Goal: Information Seeking & Learning: Learn about a topic

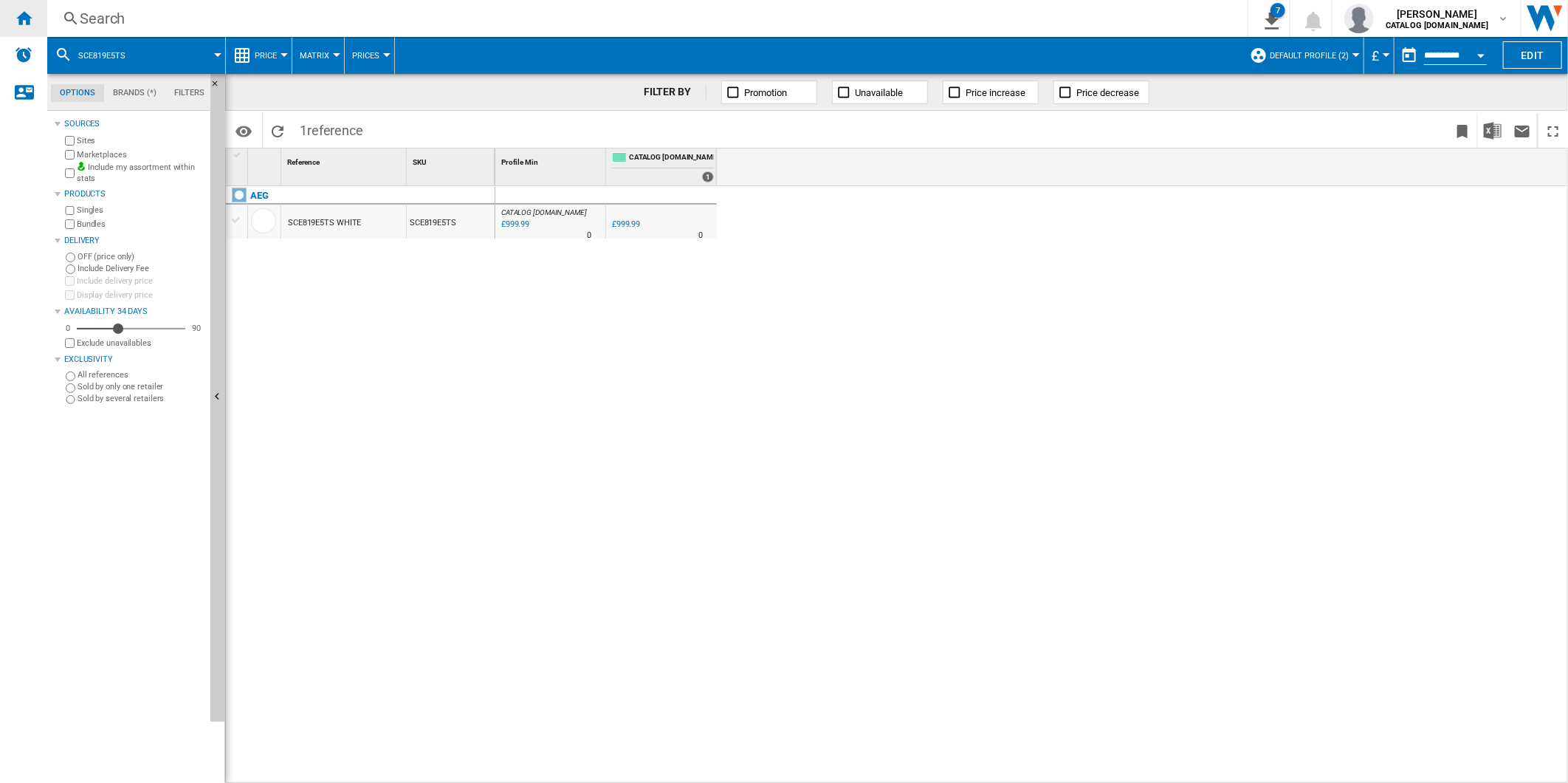
click at [31, 14] on ng-md-icon "Home" at bounding box center [24, 18] width 18 height 18
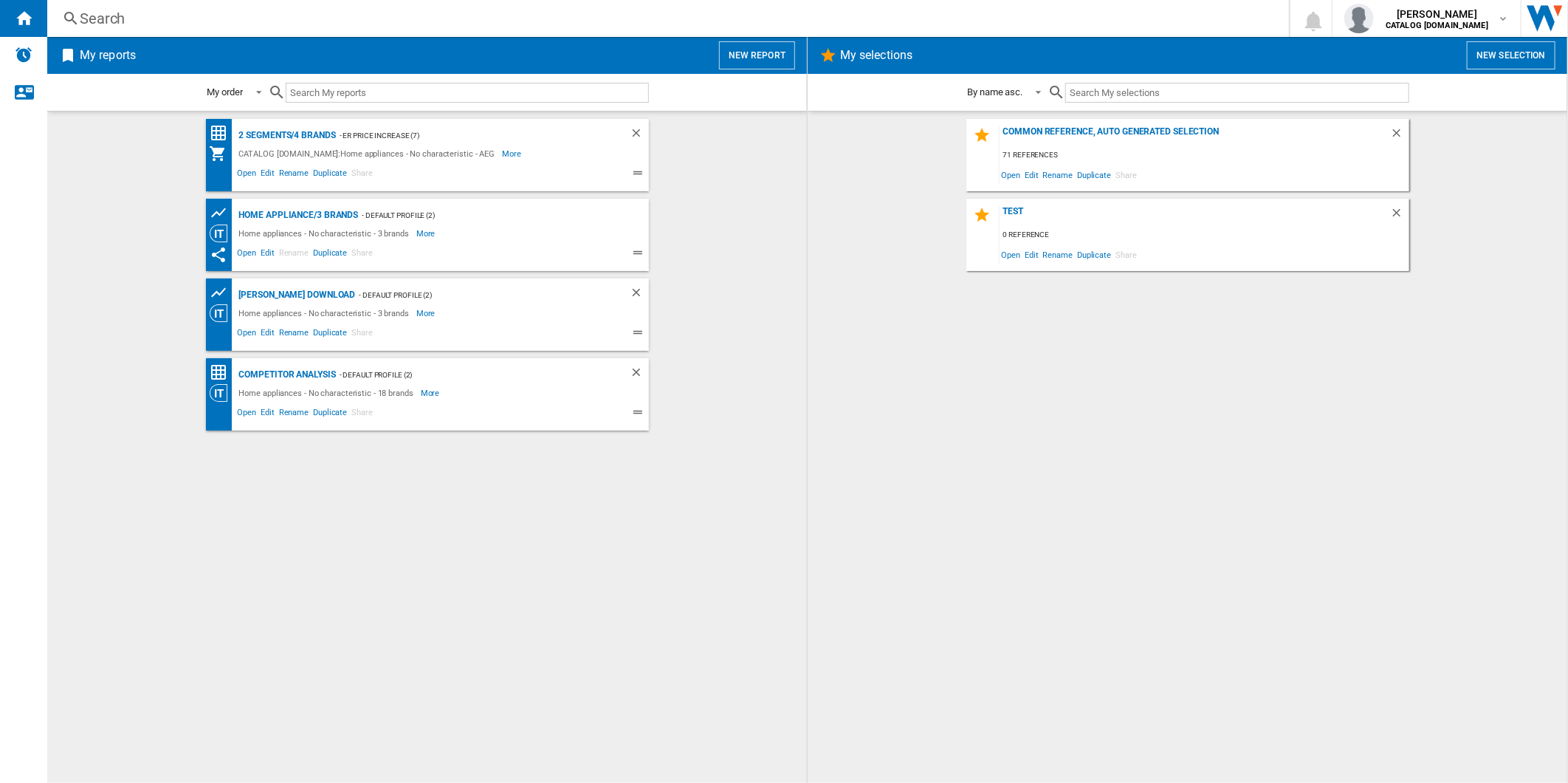
click at [759, 50] on button "New report" at bounding box center [756, 55] width 76 height 28
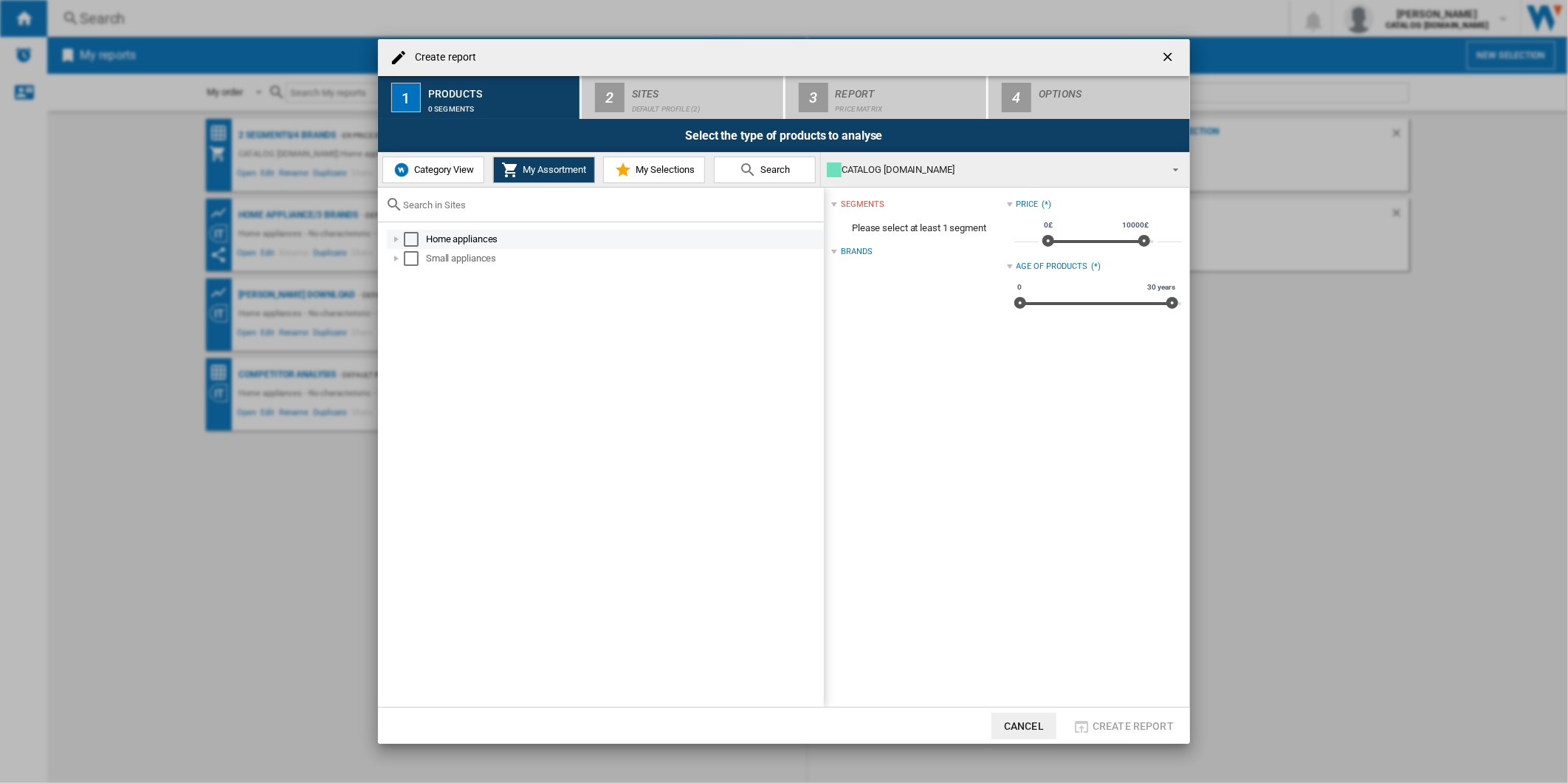
click at [406, 240] on div "Select" at bounding box center [410, 239] width 15 height 15
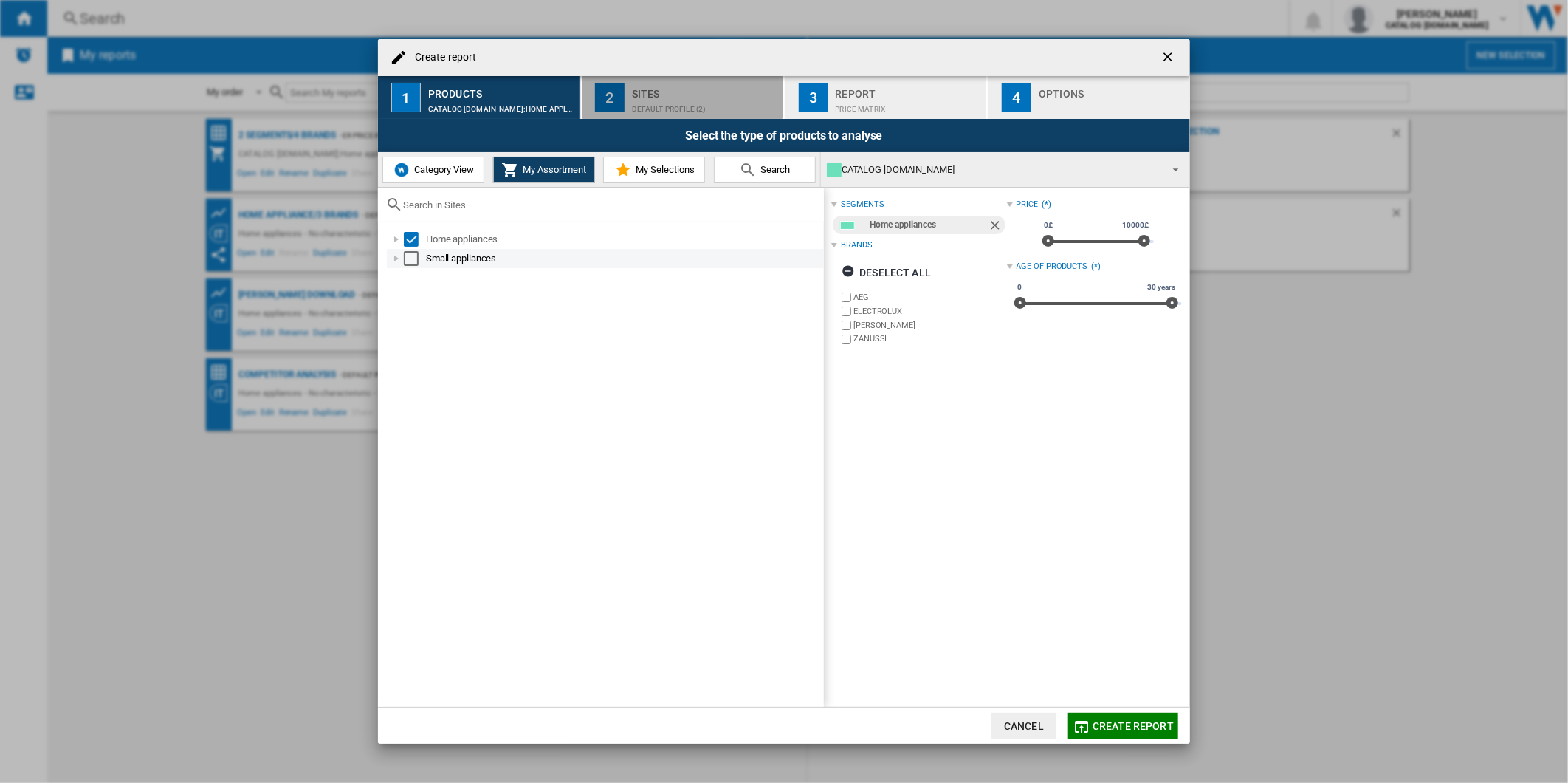
drag, startPoint x: 627, startPoint y: 105, endPoint x: 761, endPoint y: 256, distance: 201.9
click at [748, 249] on md-dialog-content "Create report 1 Products CATALOG [DOMAIN_NAME]:Home appliances 2 Sites Default …" at bounding box center [784, 391] width 812 height 704
click at [657, 90] on div "Sites" at bounding box center [705, 89] width 145 height 16
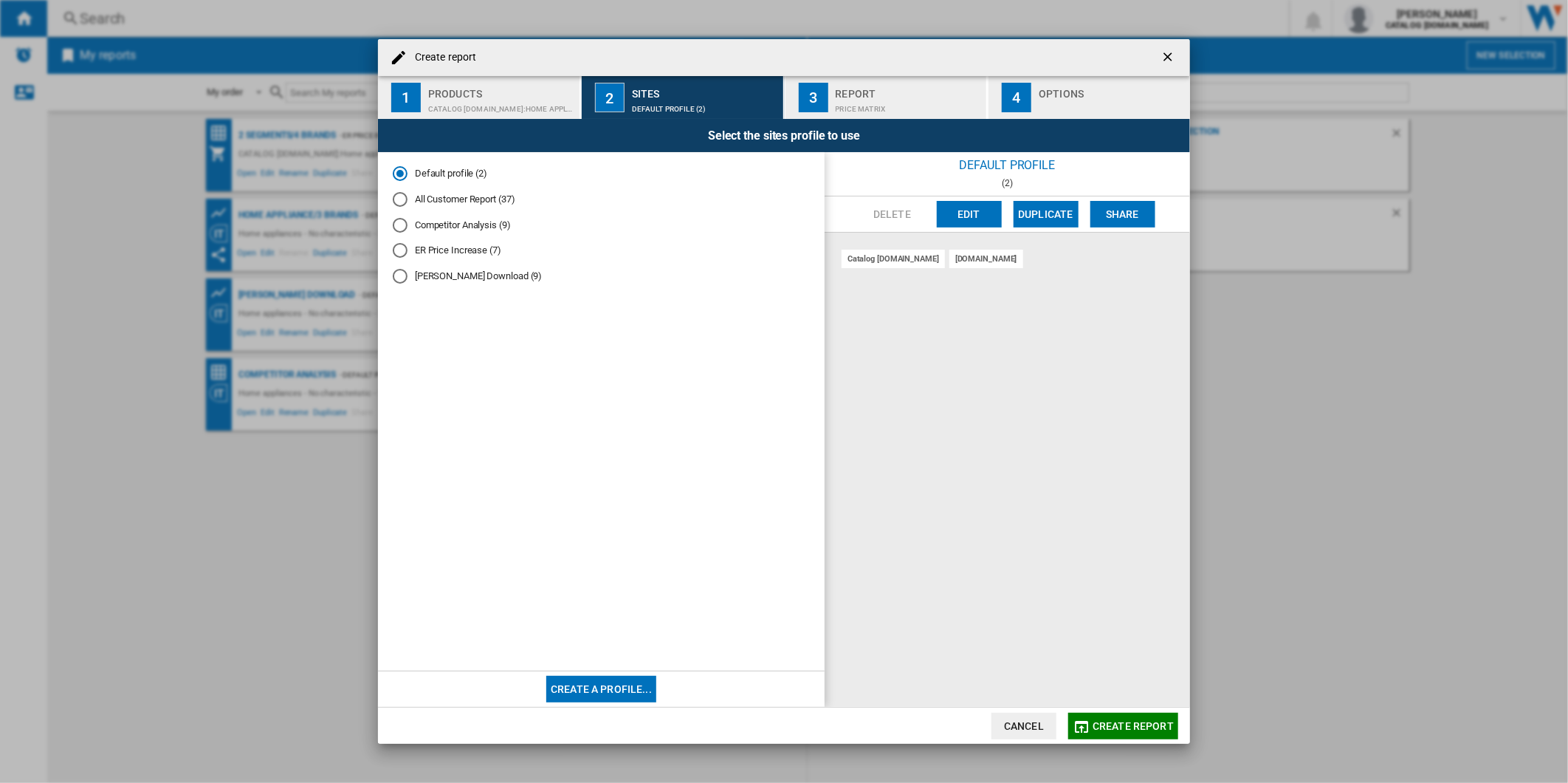
click at [965, 218] on button "Edit" at bounding box center [969, 213] width 65 height 27
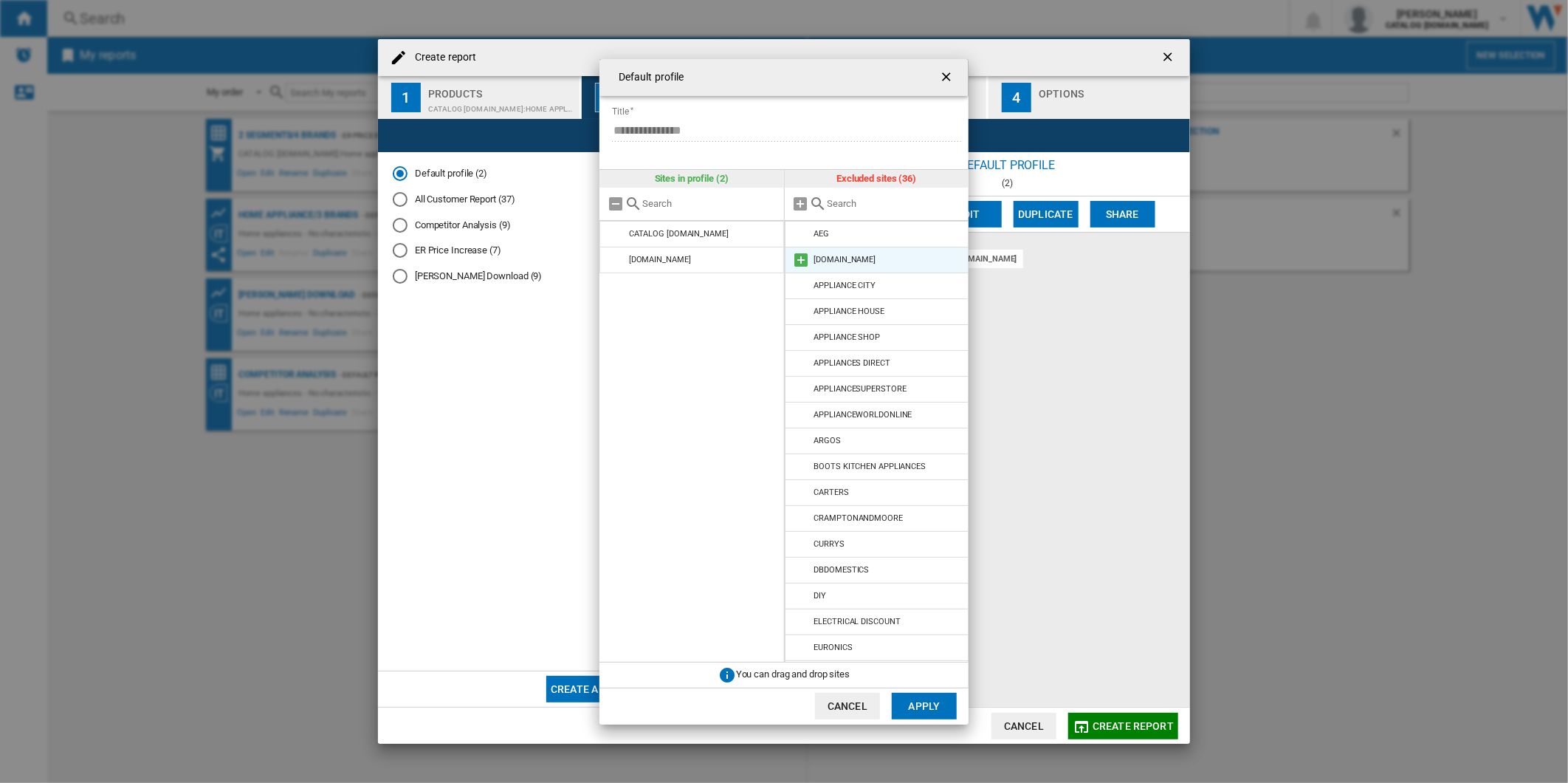
click at [803, 260] on md-icon at bounding box center [801, 260] width 18 height 18
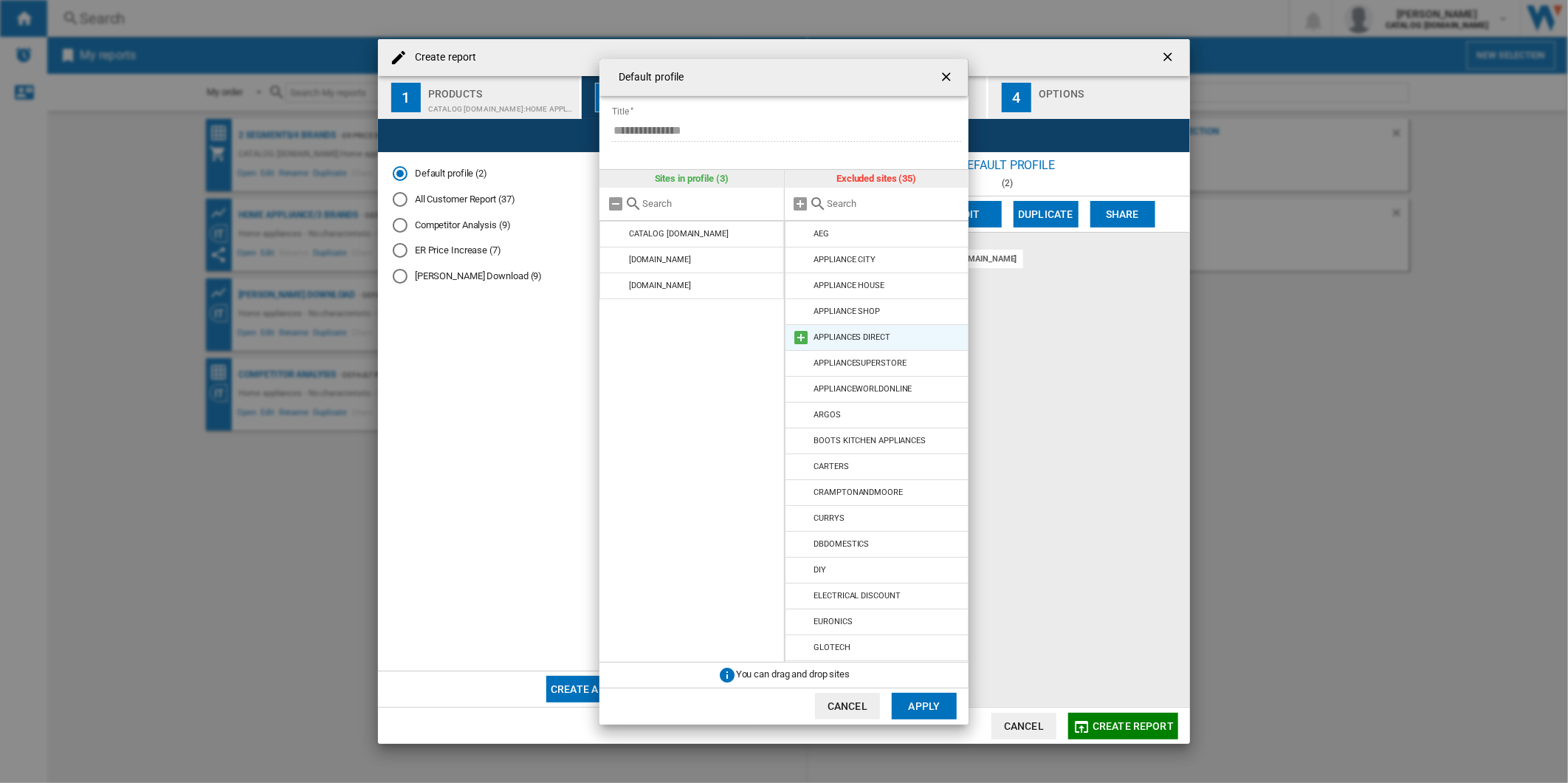
click at [805, 336] on md-icon at bounding box center [801, 338] width 18 height 18
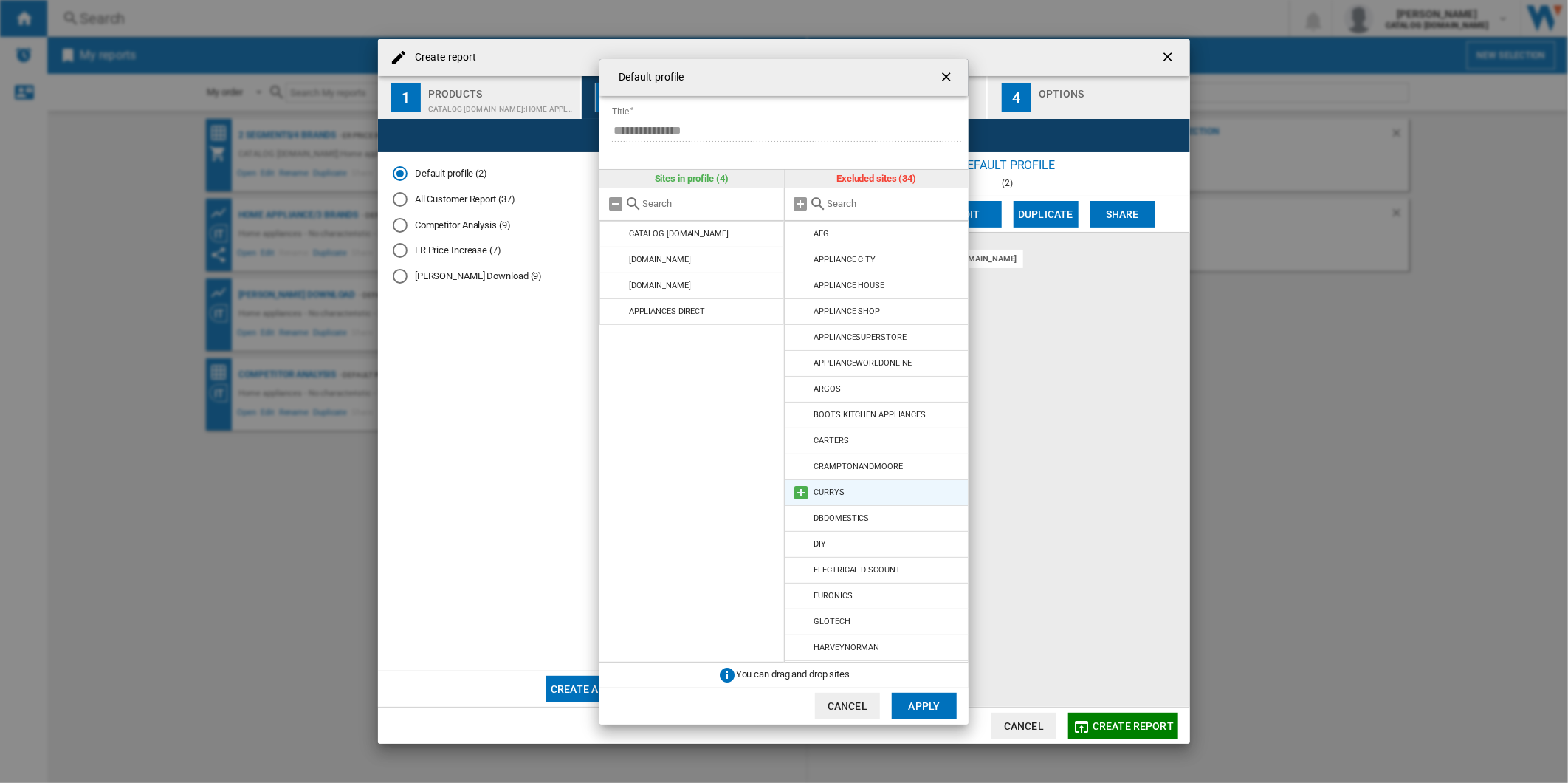
click at [802, 492] on md-icon at bounding box center [801, 492] width 18 height 18
click at [808, 490] on md-icon at bounding box center [801, 487] width 18 height 18
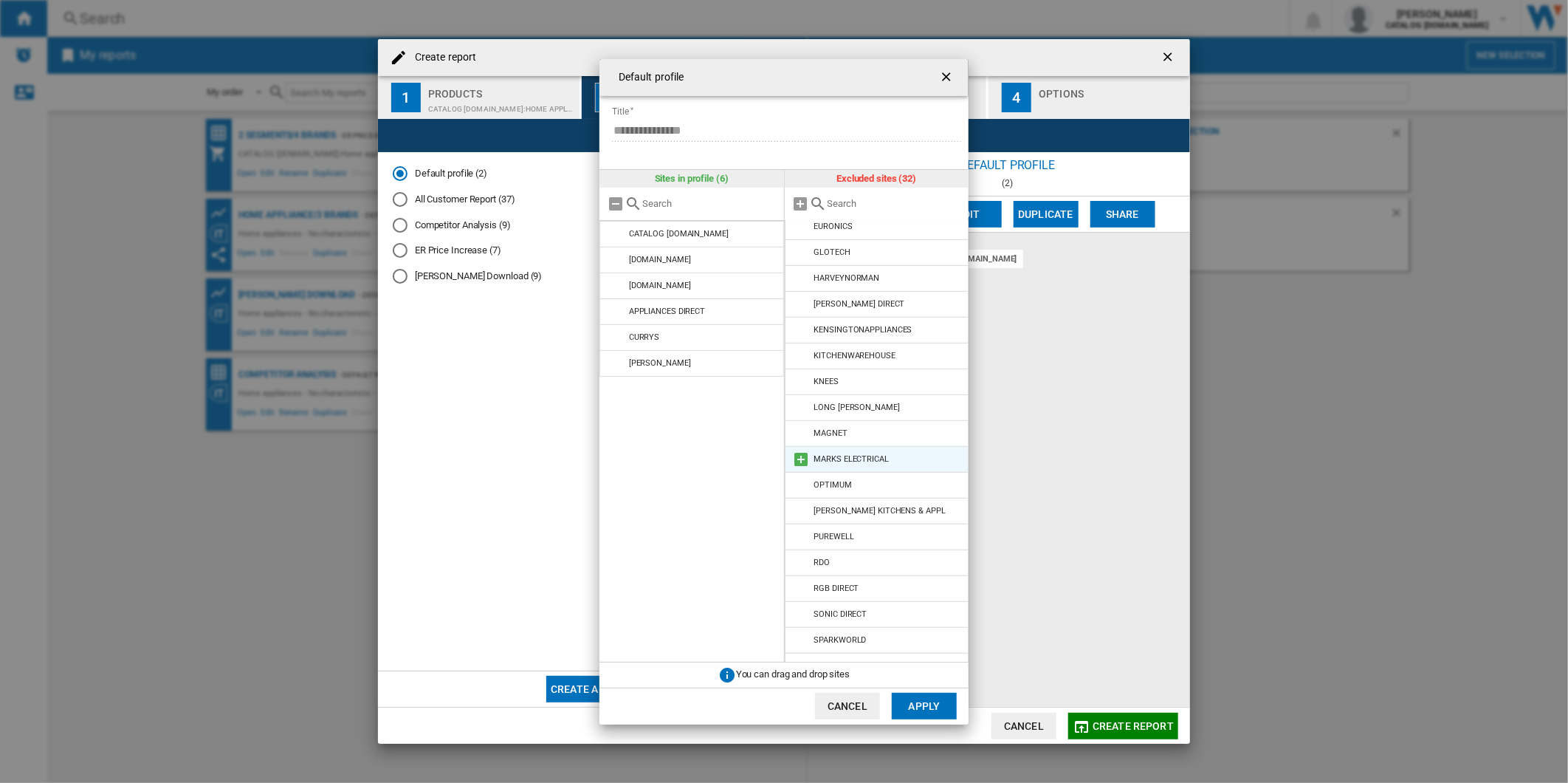
click at [803, 463] on md-icon at bounding box center [801, 460] width 18 height 18
click at [924, 700] on button "Apply" at bounding box center [924, 705] width 65 height 27
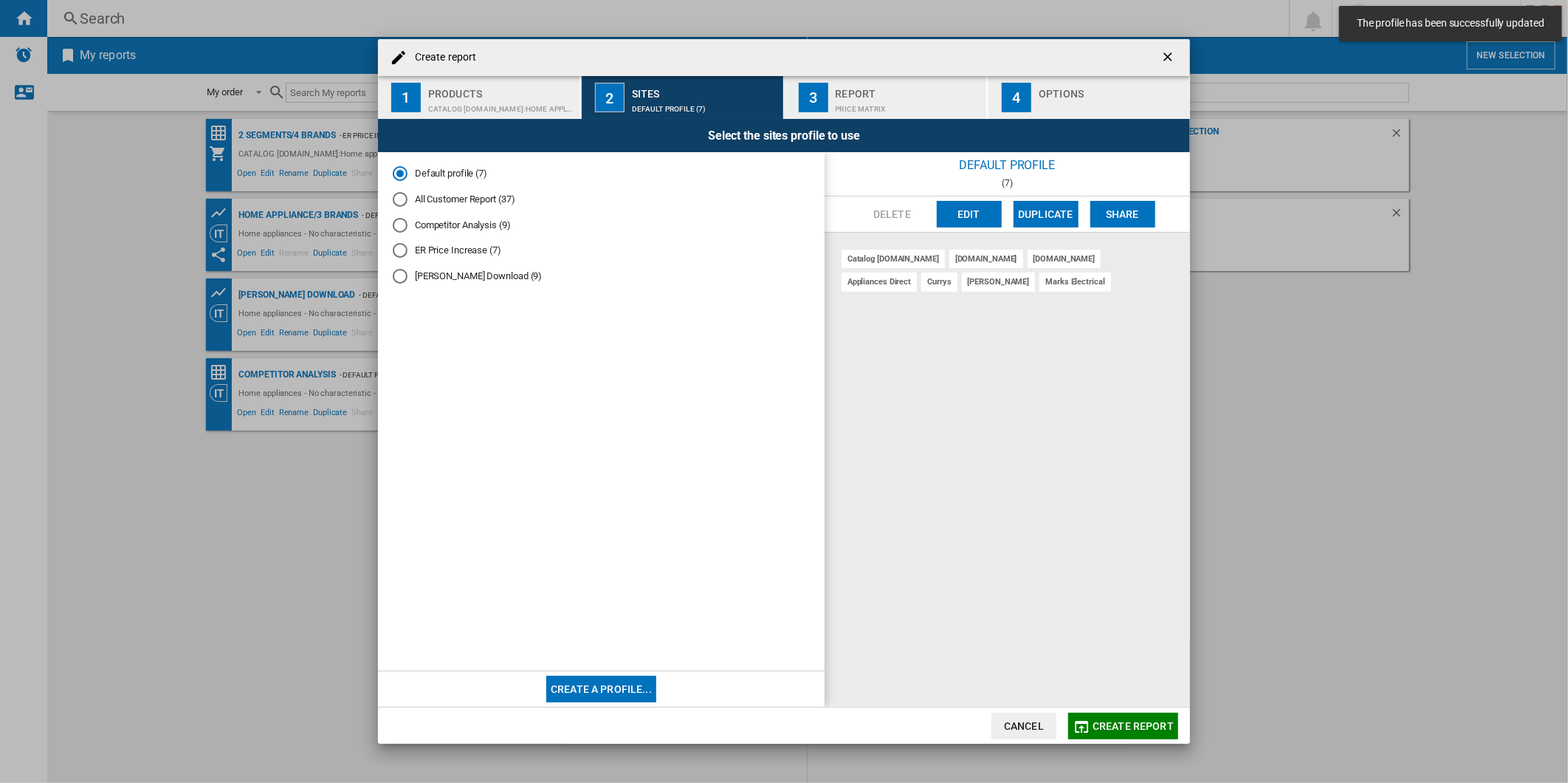
click at [1102, 721] on span "Create report" at bounding box center [1133, 726] width 81 height 12
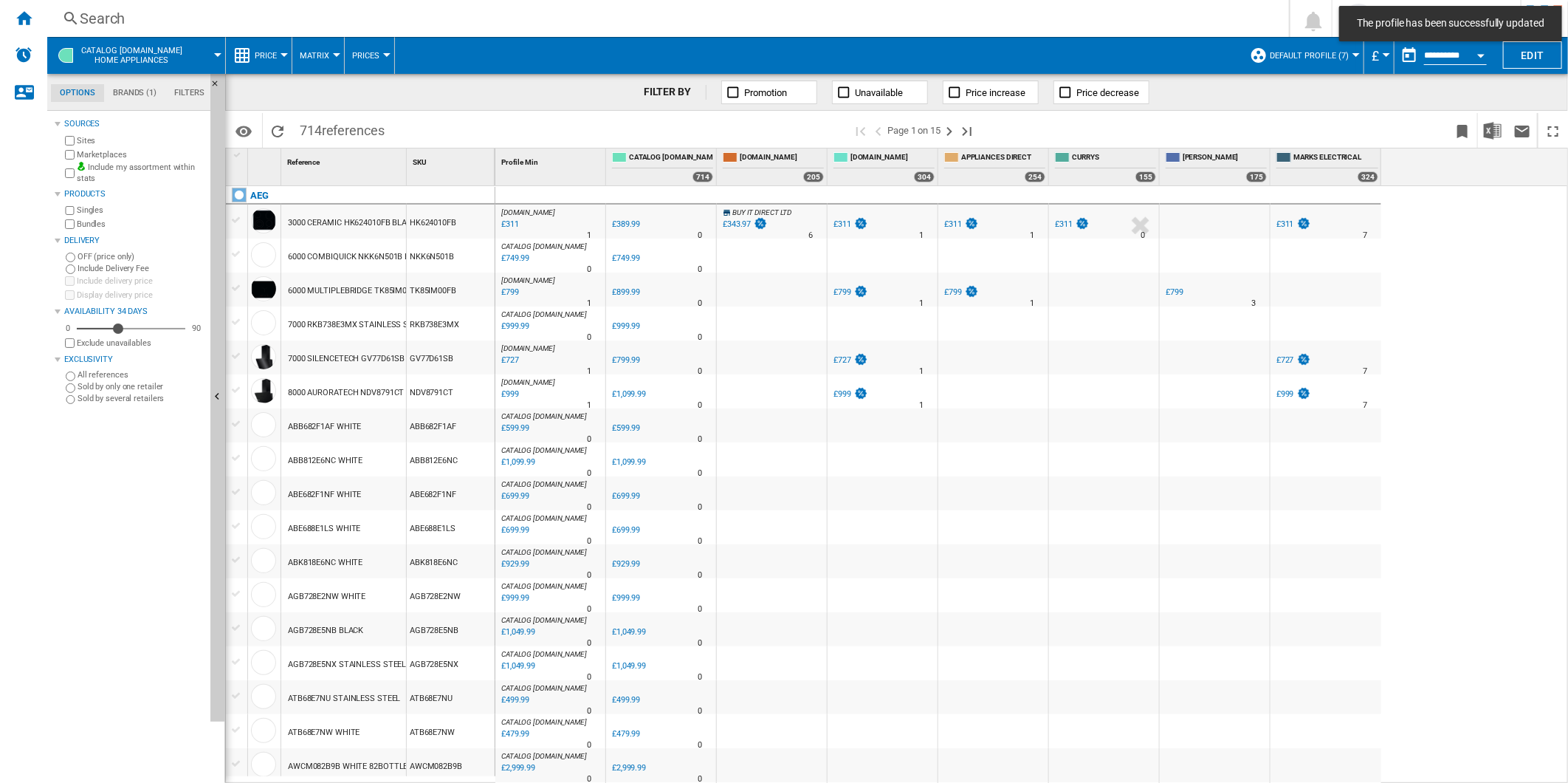
click at [747, 20] on div "Search" at bounding box center [665, 18] width 1170 height 21
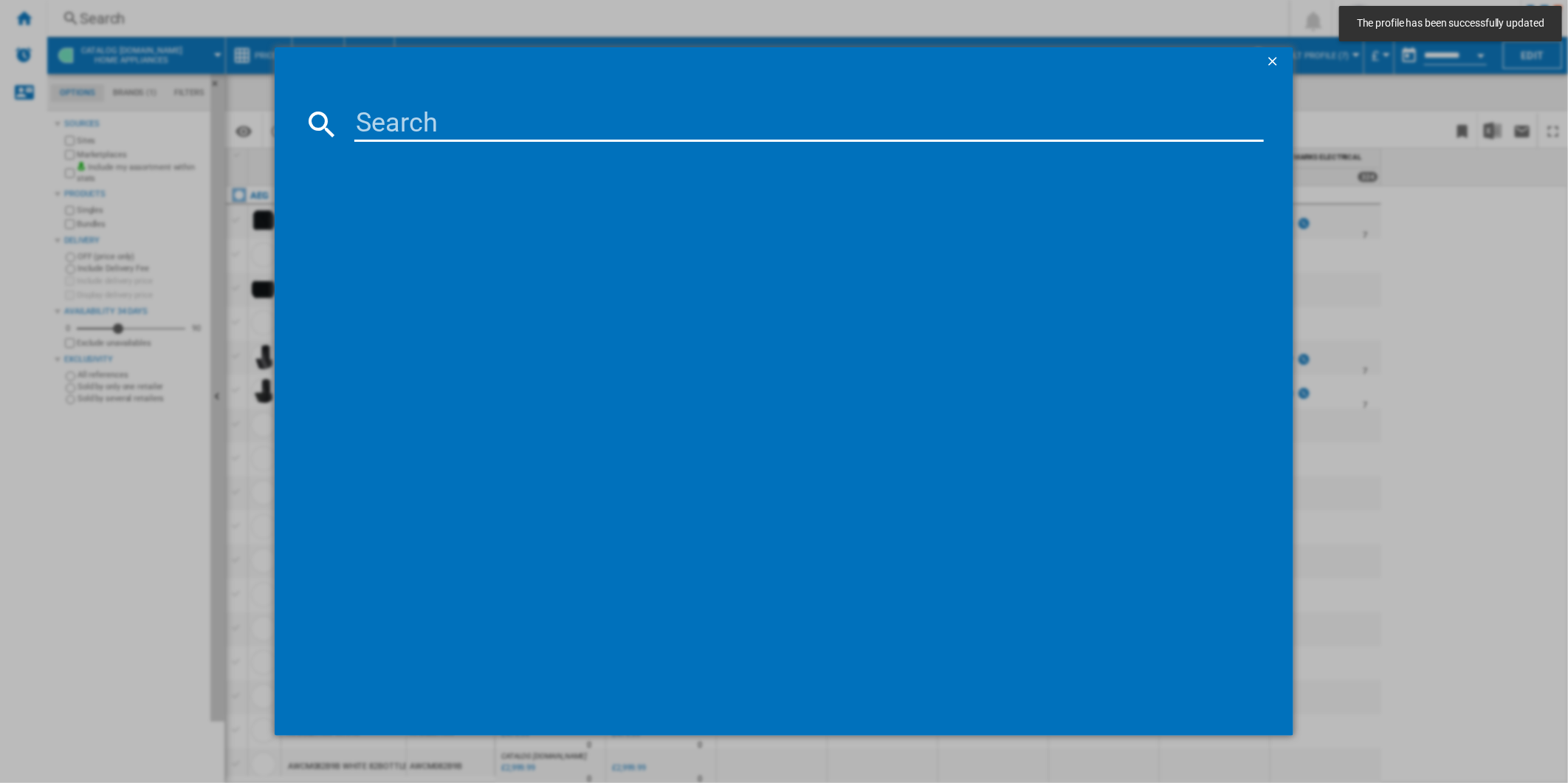
click at [596, 132] on input at bounding box center [809, 124] width 910 height 35
paste input "LFX50942B"
type input "LFX50942B"
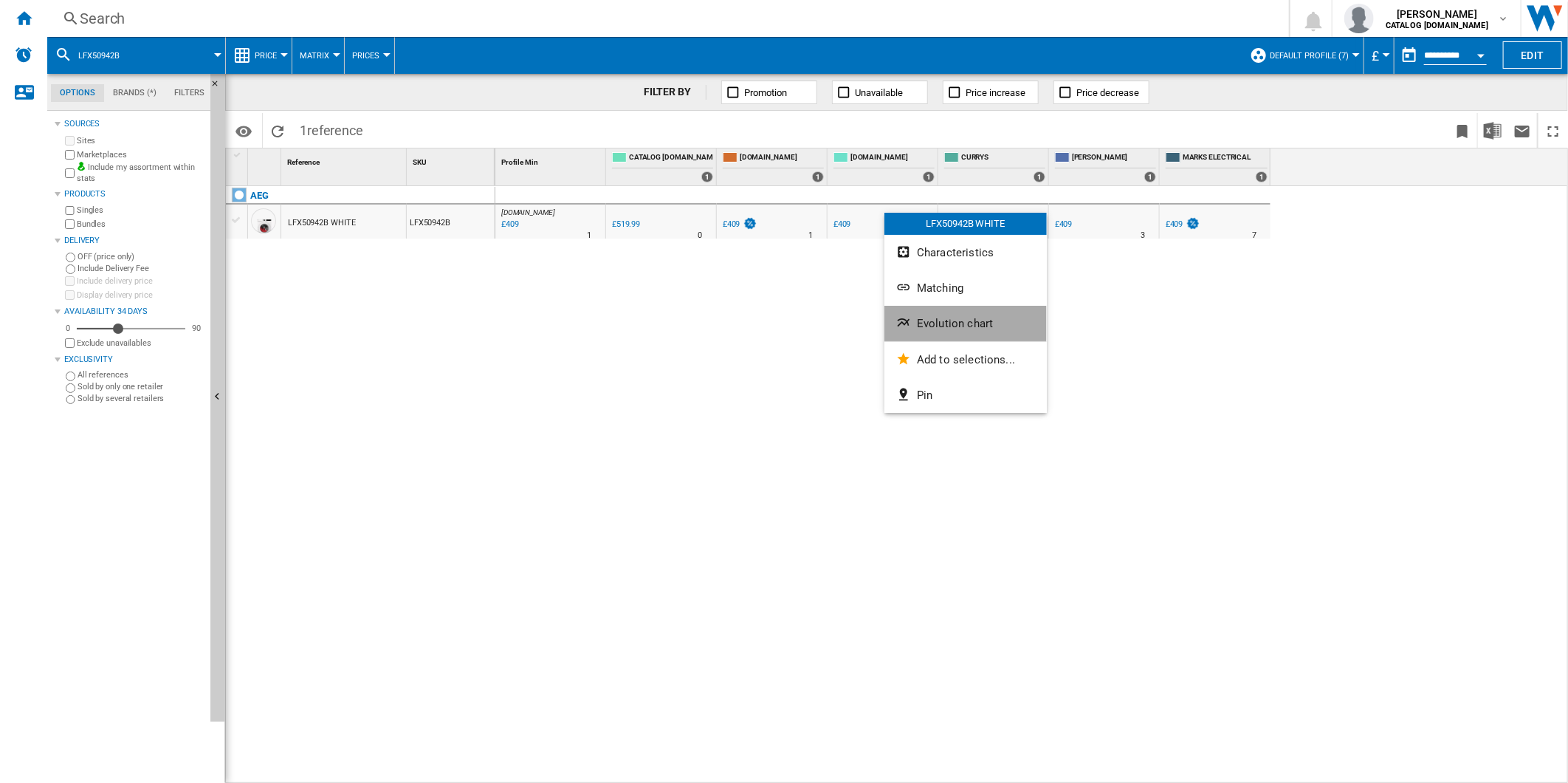
click at [940, 318] on span "Evolution chart" at bounding box center [954, 324] width 76 height 14
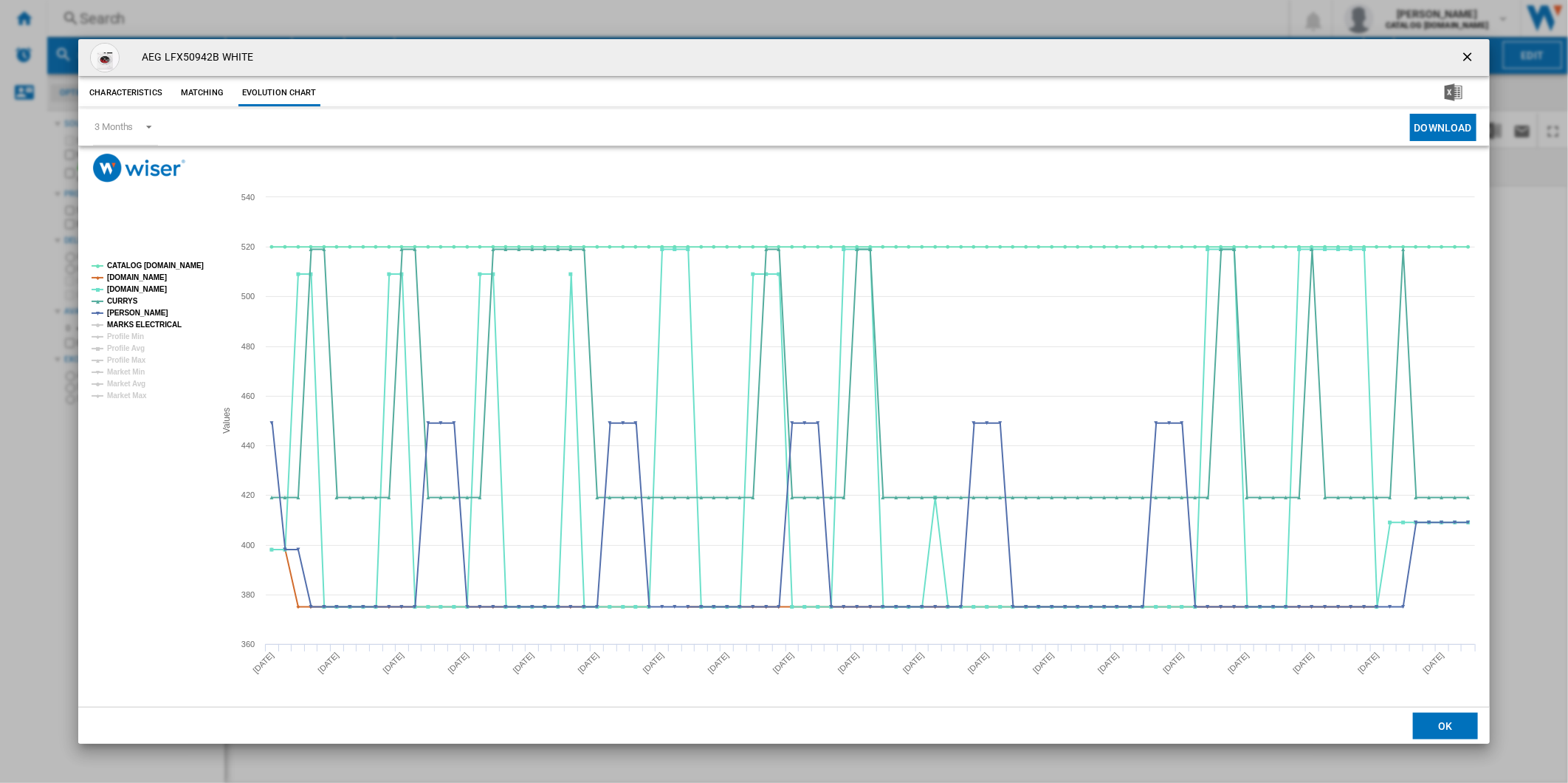
drag, startPoint x: 147, startPoint y: 323, endPoint x: 148, endPoint y: 310, distance: 13.0
click at [147, 322] on tspan "MARKS ELECTRICAL" at bounding box center [144, 324] width 75 height 8
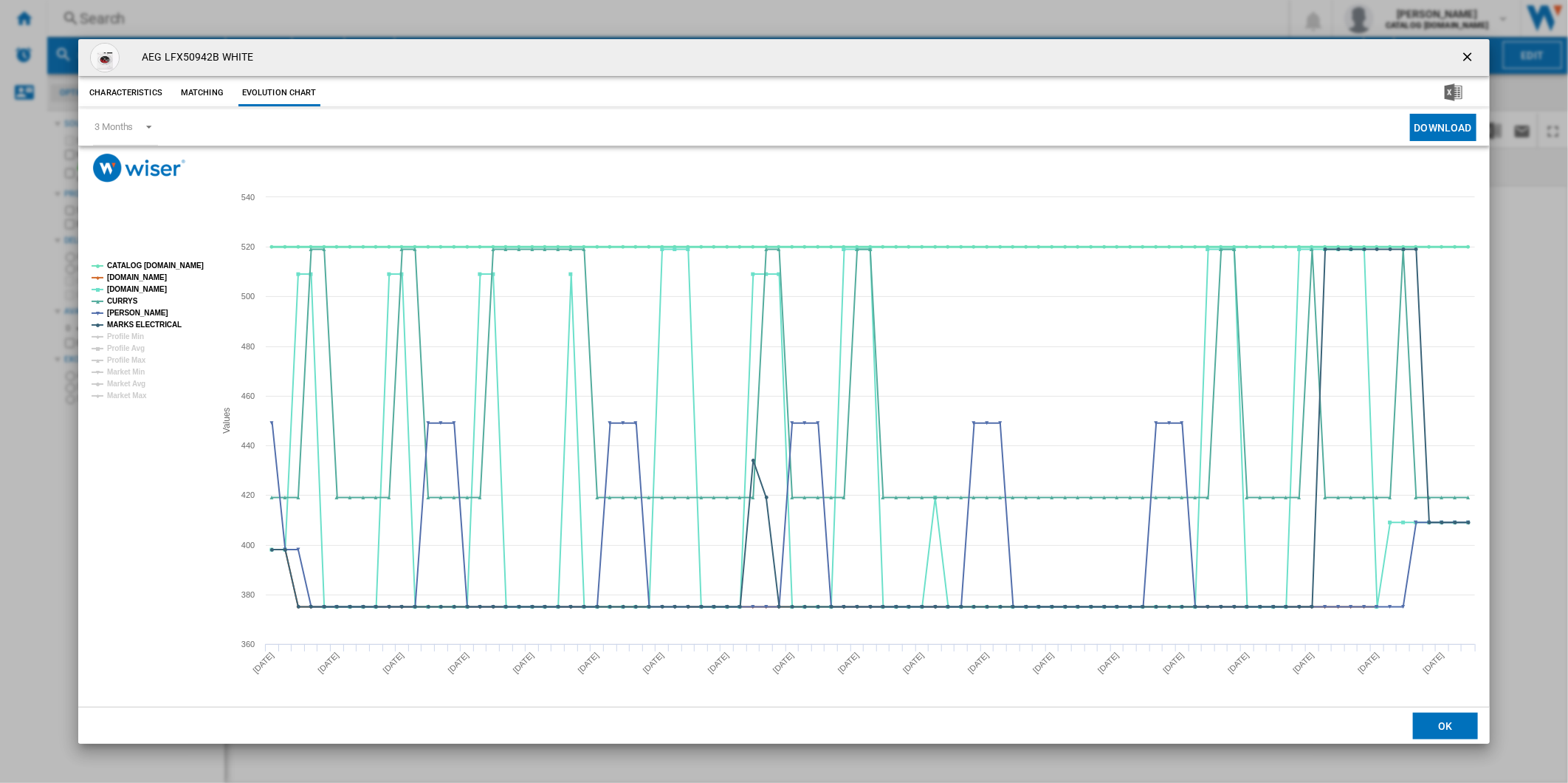
click at [151, 263] on tspan "CATALOG [DOMAIN_NAME]" at bounding box center [155, 265] width 96 height 8
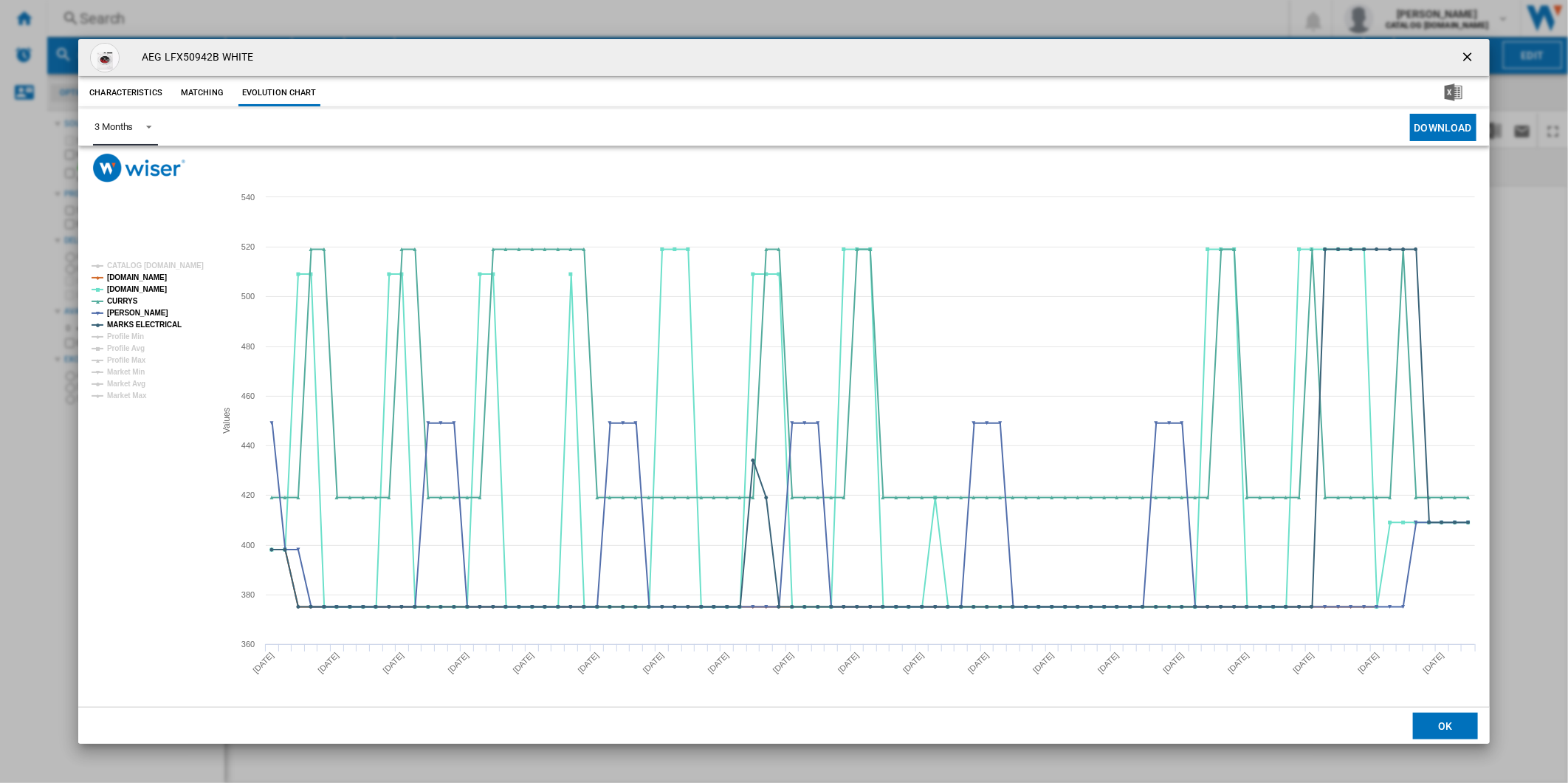
click at [141, 139] on md-select-value "3 Months" at bounding box center [126, 127] width 65 height 36
click at [138, 158] on md-option "6 Months" at bounding box center [133, 163] width 100 height 35
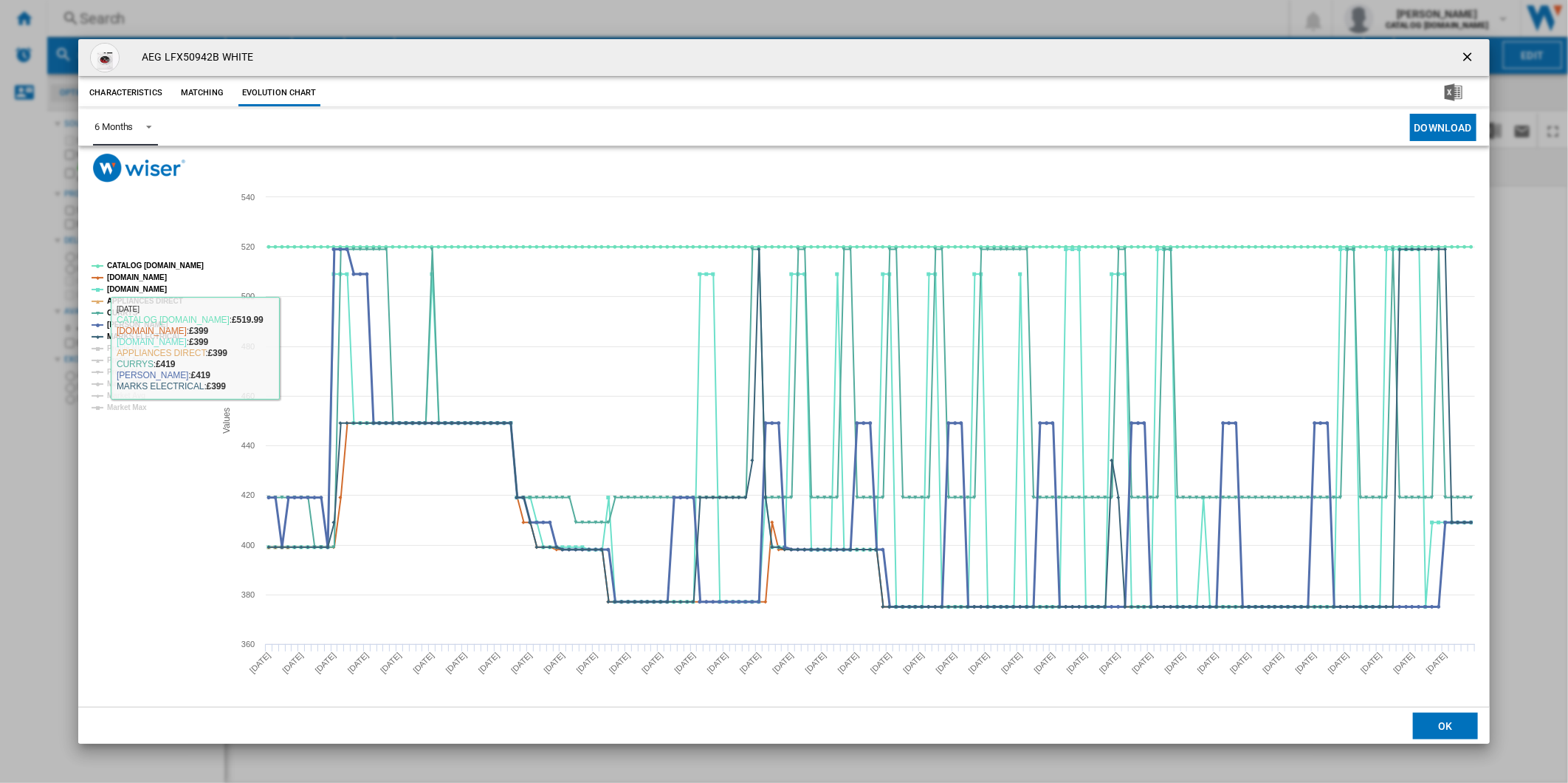
click at [136, 323] on tspan "[PERSON_NAME]" at bounding box center [137, 324] width 61 height 8
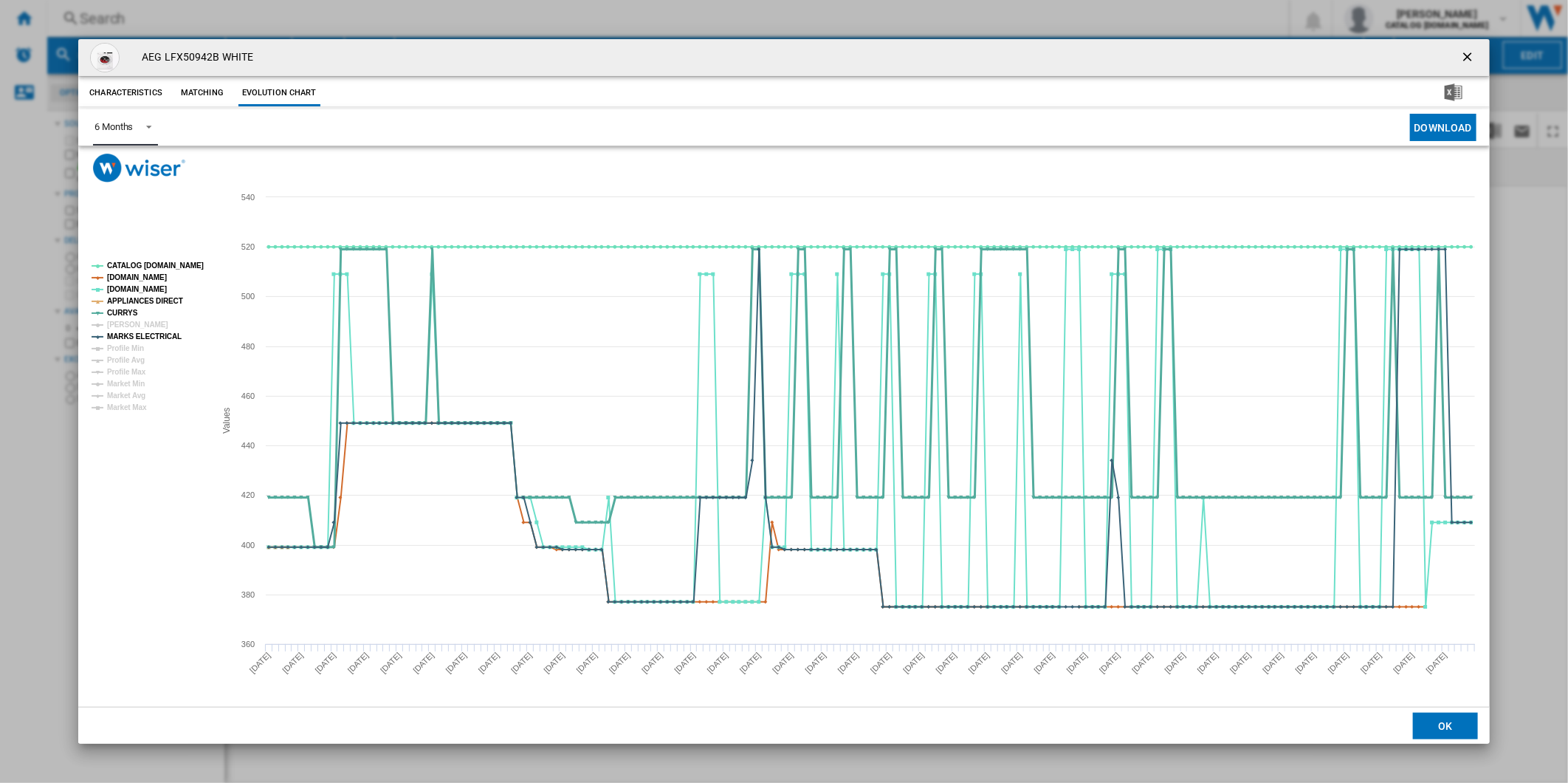
drag, startPoint x: 124, startPoint y: 313, endPoint x: 138, endPoint y: 303, distance: 17.2
click at [127, 313] on tspan "CURRYS" at bounding box center [123, 312] width 31 height 8
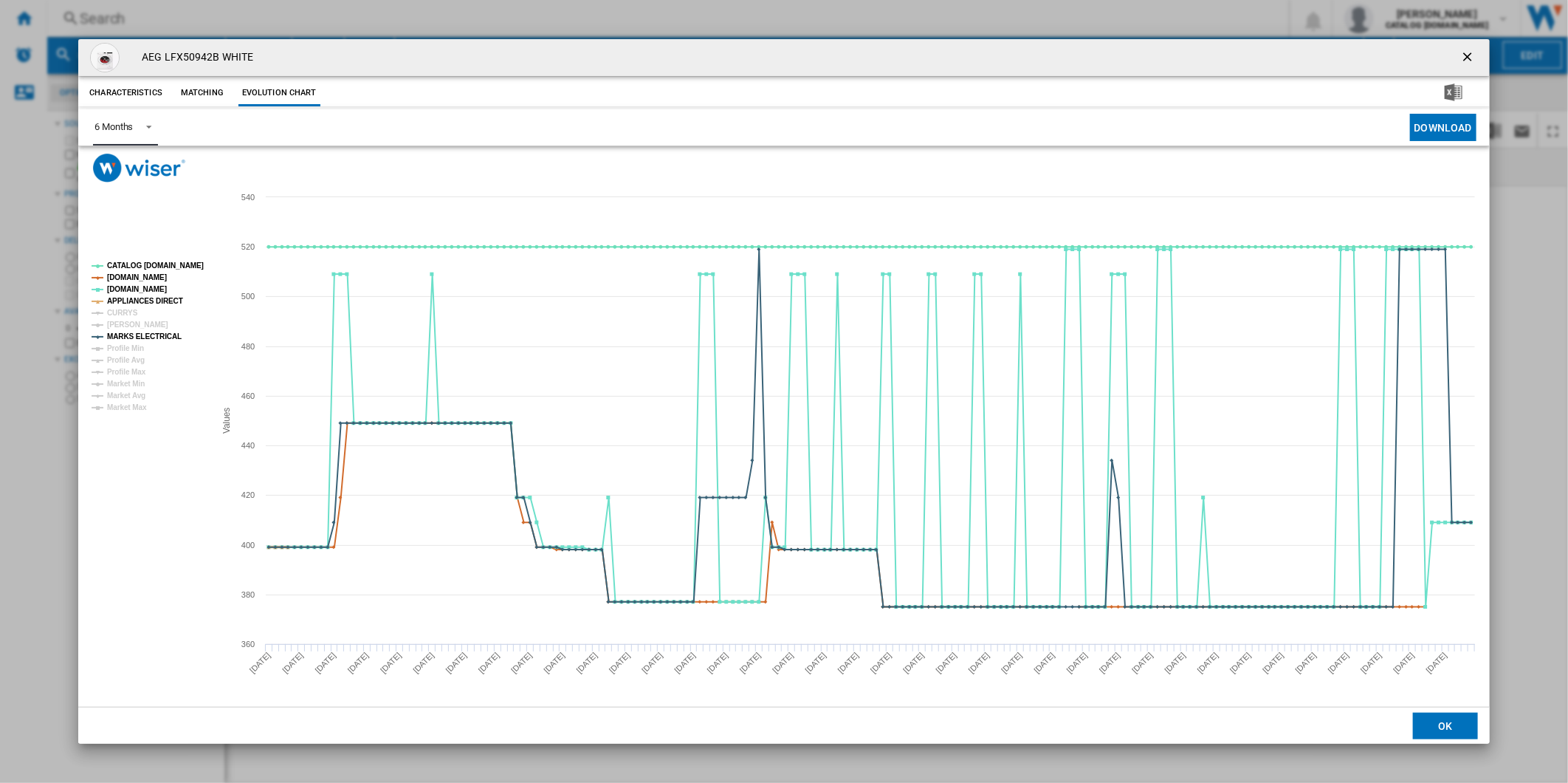
click at [140, 301] on tspan "APPLIANCES DIRECT" at bounding box center [144, 301] width 76 height 8
click at [134, 285] on tspan "[DOMAIN_NAME]" at bounding box center [136, 289] width 60 height 8
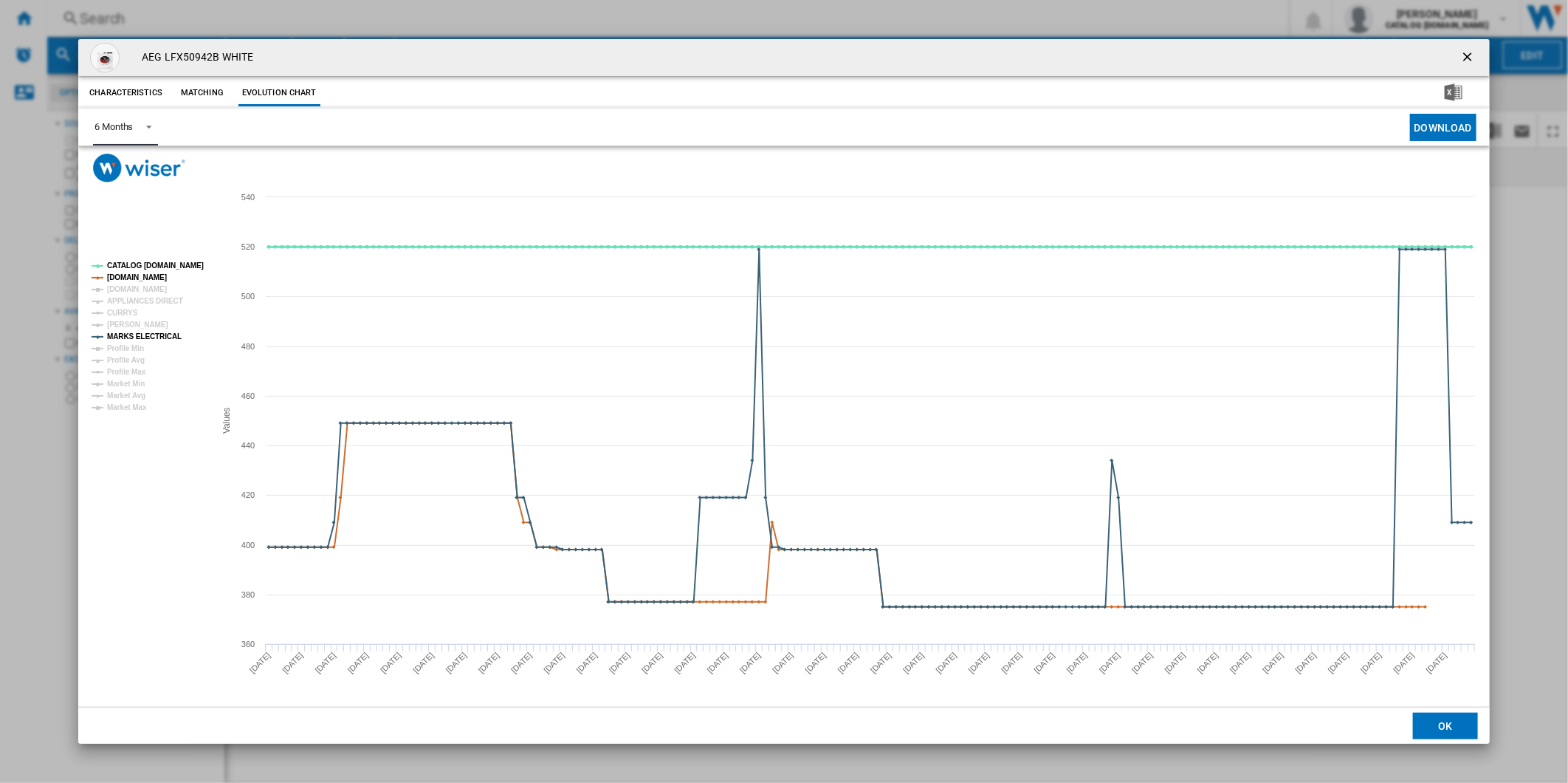
click at [153, 263] on tspan "CATALOG [DOMAIN_NAME]" at bounding box center [155, 265] width 96 height 8
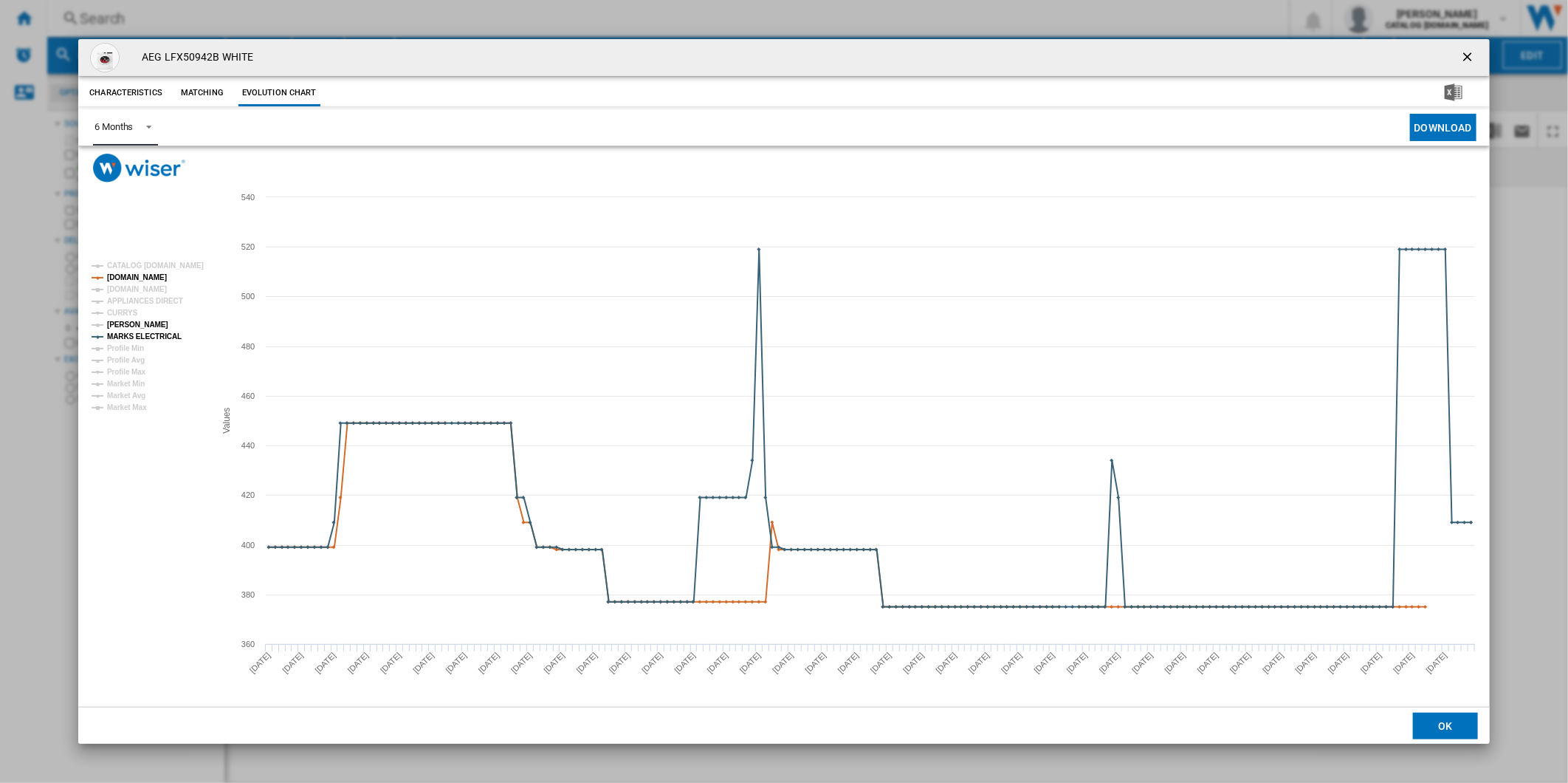
click at [138, 320] on tspan "[PERSON_NAME]" at bounding box center [137, 324] width 61 height 8
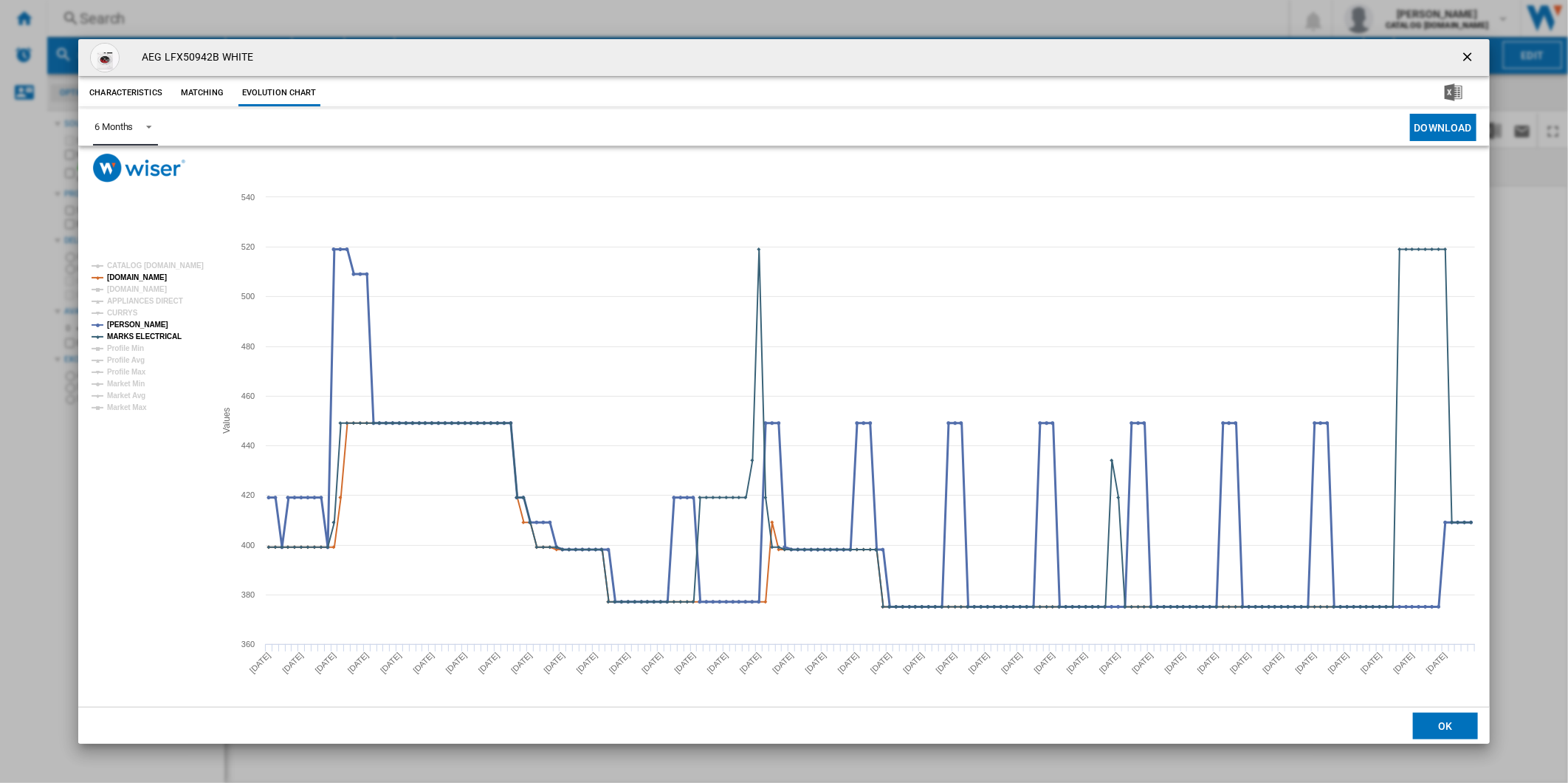
click at [138, 320] on tspan "[PERSON_NAME]" at bounding box center [137, 324] width 61 height 8
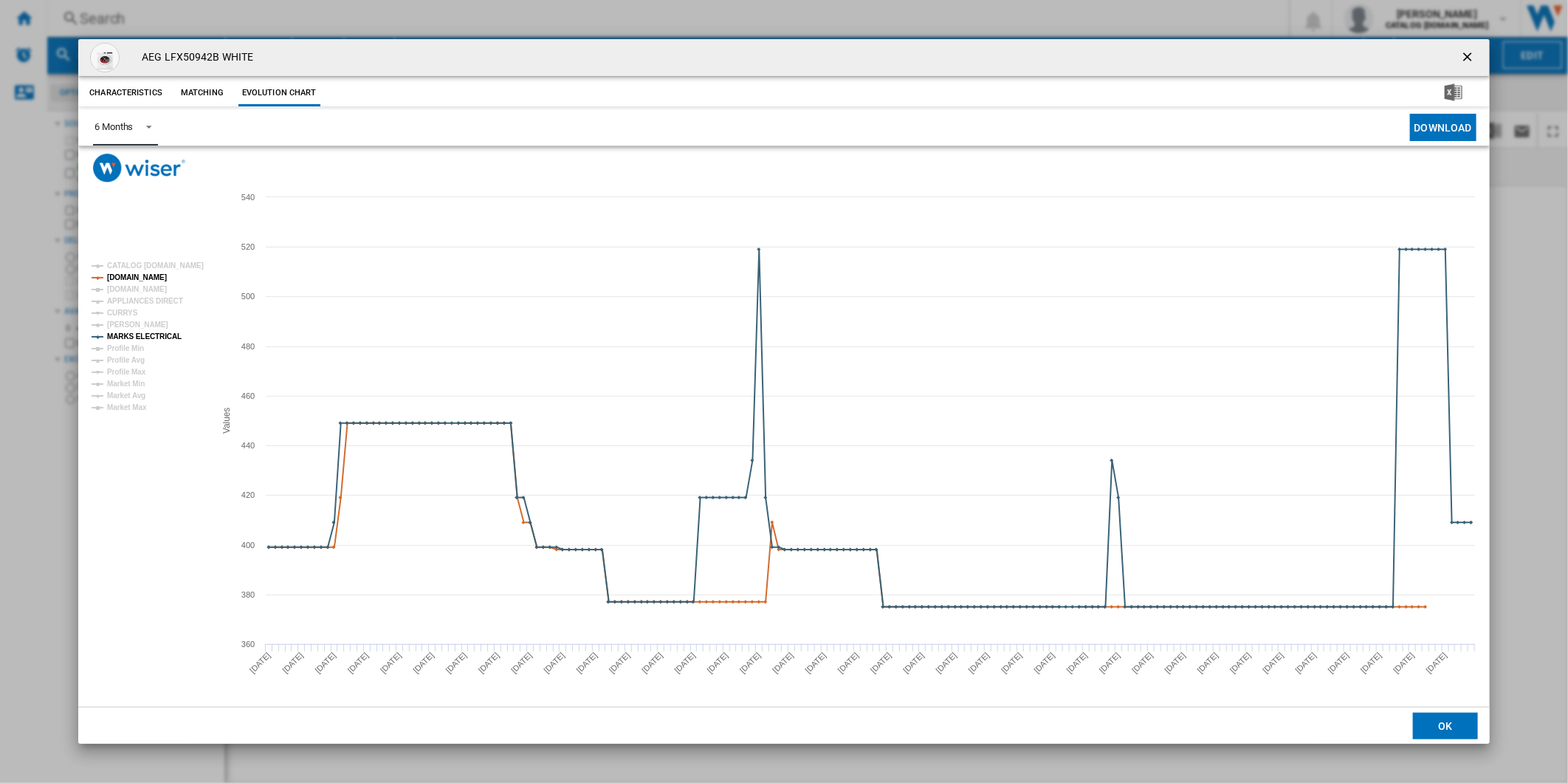
click at [138, 320] on tspan "[PERSON_NAME]" at bounding box center [137, 324] width 61 height 8
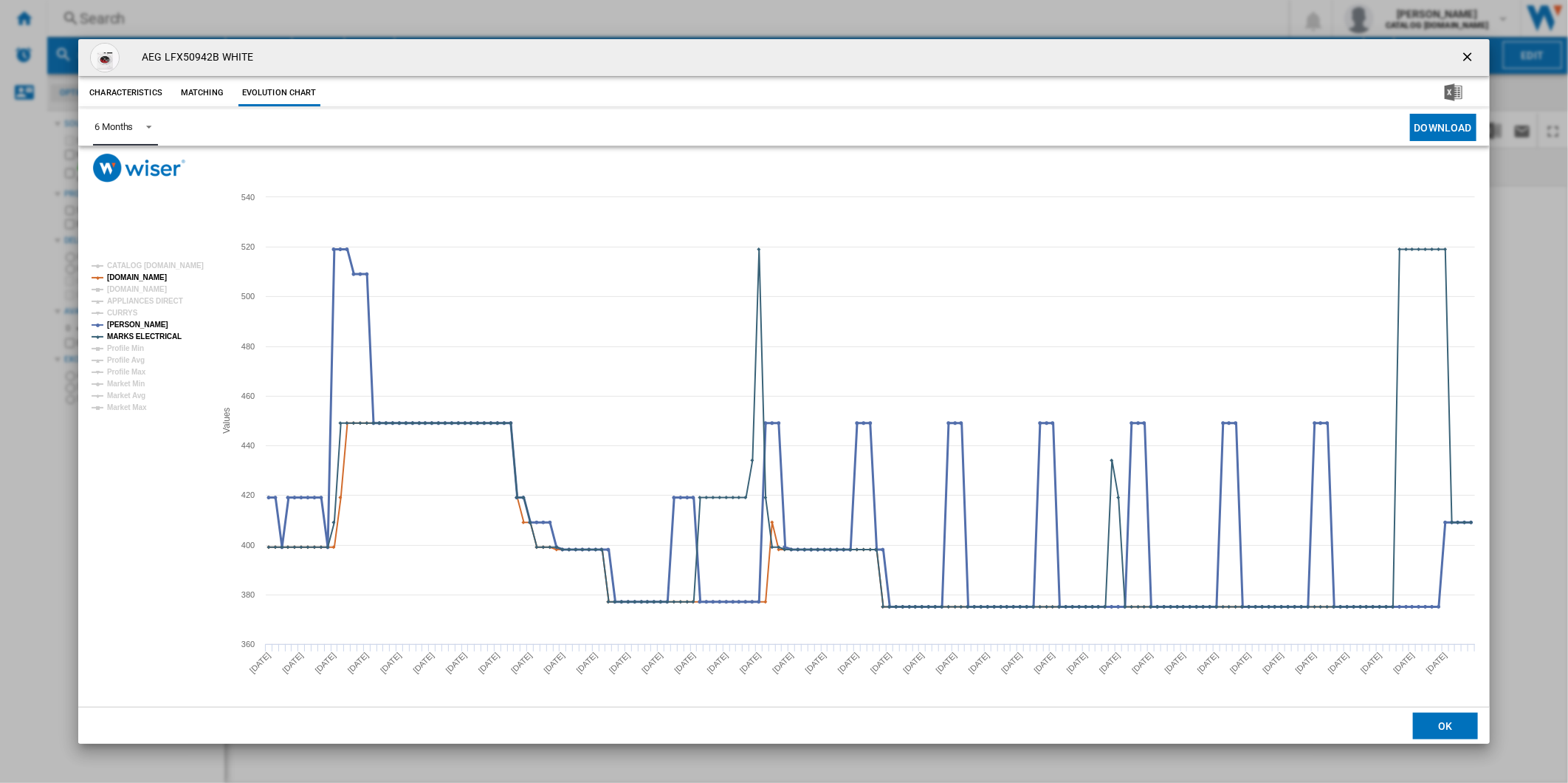
click at [138, 320] on tspan "[PERSON_NAME]" at bounding box center [137, 324] width 61 height 8
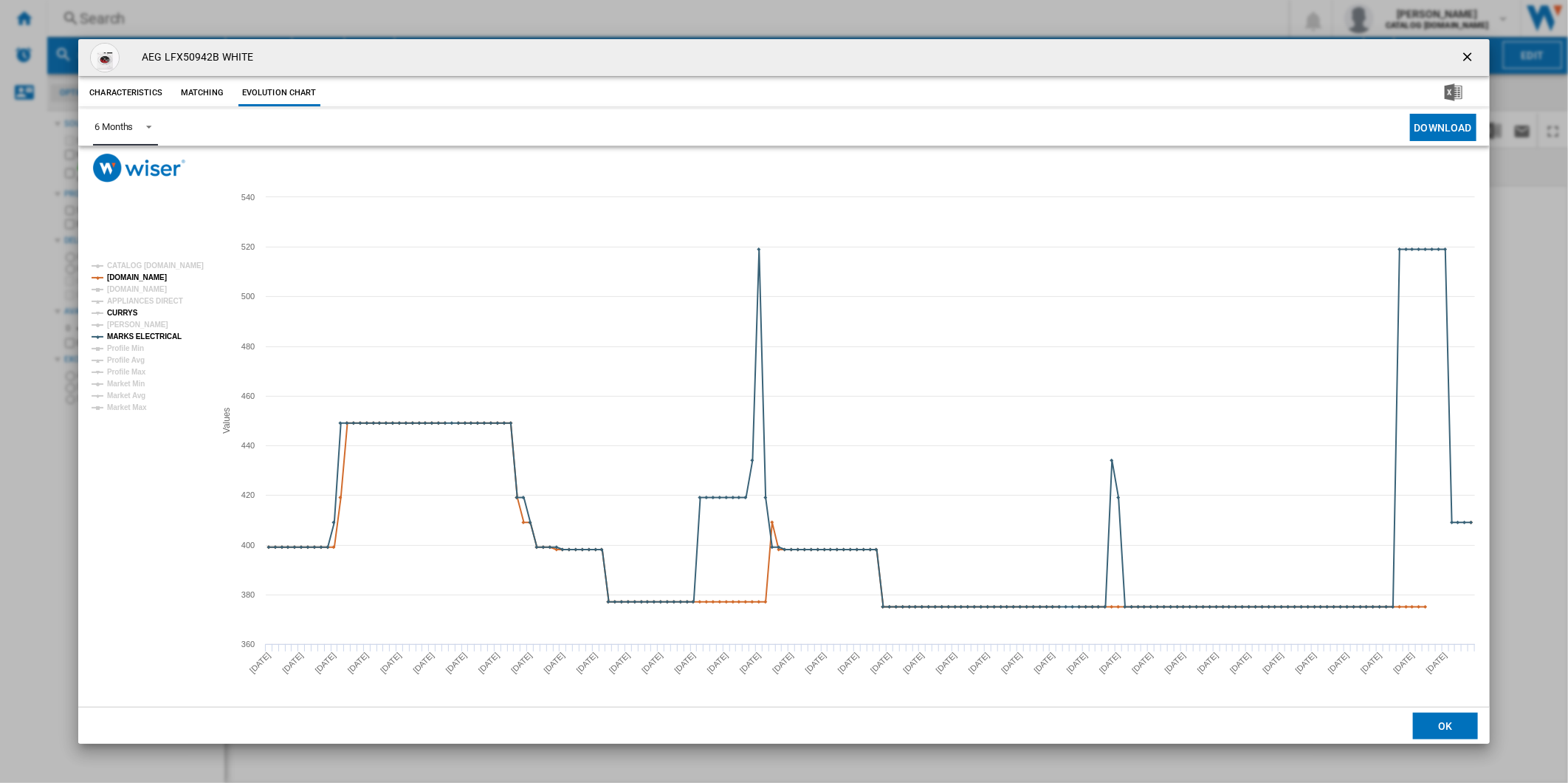
click at [124, 315] on tspan "CURRYS" at bounding box center [123, 312] width 31 height 8
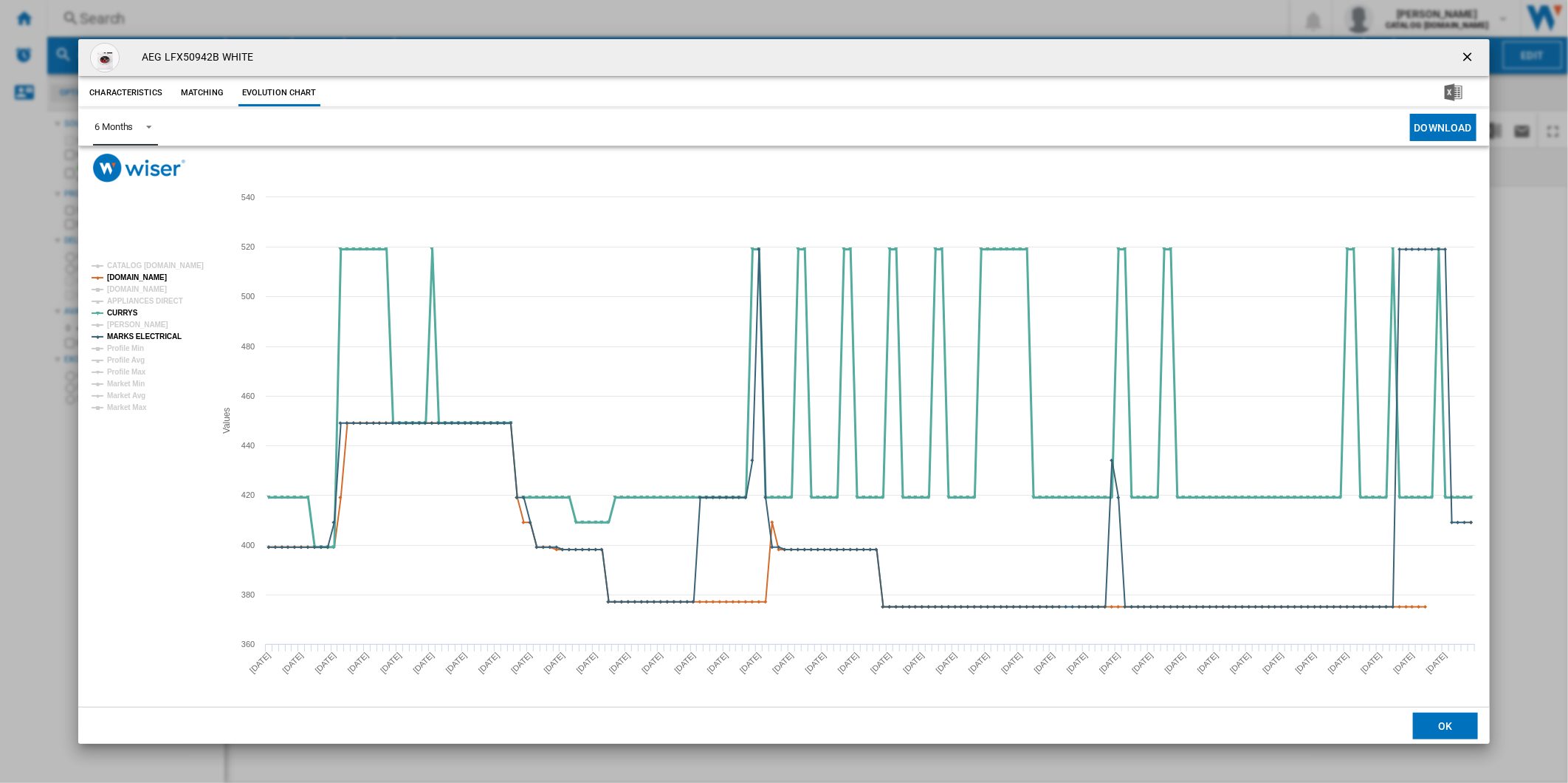
click at [124, 315] on tspan "CURRYS" at bounding box center [123, 312] width 31 height 8
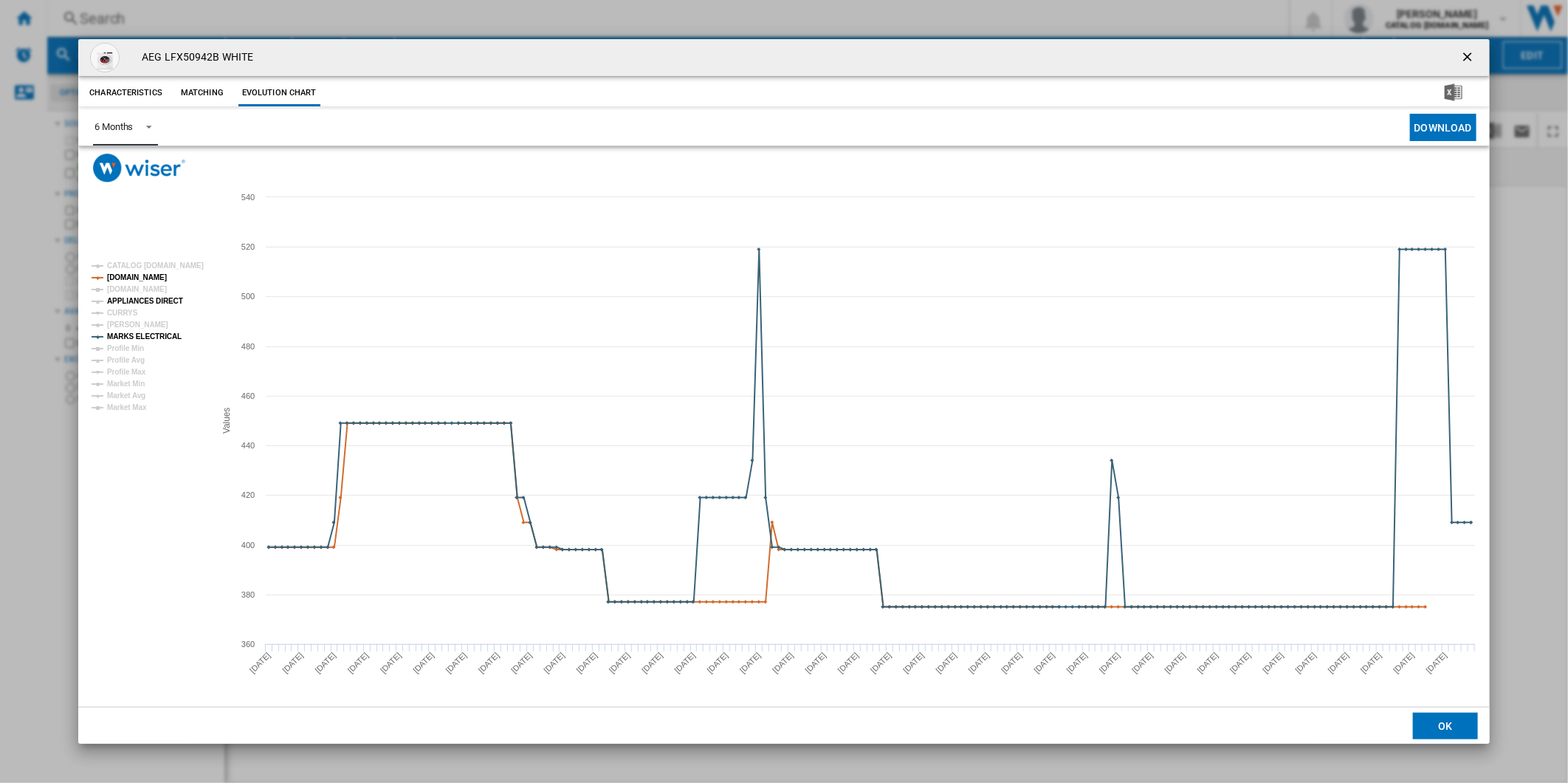
click at [130, 302] on tspan "APPLIANCES DIRECT" at bounding box center [144, 301] width 76 height 8
click at [156, 301] on tspan "APPLIANCES DIRECT" at bounding box center [144, 301] width 76 height 8
click at [122, 288] on tspan "[DOMAIN_NAME]" at bounding box center [136, 289] width 60 height 8
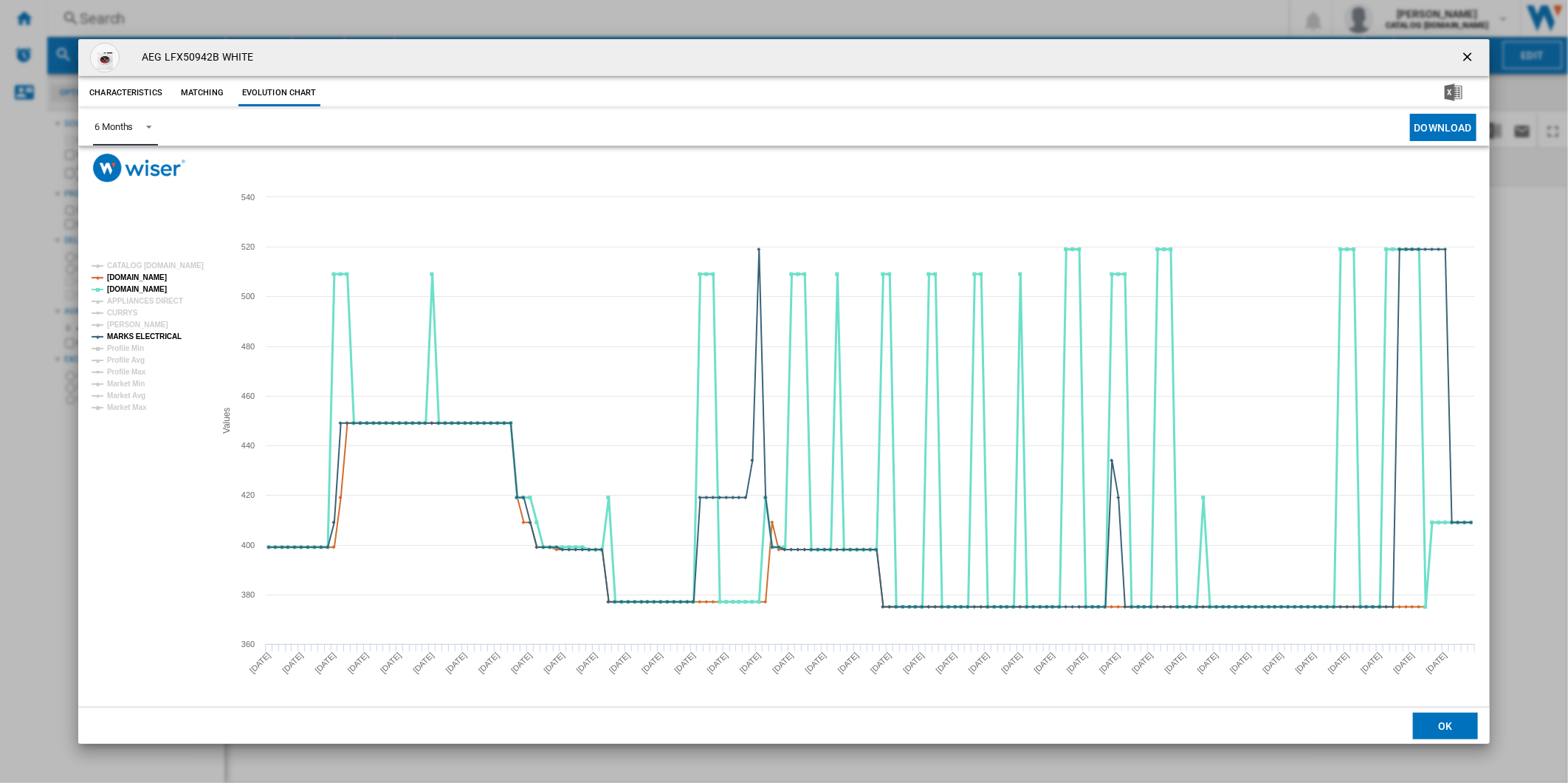
click at [122, 288] on tspan "[DOMAIN_NAME]" at bounding box center [136, 289] width 60 height 8
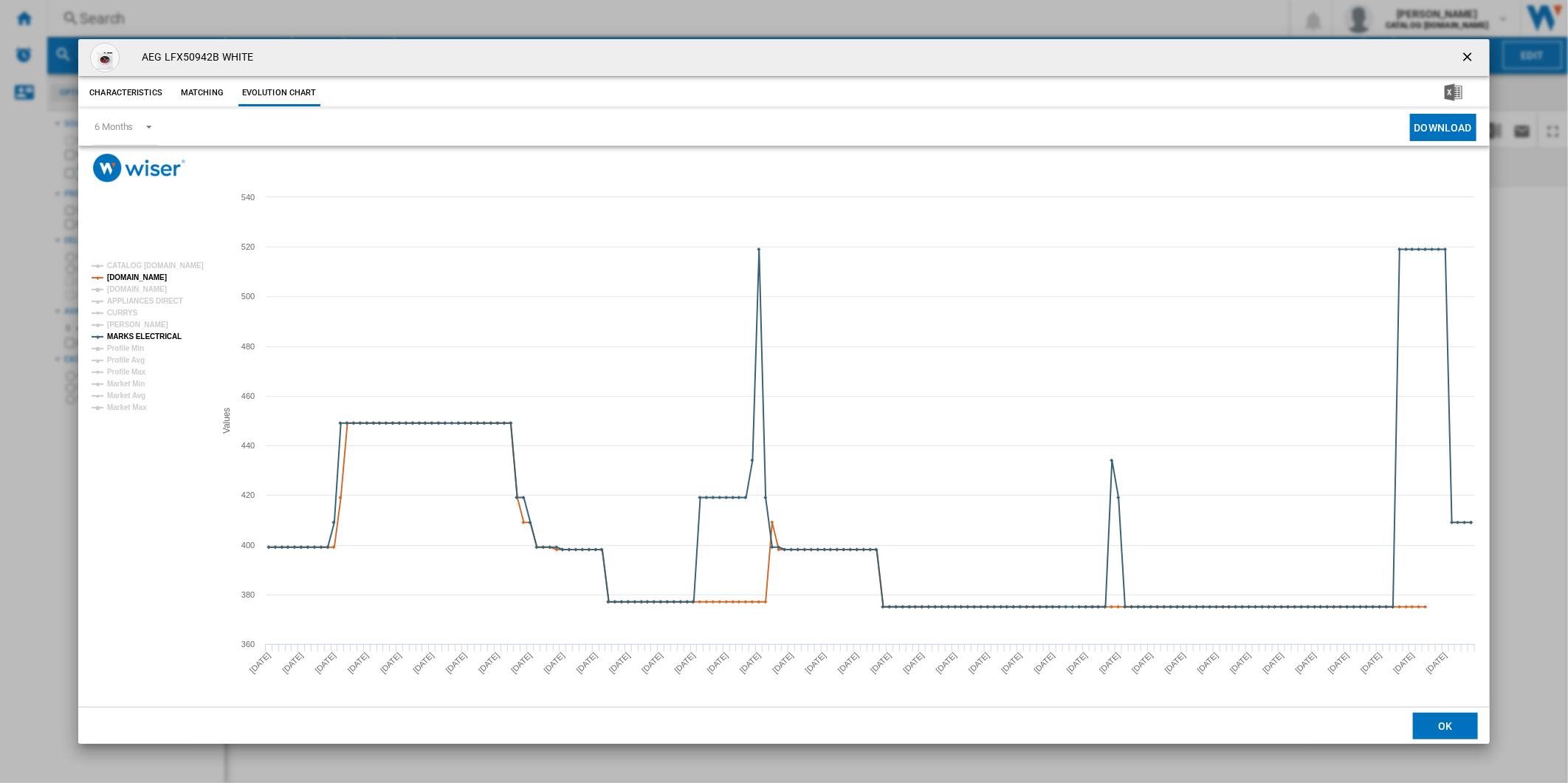
drag, startPoint x: 1465, startPoint y: 59, endPoint x: 1366, endPoint y: 50, distance: 99.4
click at [1465, 58] on ng-md-icon "getI18NText('BUTTONS.CLOSE_DIALOG')" at bounding box center [1469, 58] width 18 height 18
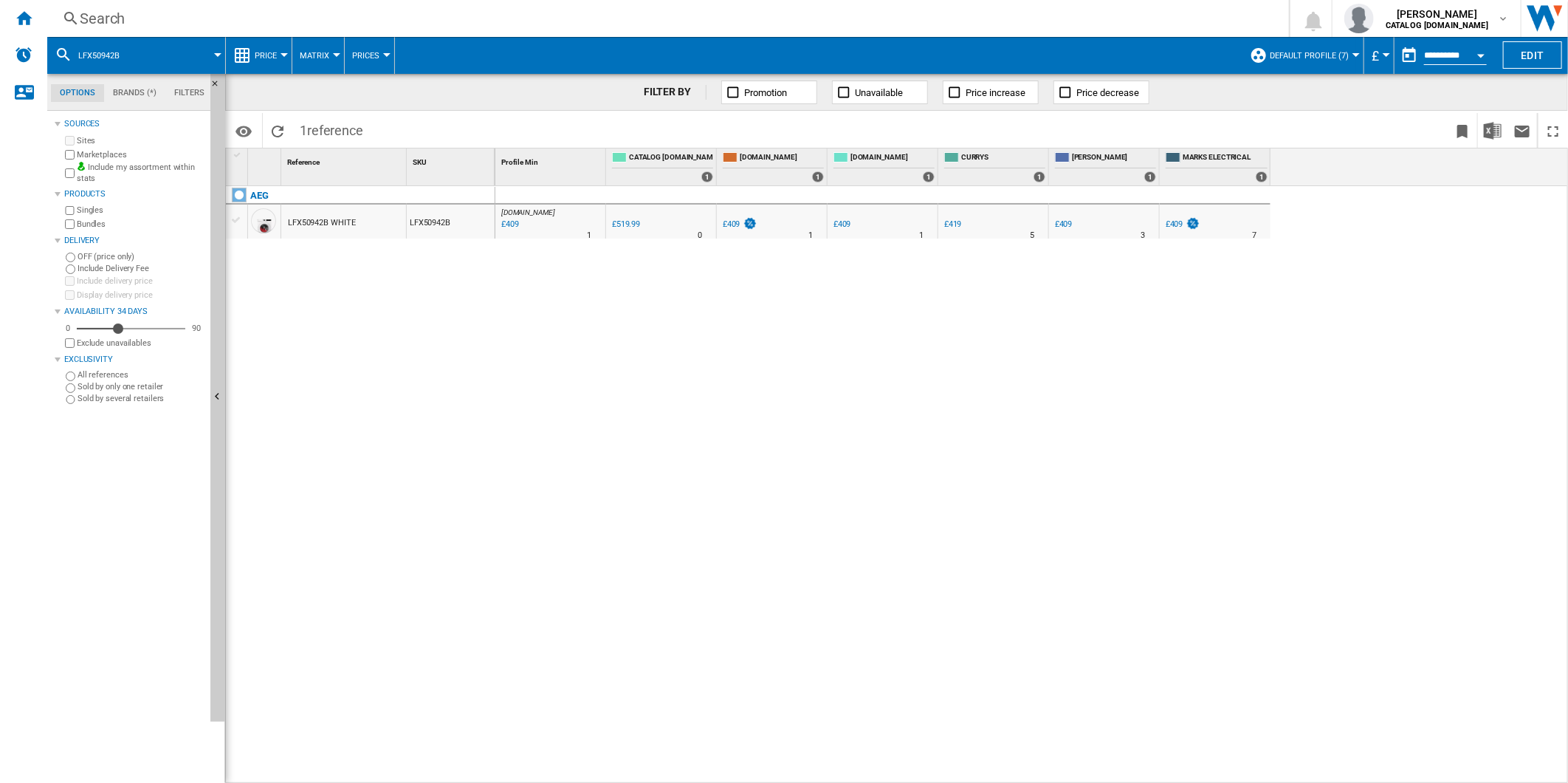
click at [872, 16] on div "Search" at bounding box center [665, 18] width 1170 height 21
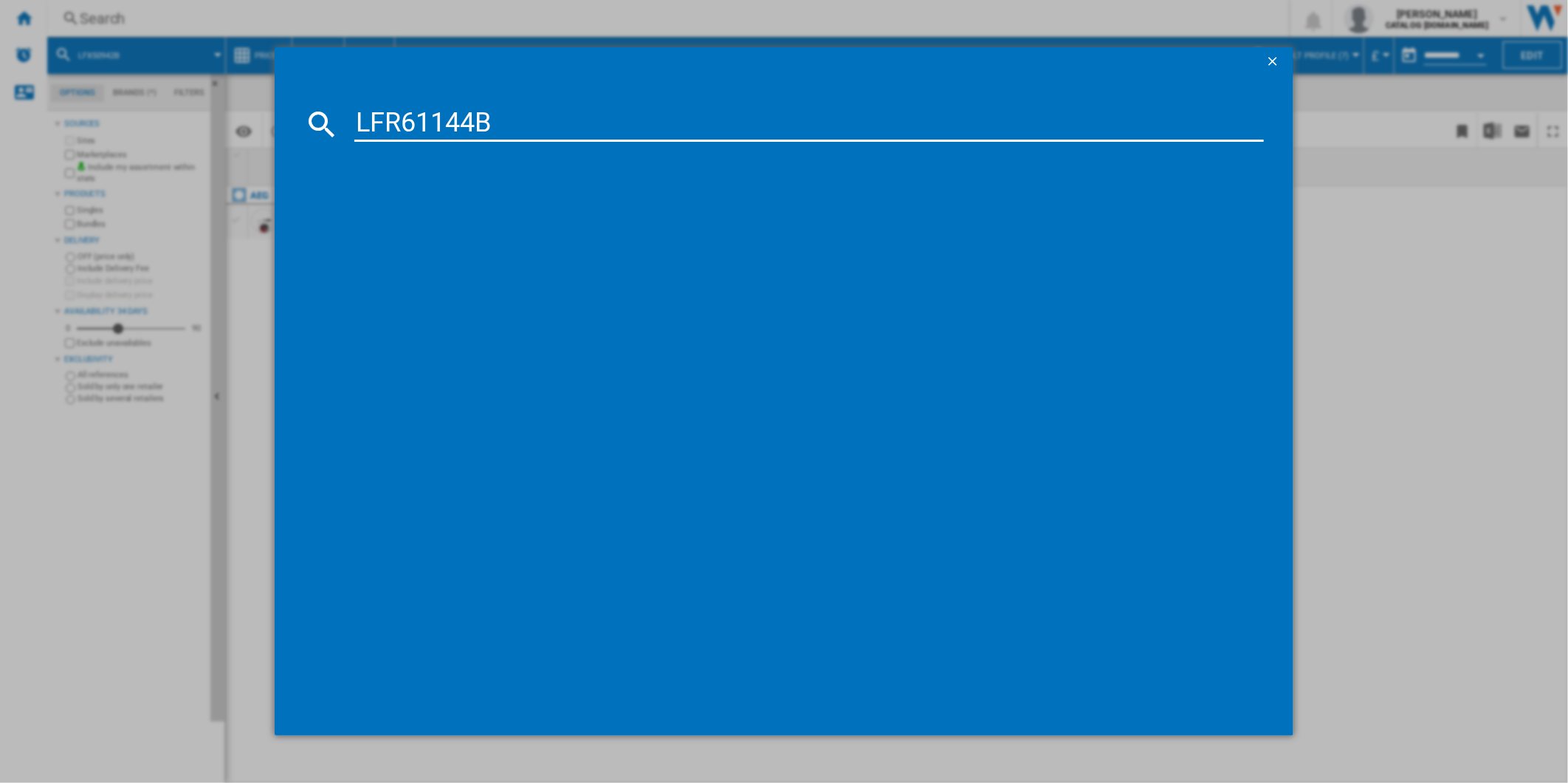
type input "LFR61144B"
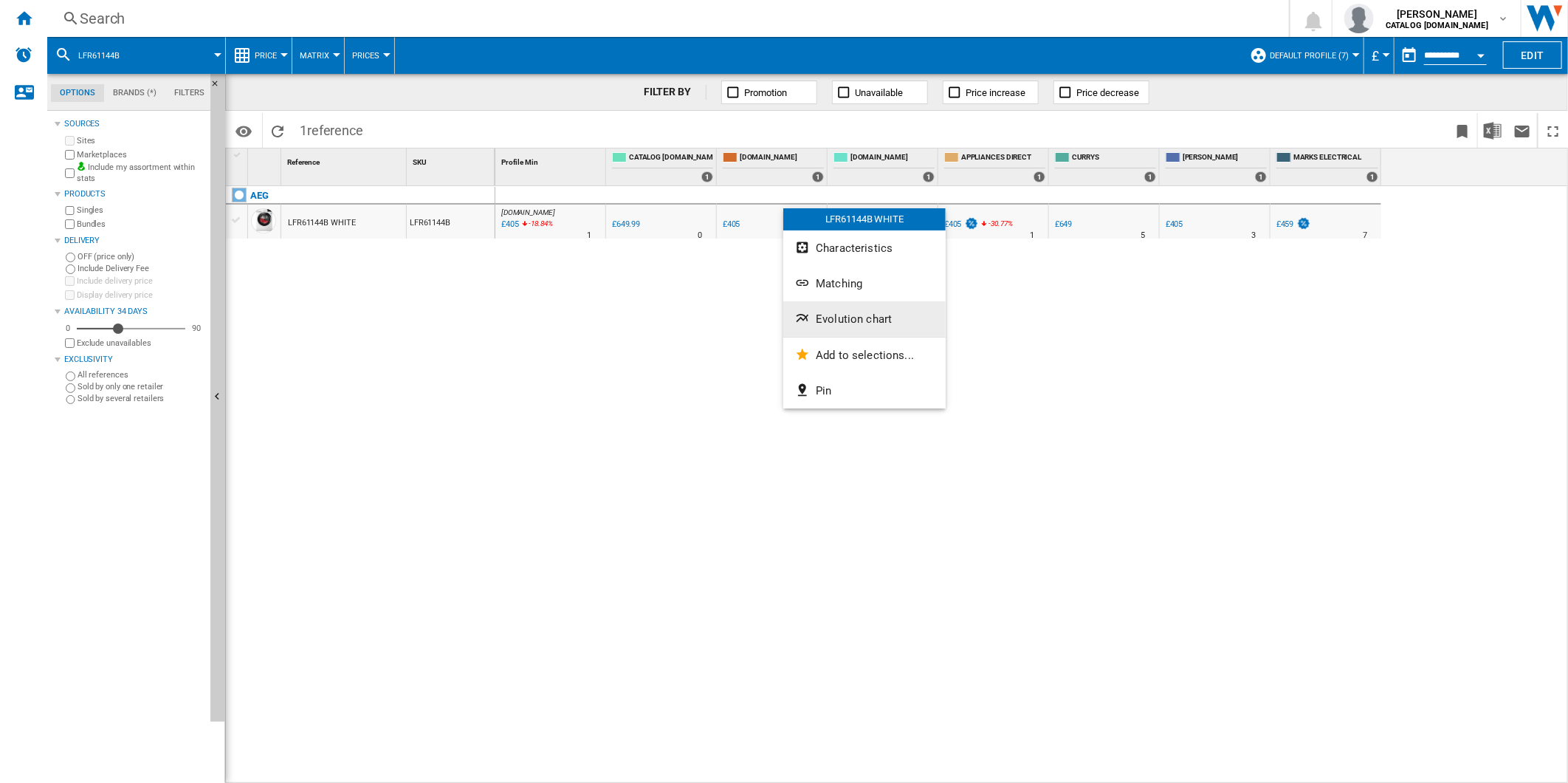
click at [843, 314] on span "Evolution chart" at bounding box center [853, 319] width 76 height 14
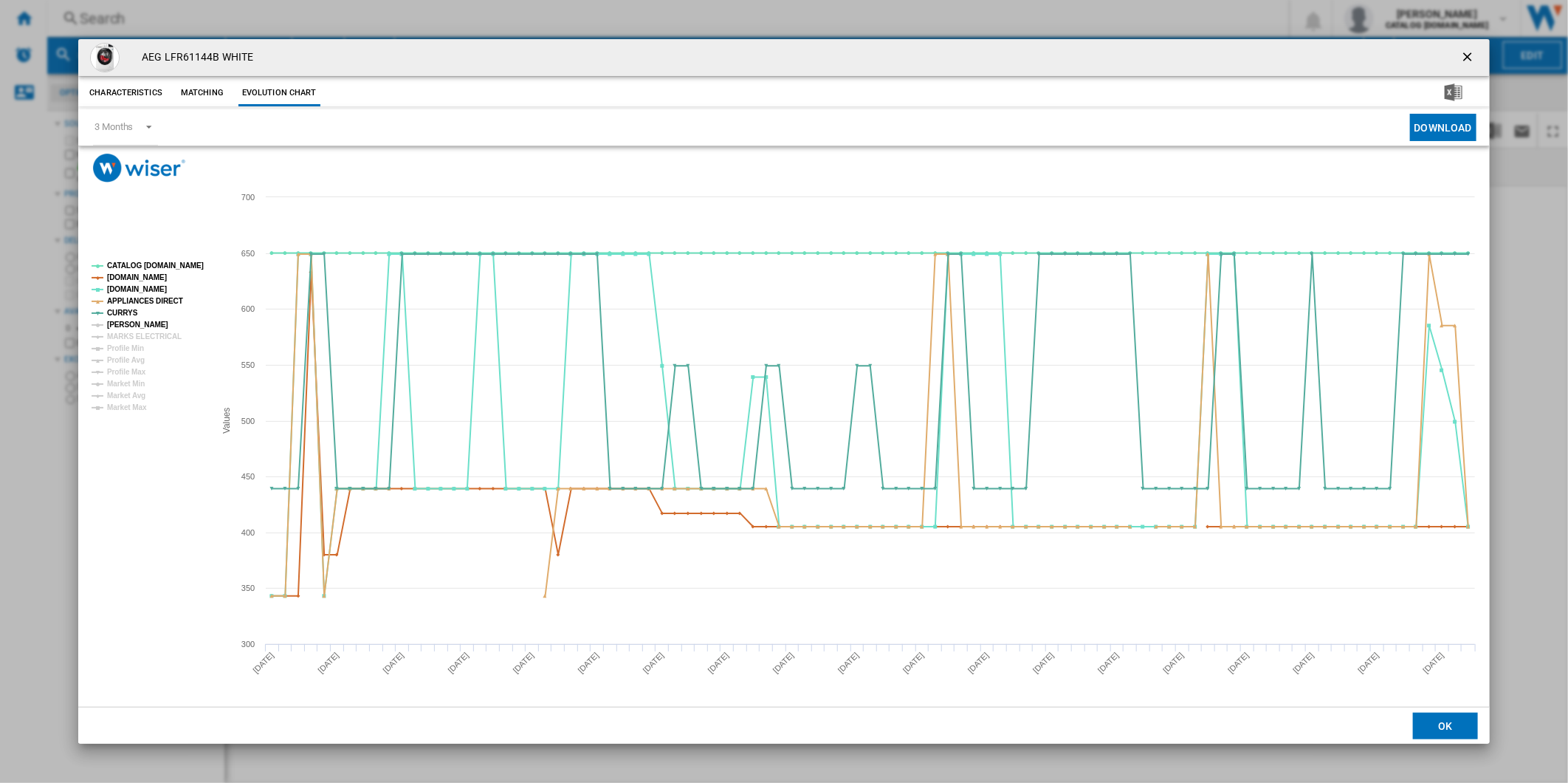
click at [127, 320] on tspan "[PERSON_NAME]" at bounding box center [137, 324] width 61 height 8
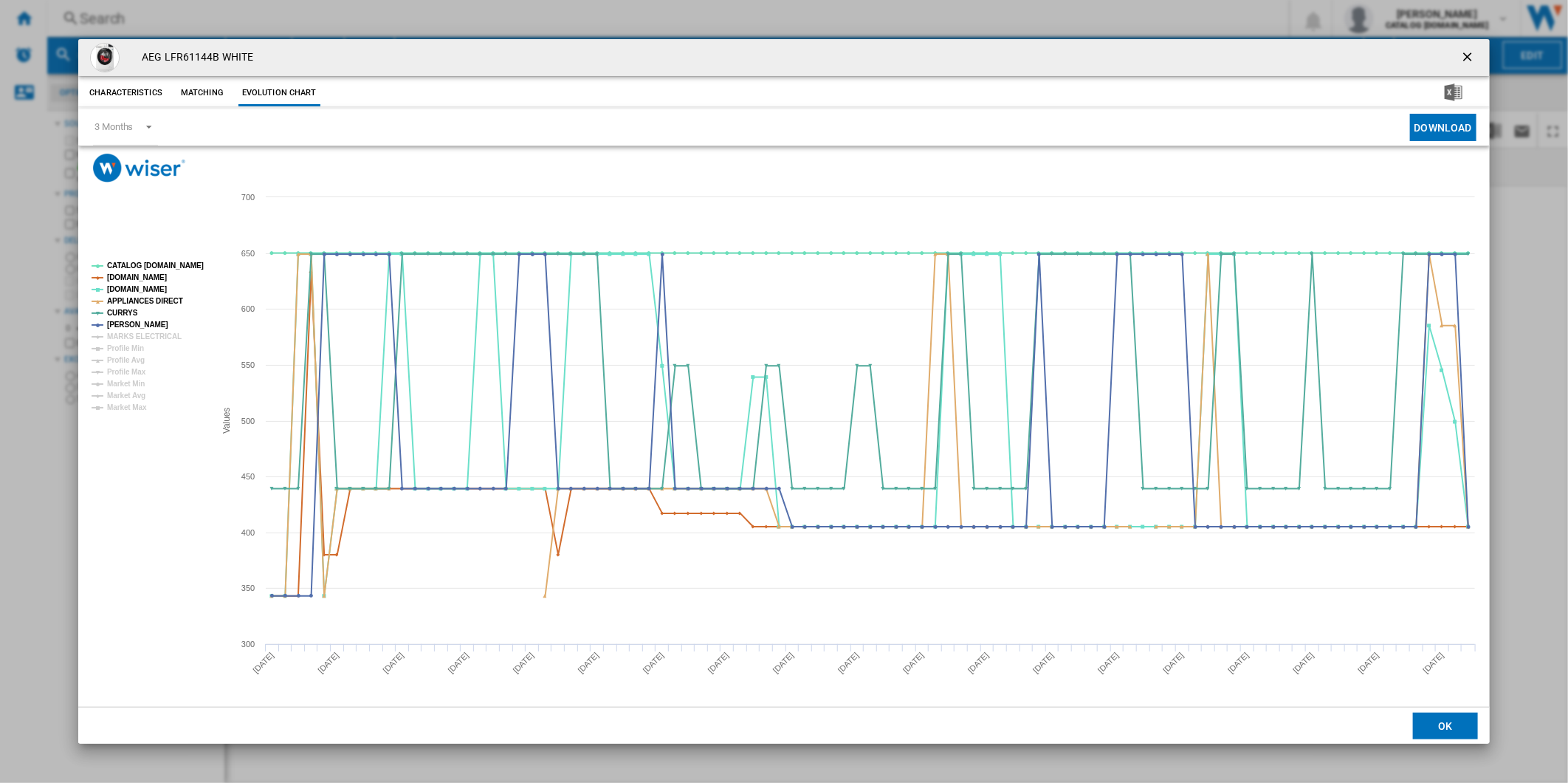
click at [128, 329] on tspan "[PERSON_NAME]" at bounding box center [137, 324] width 61 height 8
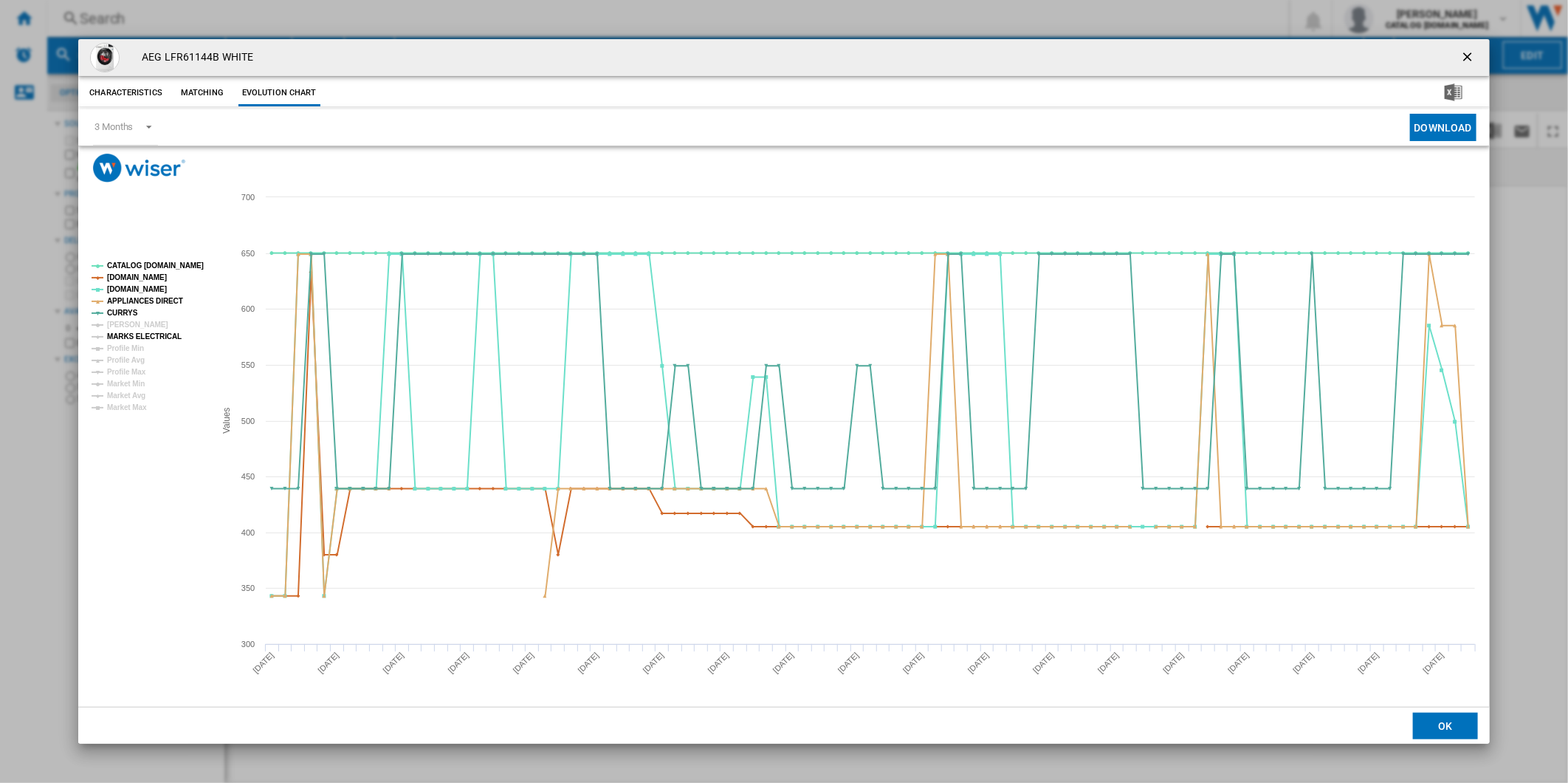
click at [130, 335] on tspan "MARKS ELECTRICAL" at bounding box center [144, 336] width 75 height 8
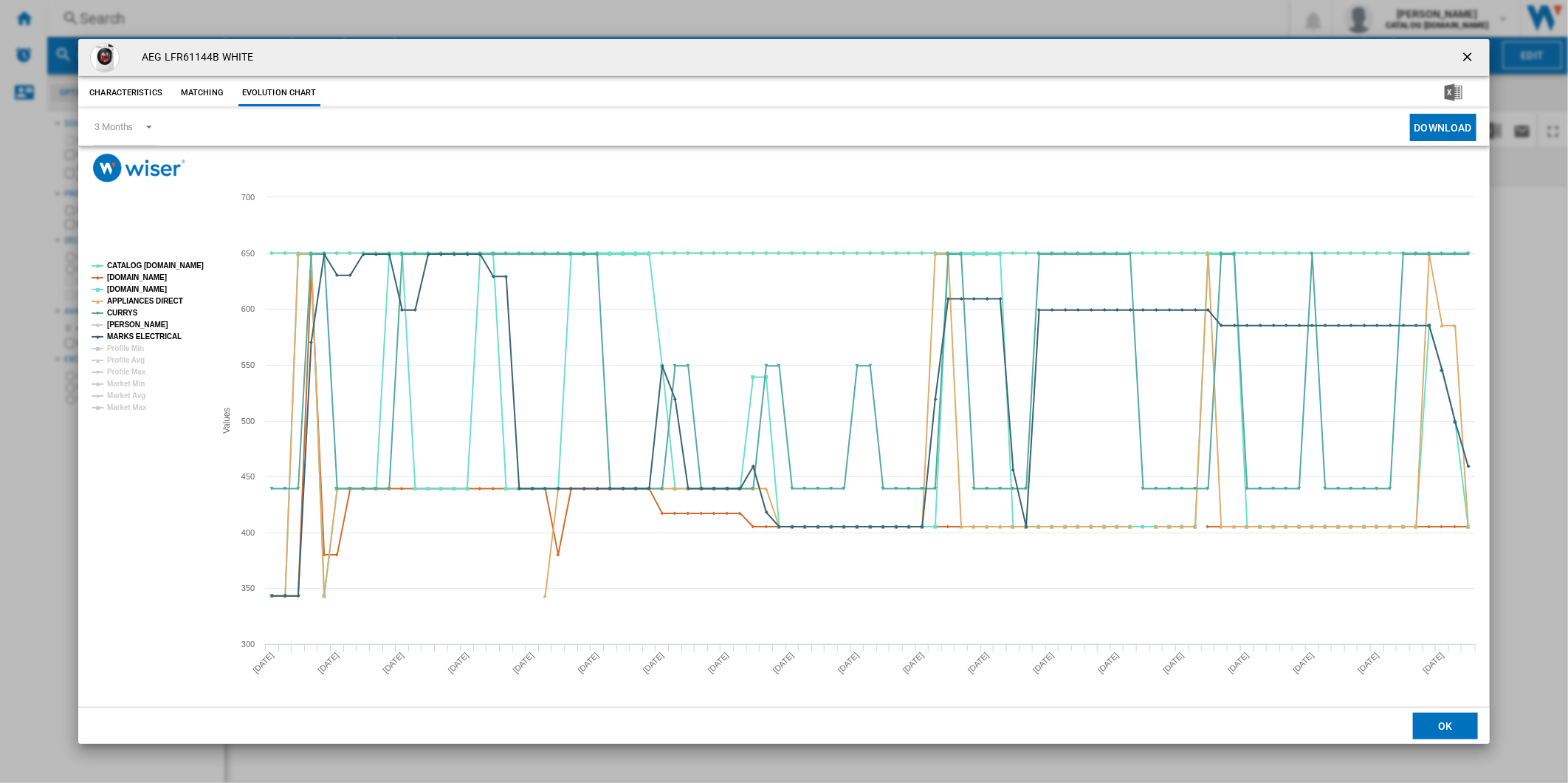
click at [127, 320] on tspan "[PERSON_NAME]" at bounding box center [137, 324] width 61 height 8
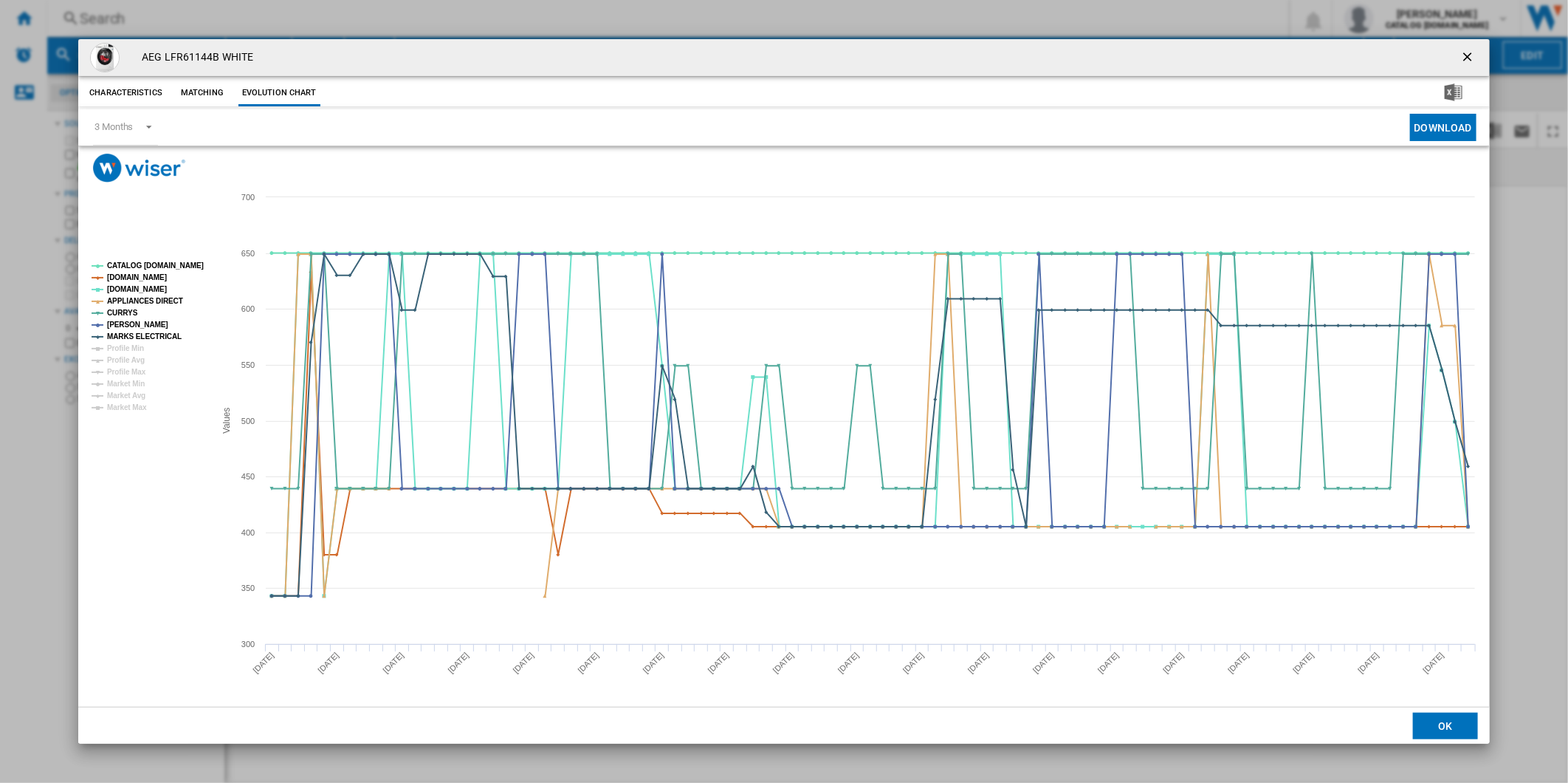
click at [150, 266] on tspan "CATALOG [DOMAIN_NAME]" at bounding box center [155, 265] width 96 height 8
drag, startPoint x: 1472, startPoint y: 55, endPoint x: 1198, endPoint y: 32, distance: 275.0
click at [1472, 55] on ng-md-icon "getI18NText('BUTTONS.CLOSE_DIALOG')" at bounding box center [1469, 58] width 18 height 18
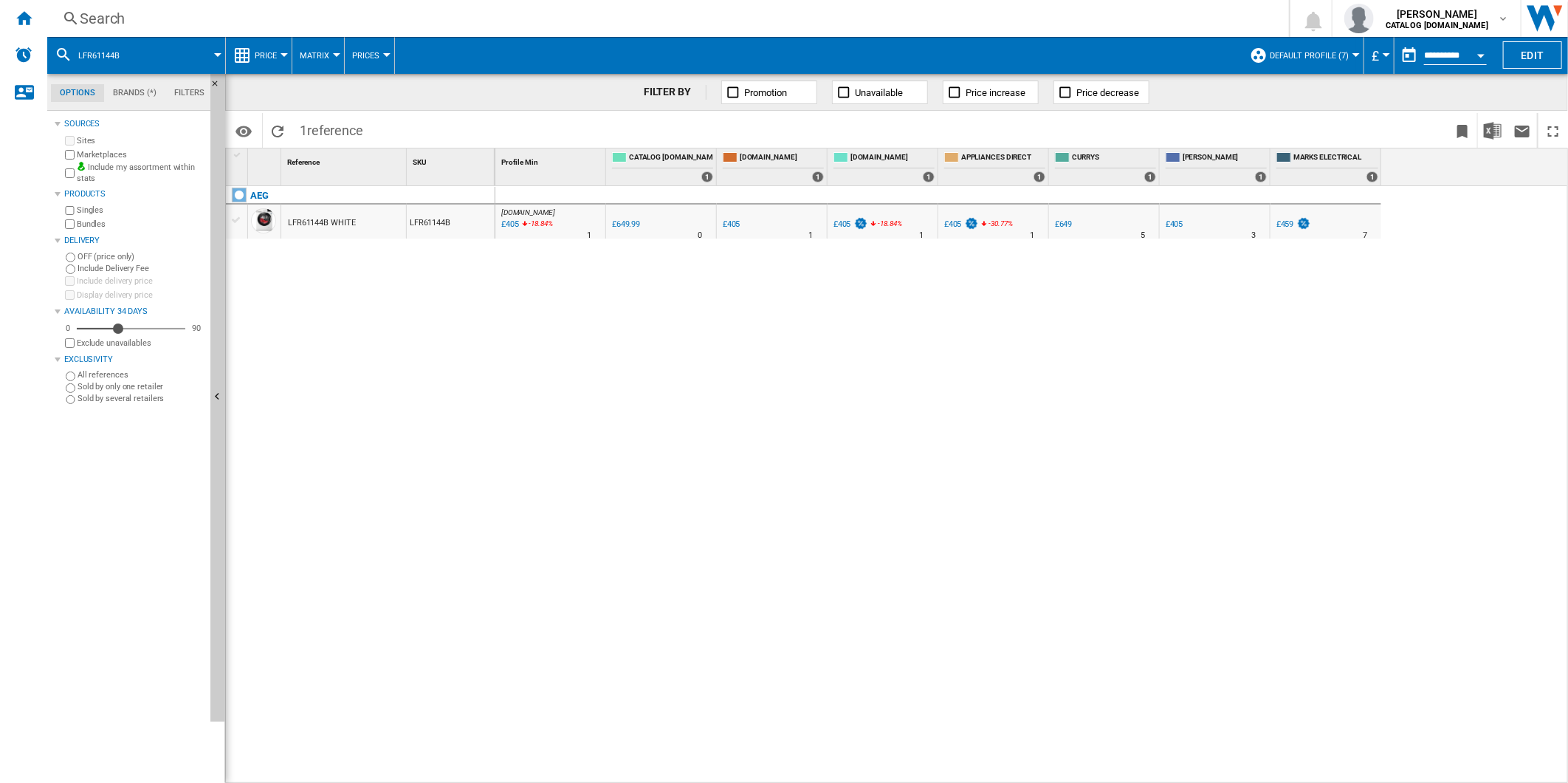
click at [896, 10] on div "Search" at bounding box center [665, 18] width 1170 height 21
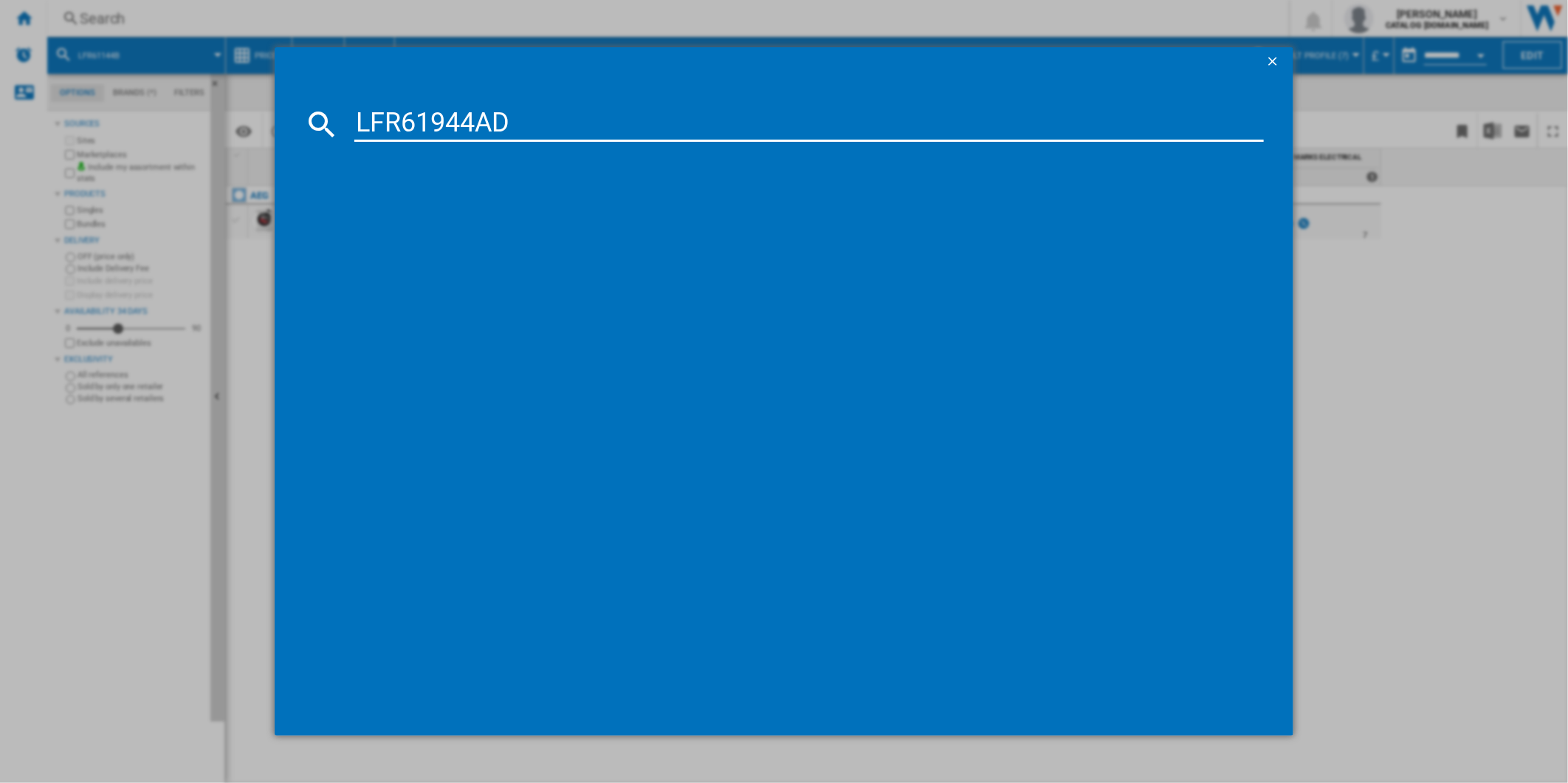
type input "LFR61944AD"
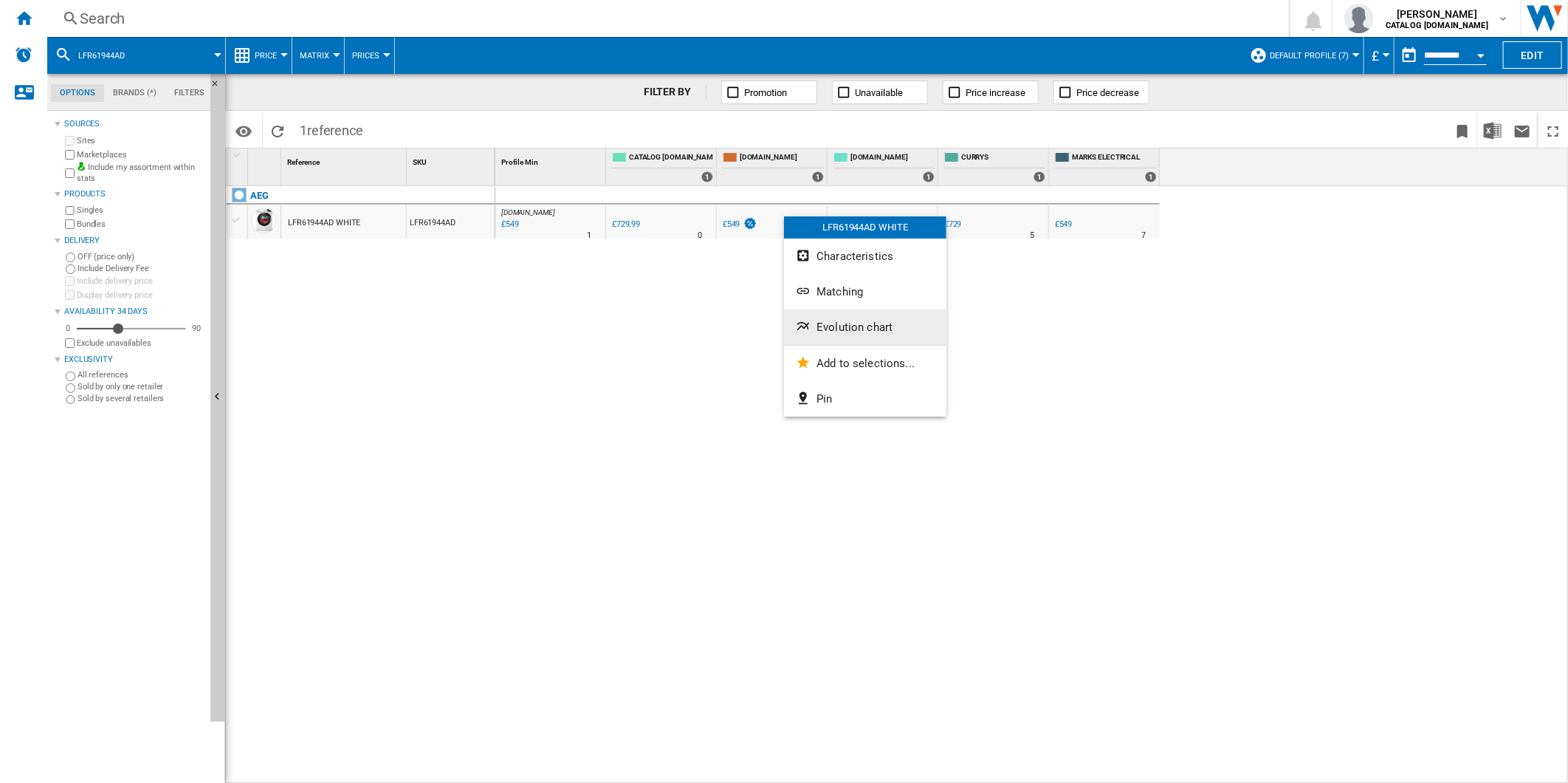
click at [852, 316] on button "Evolution chart" at bounding box center [864, 327] width 162 height 35
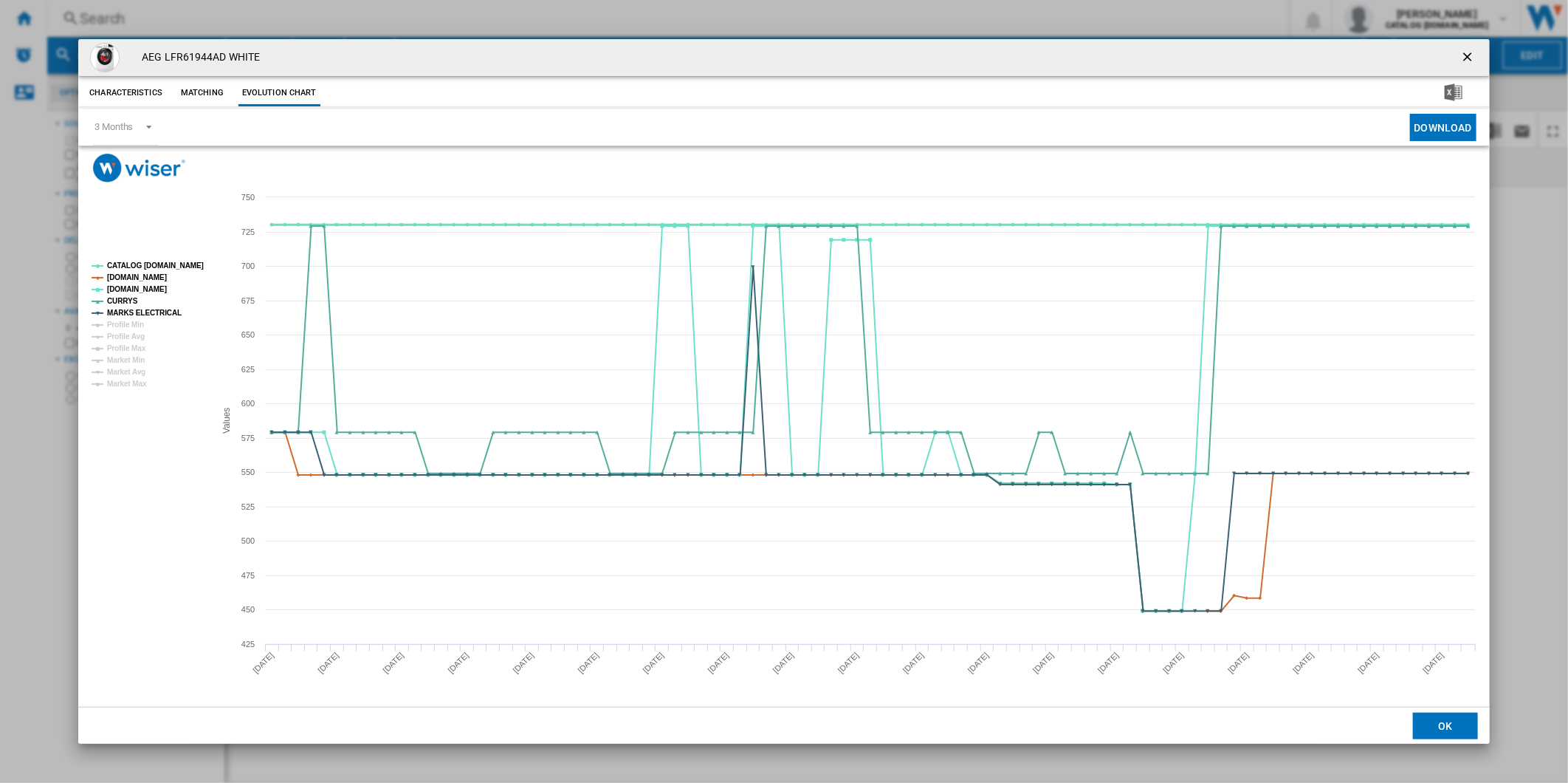
click at [158, 261] on tspan "CATALOG [DOMAIN_NAME]" at bounding box center [155, 265] width 96 height 8
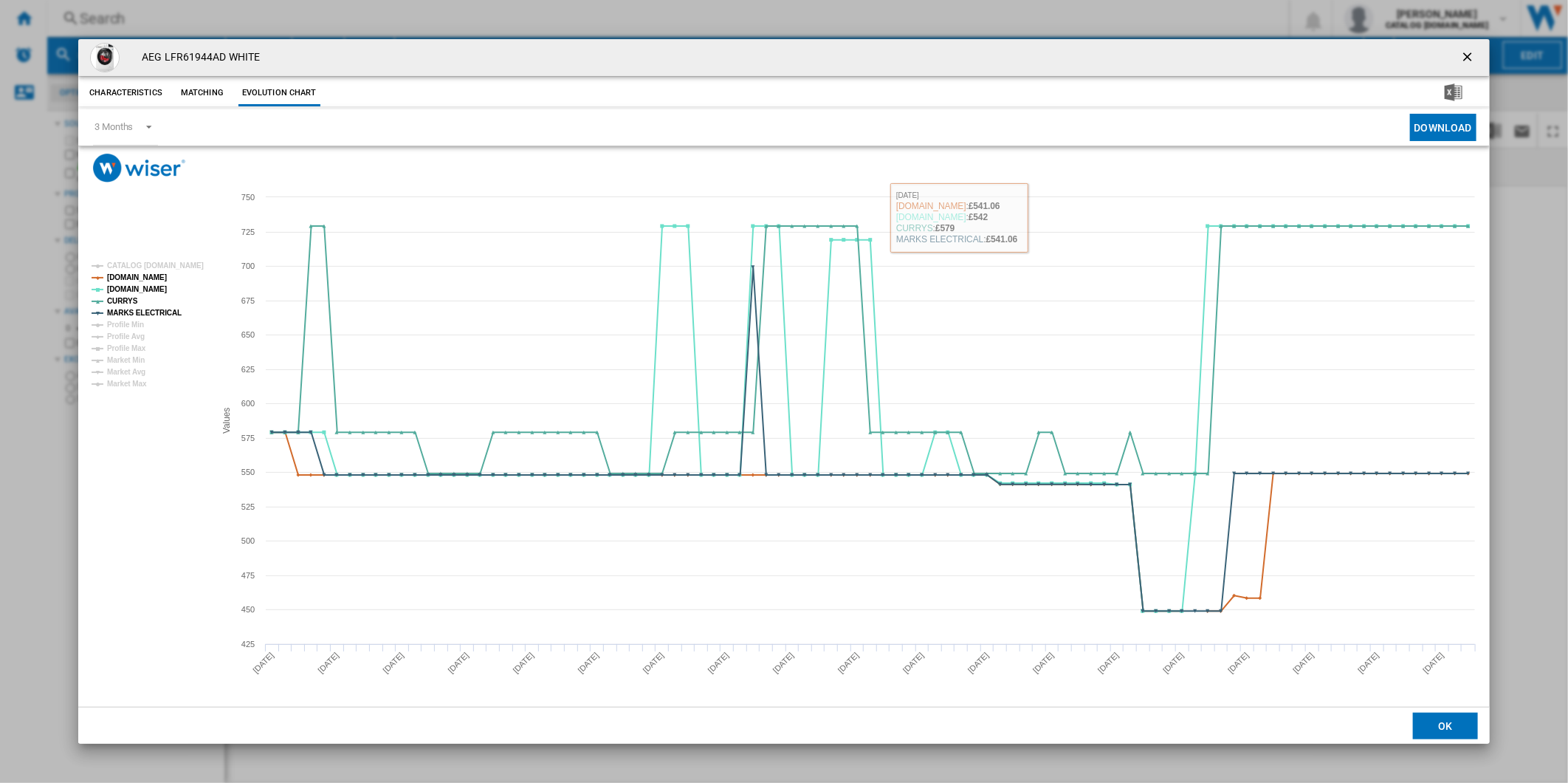
click at [1470, 58] on ng-md-icon "getI18NText('BUTTONS.CLOSE_DIALOG')" at bounding box center [1469, 58] width 18 height 18
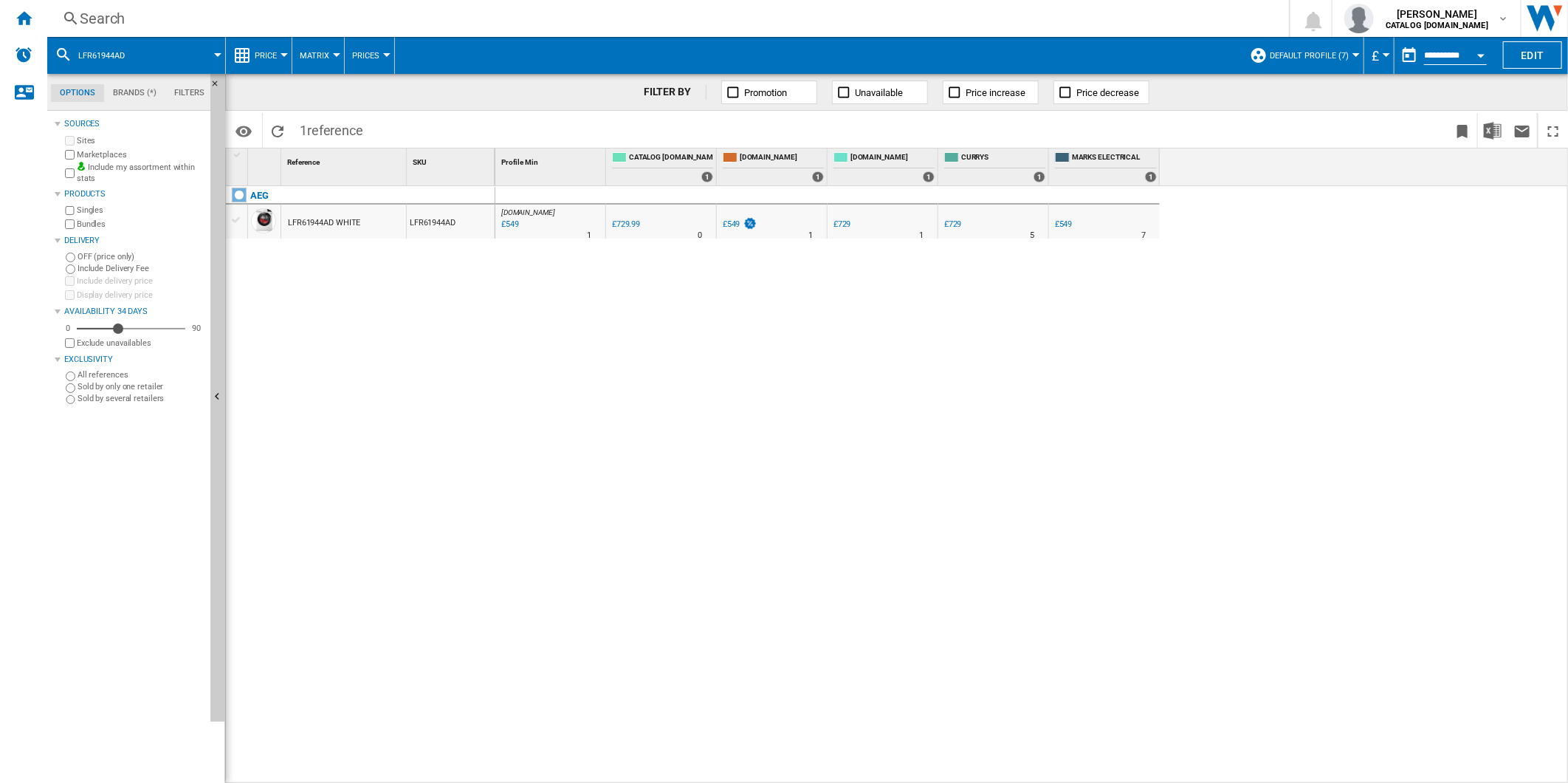
click at [733, 20] on div "Search" at bounding box center [665, 18] width 1170 height 21
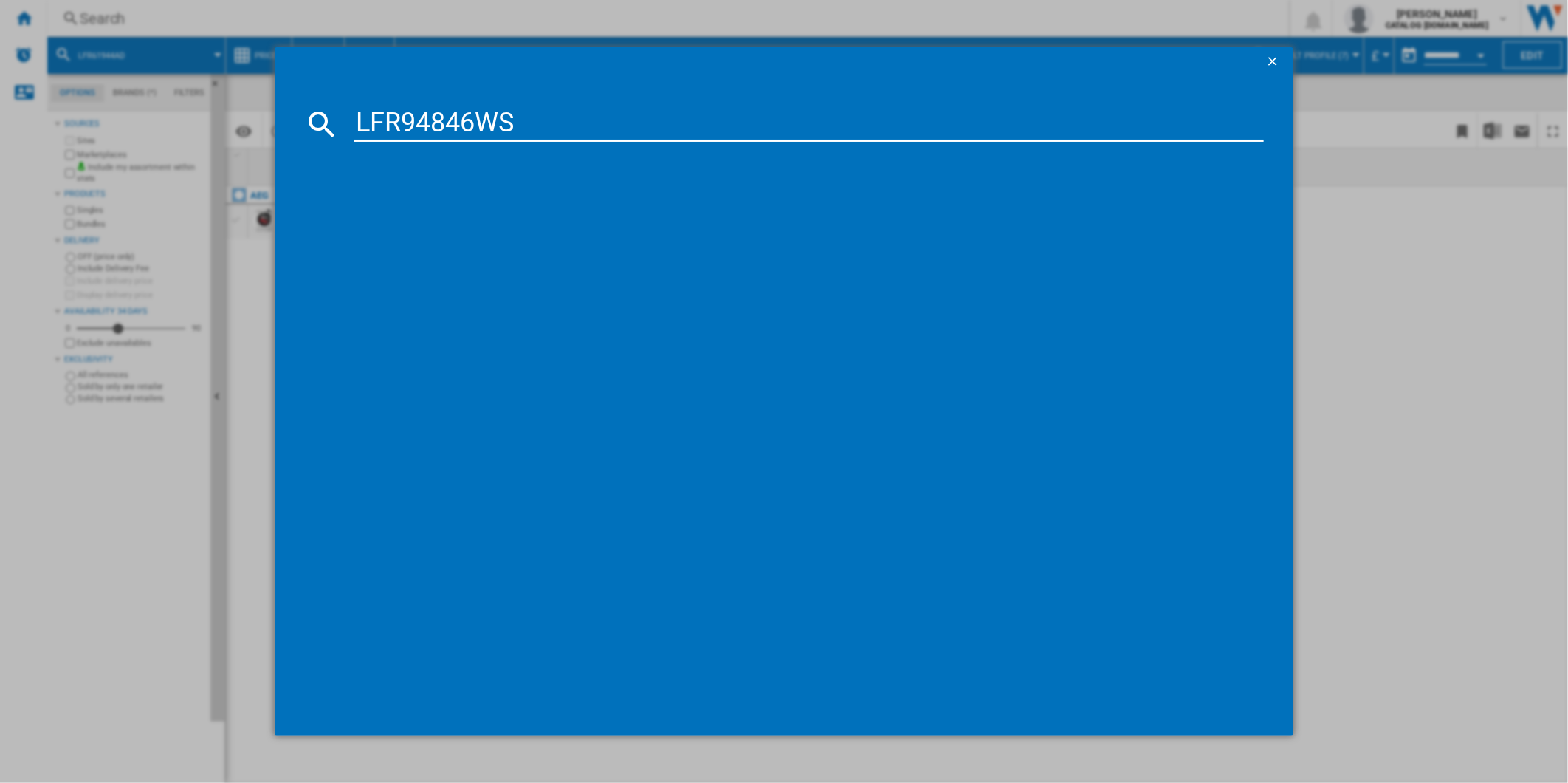
type input "LFR94846WS"
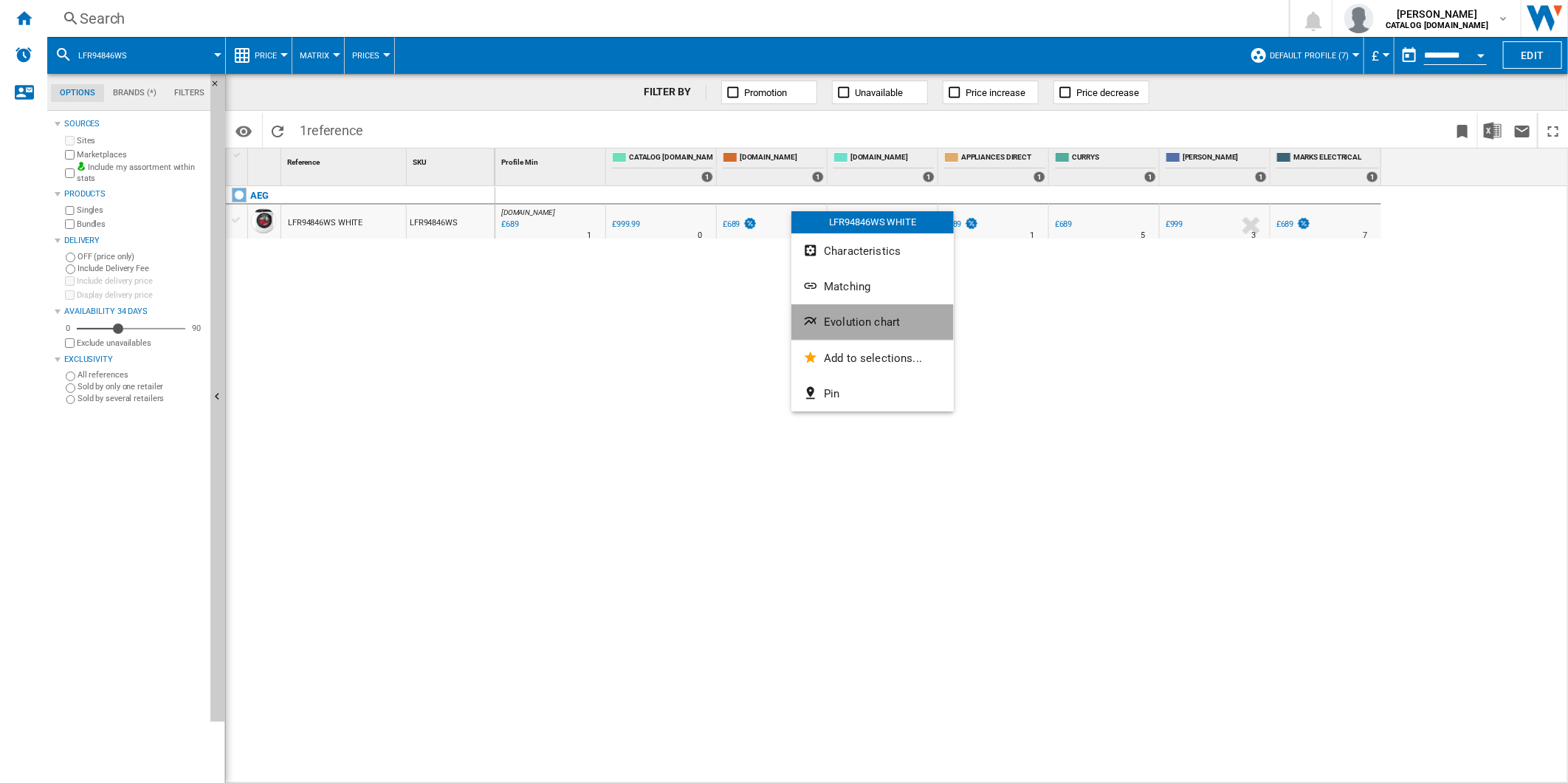
click at [869, 321] on span "Evolution chart" at bounding box center [861, 322] width 76 height 14
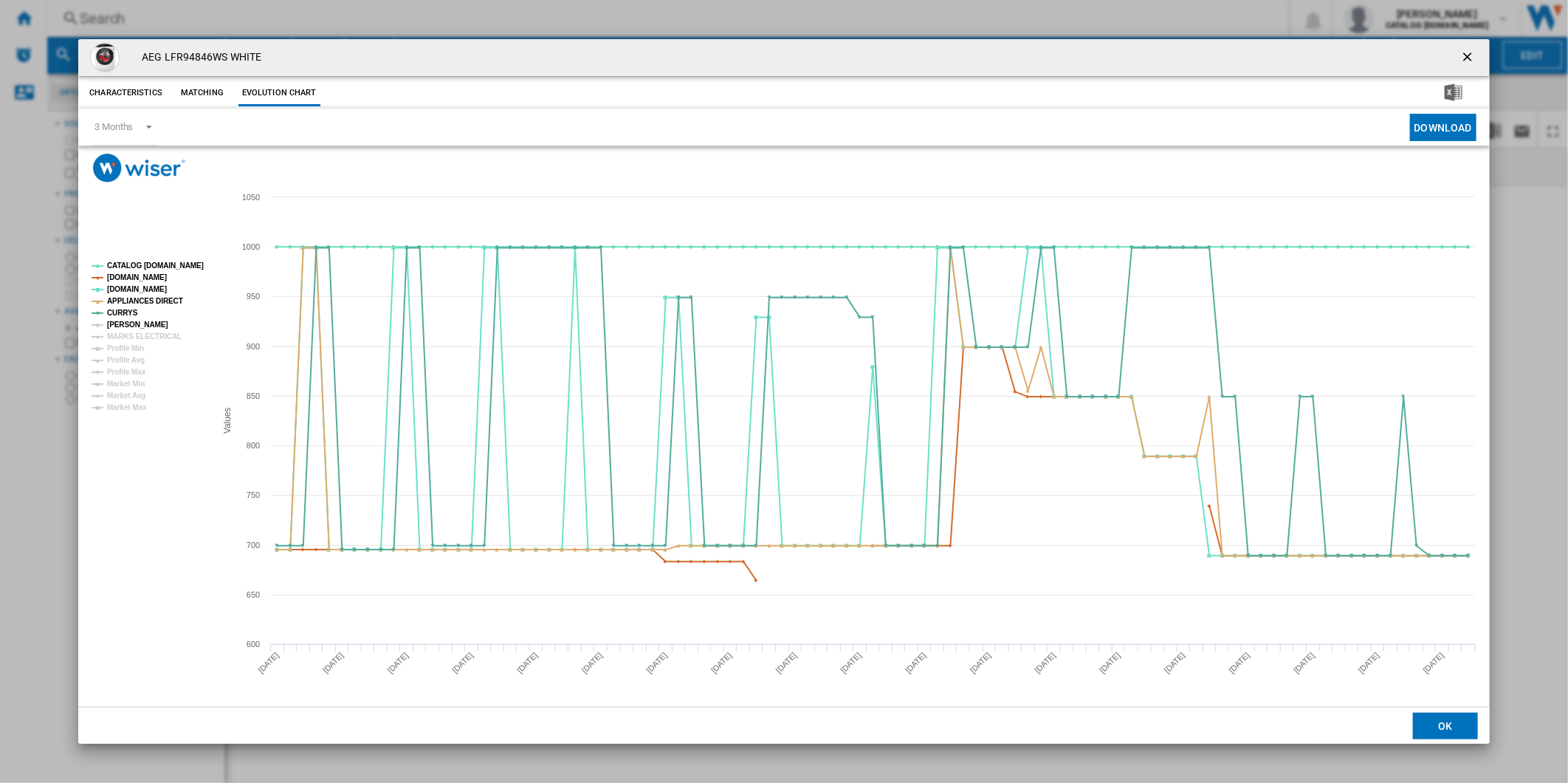
click at [131, 325] on tspan "[PERSON_NAME]" at bounding box center [137, 324] width 61 height 8
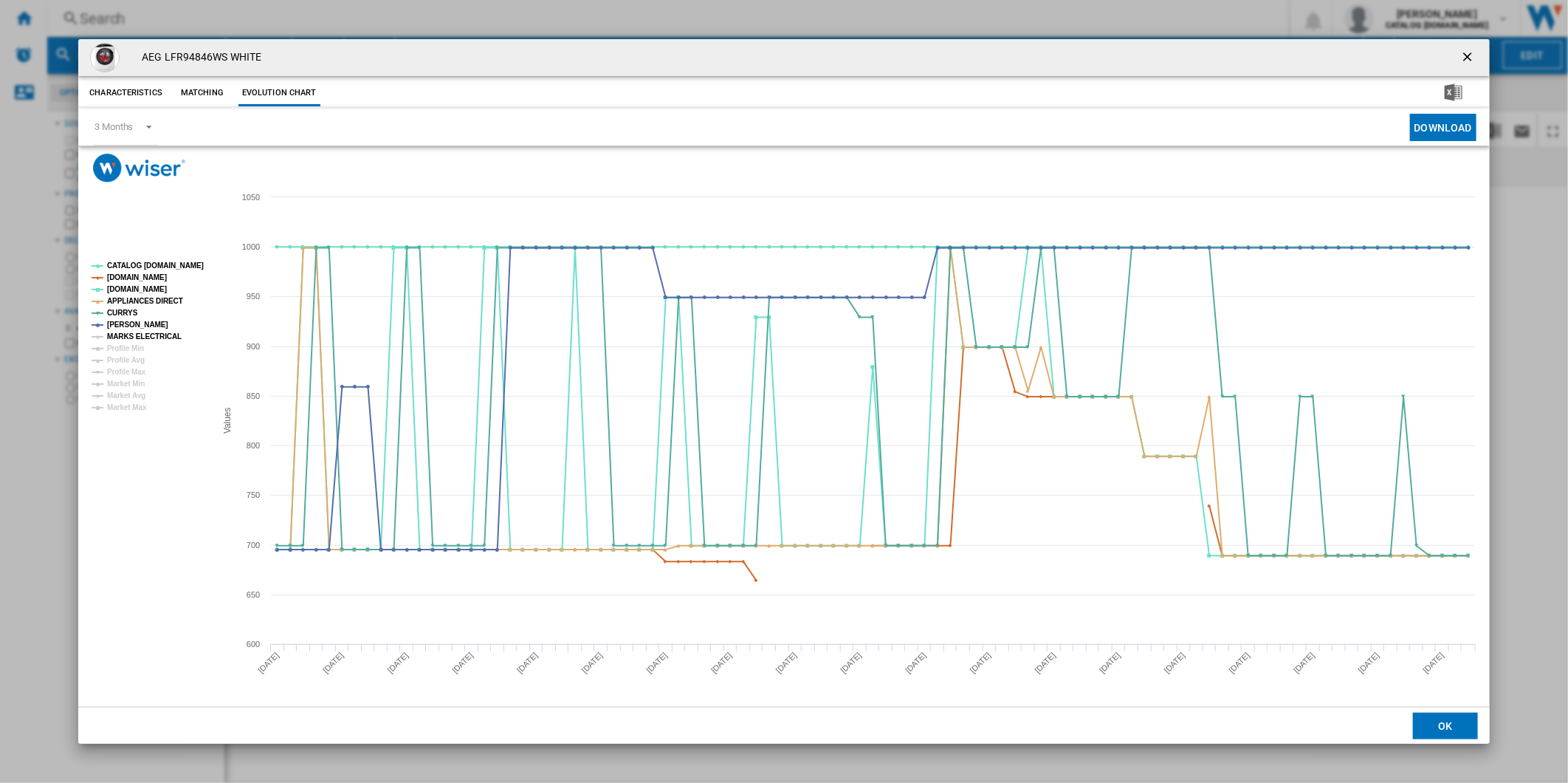
click at [131, 335] on tspan "MARKS ELECTRICAL" at bounding box center [144, 336] width 75 height 8
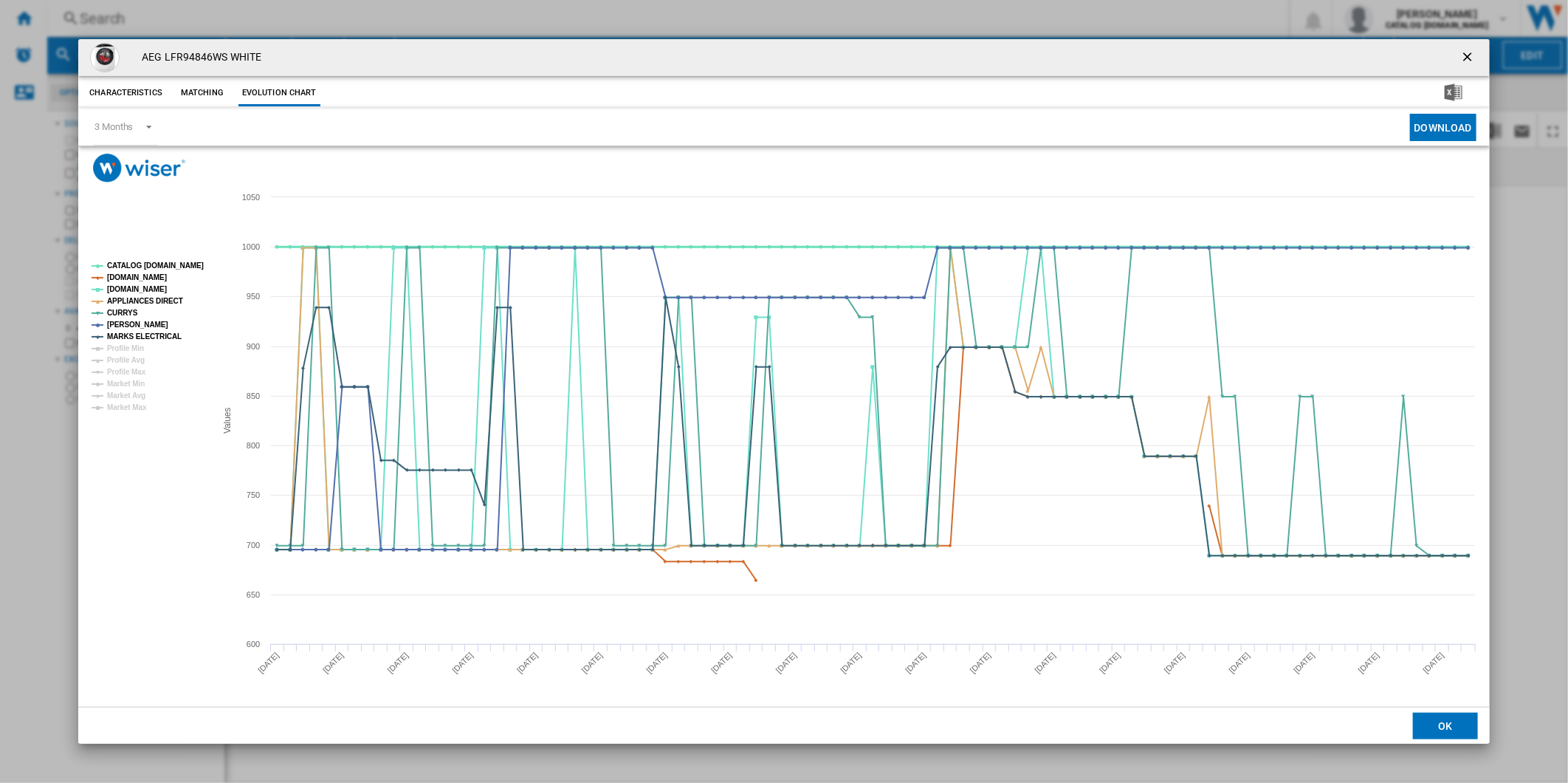
click at [155, 269] on tspan "CATALOG [DOMAIN_NAME]" at bounding box center [155, 265] width 96 height 8
click at [1479, 56] on button "Product popup" at bounding box center [1469, 58] width 29 height 29
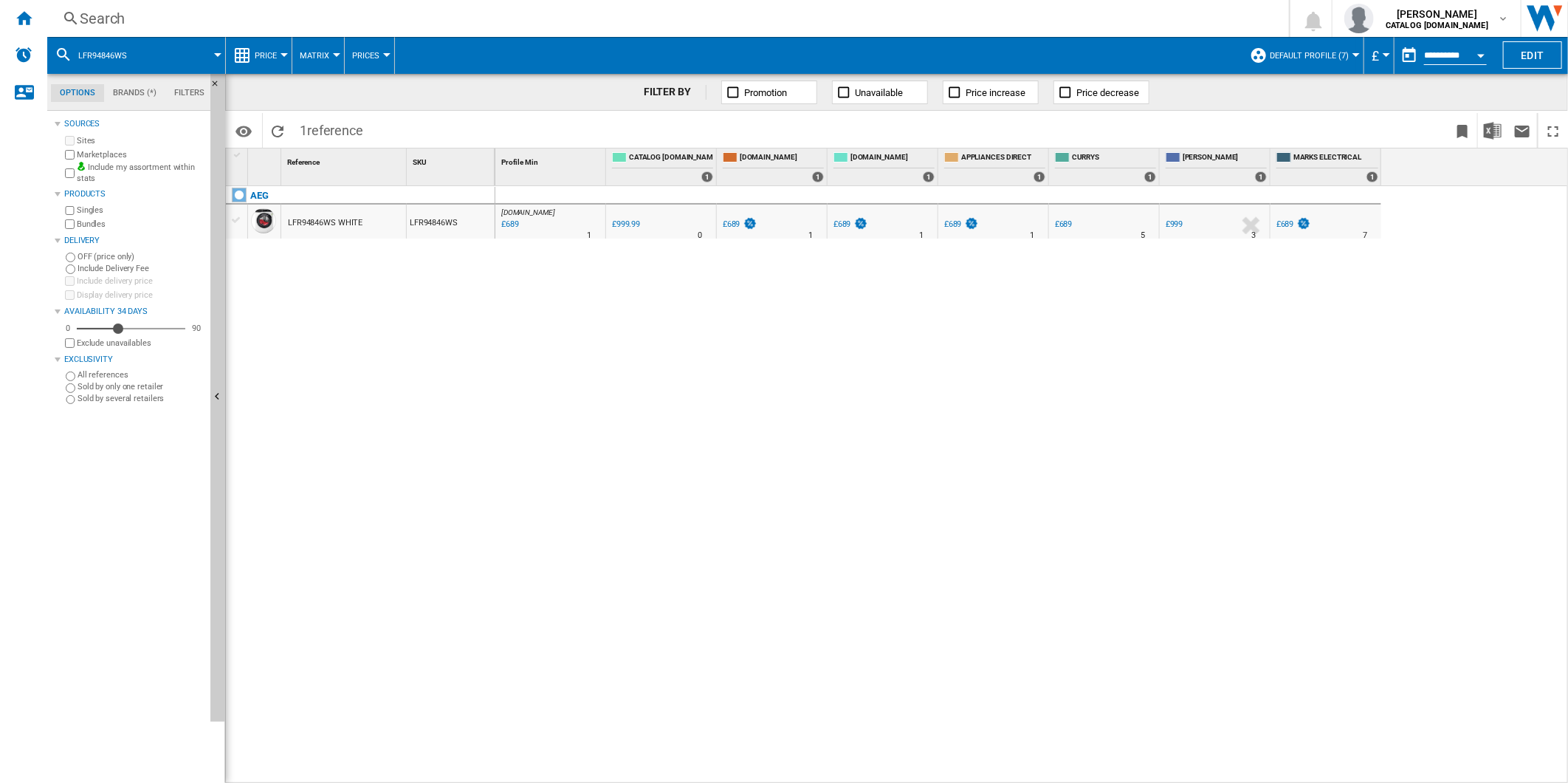
click at [960, 21] on div "Search" at bounding box center [665, 18] width 1170 height 21
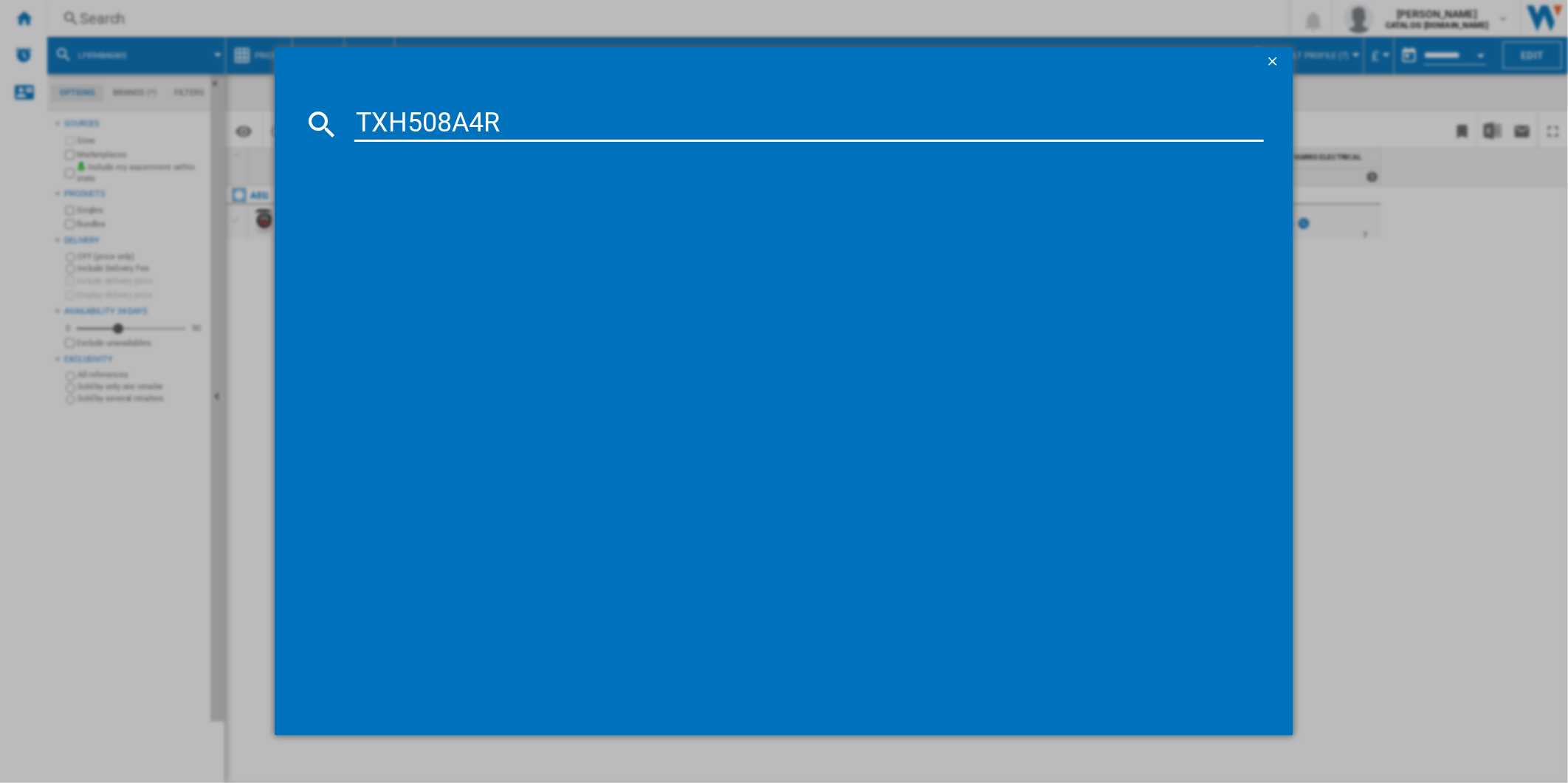
type input "TXH508A4R"
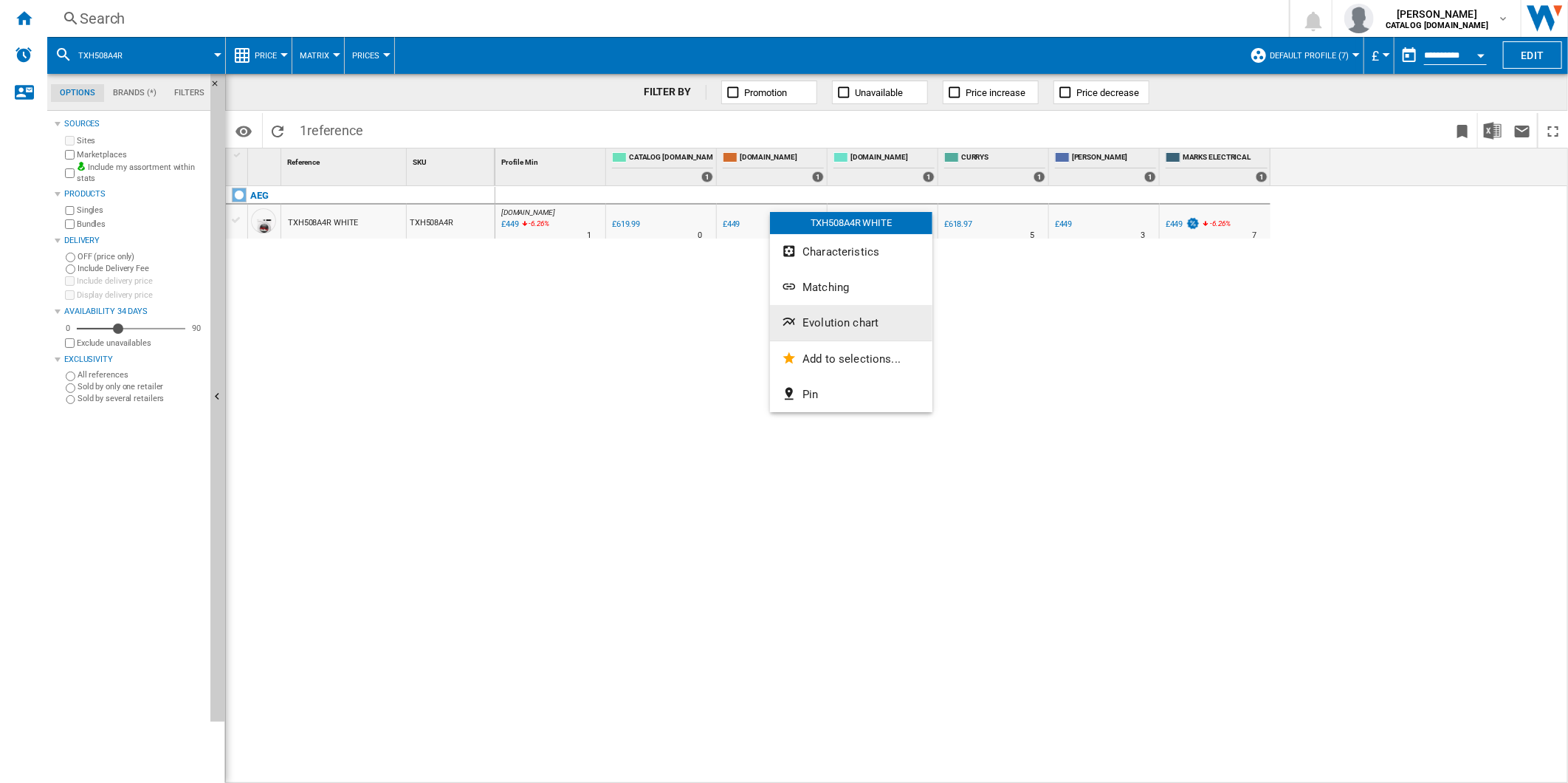
click at [847, 332] on button "Evolution chart" at bounding box center [850, 322] width 162 height 35
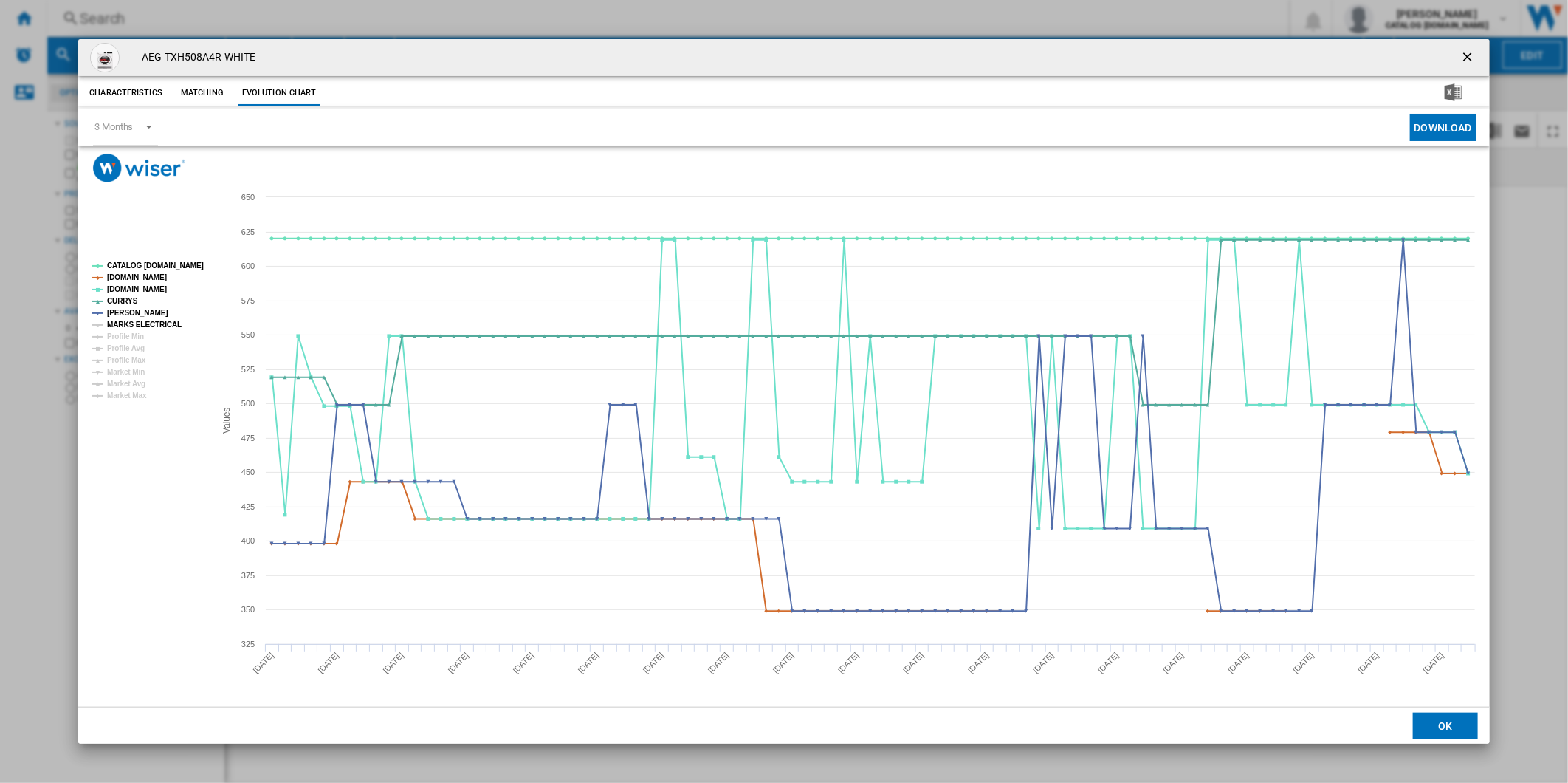
click at [141, 326] on tspan "MARKS ELECTRICAL" at bounding box center [144, 324] width 75 height 8
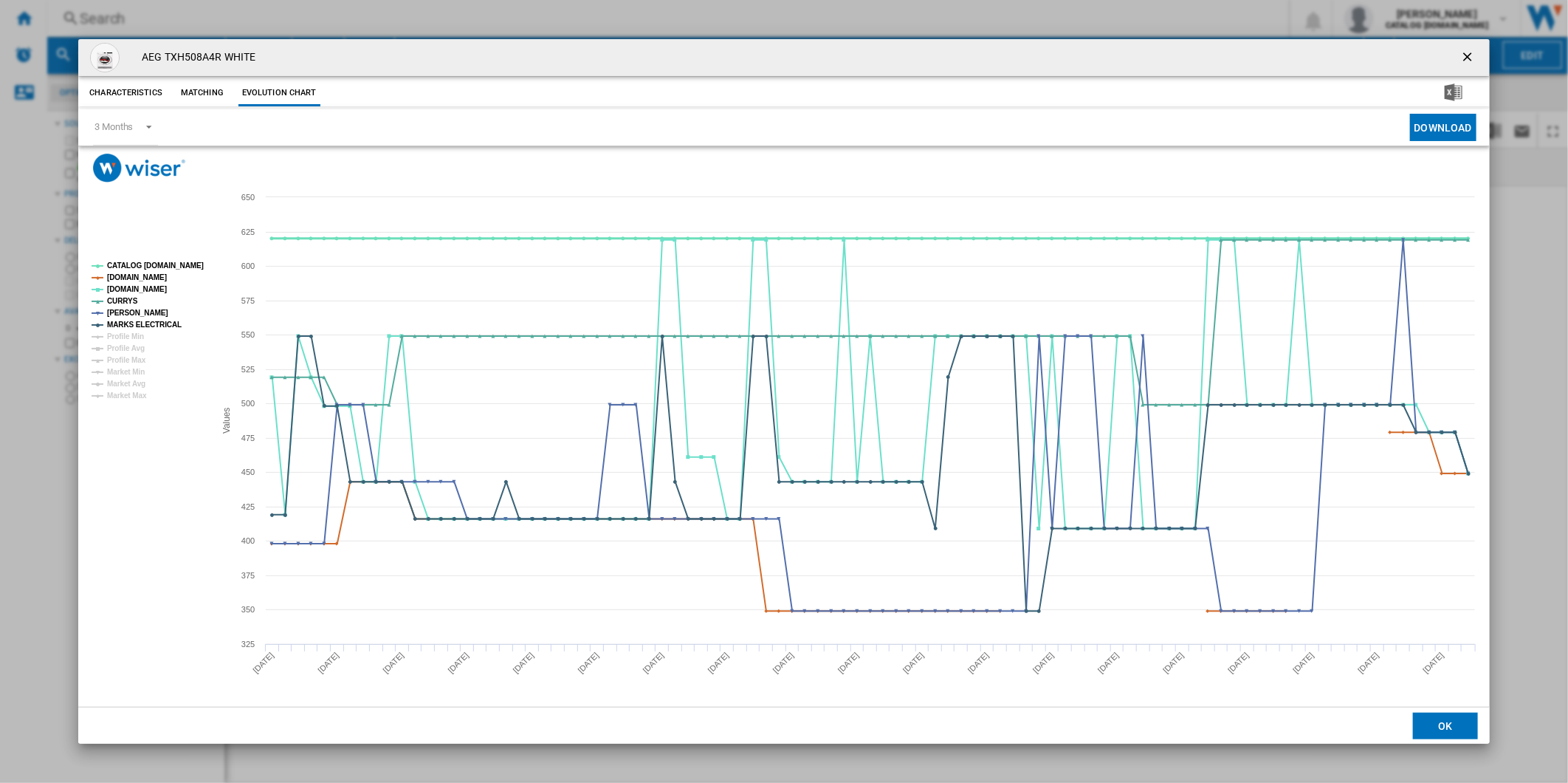
click at [141, 266] on tspan "CATALOG [DOMAIN_NAME]" at bounding box center [155, 265] width 96 height 8
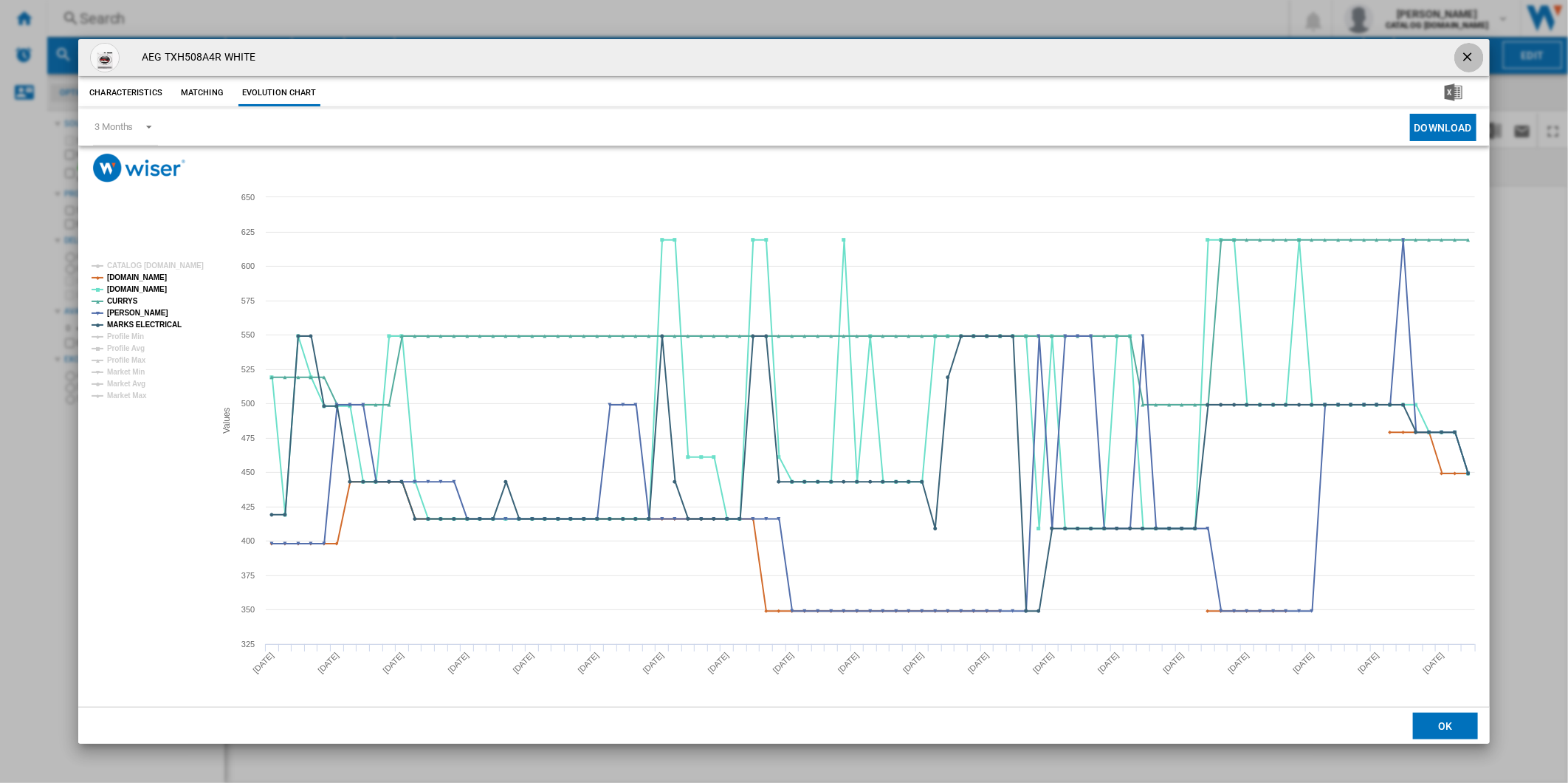
click at [1462, 54] on ng-md-icon "getI18NText('BUTTONS.CLOSE_DIALOG')" at bounding box center [1469, 58] width 18 height 18
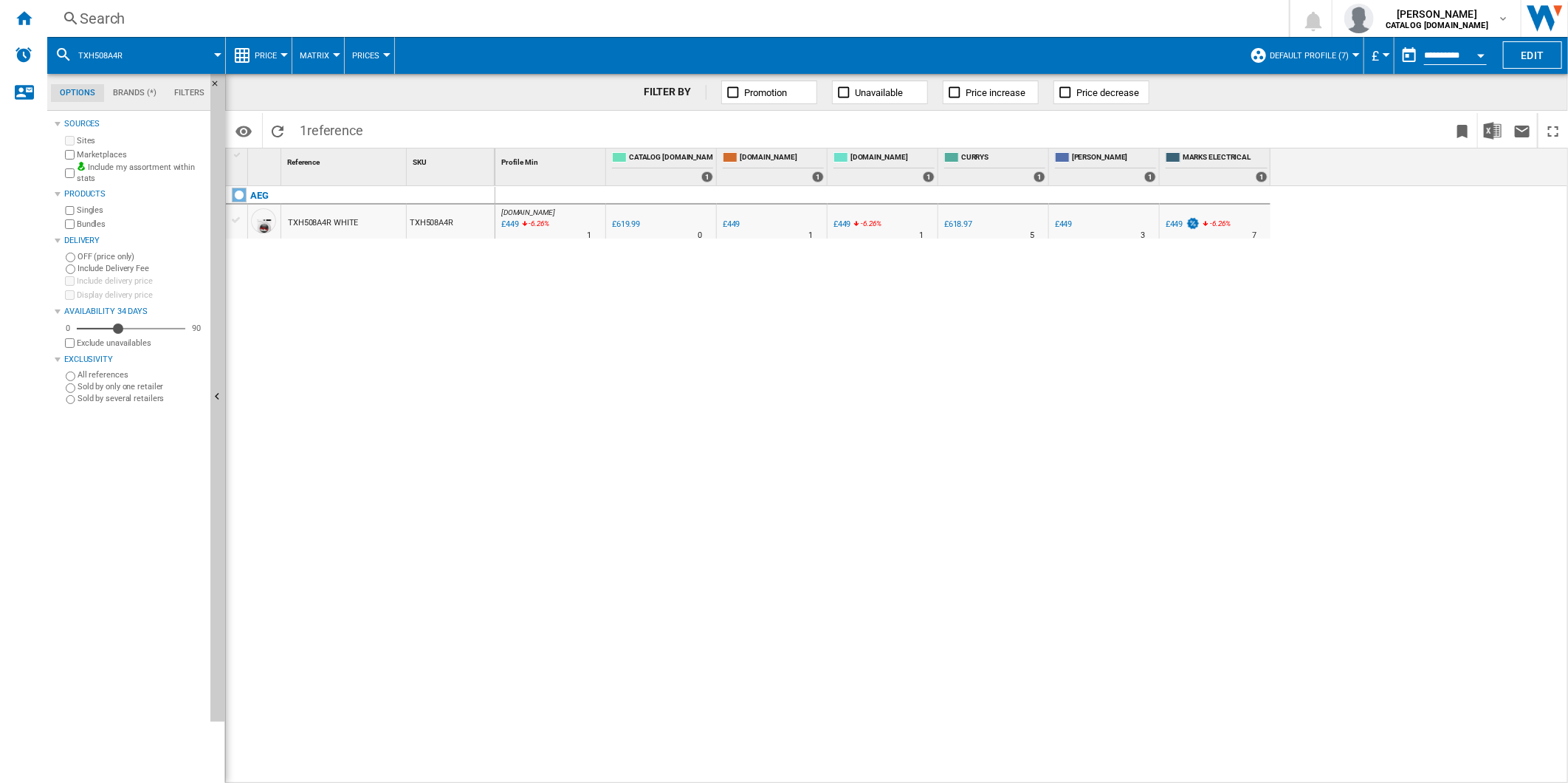
click at [803, 30] on div "Search Search 0 [PERSON_NAME] CATALOG [DOMAIN_NAME] CATALOG [DOMAIN_NAME] My se…" at bounding box center [807, 19] width 1521 height 37
click at [784, 21] on div "Search" at bounding box center [665, 18] width 1170 height 21
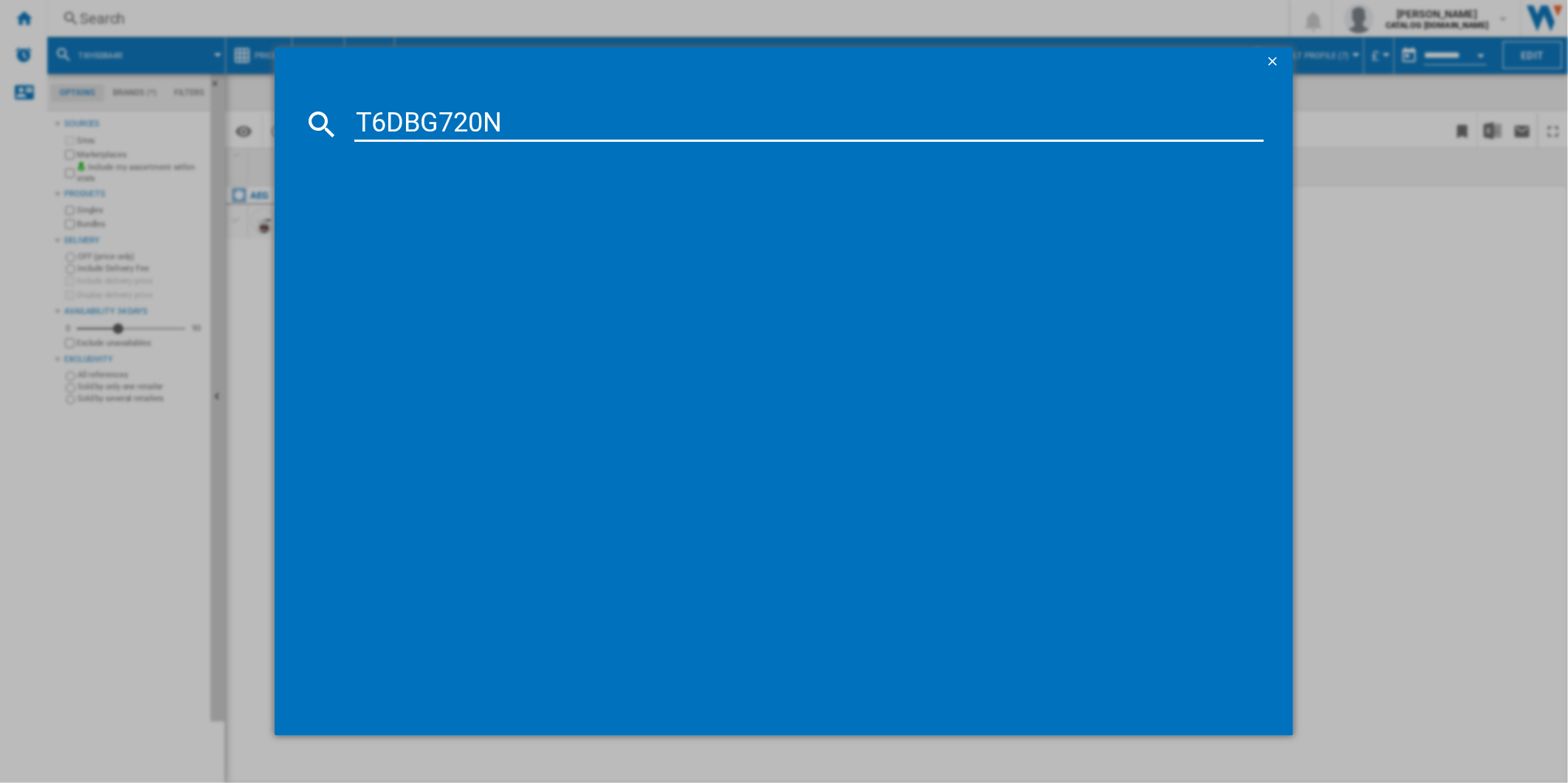
type input "T6DBG720N"
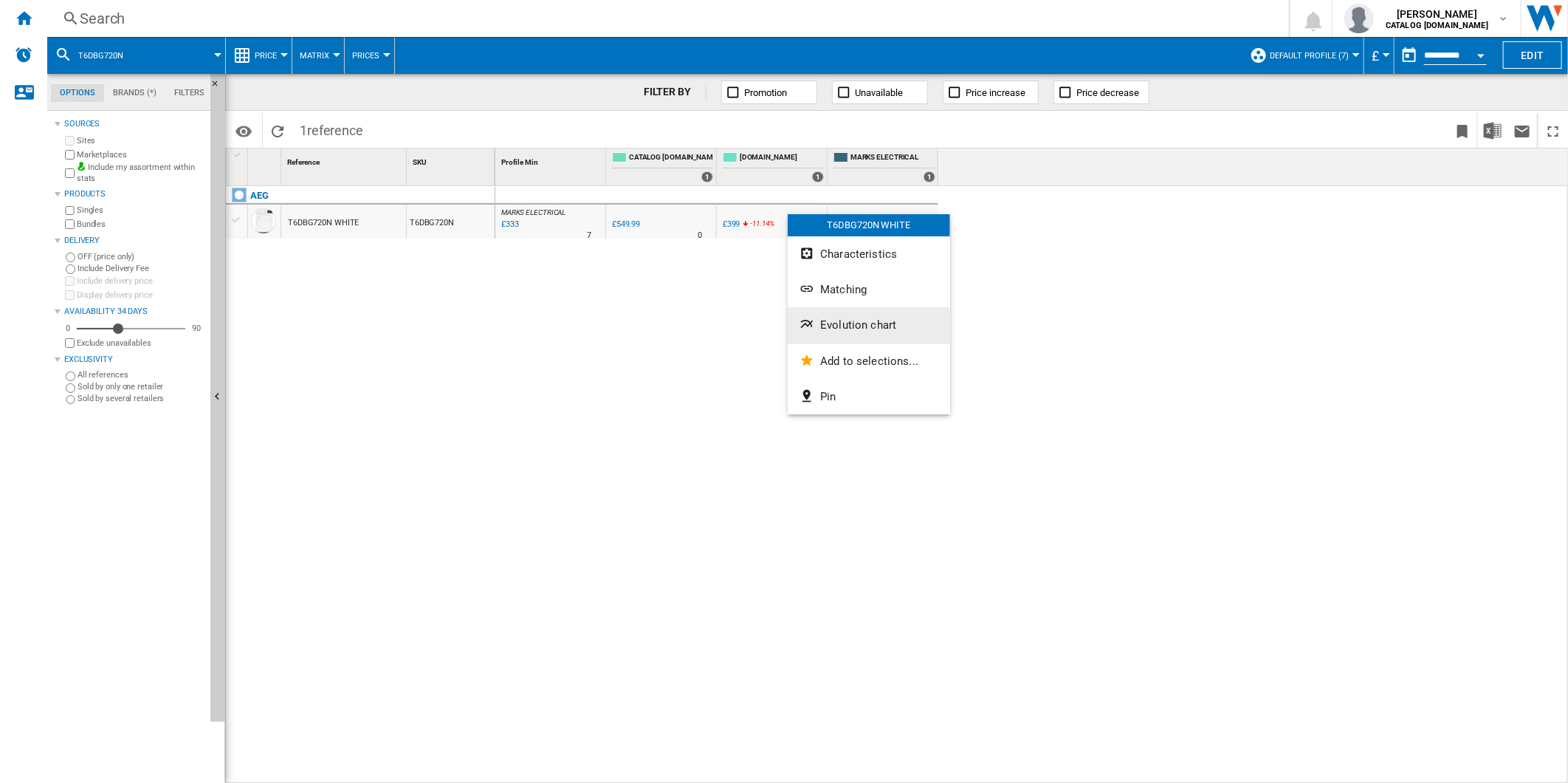
click at [846, 317] on button "Evolution chart" at bounding box center [868, 325] width 162 height 35
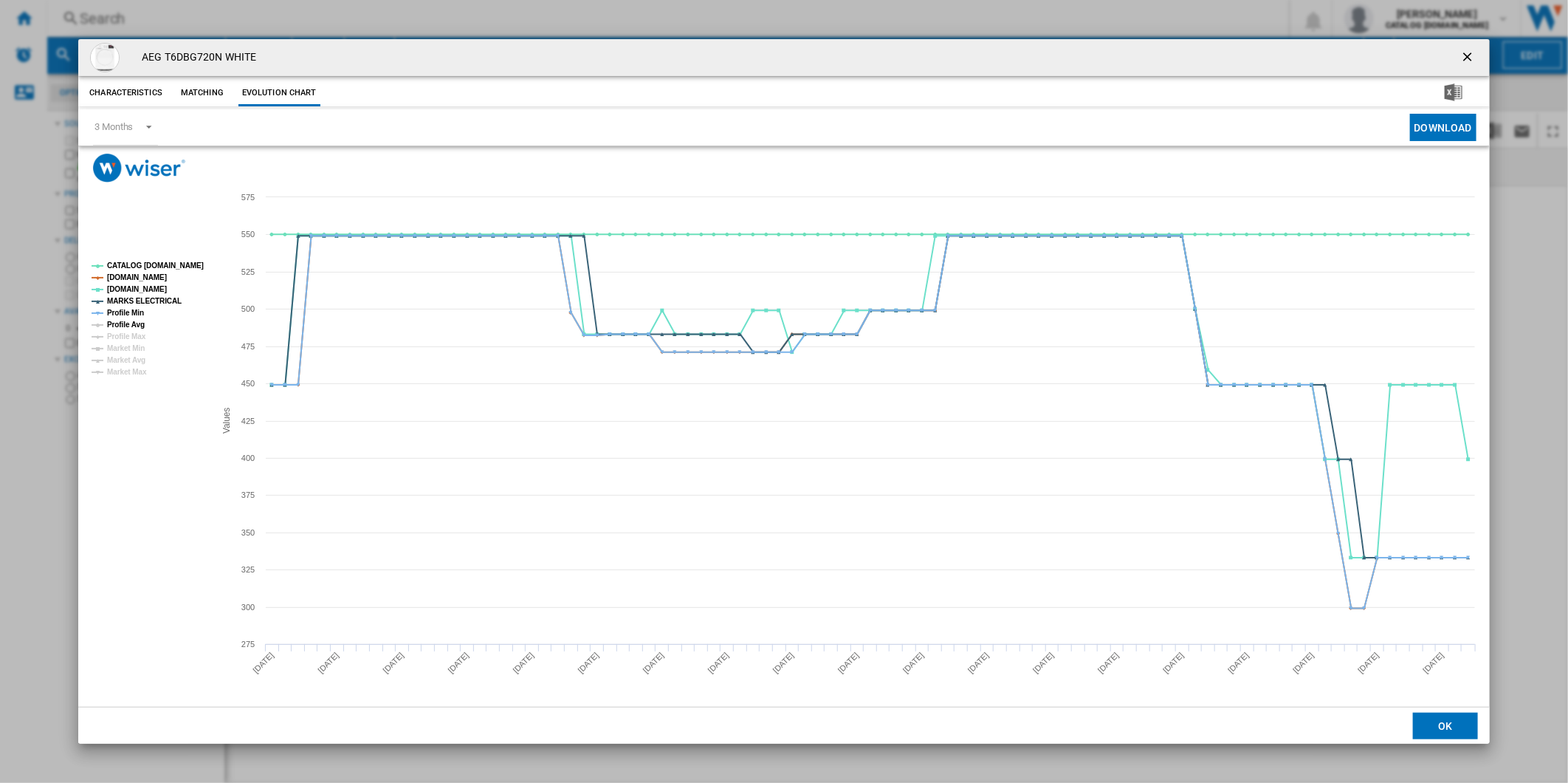
click at [132, 317] on tspan "Profile Min" at bounding box center [126, 312] width 37 height 8
click at [132, 314] on tspan "Profile Min" at bounding box center [126, 312] width 37 height 8
click at [128, 311] on tspan "Profile Min" at bounding box center [126, 312] width 37 height 8
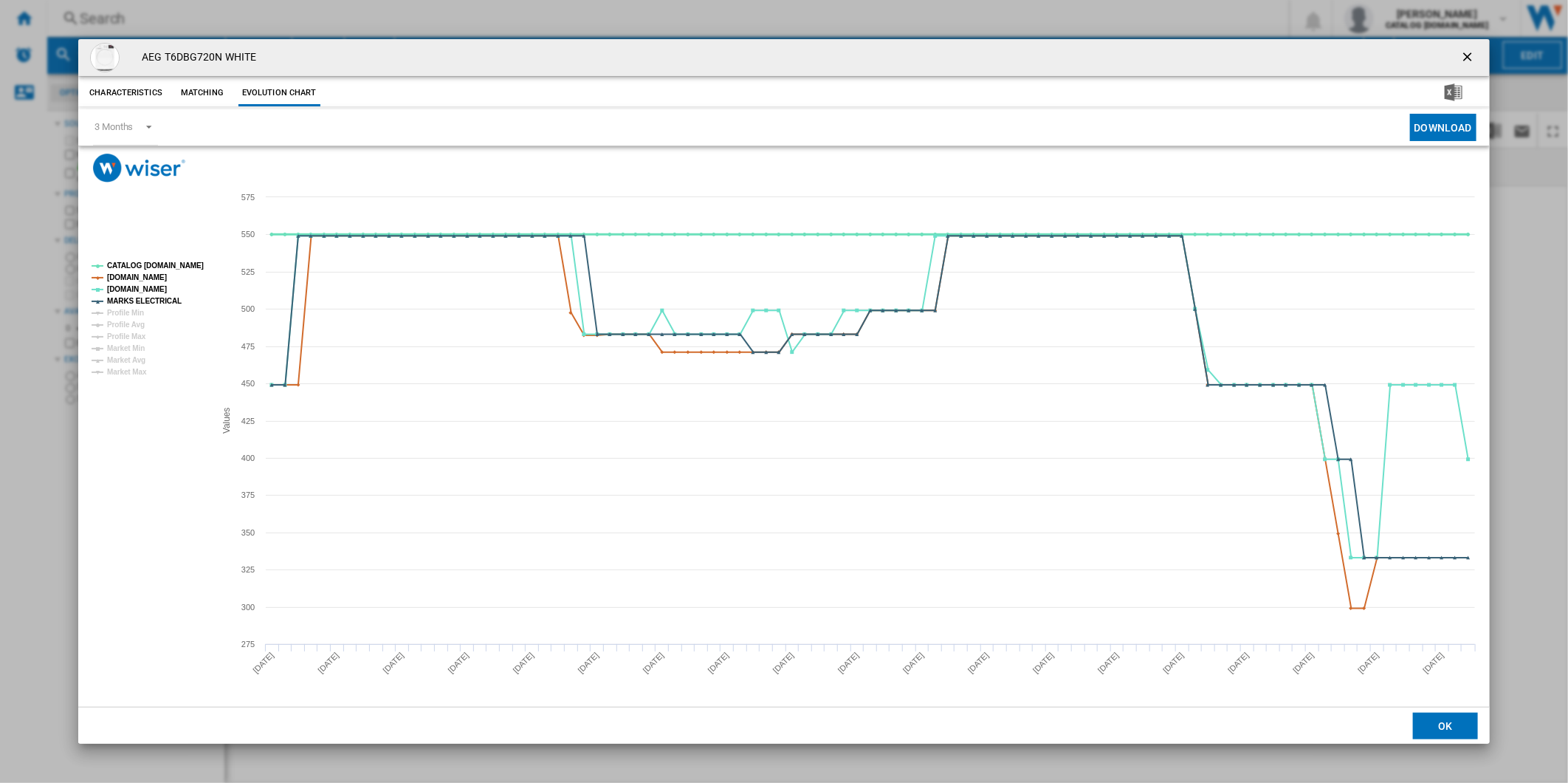
click at [150, 268] on tspan "CATALOG [DOMAIN_NAME]" at bounding box center [155, 265] width 96 height 8
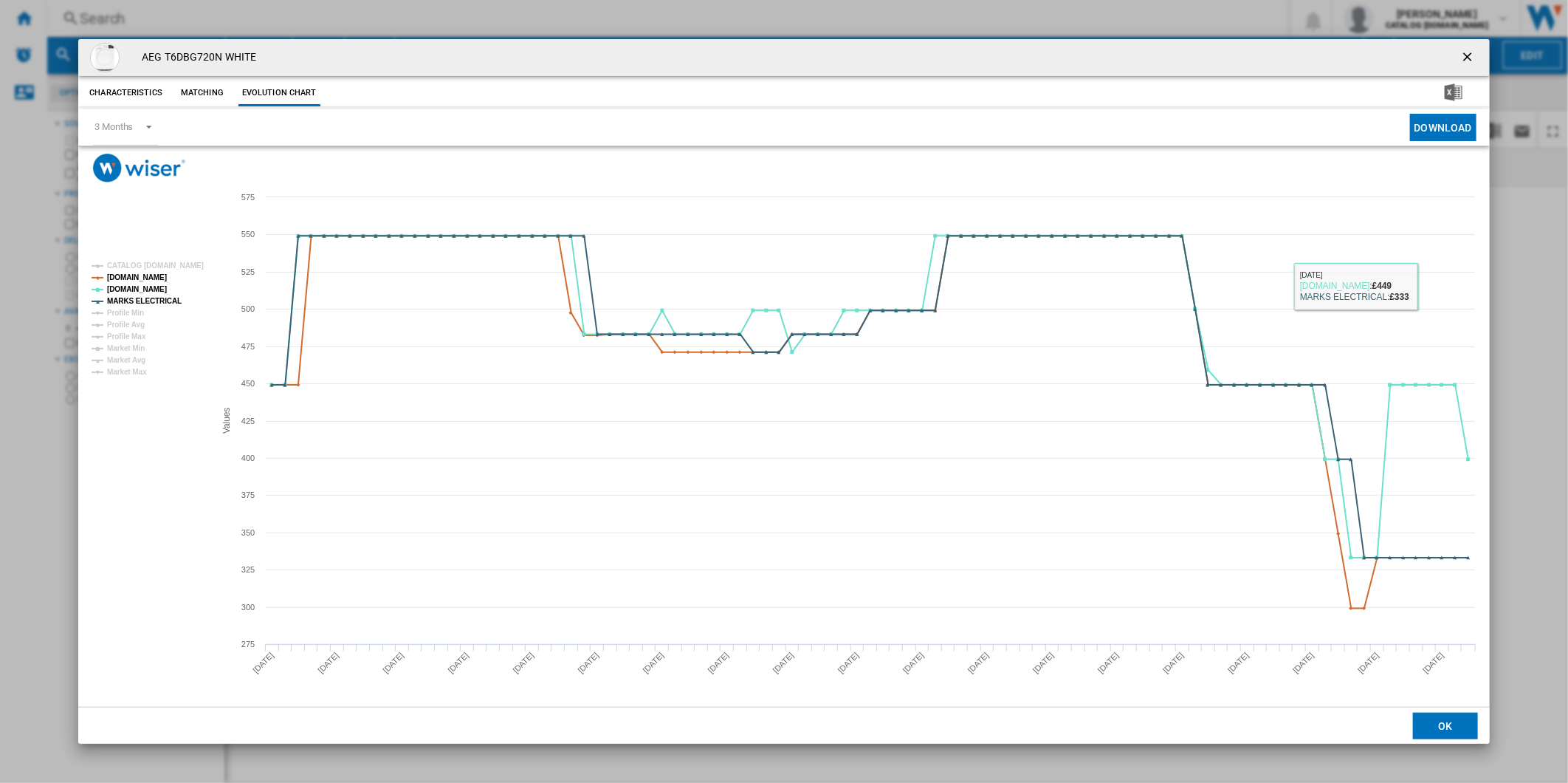
drag, startPoint x: 1463, startPoint y: 60, endPoint x: 995, endPoint y: 35, distance: 468.7
click at [1448, 57] on div "AEG T6DBG720N WHITE" at bounding box center [784, 58] width 1411 height 37
click at [1463, 47] on button "Product popup" at bounding box center [1469, 58] width 29 height 29
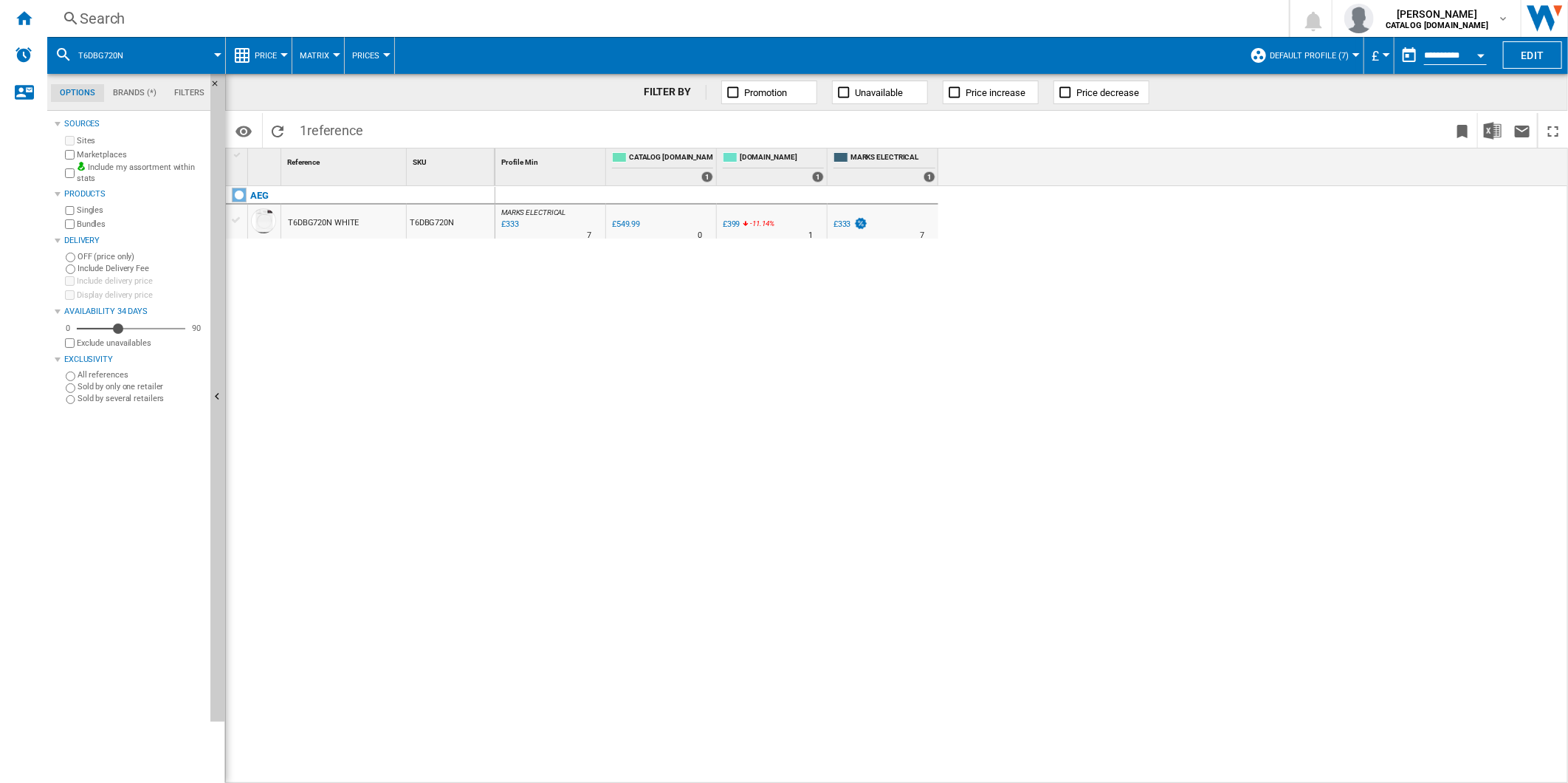
click at [902, 17] on div "Search" at bounding box center [665, 18] width 1170 height 21
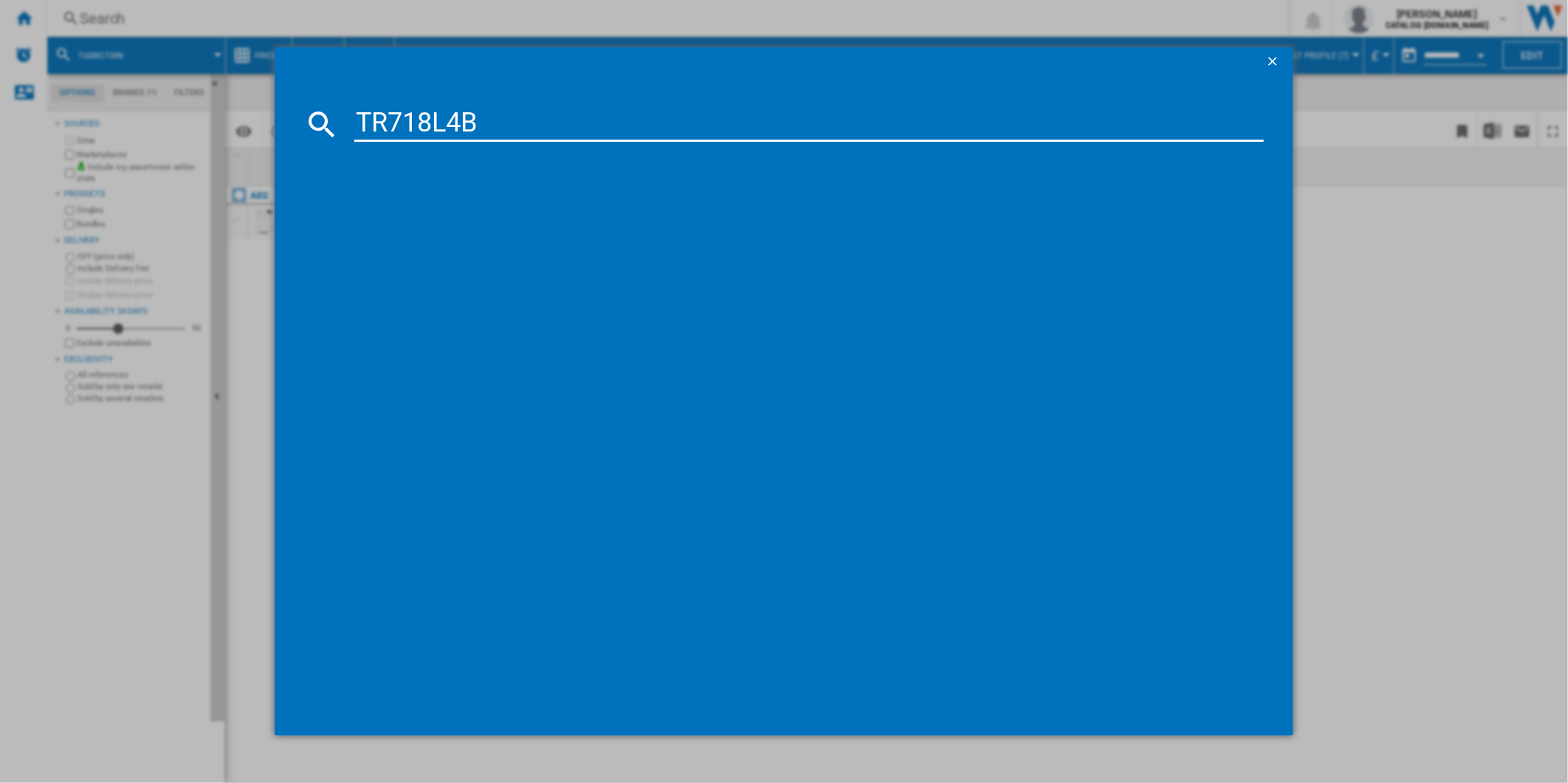
type input "TR718L4B"
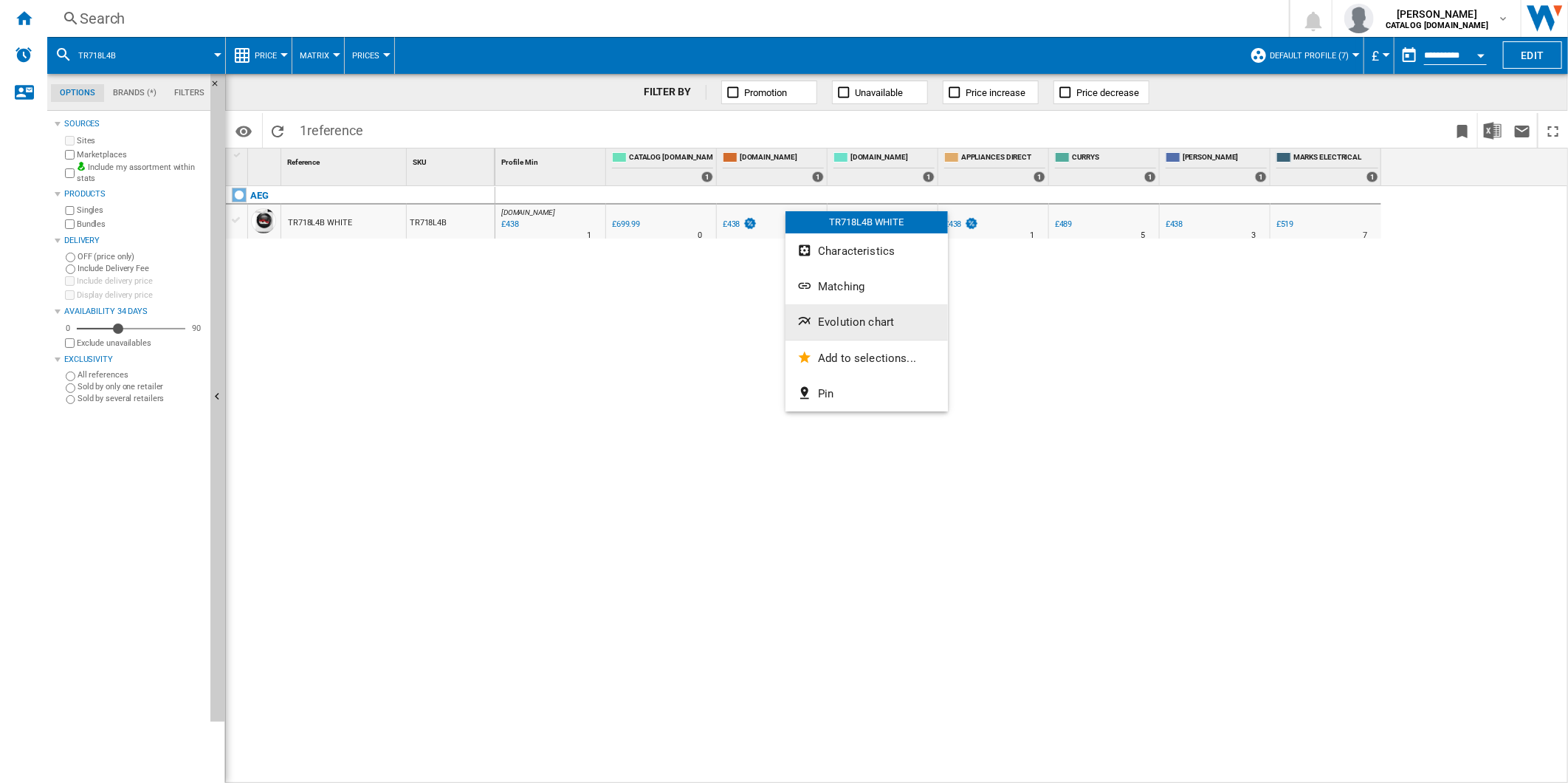
click at [840, 311] on button "Evolution chart" at bounding box center [866, 322] width 162 height 35
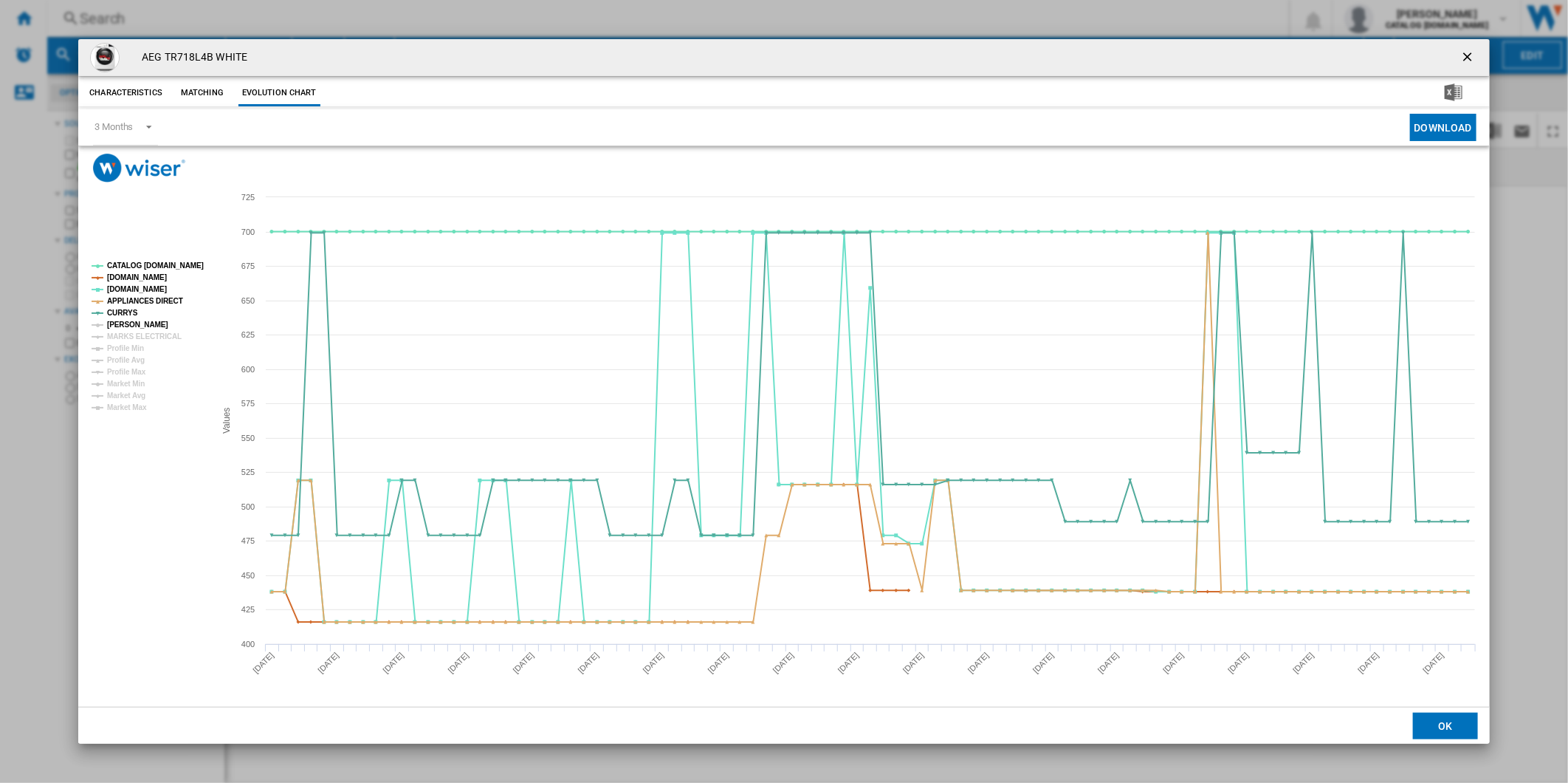
click at [130, 320] on tspan "[PERSON_NAME]" at bounding box center [137, 324] width 61 height 8
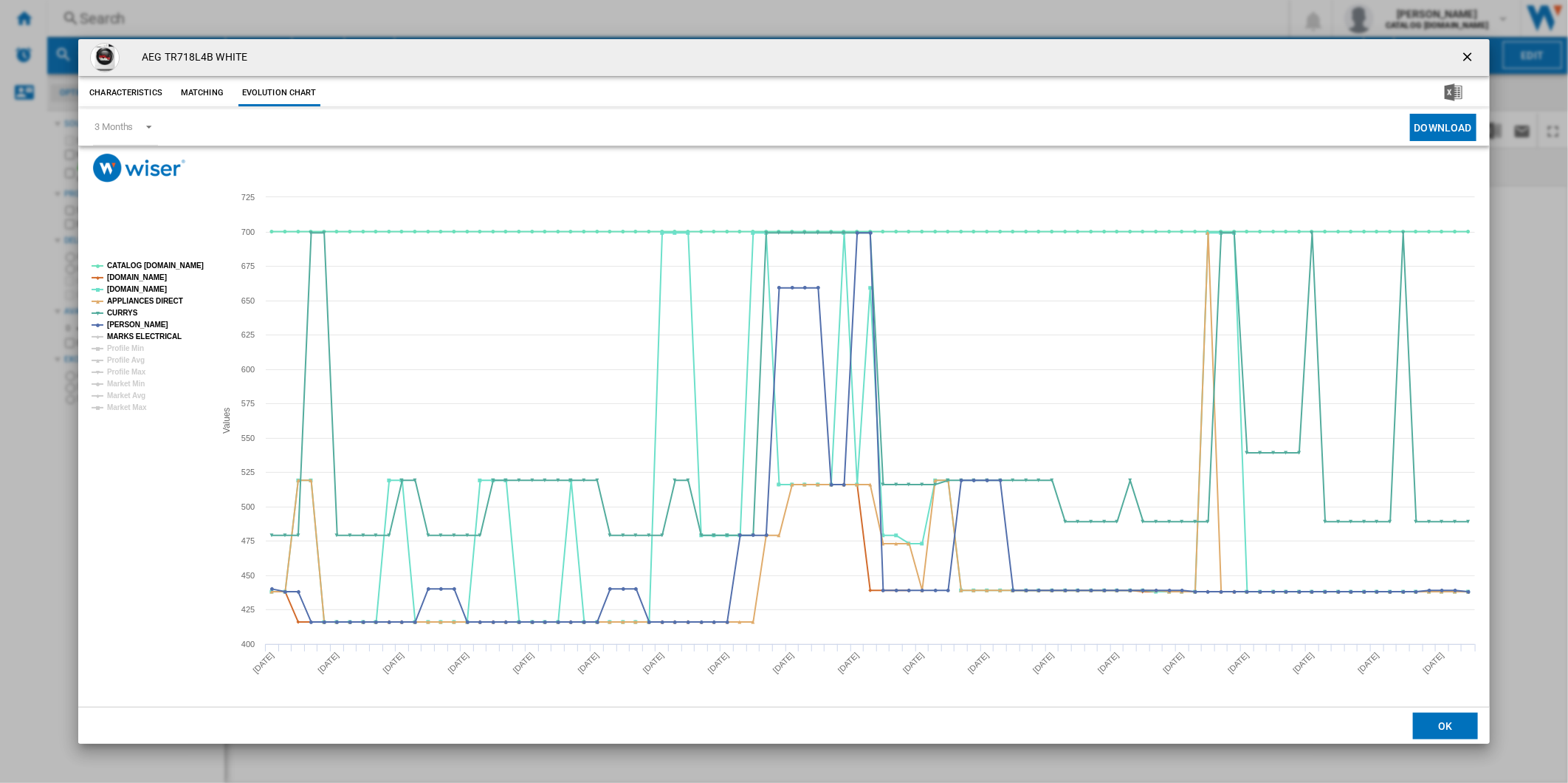
click at [135, 332] on tspan "MARKS ELECTRICAL" at bounding box center [144, 336] width 75 height 8
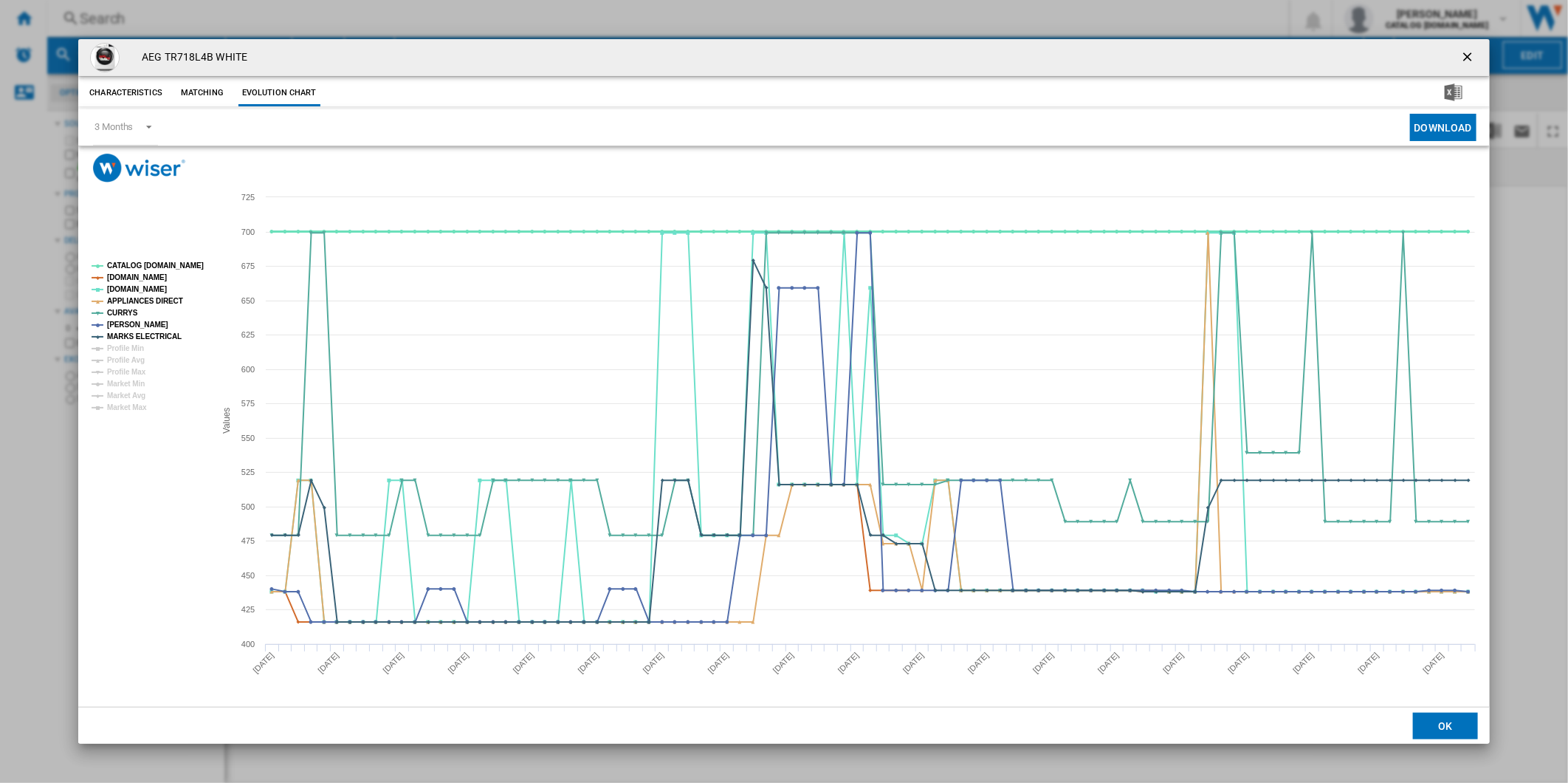
click at [150, 261] on tspan "CATALOG [DOMAIN_NAME]" at bounding box center [155, 265] width 96 height 8
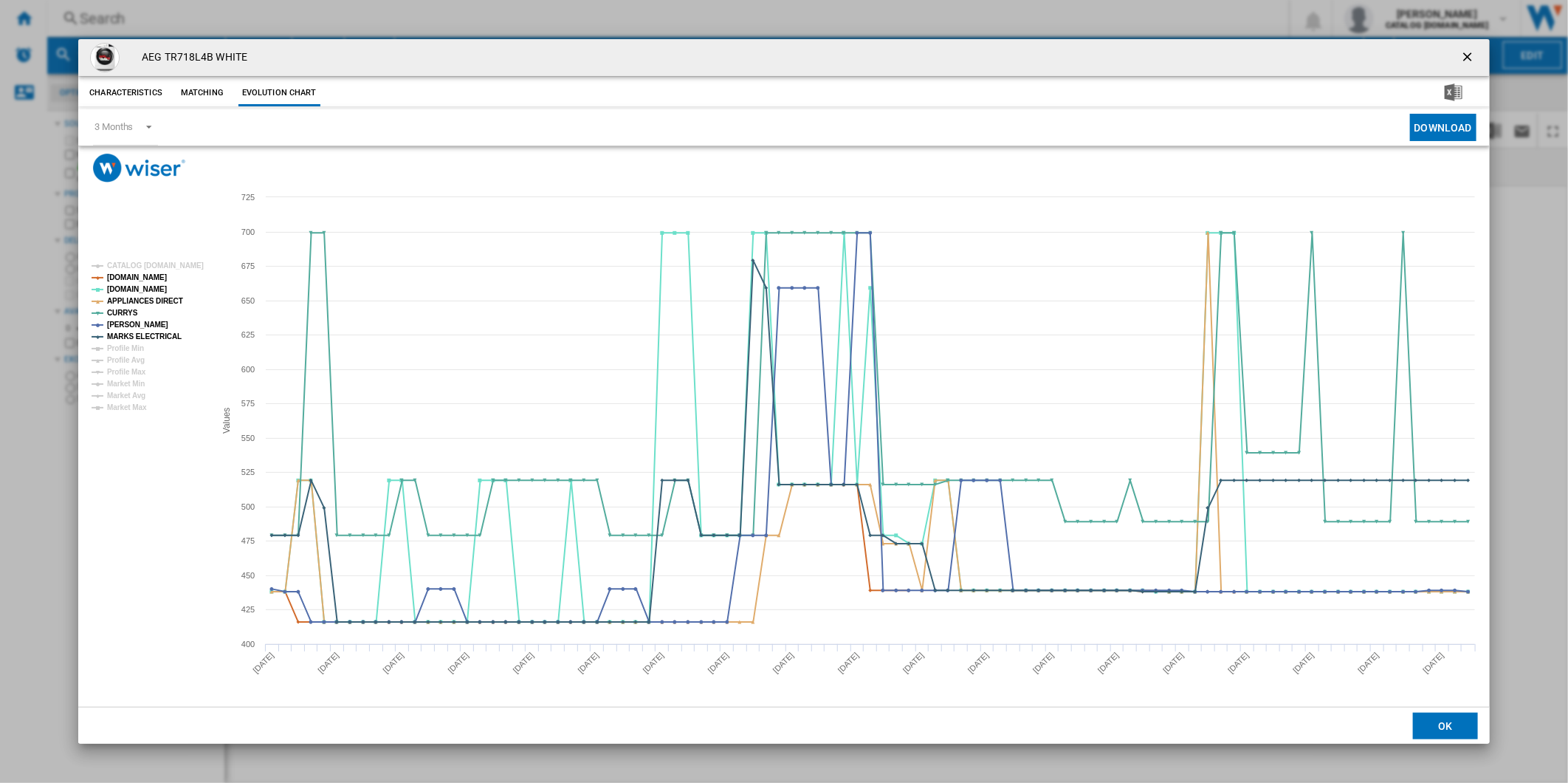
click at [1473, 61] on ng-md-icon "getI18NText('BUTTONS.CLOSE_DIALOG')" at bounding box center [1469, 58] width 18 height 18
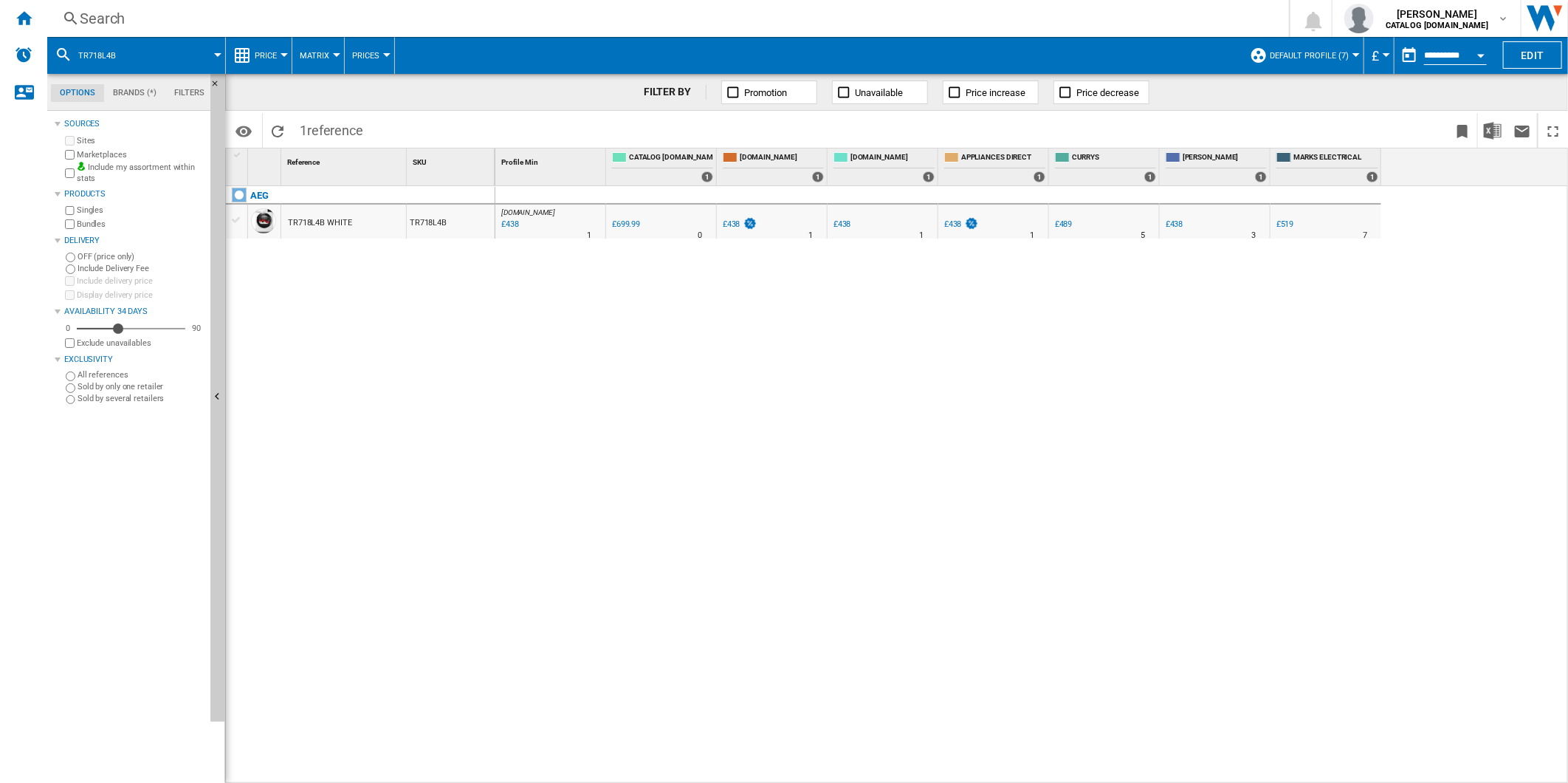
click at [979, 19] on div "Search" at bounding box center [665, 18] width 1170 height 21
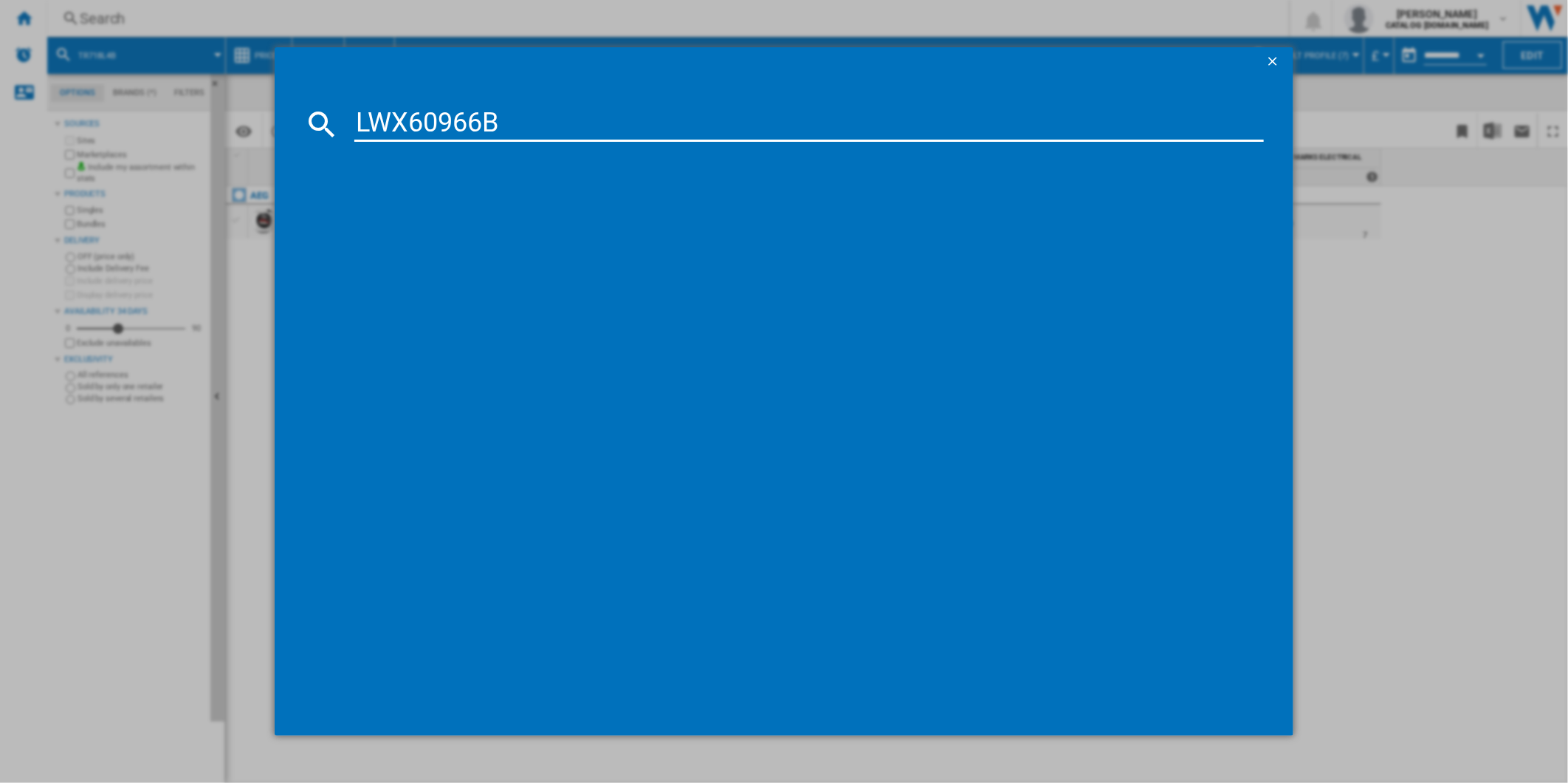
type input "LWX60966B"
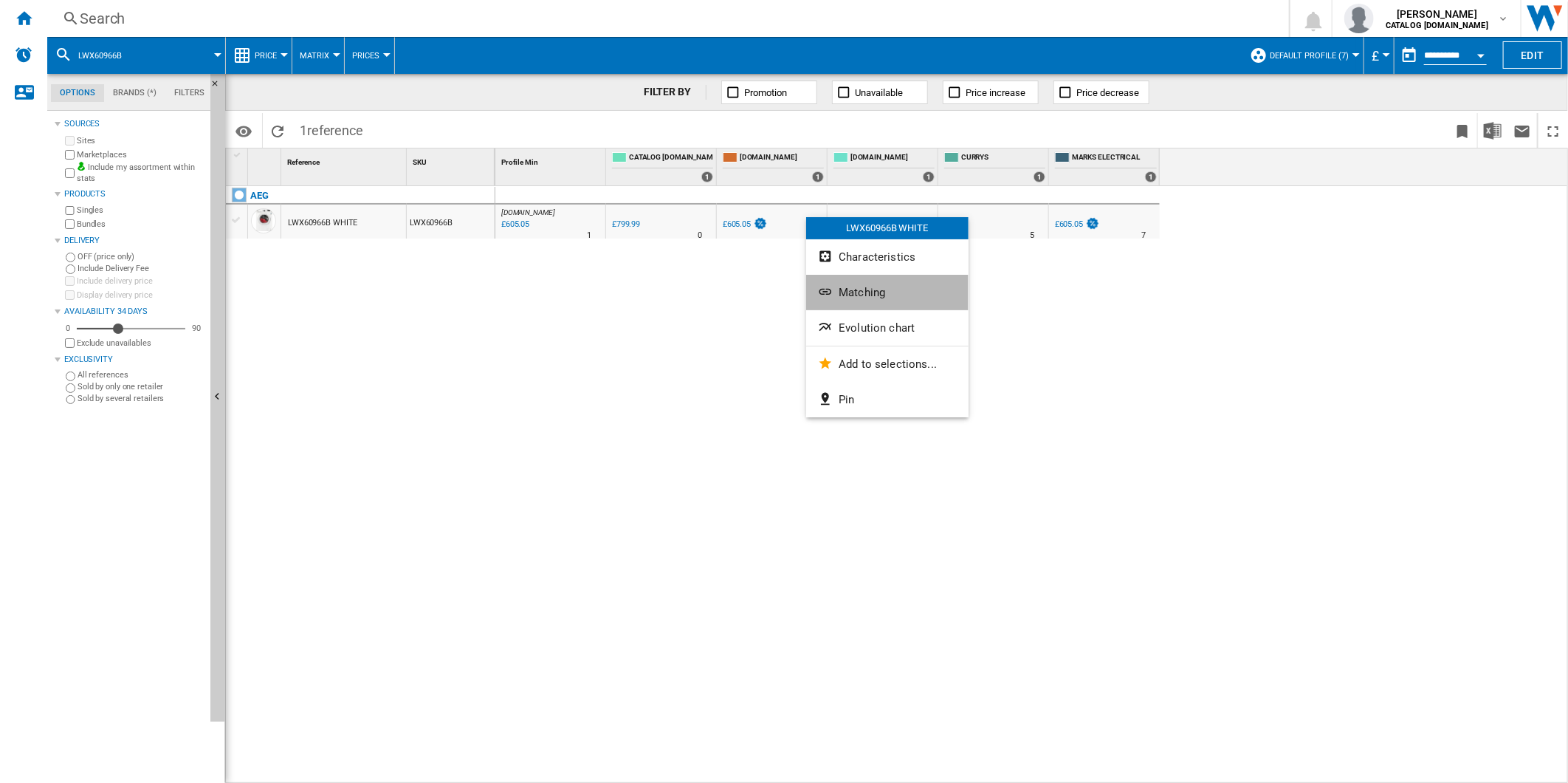
drag, startPoint x: 876, startPoint y: 314, endPoint x: 877, endPoint y: 325, distance: 11.0
click at [876, 326] on div "LWX60966B WHITE Characteristics Matching Evolution chart Add to selections... P…" at bounding box center [887, 317] width 162 height 200
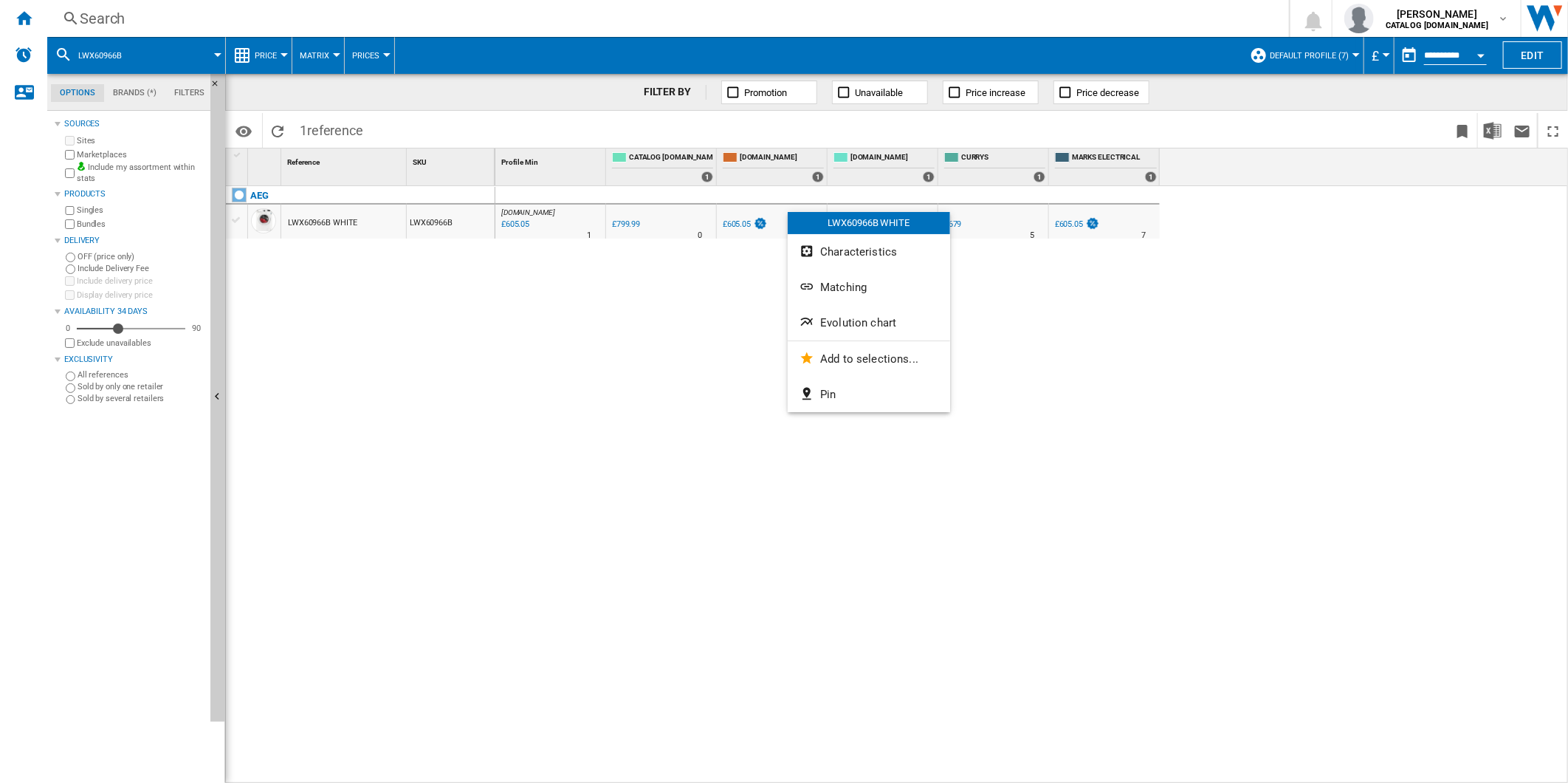
click at [838, 320] on span "Evolution chart" at bounding box center [857, 323] width 76 height 14
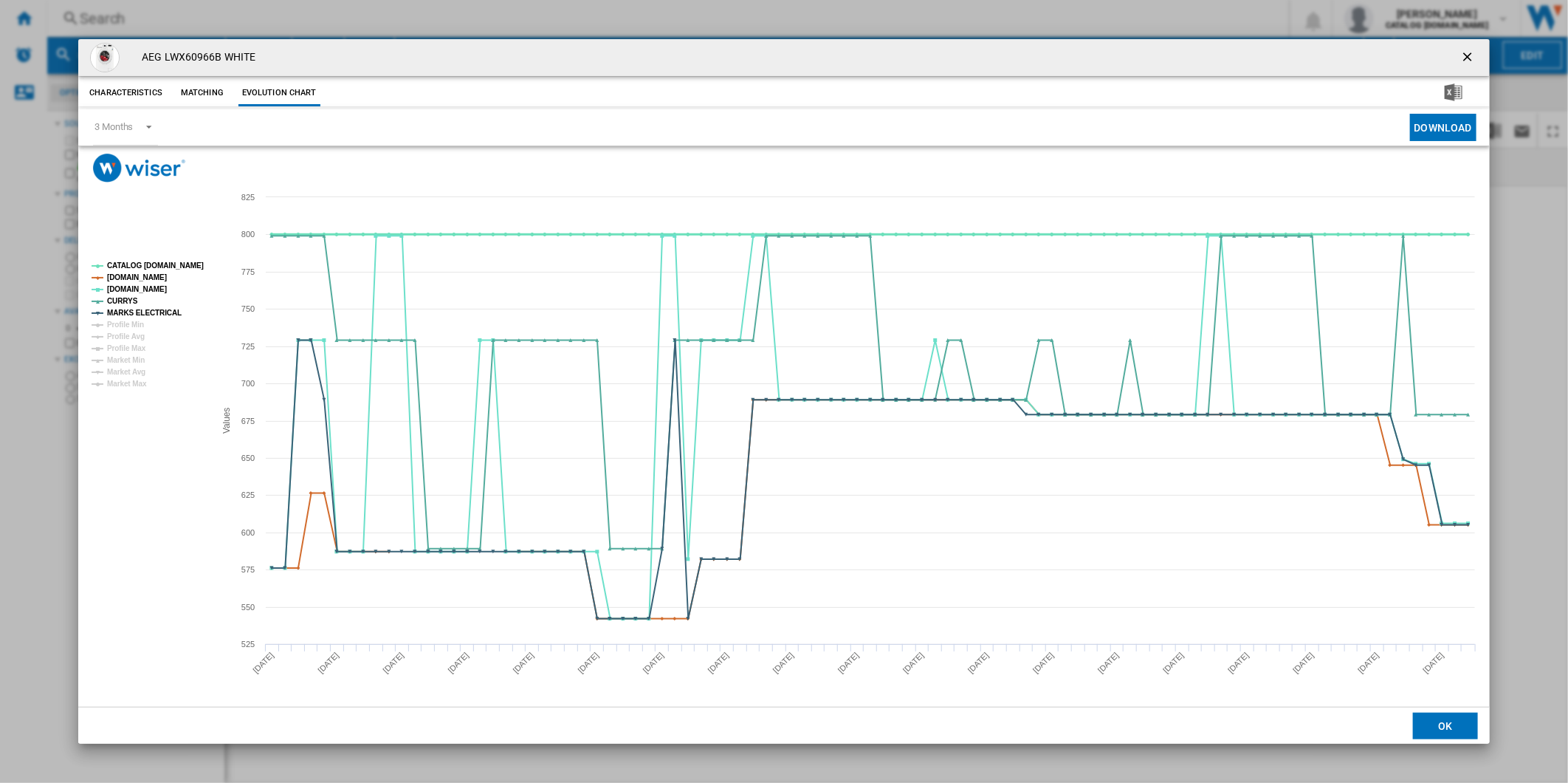
click at [159, 268] on tspan "CATALOG [DOMAIN_NAME]" at bounding box center [155, 265] width 96 height 8
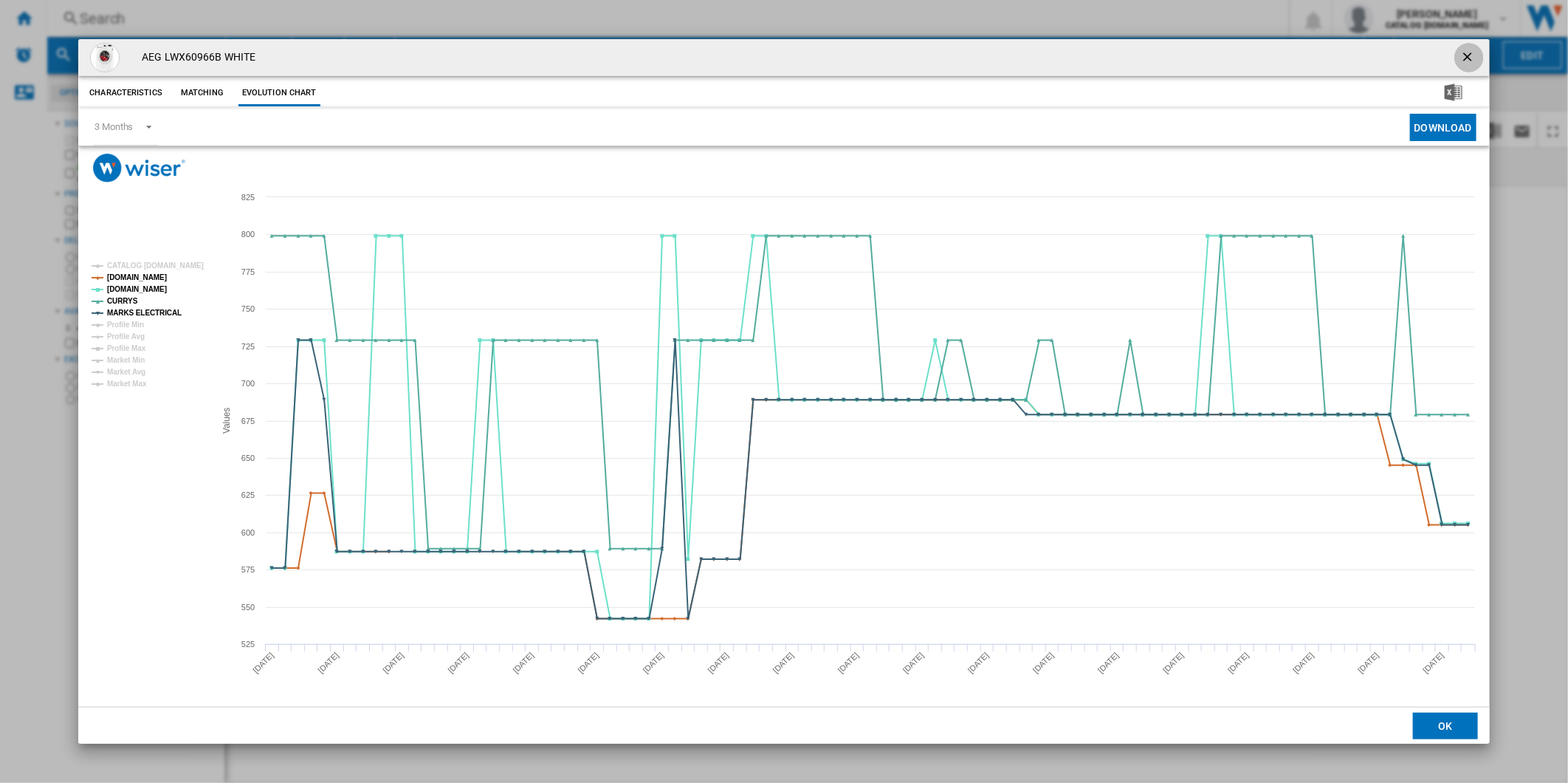
click at [1464, 54] on ng-md-icon "getI18NText('BUTTONS.CLOSE_DIALOG')" at bounding box center [1469, 58] width 18 height 18
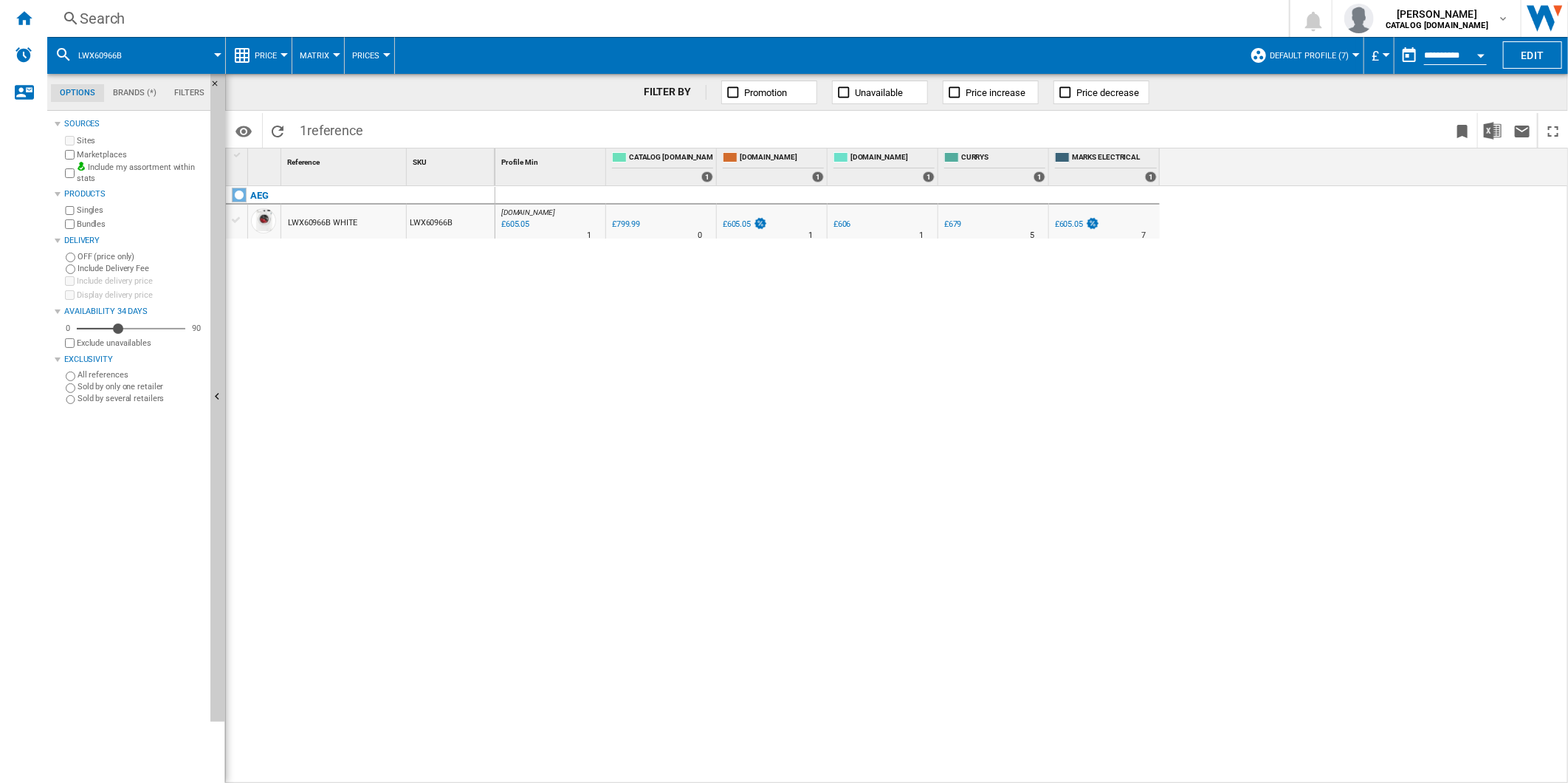
click at [923, 23] on div "Search" at bounding box center [665, 18] width 1170 height 21
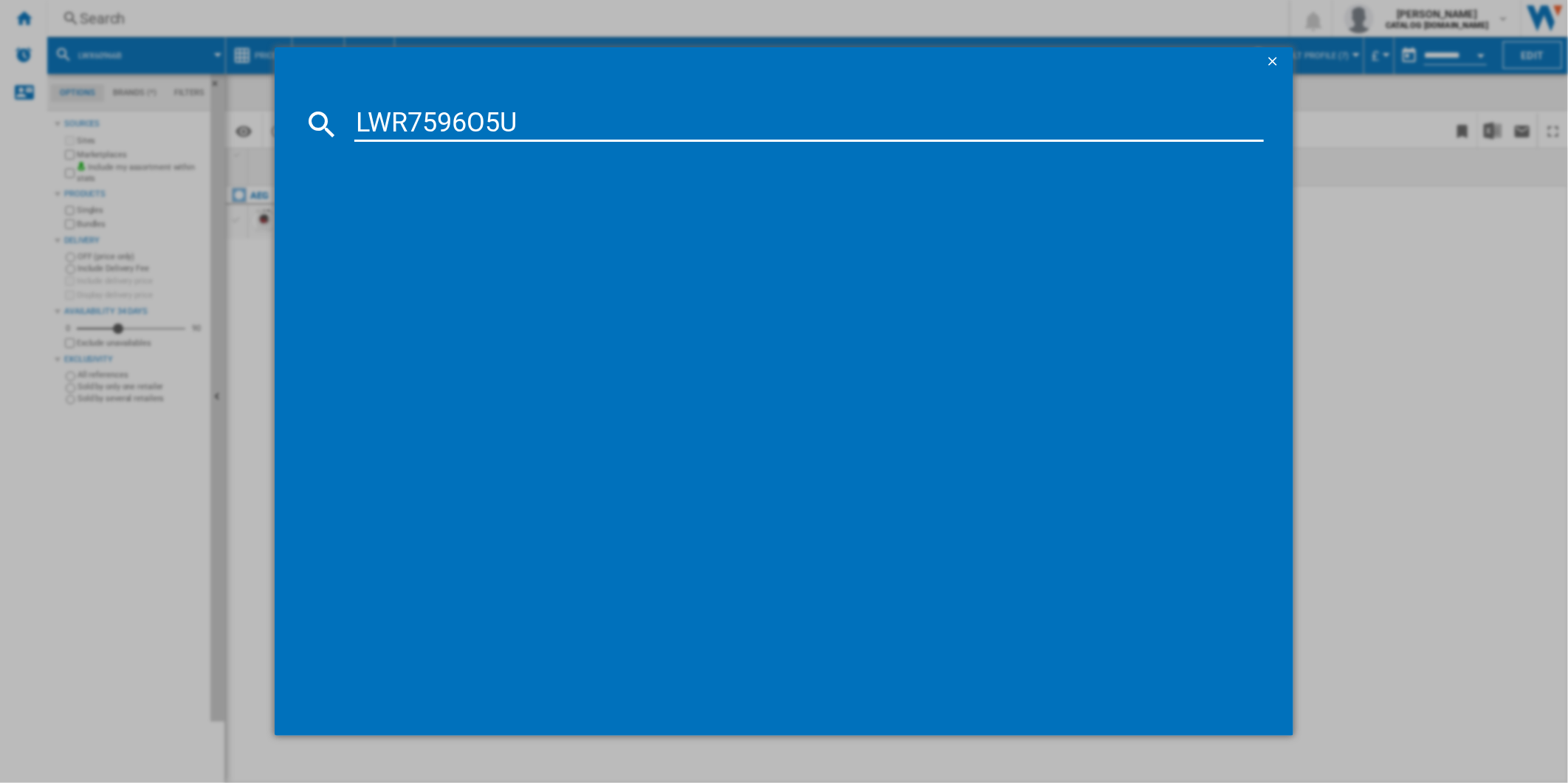
type input "LWR7596O5U"
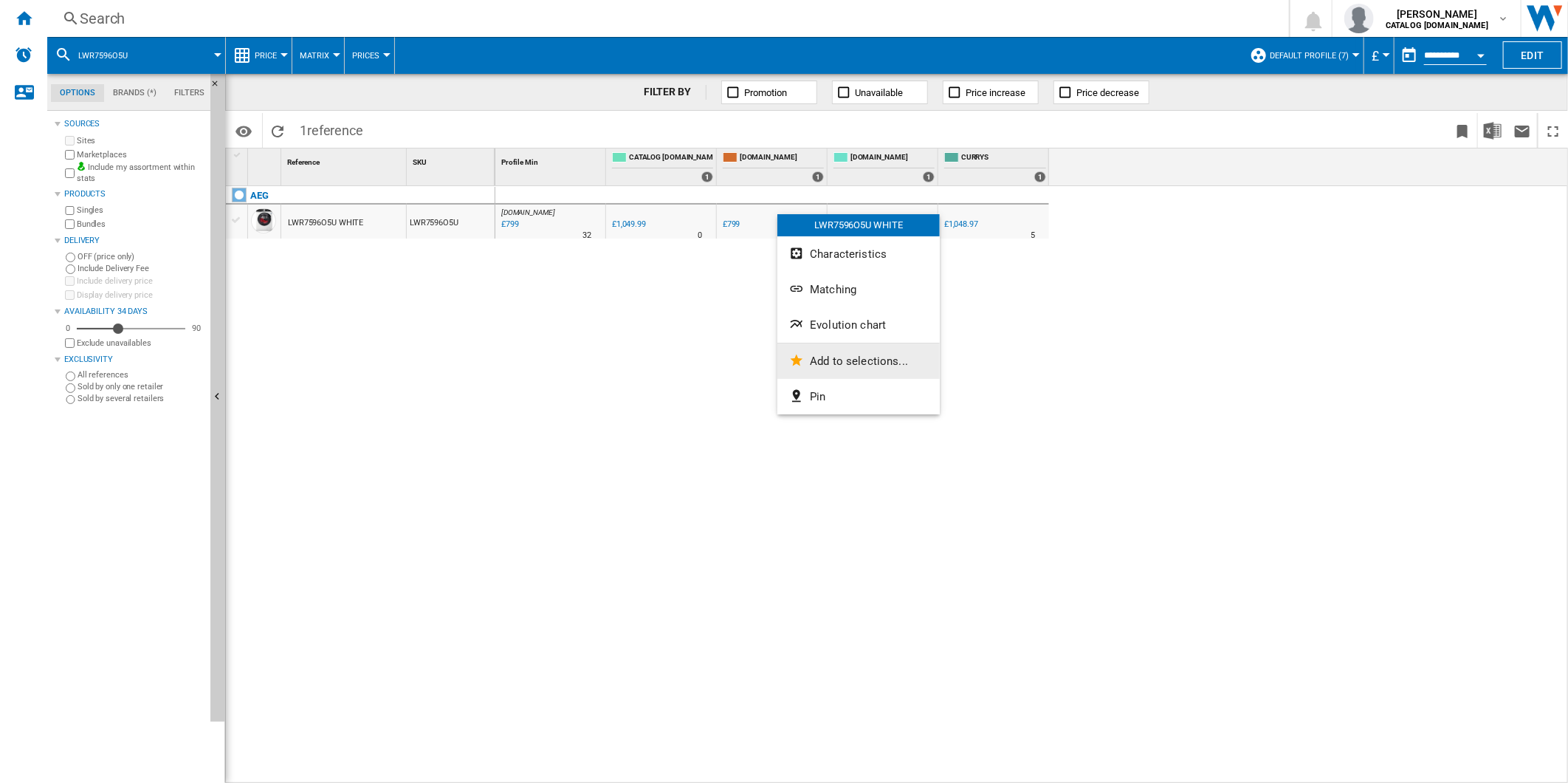
click at [853, 344] on button "Add to selections..." at bounding box center [858, 362] width 162 height 35
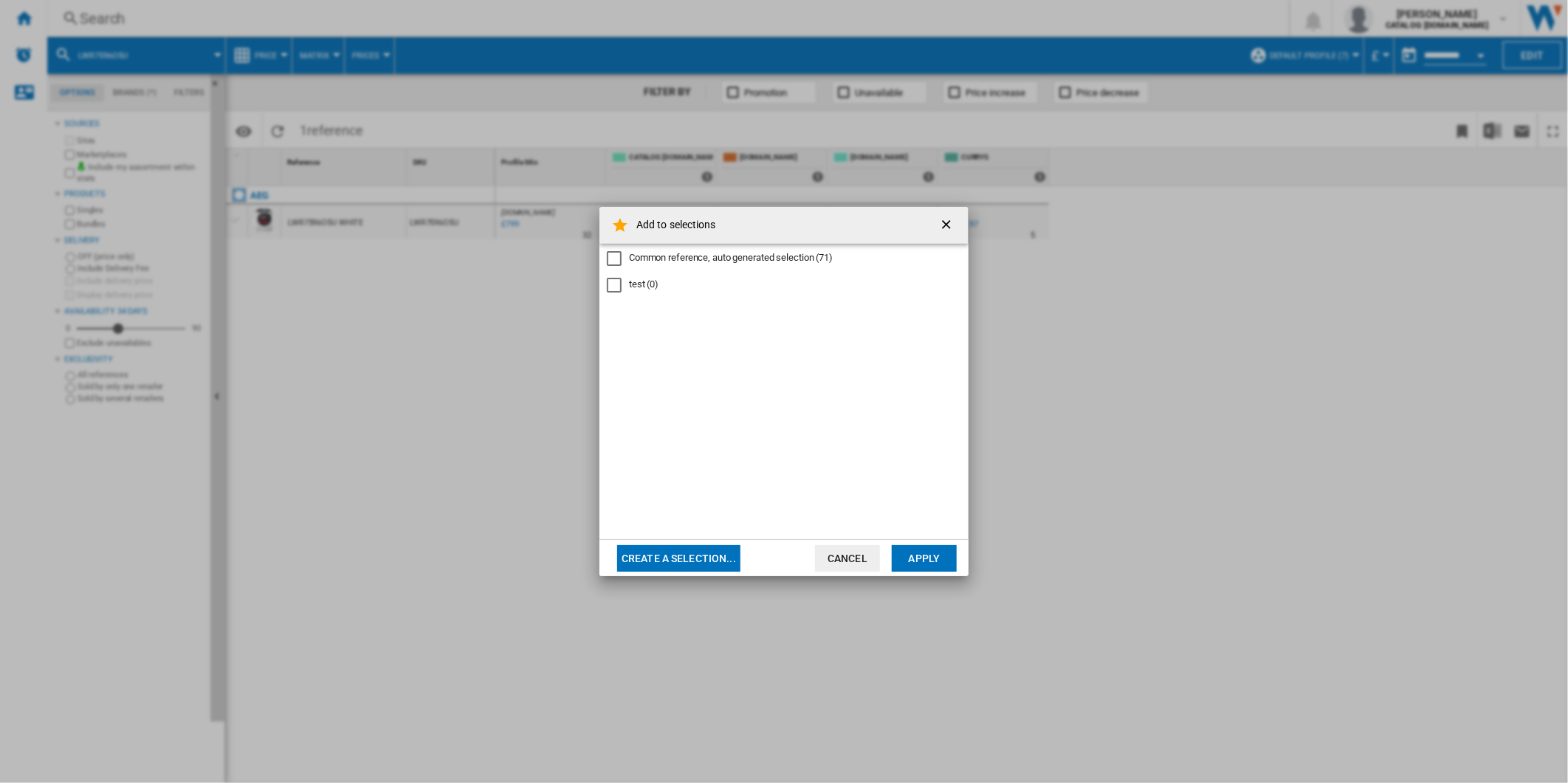
click at [946, 218] on ng-md-icon "getI18NText('BUTTONS.CLOSE_DIALOG')" at bounding box center [947, 226] width 18 height 18
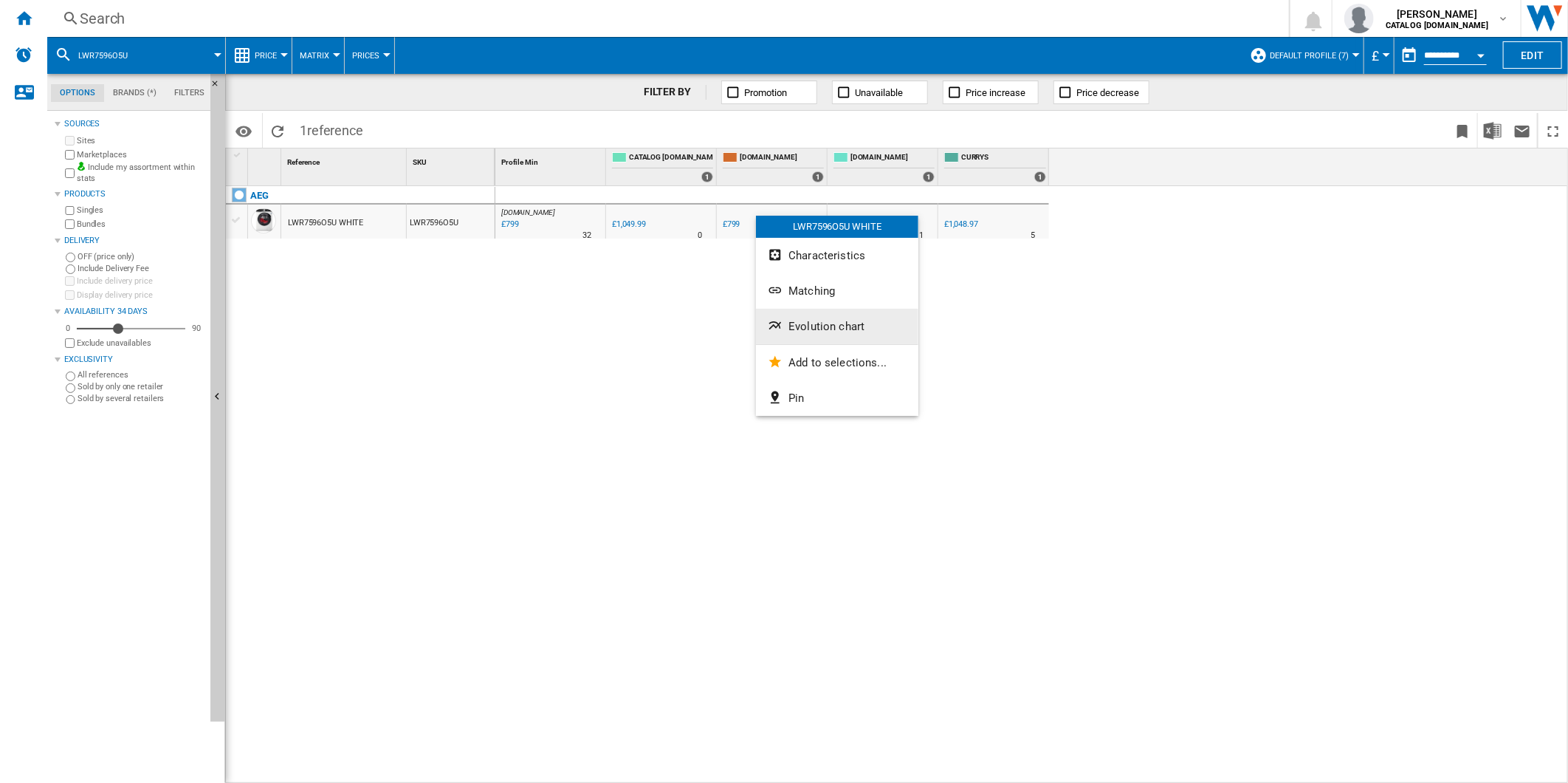
click at [827, 328] on span "Evolution chart" at bounding box center [826, 327] width 76 height 14
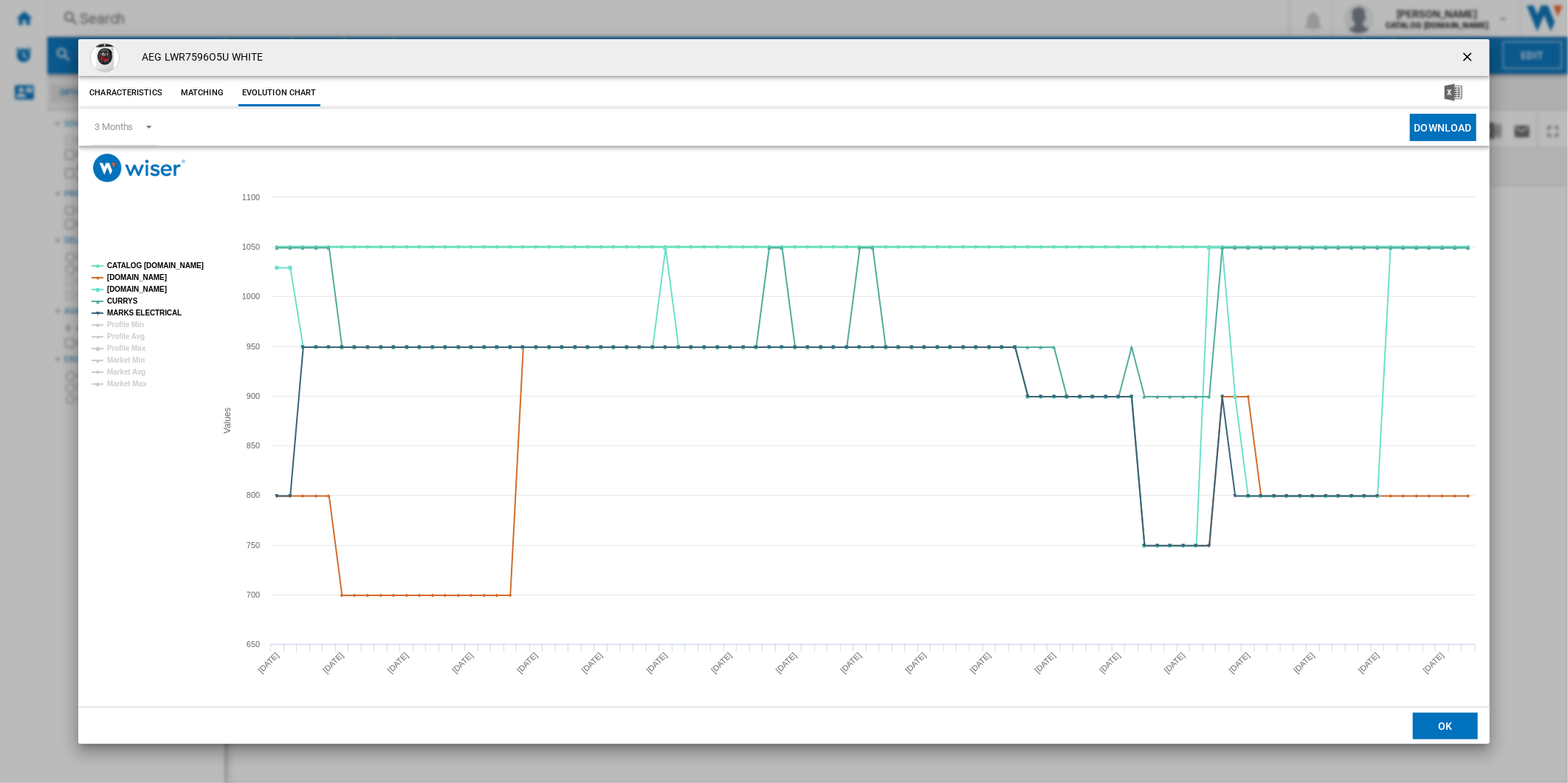
click at [172, 264] on tspan "CATALOG [DOMAIN_NAME]" at bounding box center [155, 265] width 96 height 8
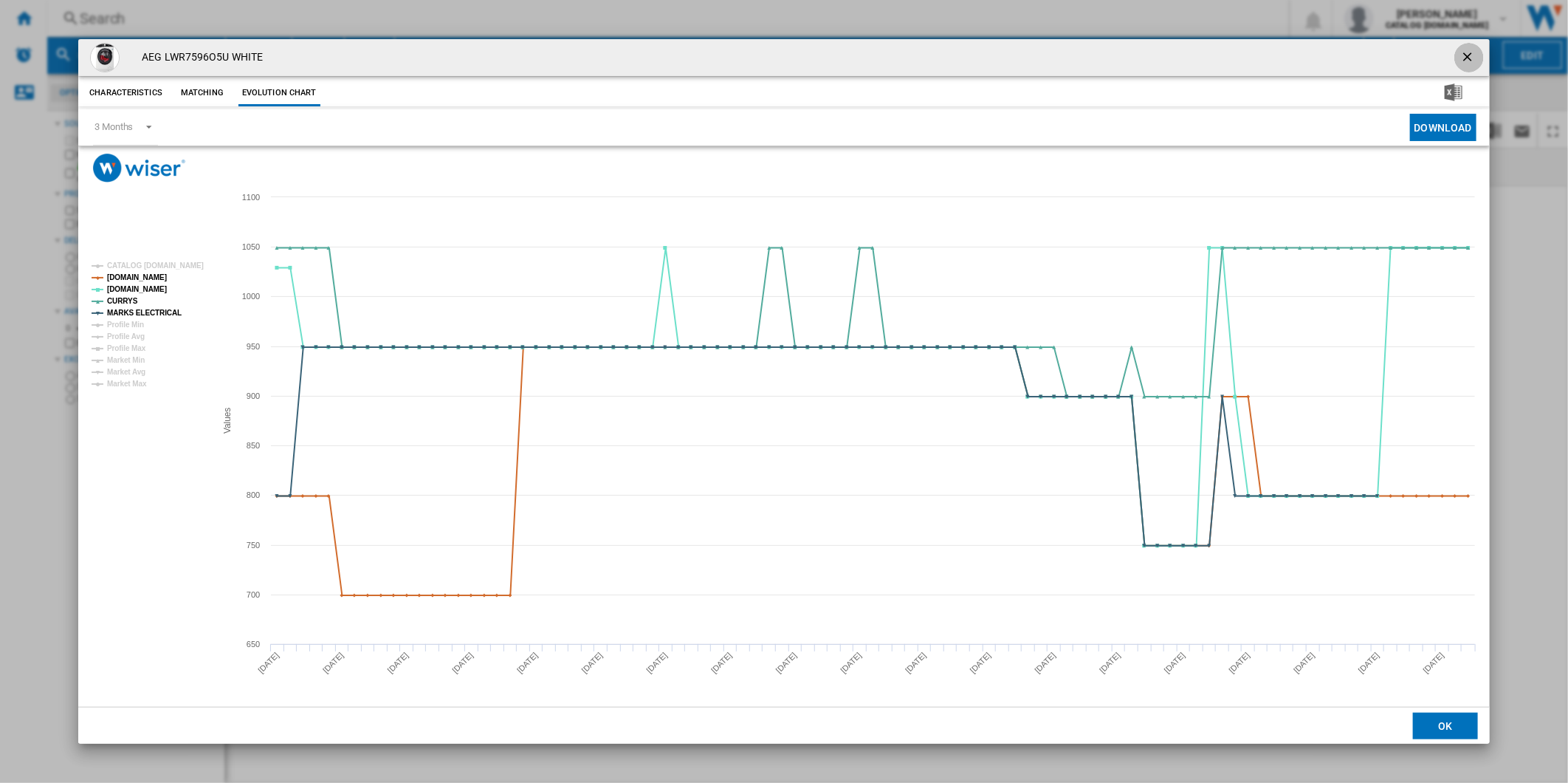
click at [1455, 47] on button "Product popup" at bounding box center [1469, 58] width 29 height 29
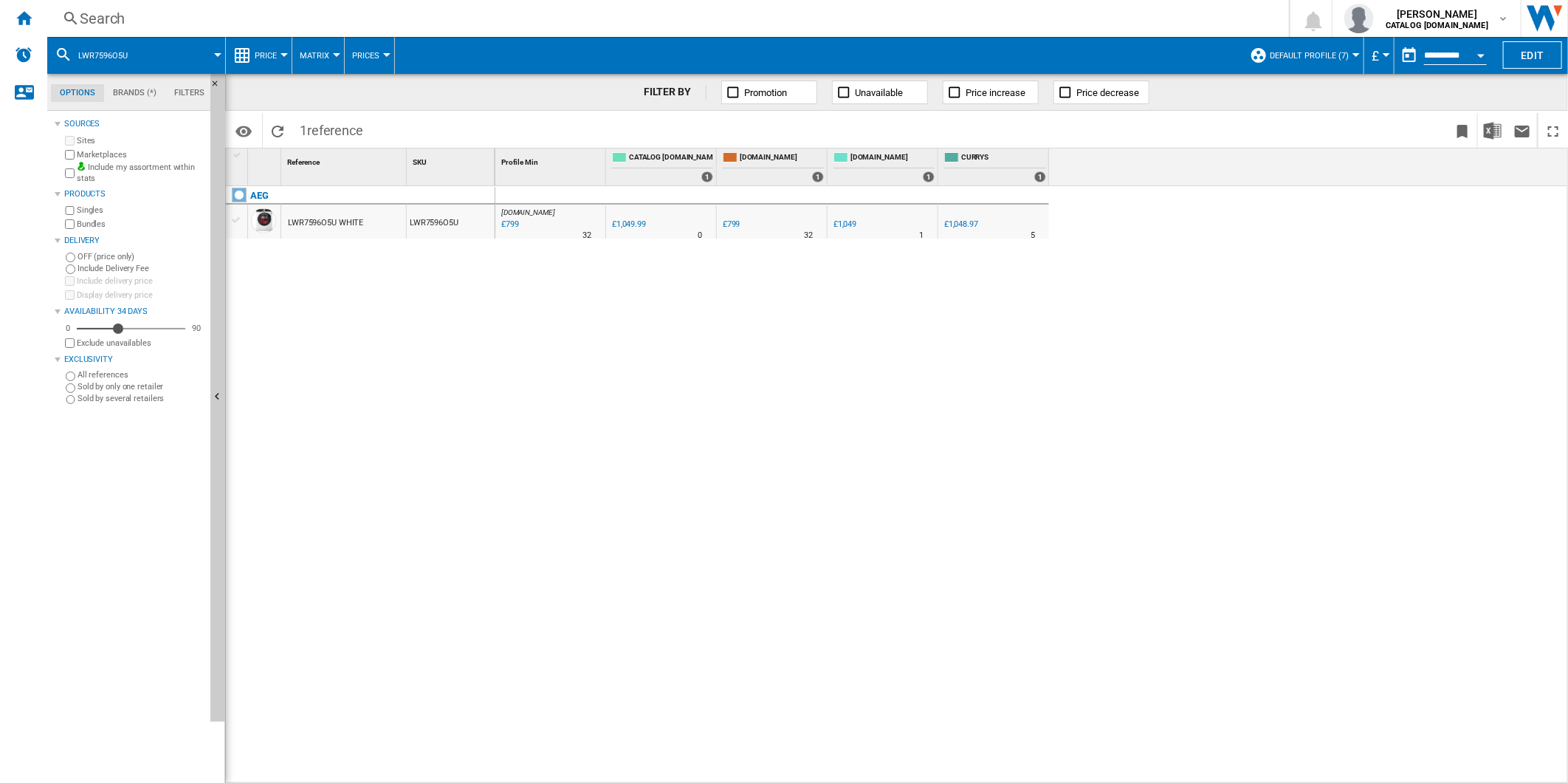
click at [760, 21] on div "Search" at bounding box center [665, 18] width 1170 height 21
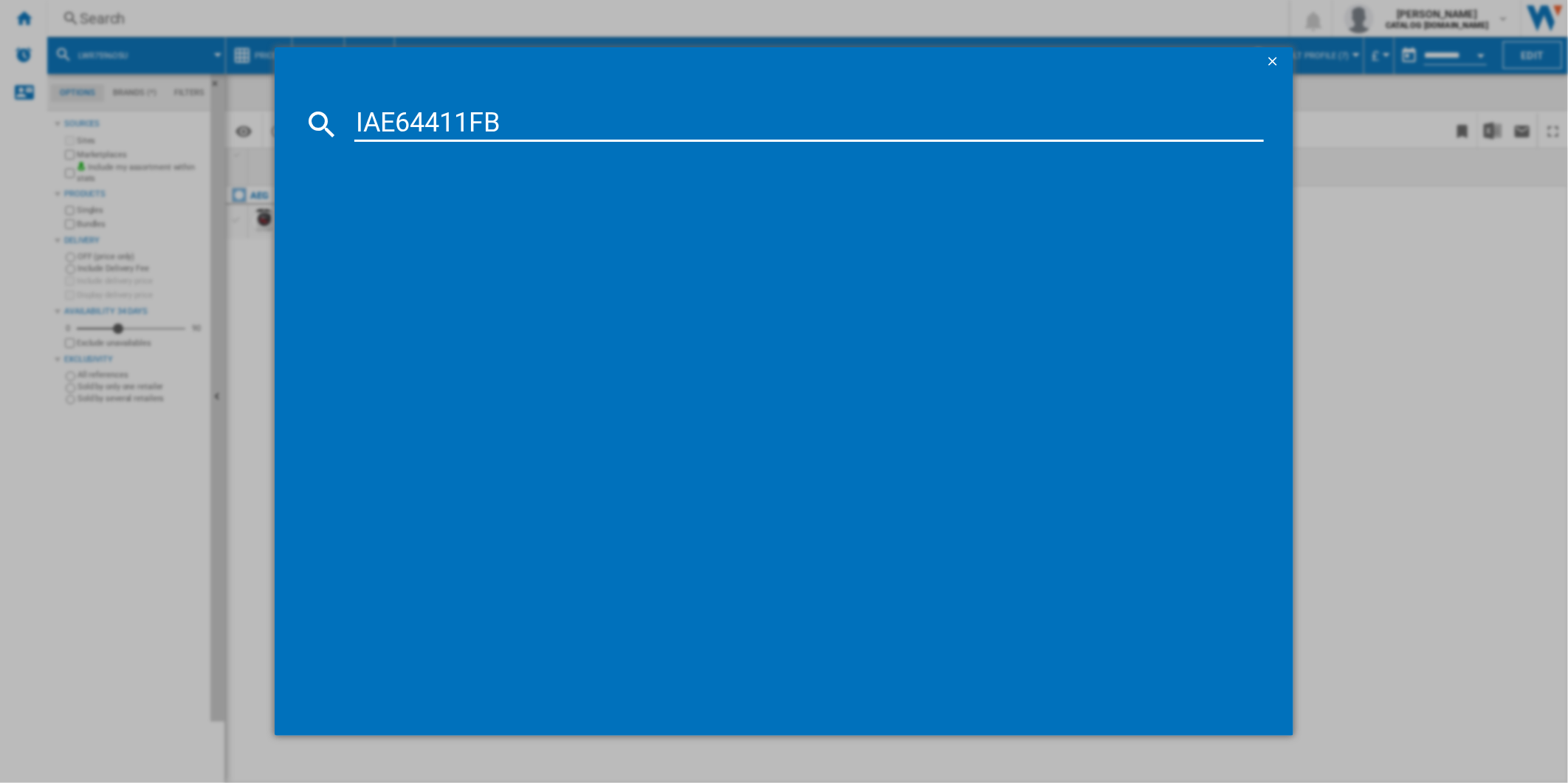
type input "IAE64411FB"
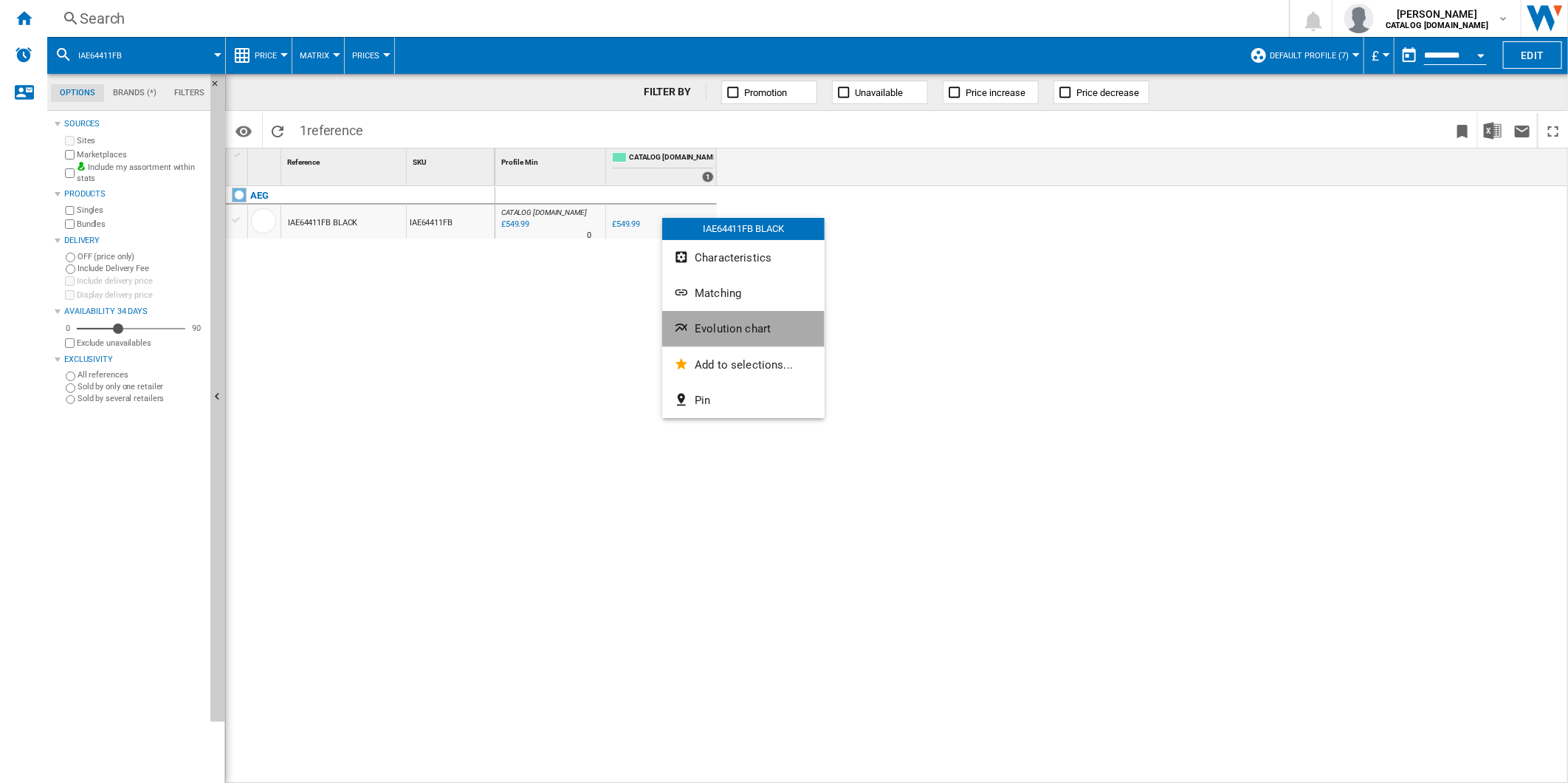
click at [716, 342] on button "Evolution chart" at bounding box center [742, 329] width 162 height 35
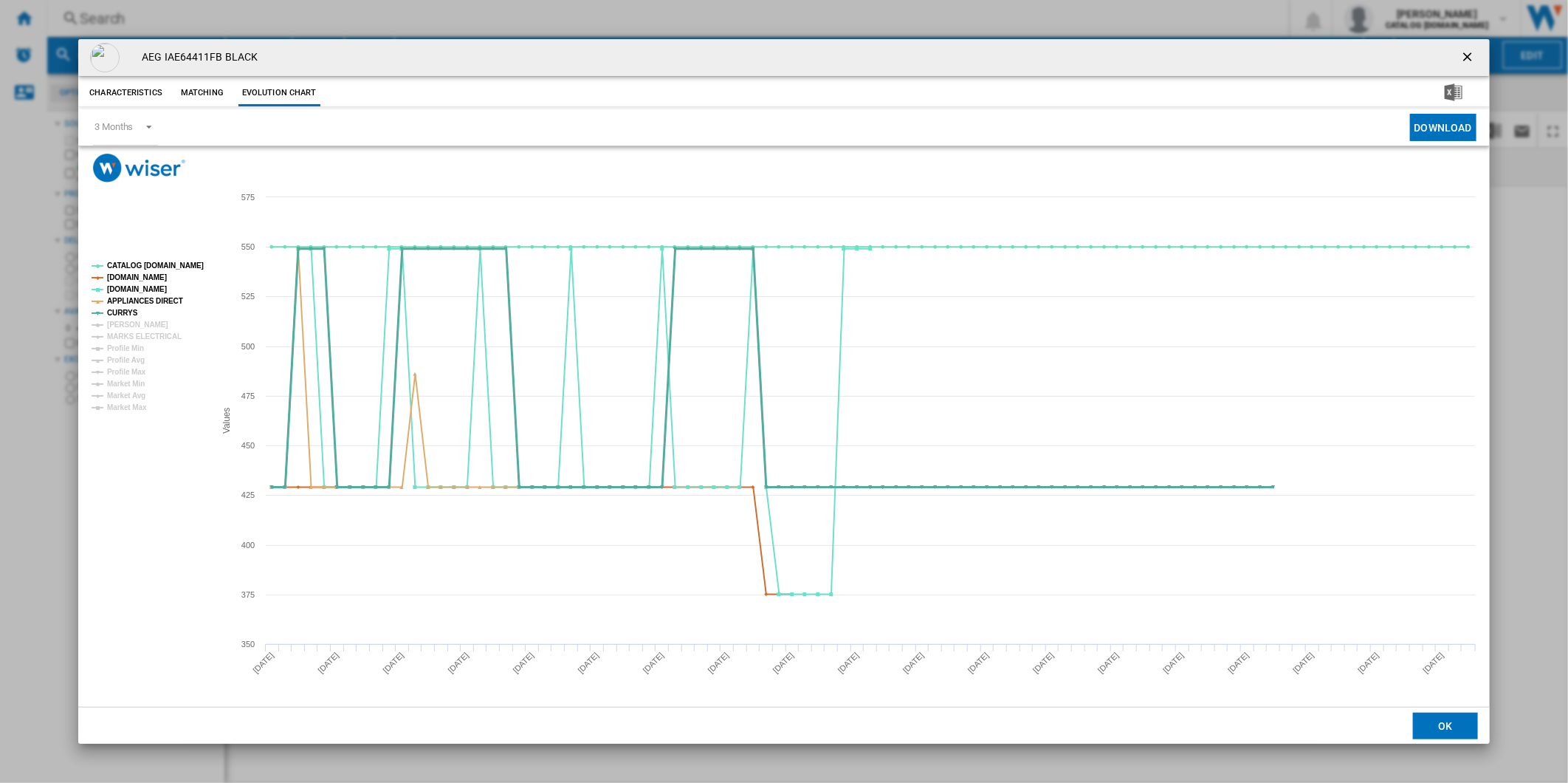
click at [128, 323] on tspan "[PERSON_NAME]" at bounding box center [137, 324] width 61 height 8
click at [138, 341] on tspan "MARKS ELECTRICAL" at bounding box center [144, 336] width 75 height 8
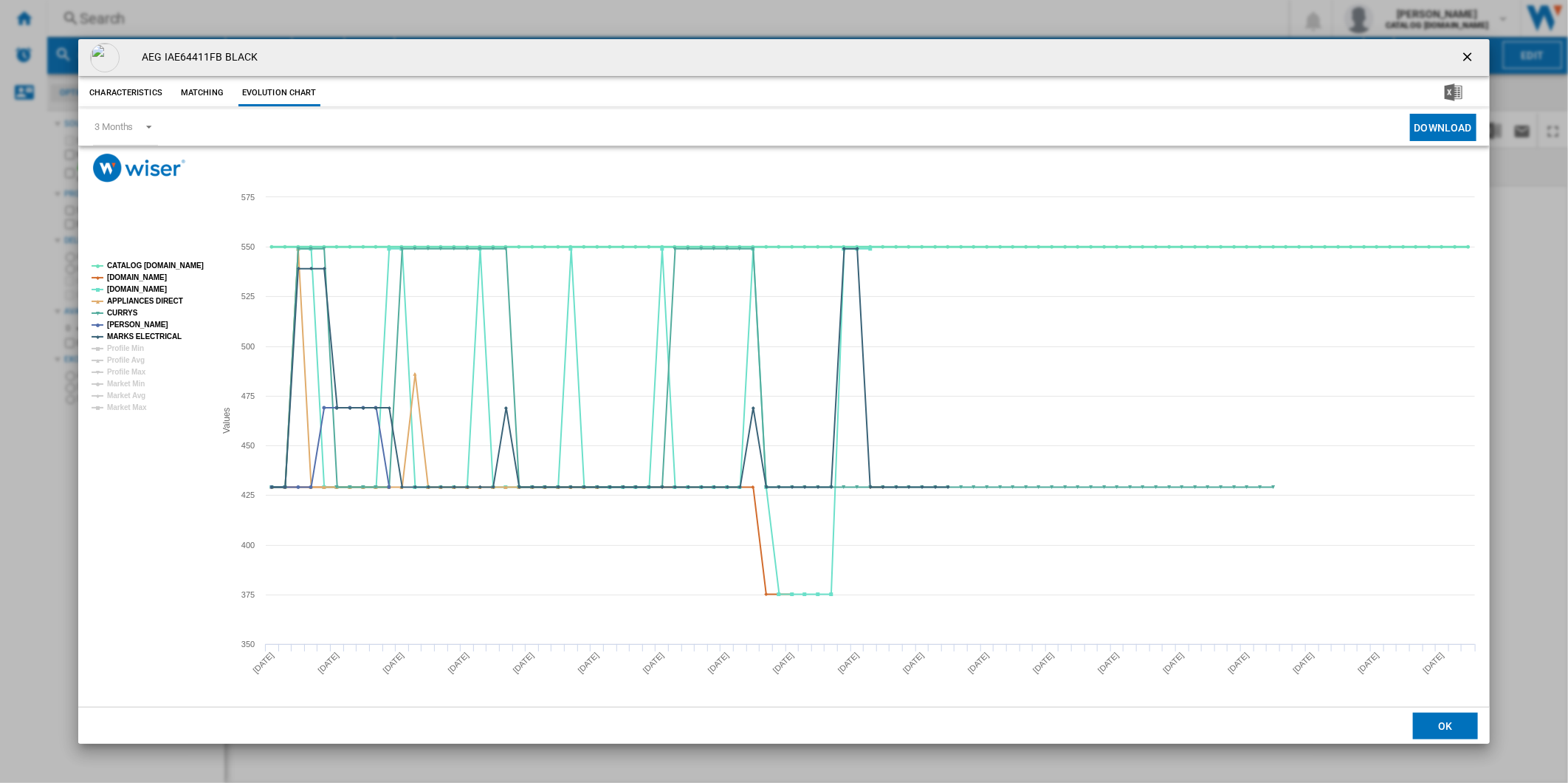
click at [153, 269] on tspan "CATALOG [DOMAIN_NAME]" at bounding box center [155, 265] width 96 height 8
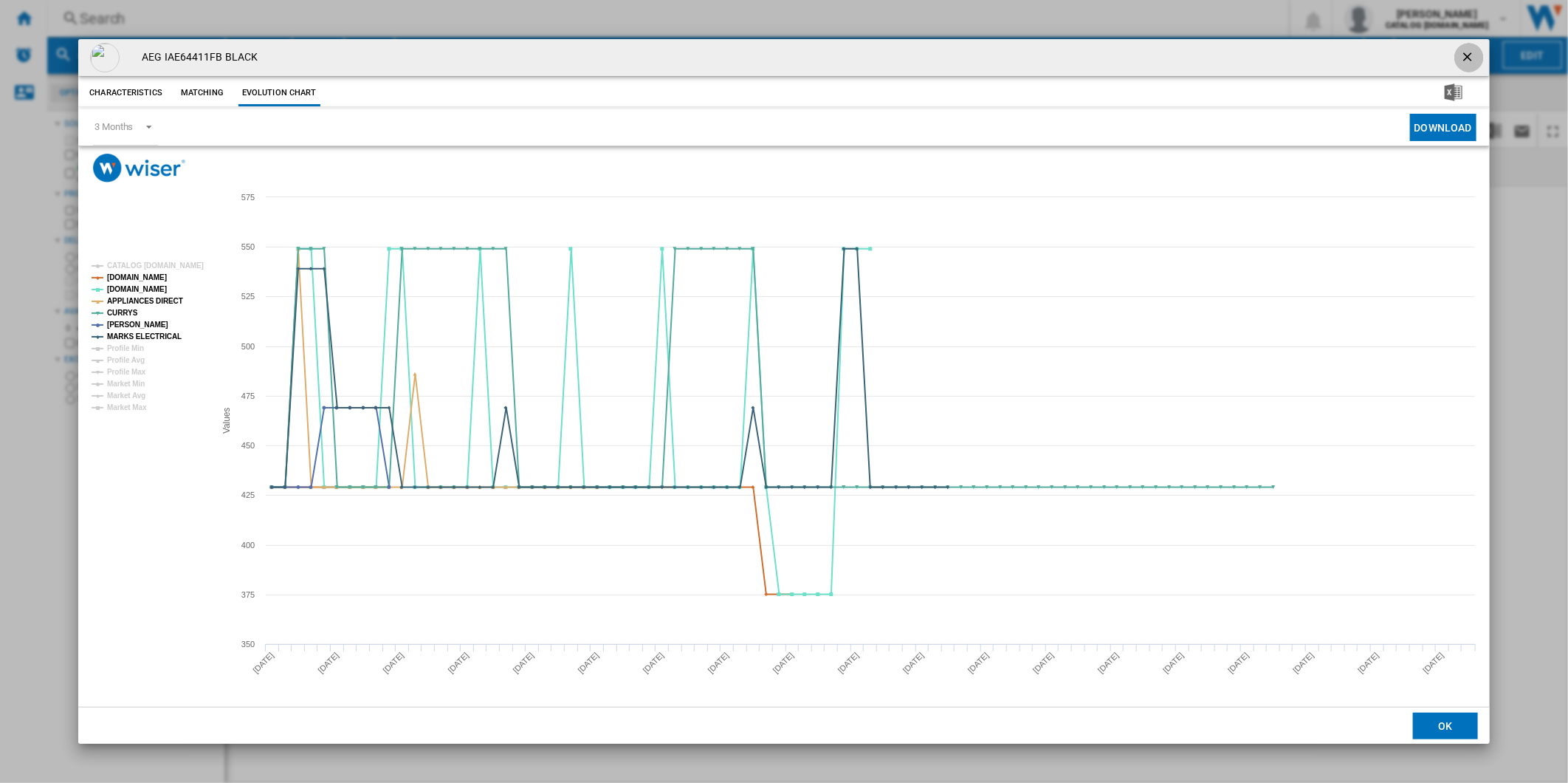
click at [1472, 55] on ng-md-icon "getI18NText('BUTTONS.CLOSE_DIALOG')" at bounding box center [1469, 58] width 18 height 18
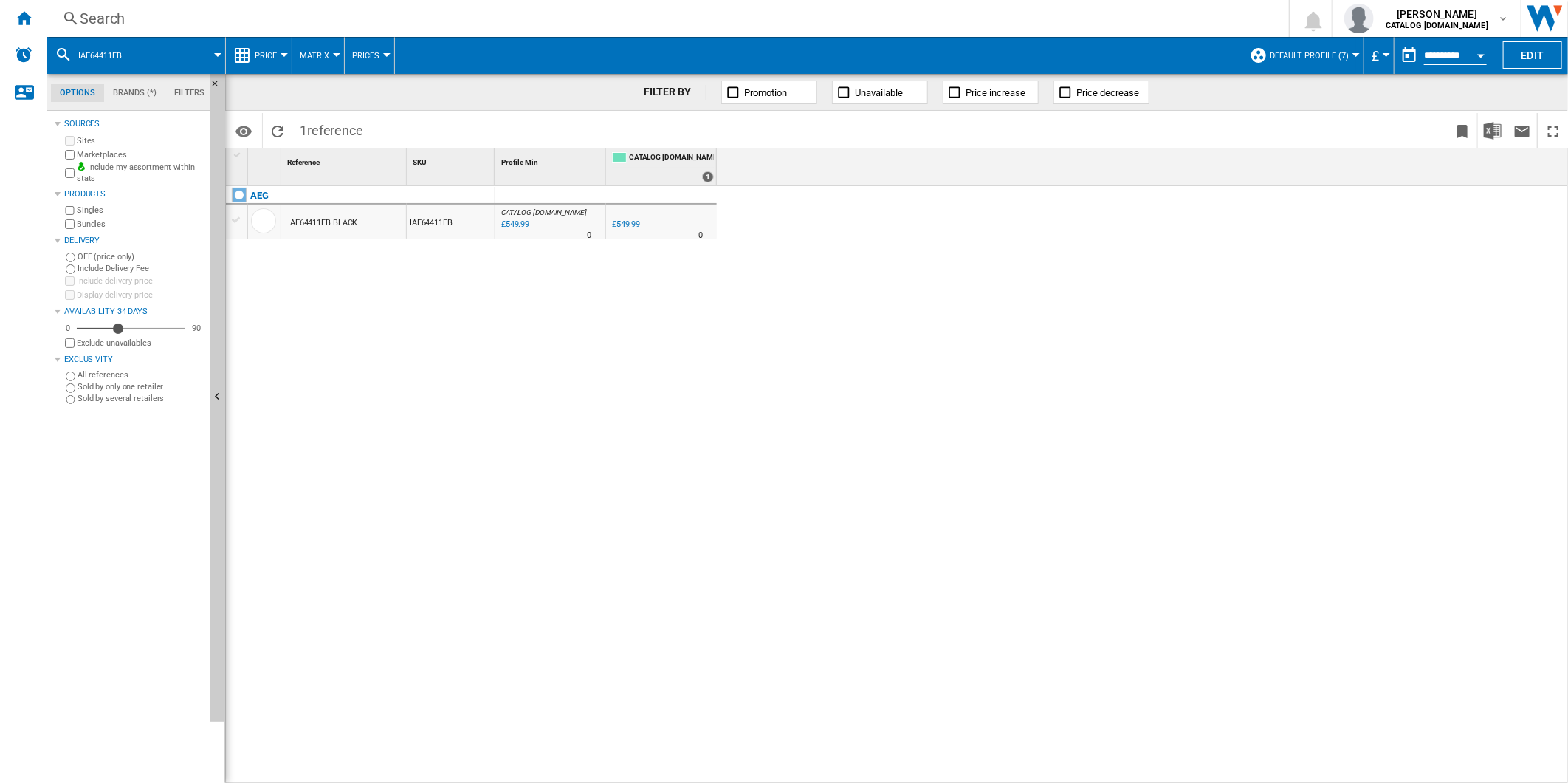
click at [849, 20] on div "Search" at bounding box center [665, 18] width 1170 height 21
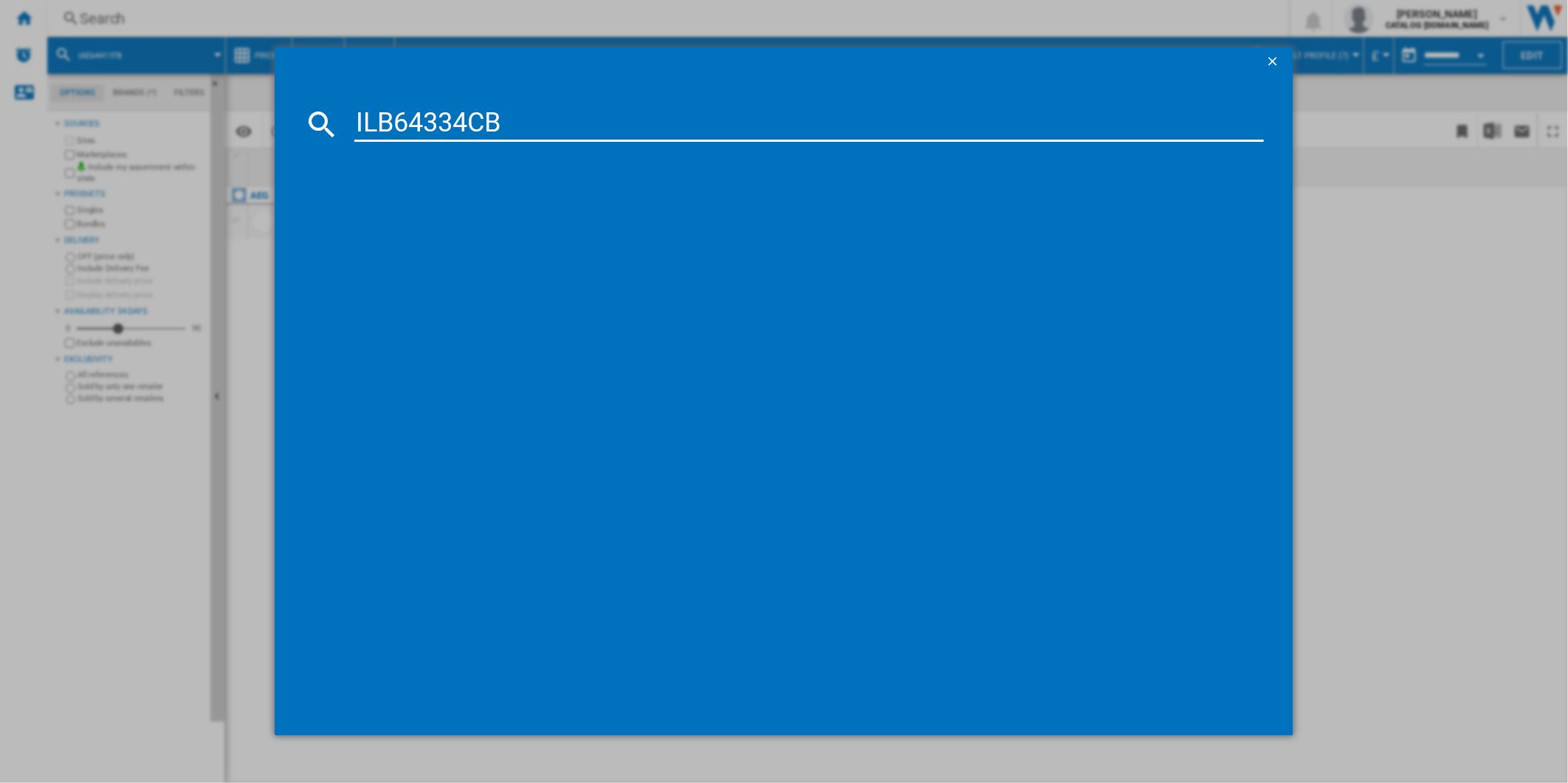
type input "ILB64334CB"
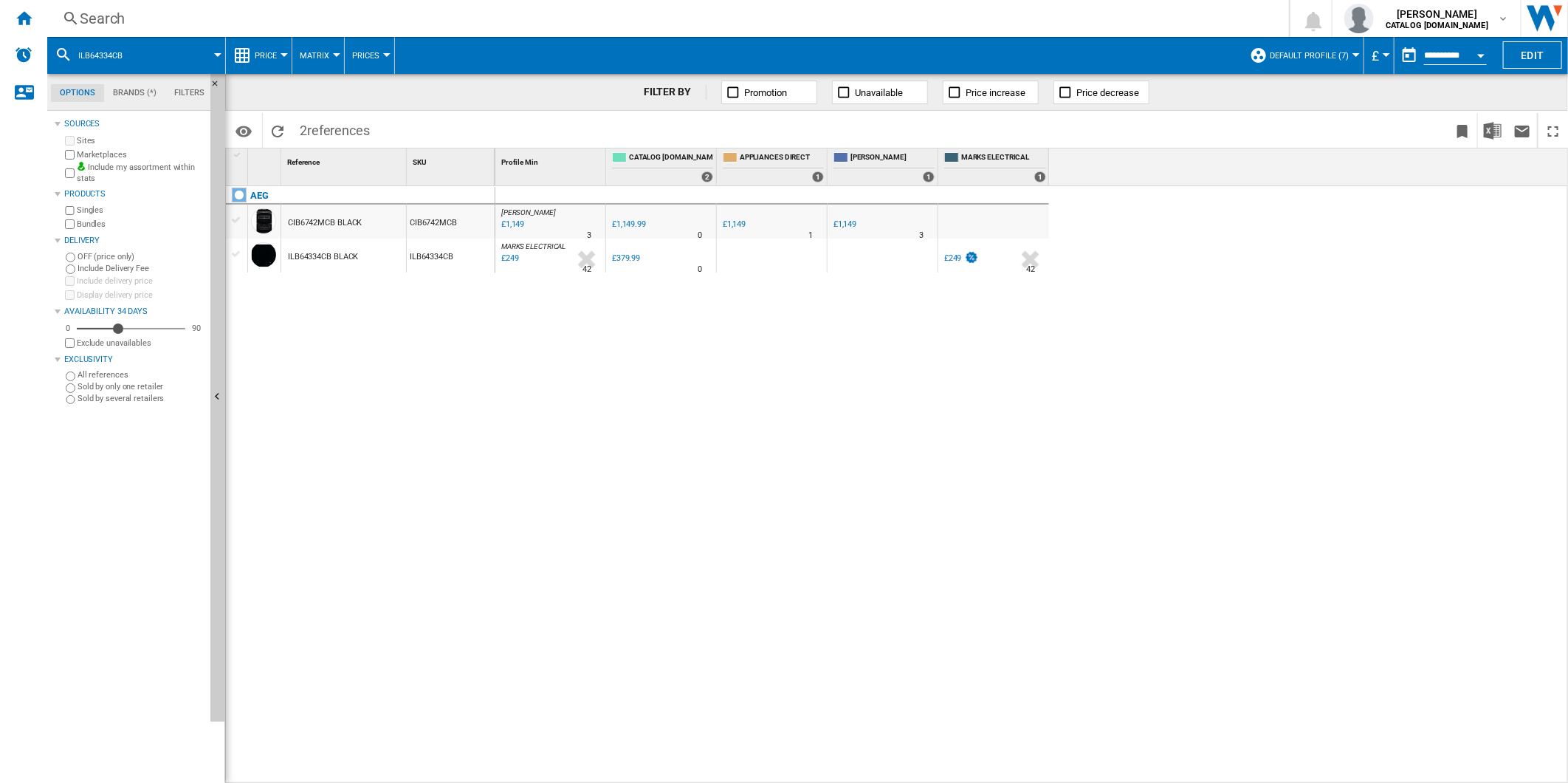
drag, startPoint x: 706, startPoint y: 216, endPoint x: 684, endPoint y: 219, distance: 22.2
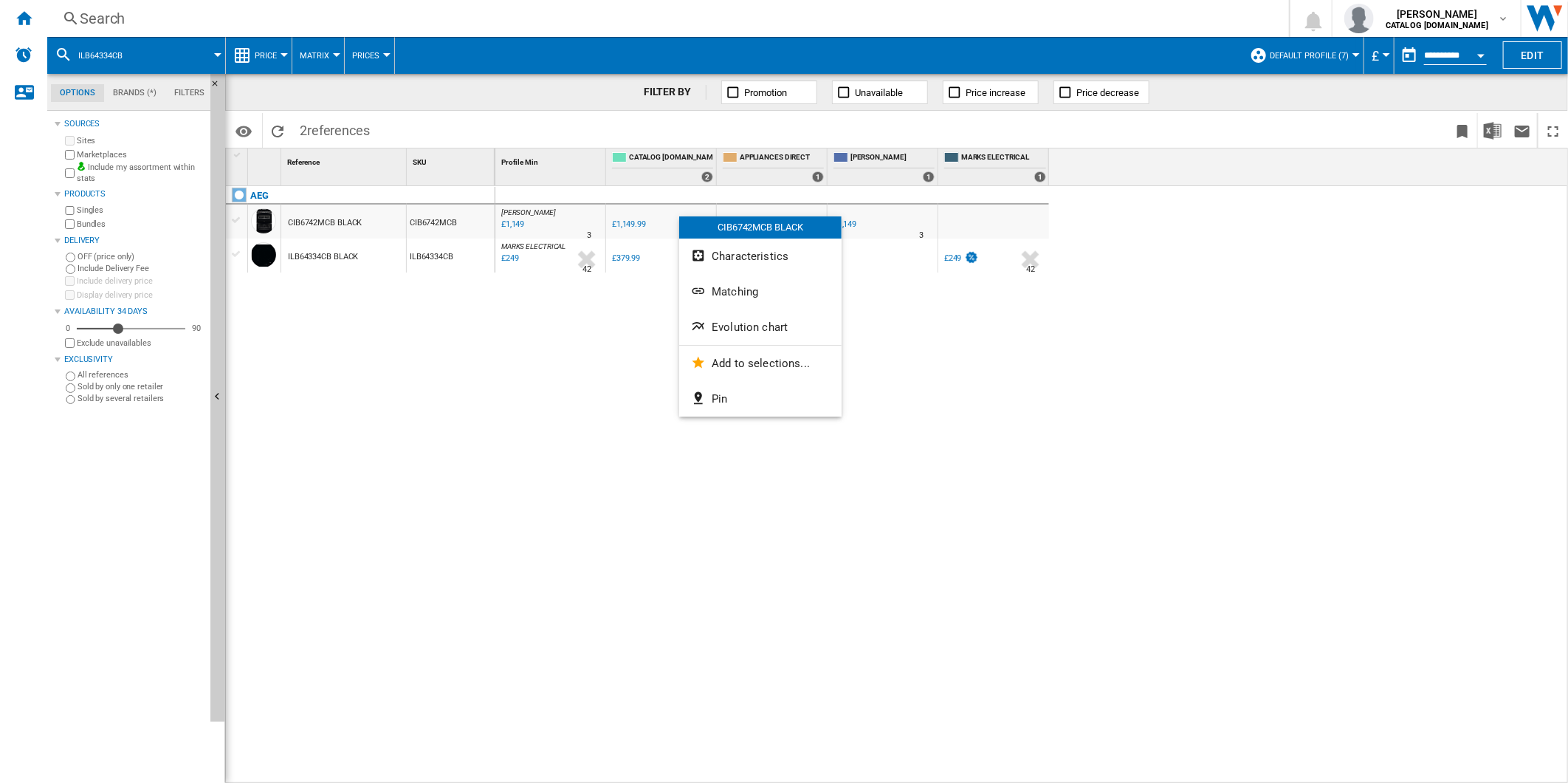
click at [592, 327] on div at bounding box center [784, 391] width 1568 height 783
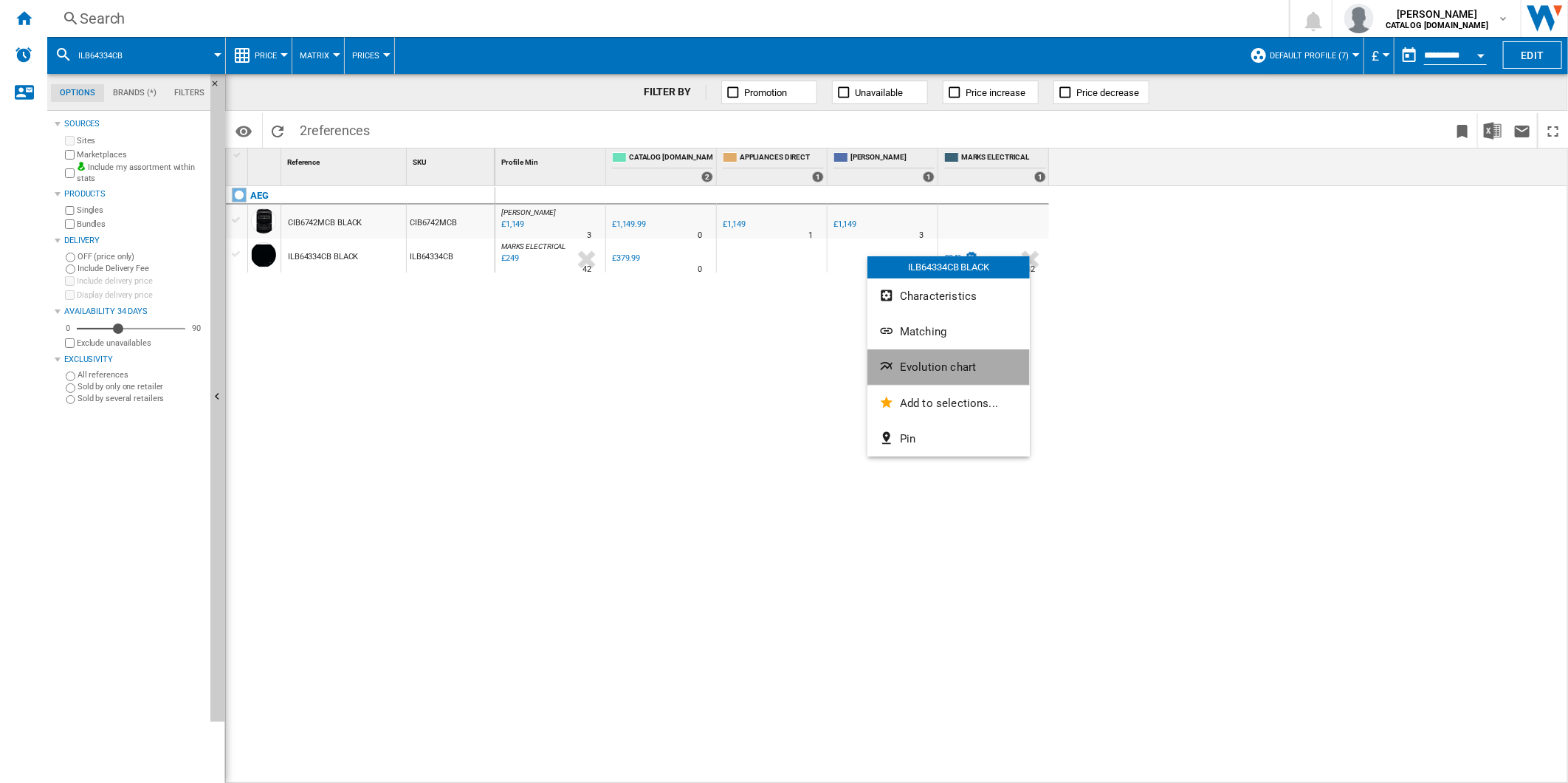
click at [993, 359] on button "Evolution chart" at bounding box center [947, 367] width 162 height 35
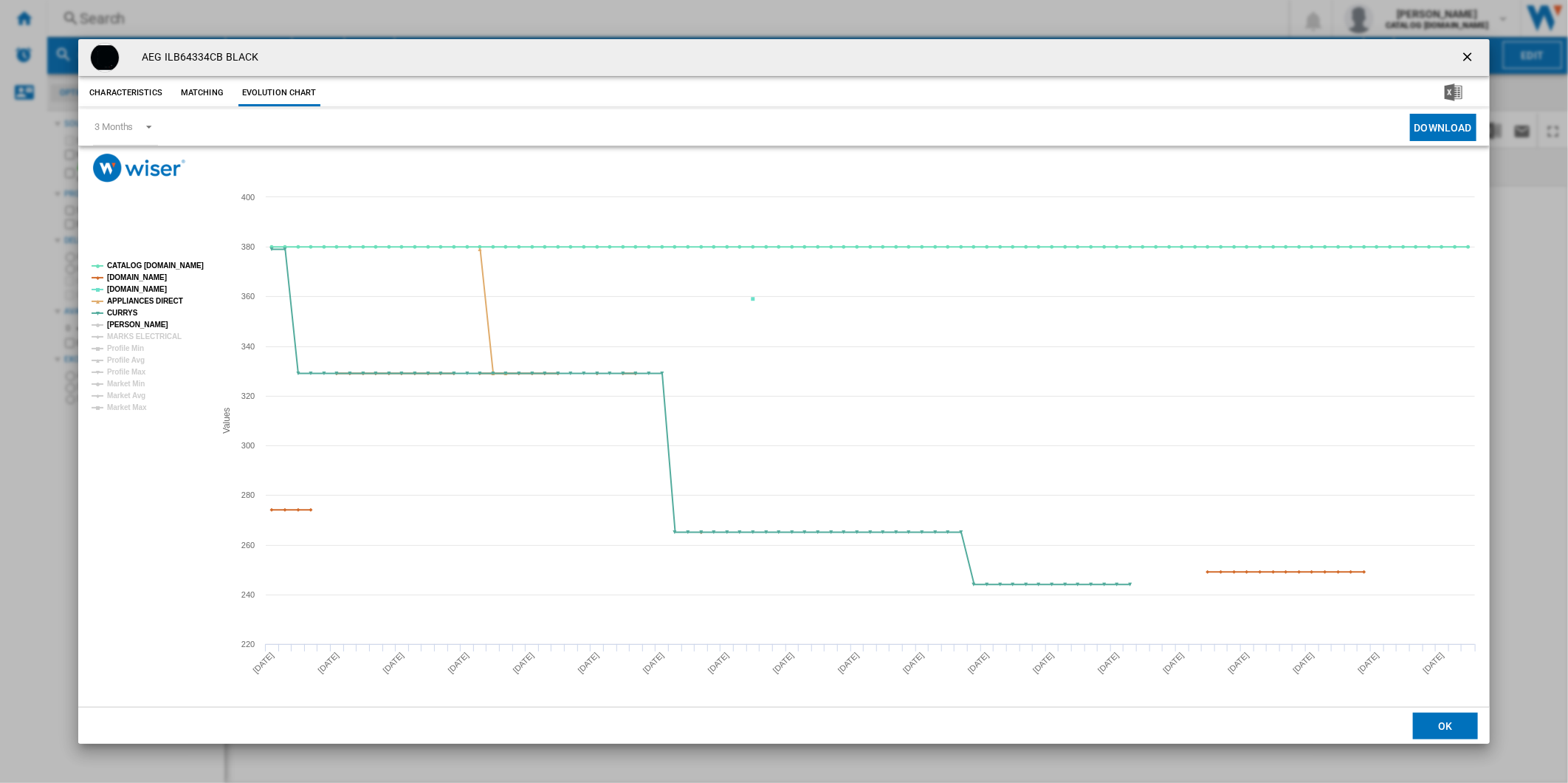
click at [123, 320] on tspan "[PERSON_NAME]" at bounding box center [137, 324] width 61 height 8
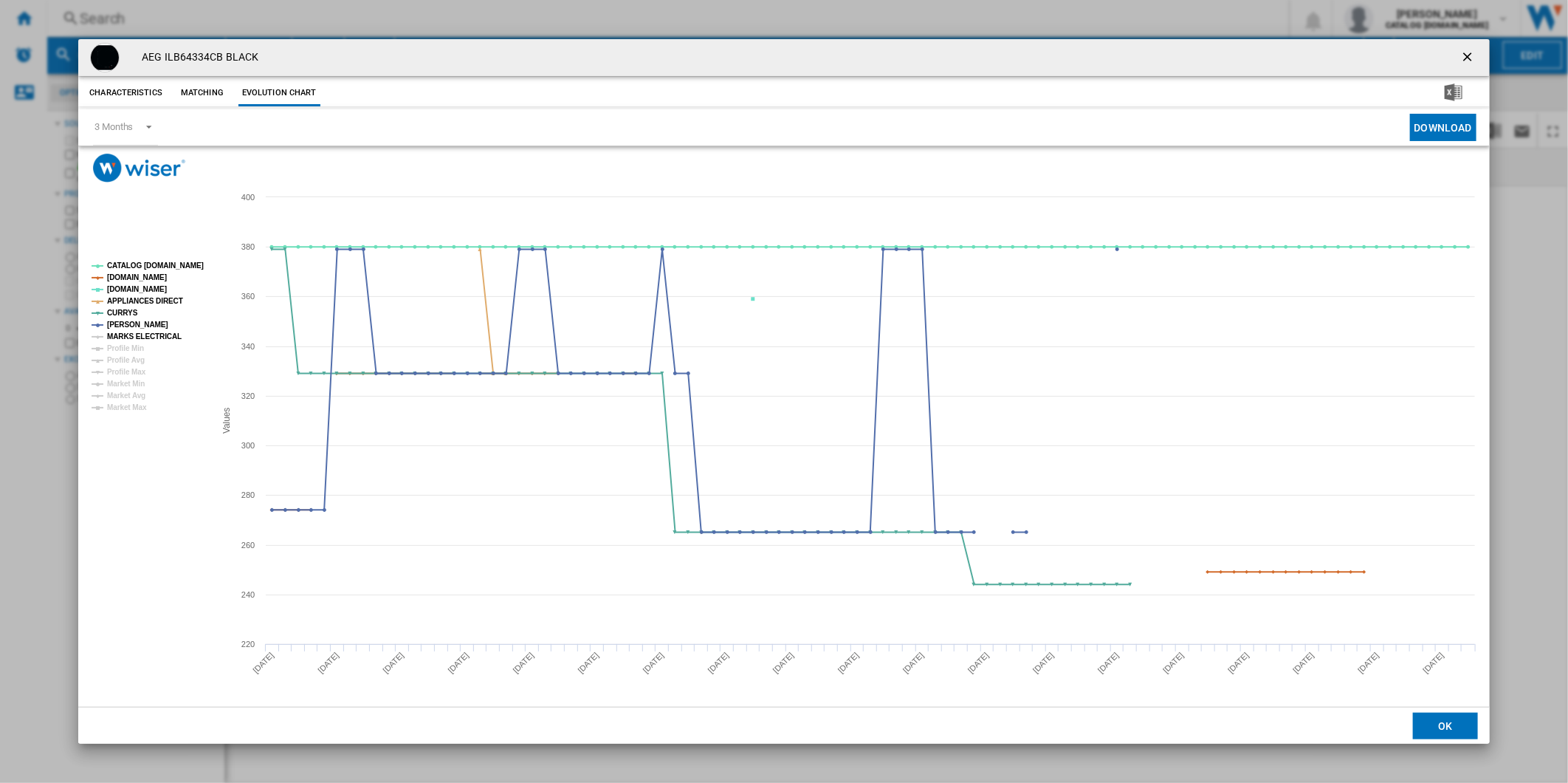
click at [129, 332] on tspan "MARKS ELECTRICAL" at bounding box center [144, 336] width 75 height 8
click at [151, 263] on tspan "CATALOG [DOMAIN_NAME]" at bounding box center [155, 265] width 96 height 8
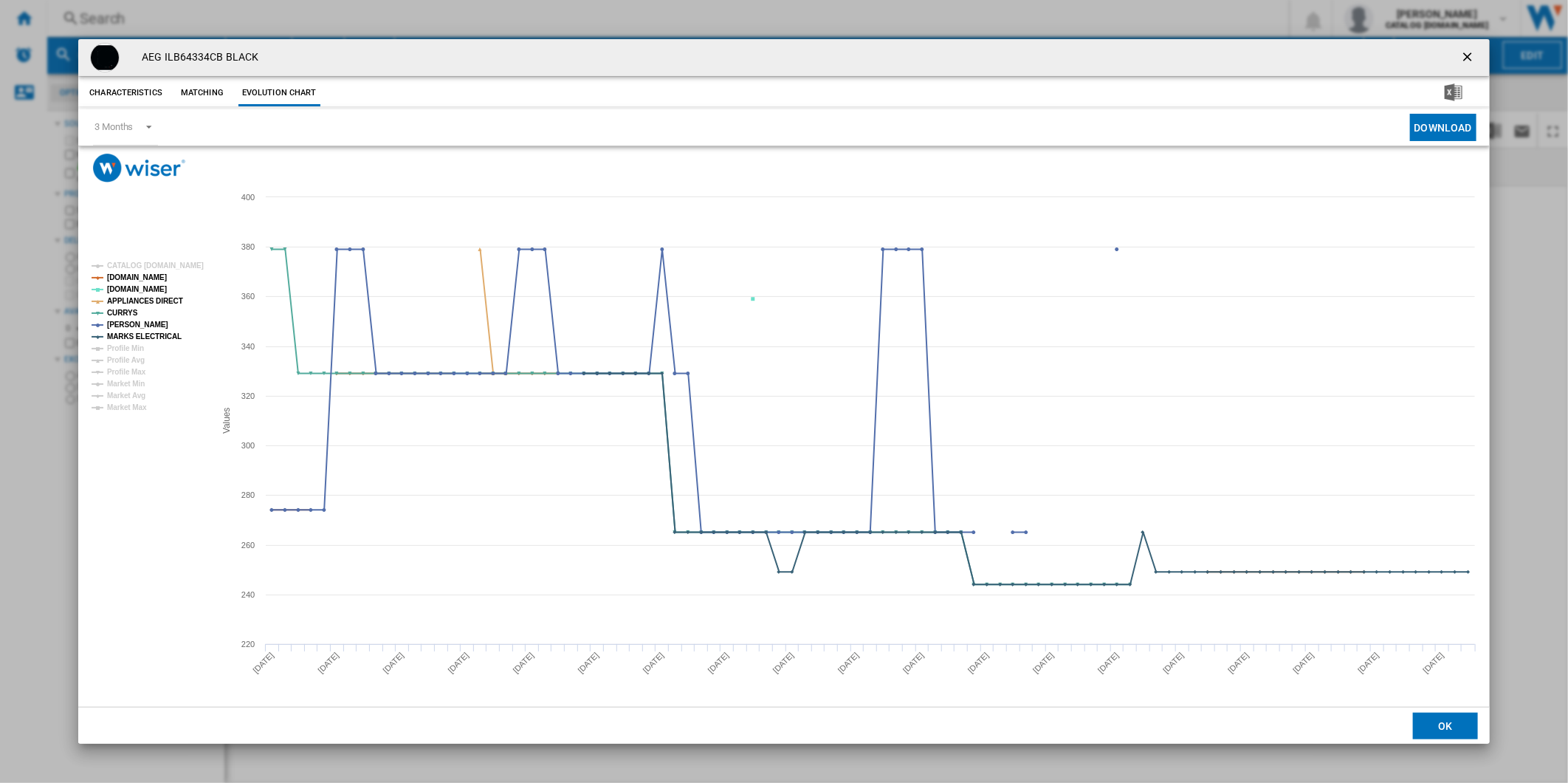
click at [1467, 52] on ng-md-icon "getI18NText('BUTTONS.CLOSE_DIALOG')" at bounding box center [1469, 58] width 18 height 18
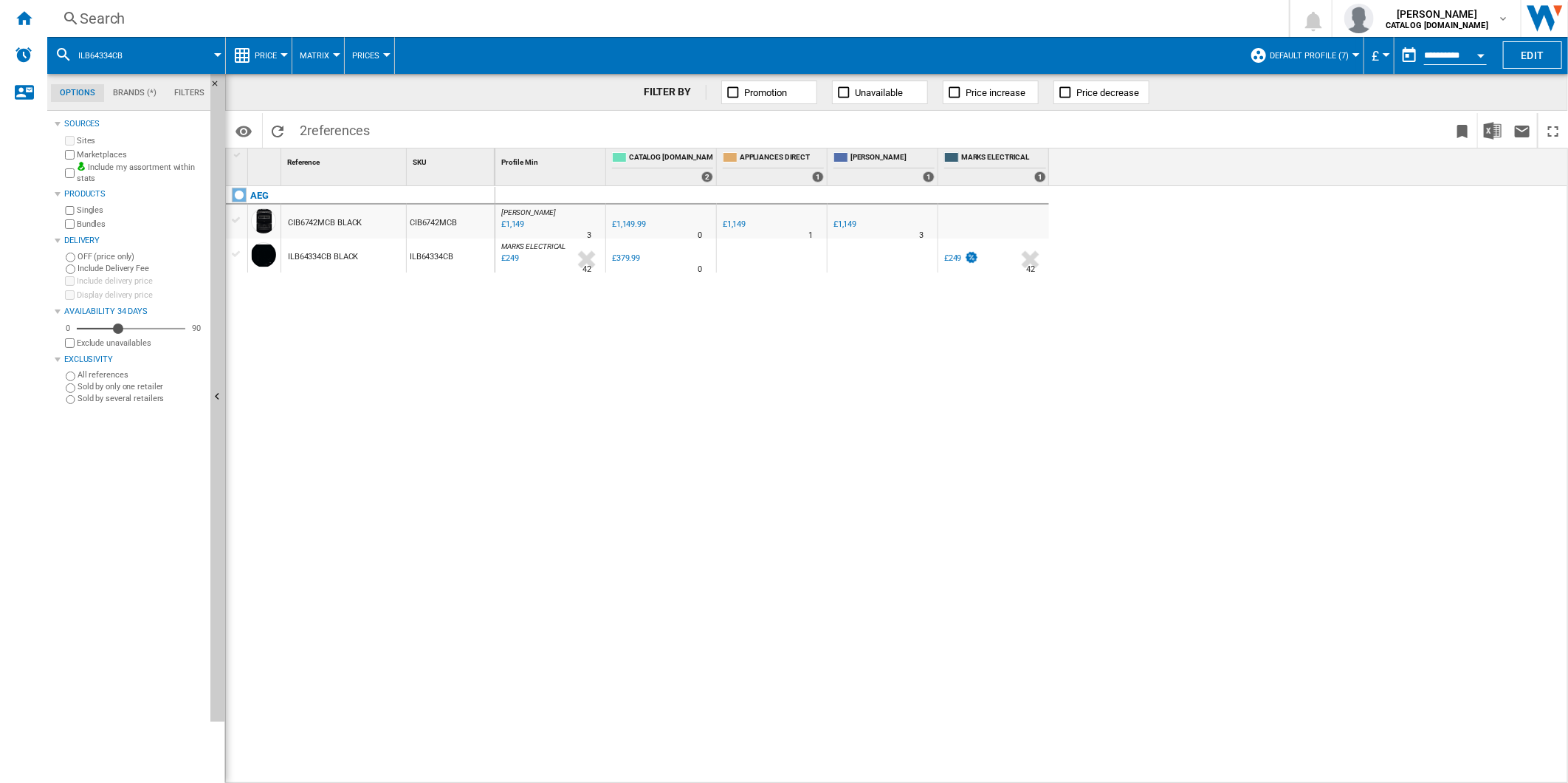
click at [675, 23] on div "Search" at bounding box center [665, 18] width 1170 height 21
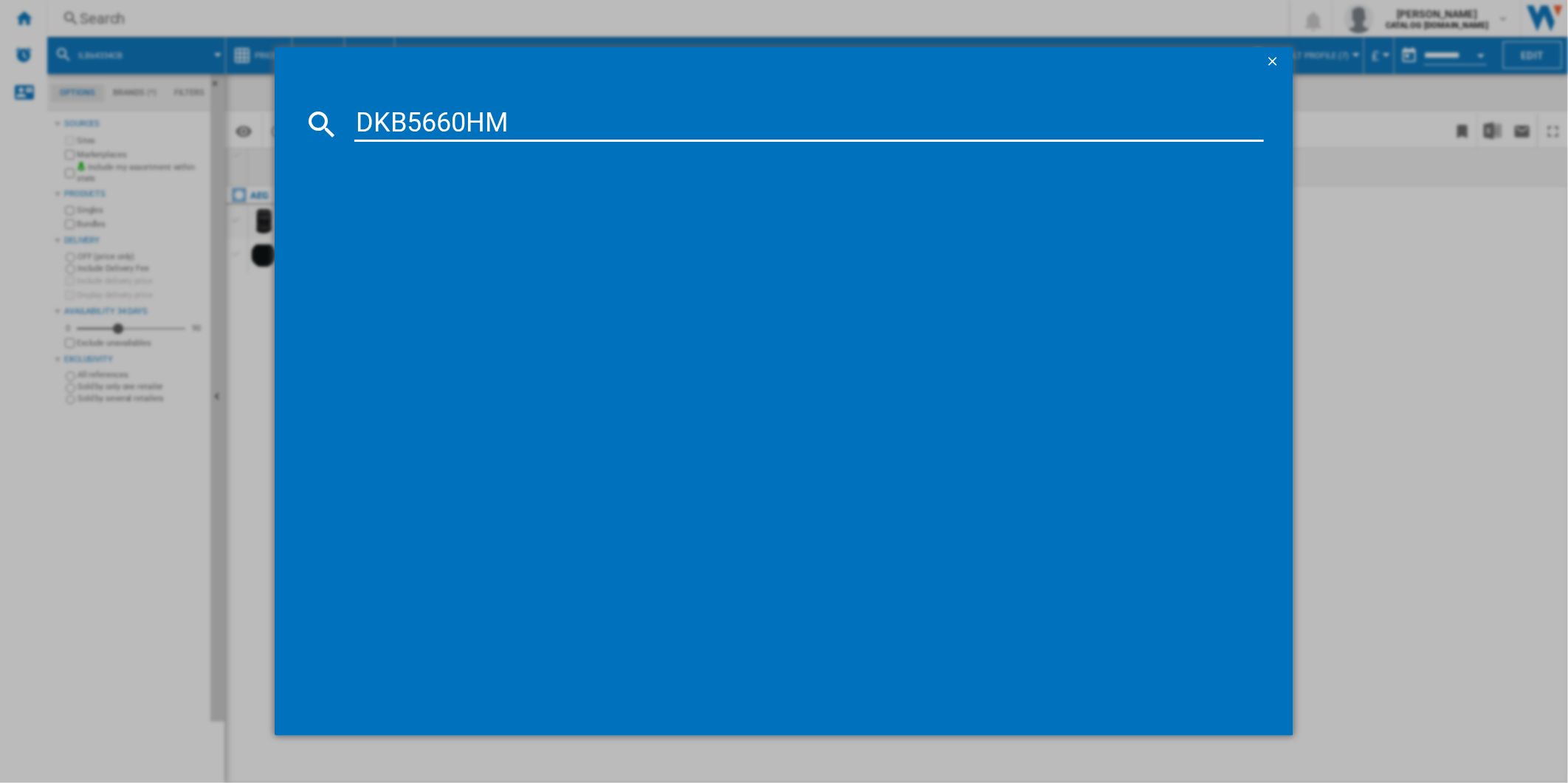
type input "DKB5660HM"
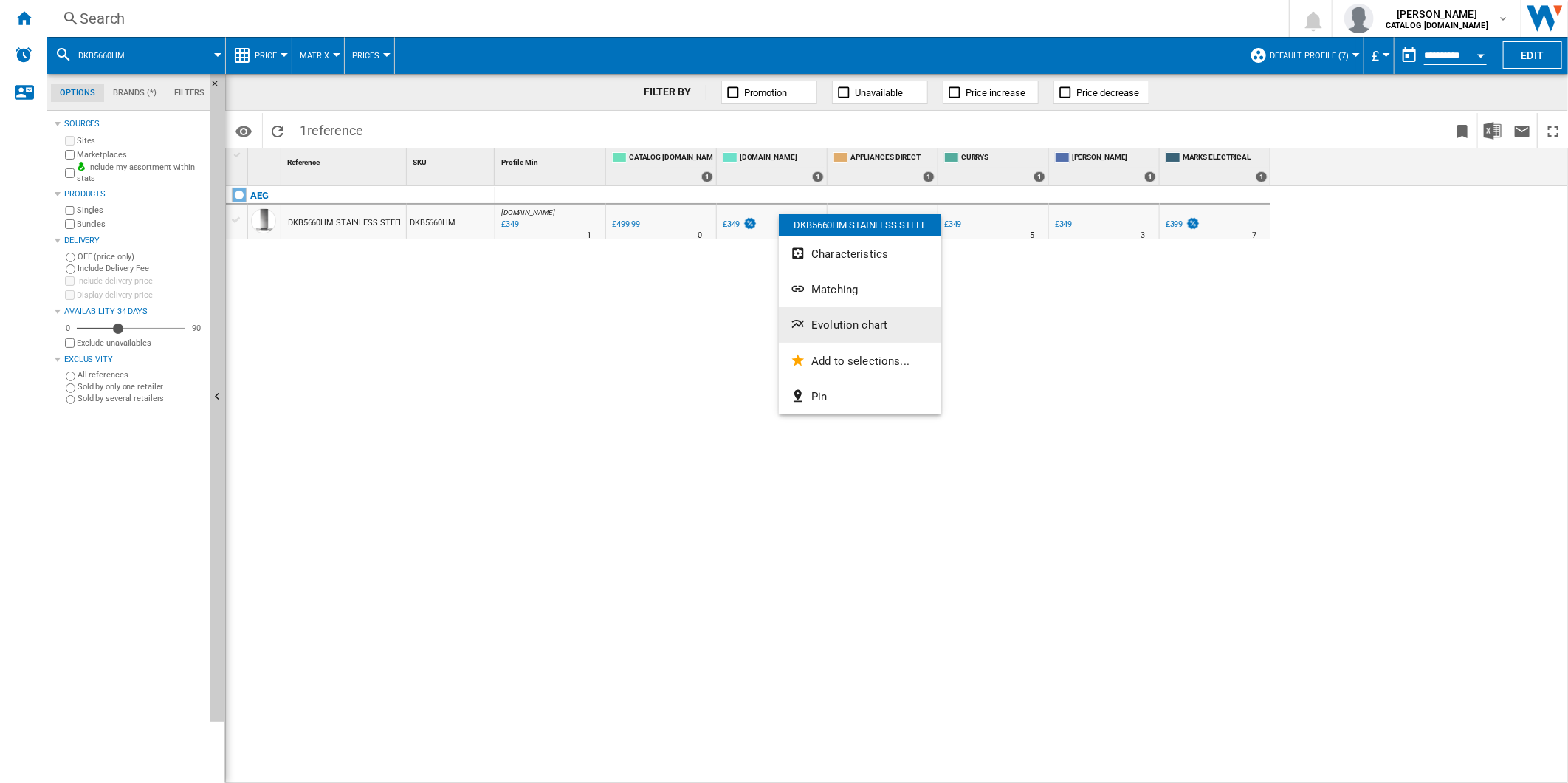
click at [872, 319] on span "Evolution chart" at bounding box center [848, 325] width 76 height 14
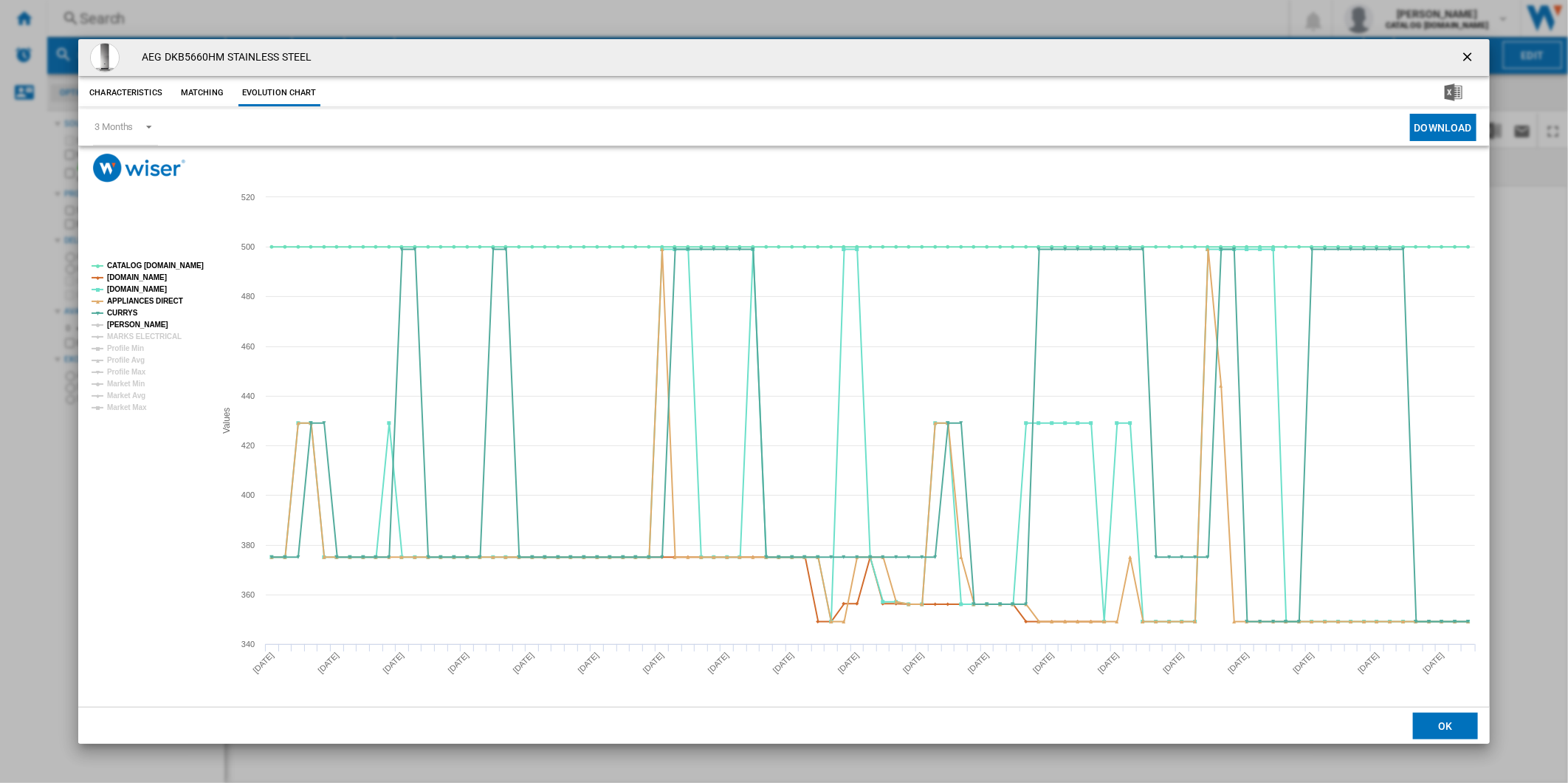
click at [130, 320] on tspan "[PERSON_NAME]" at bounding box center [137, 324] width 61 height 8
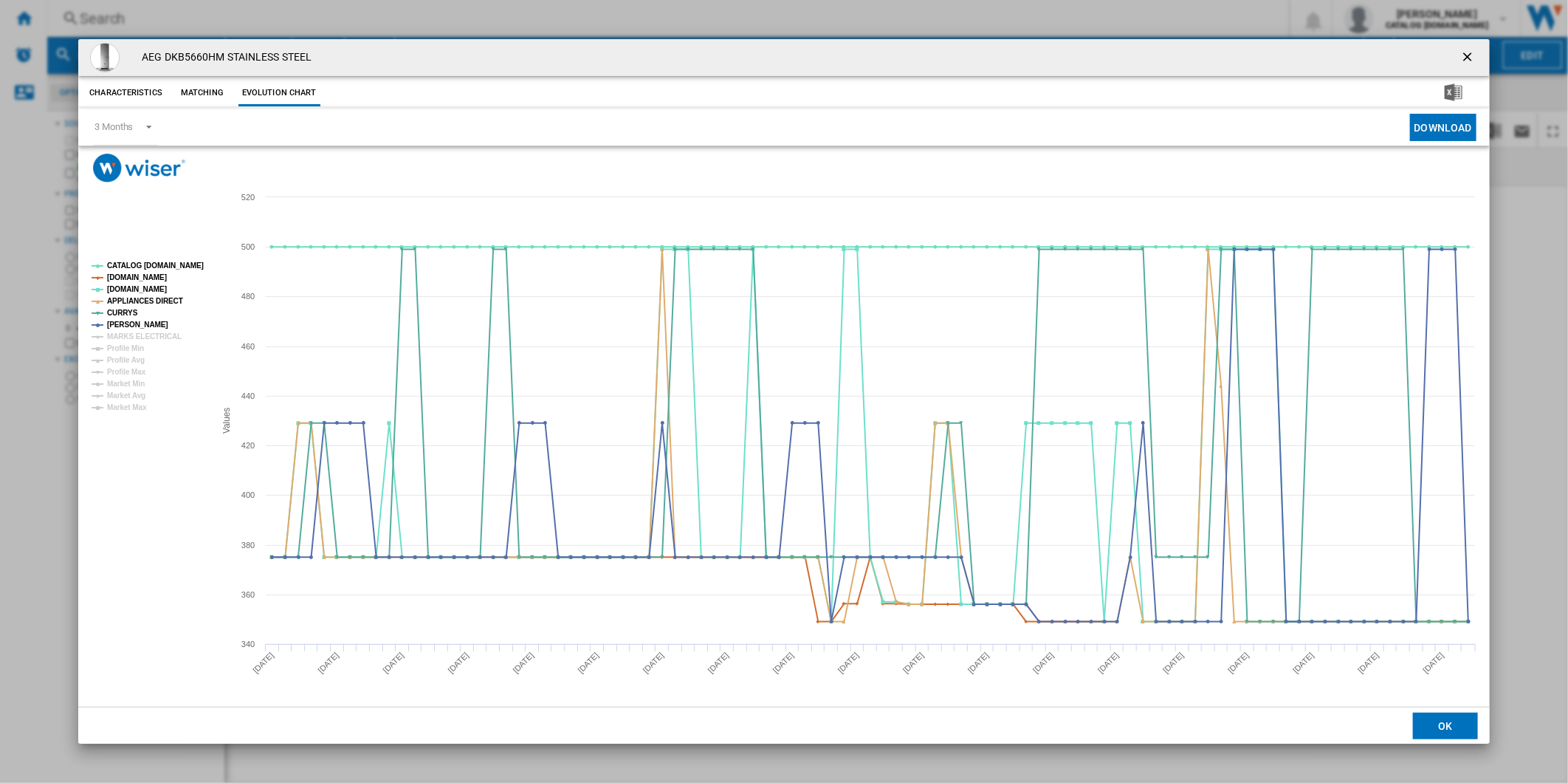
click at [136, 332] on tspan "MARKS ELECTRICAL" at bounding box center [144, 336] width 75 height 8
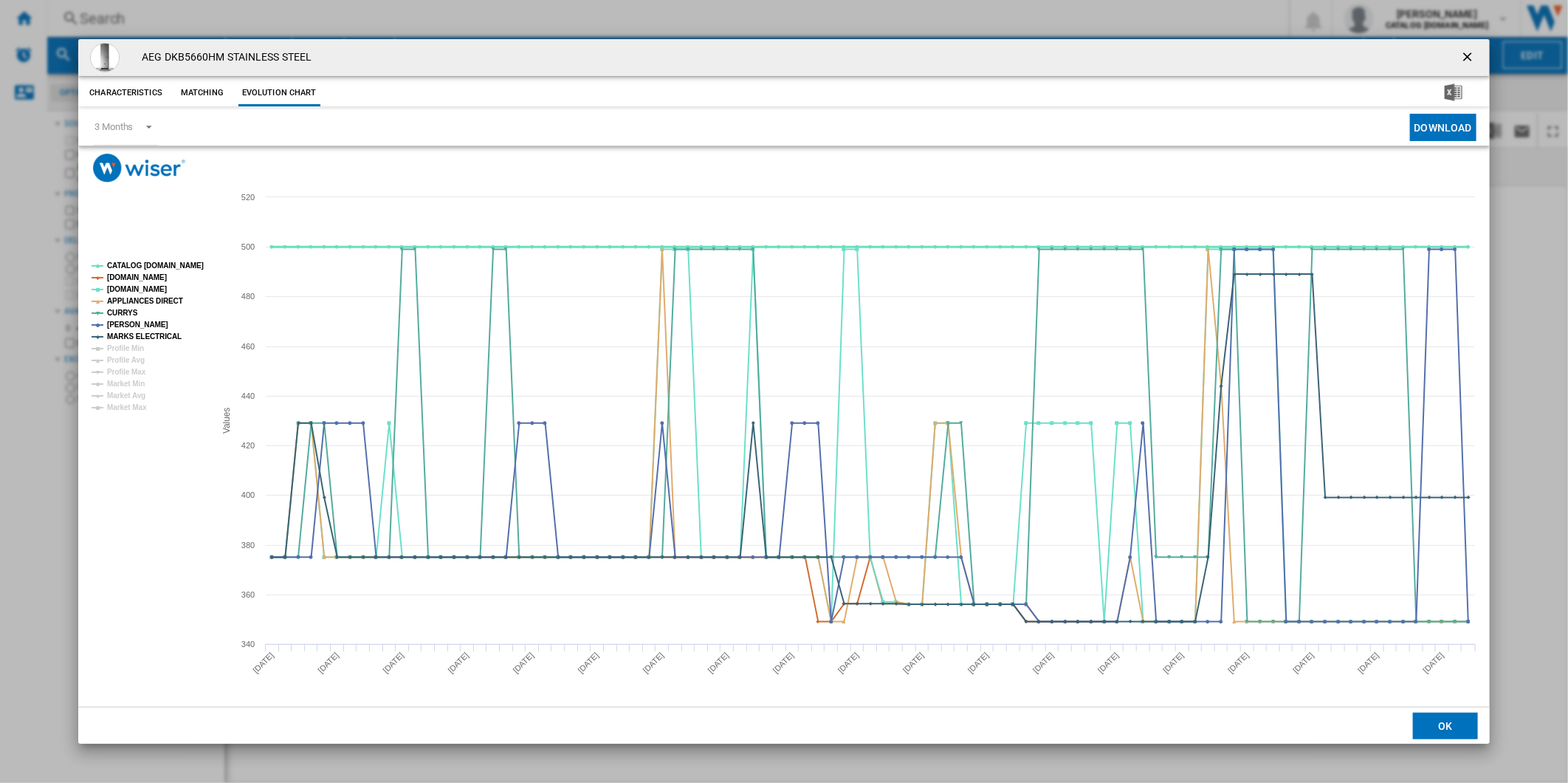
click at [160, 268] on tspan "CATALOG [DOMAIN_NAME]" at bounding box center [155, 265] width 96 height 8
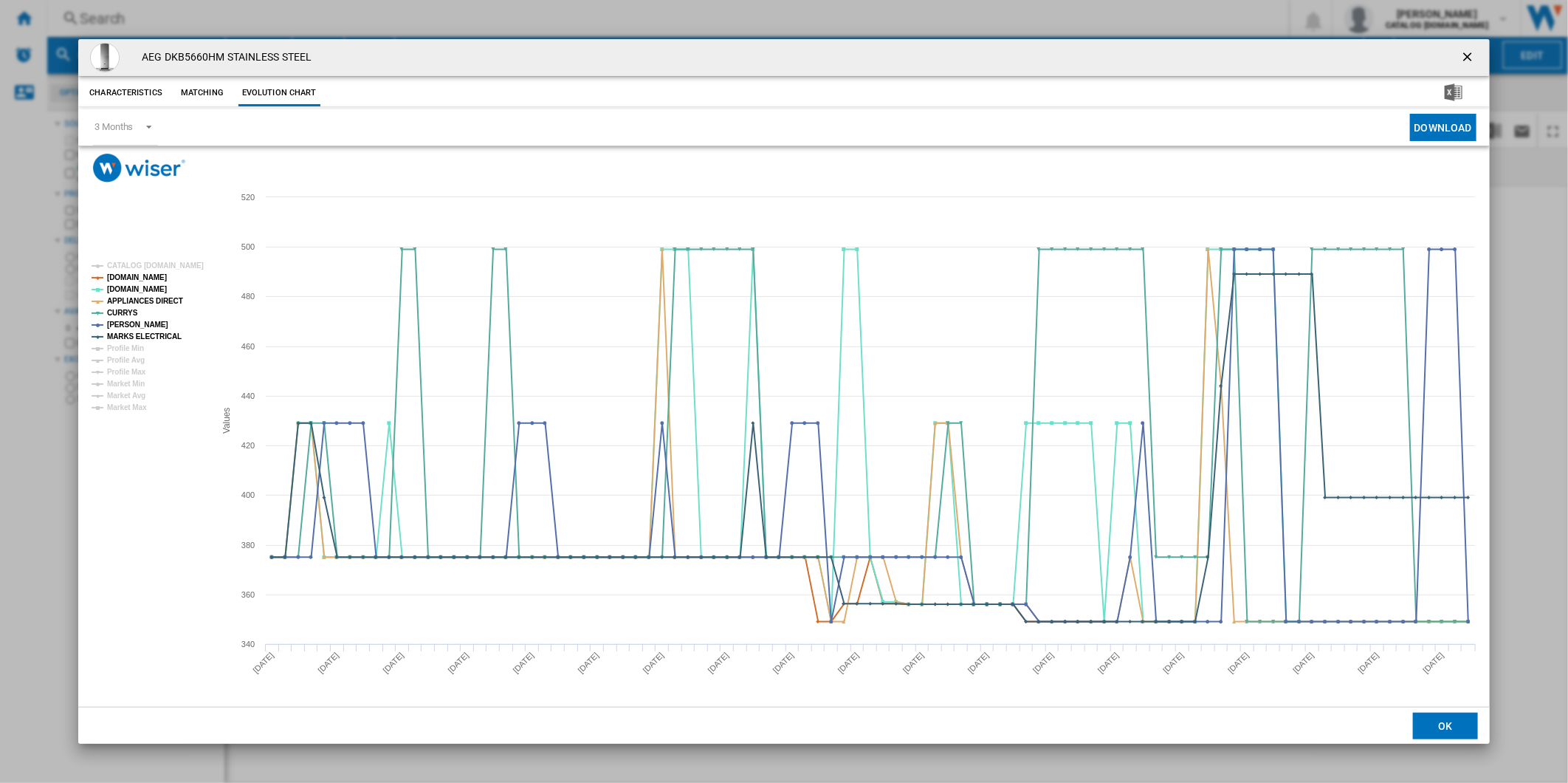
drag, startPoint x: 1474, startPoint y: 49, endPoint x: 1465, endPoint y: 49, distance: 9.0
click at [1474, 49] on ng-md-icon "getI18NText('BUTTONS.CLOSE_DIALOG')" at bounding box center [1469, 58] width 18 height 18
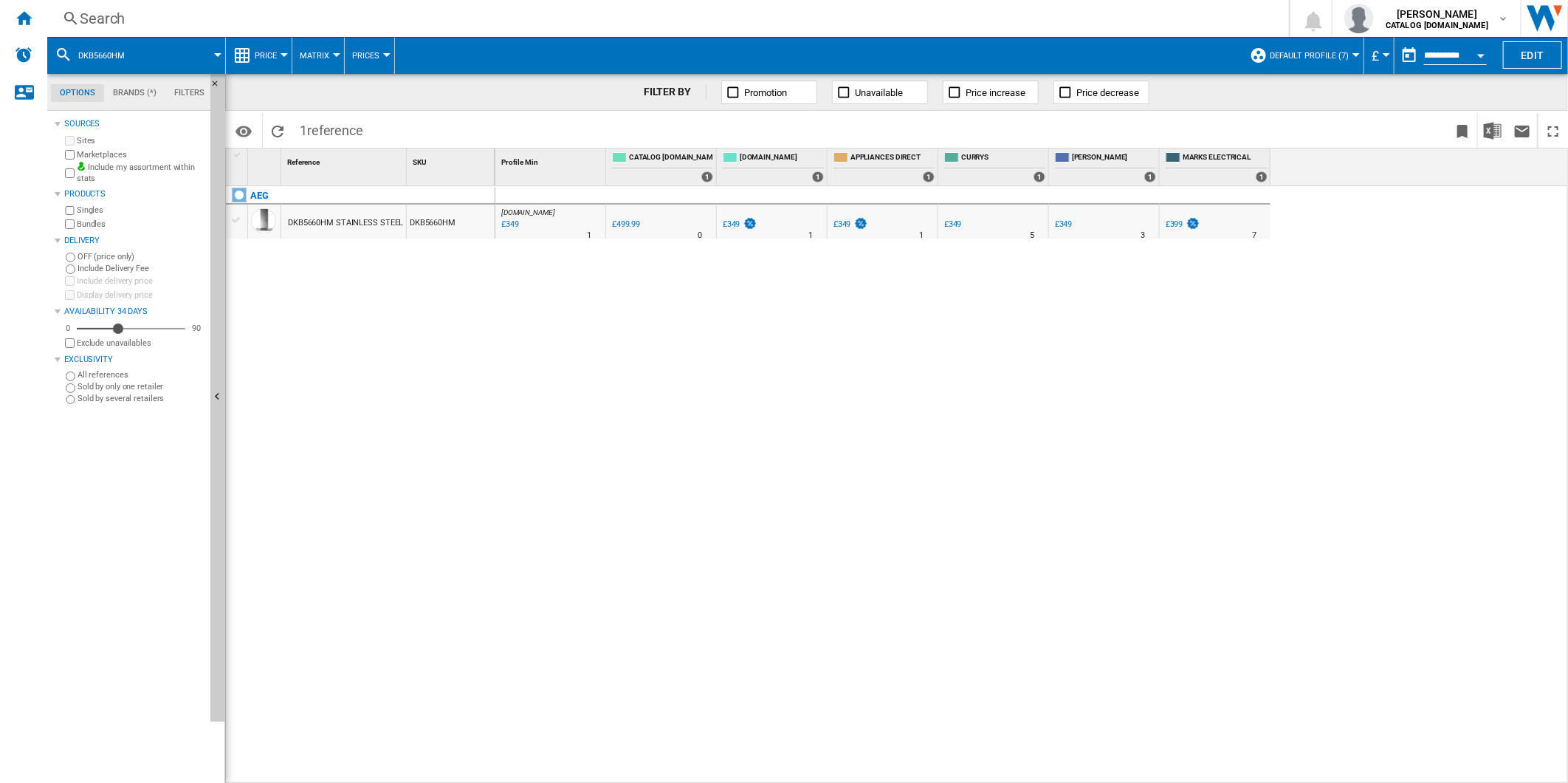
click at [875, 23] on div "Search" at bounding box center [665, 18] width 1170 height 21
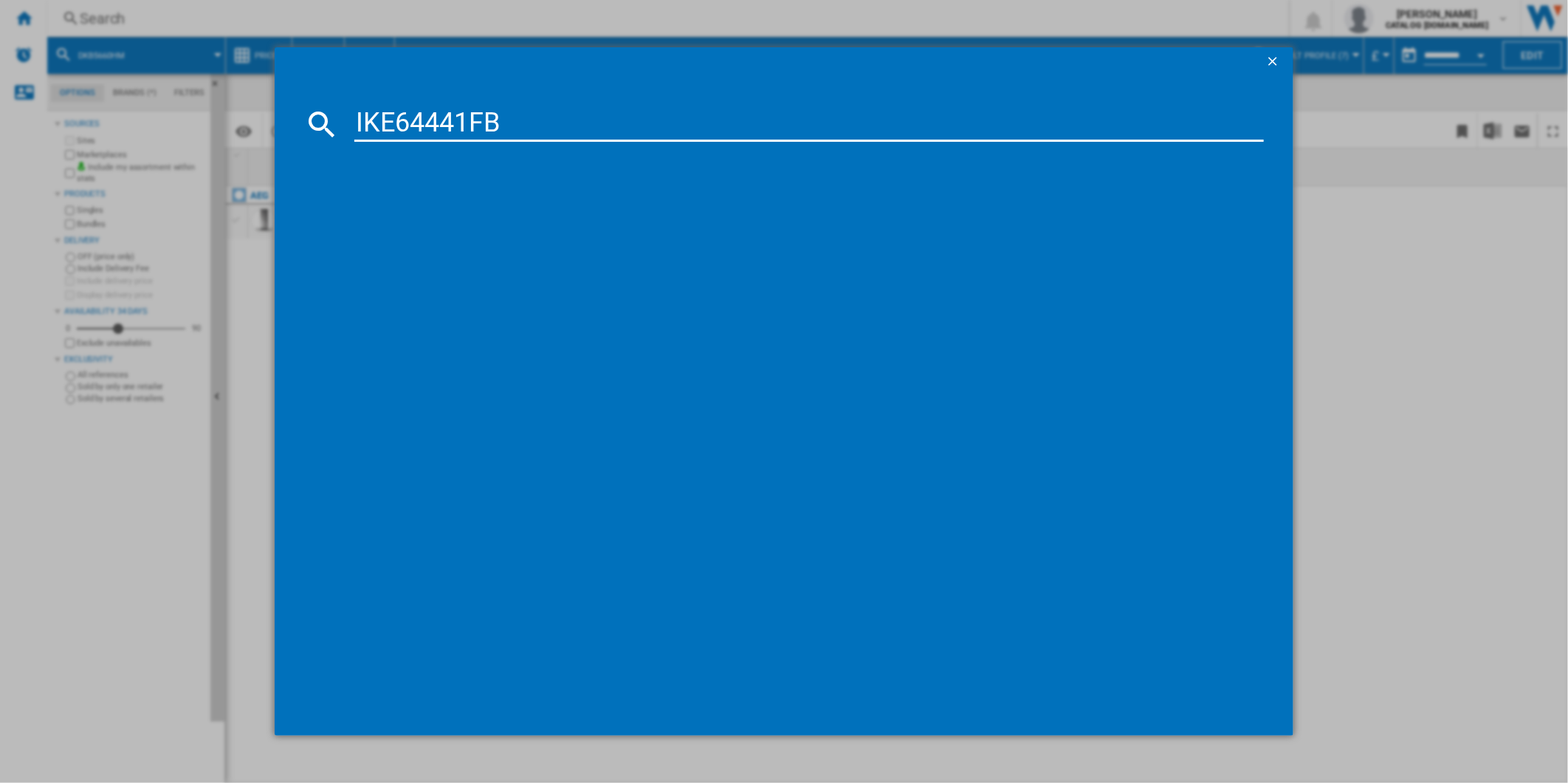
type input "IKE64441FB"
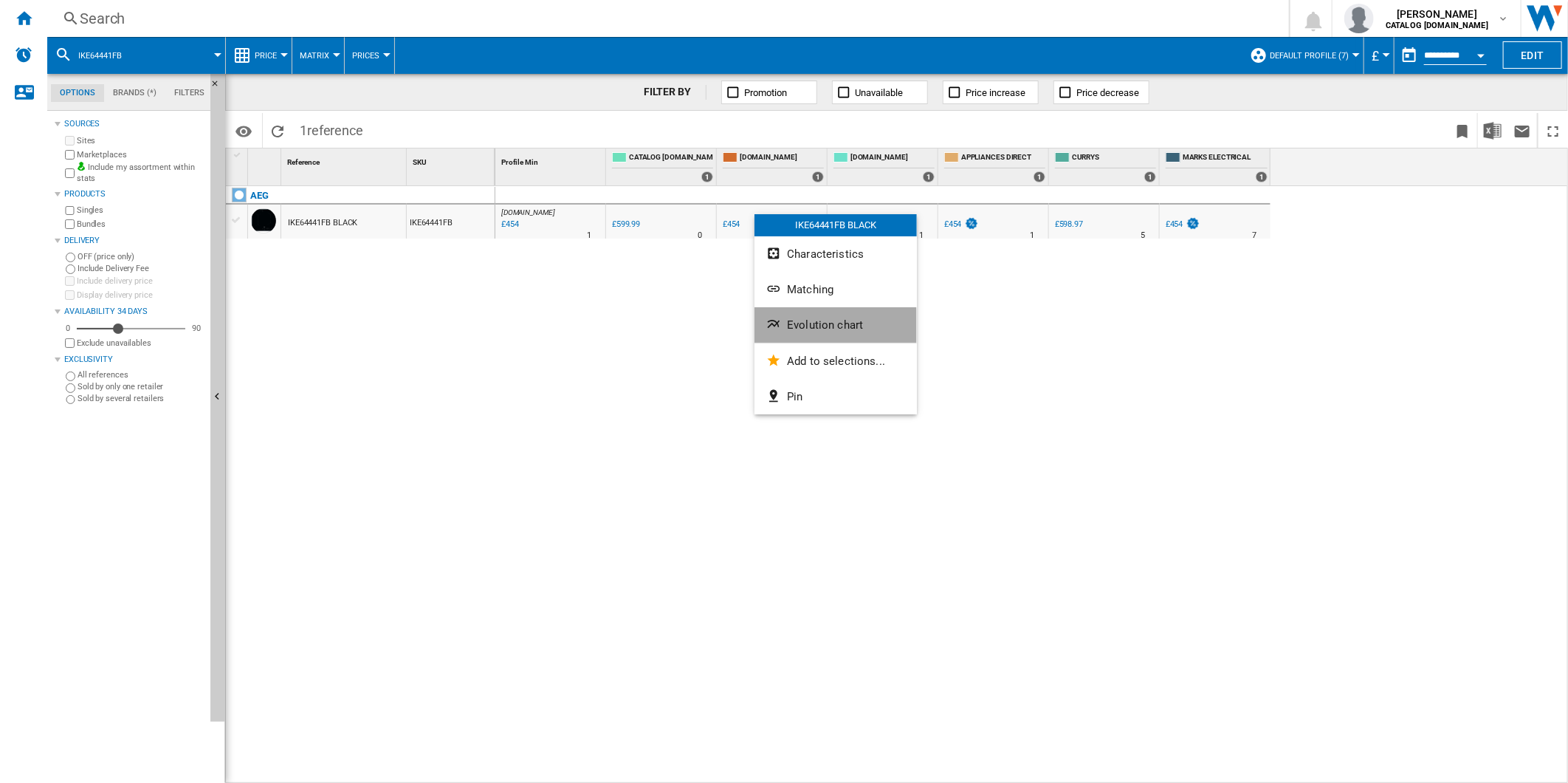
click at [829, 329] on span "Evolution chart" at bounding box center [824, 325] width 76 height 14
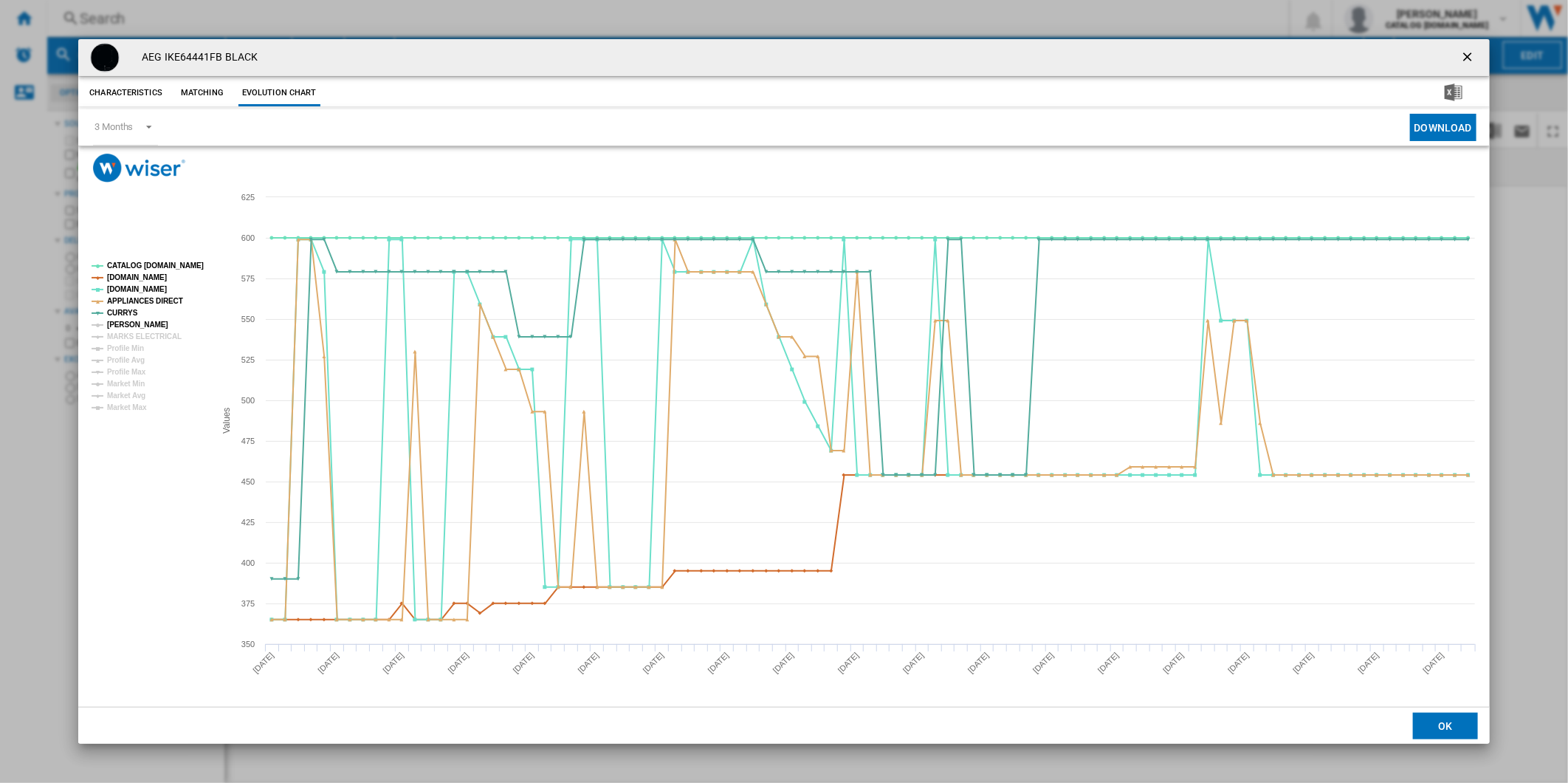
click at [134, 327] on tspan "[PERSON_NAME]" at bounding box center [137, 324] width 61 height 8
click at [141, 336] on tspan "MARKS ELECTRICAL" at bounding box center [144, 336] width 75 height 8
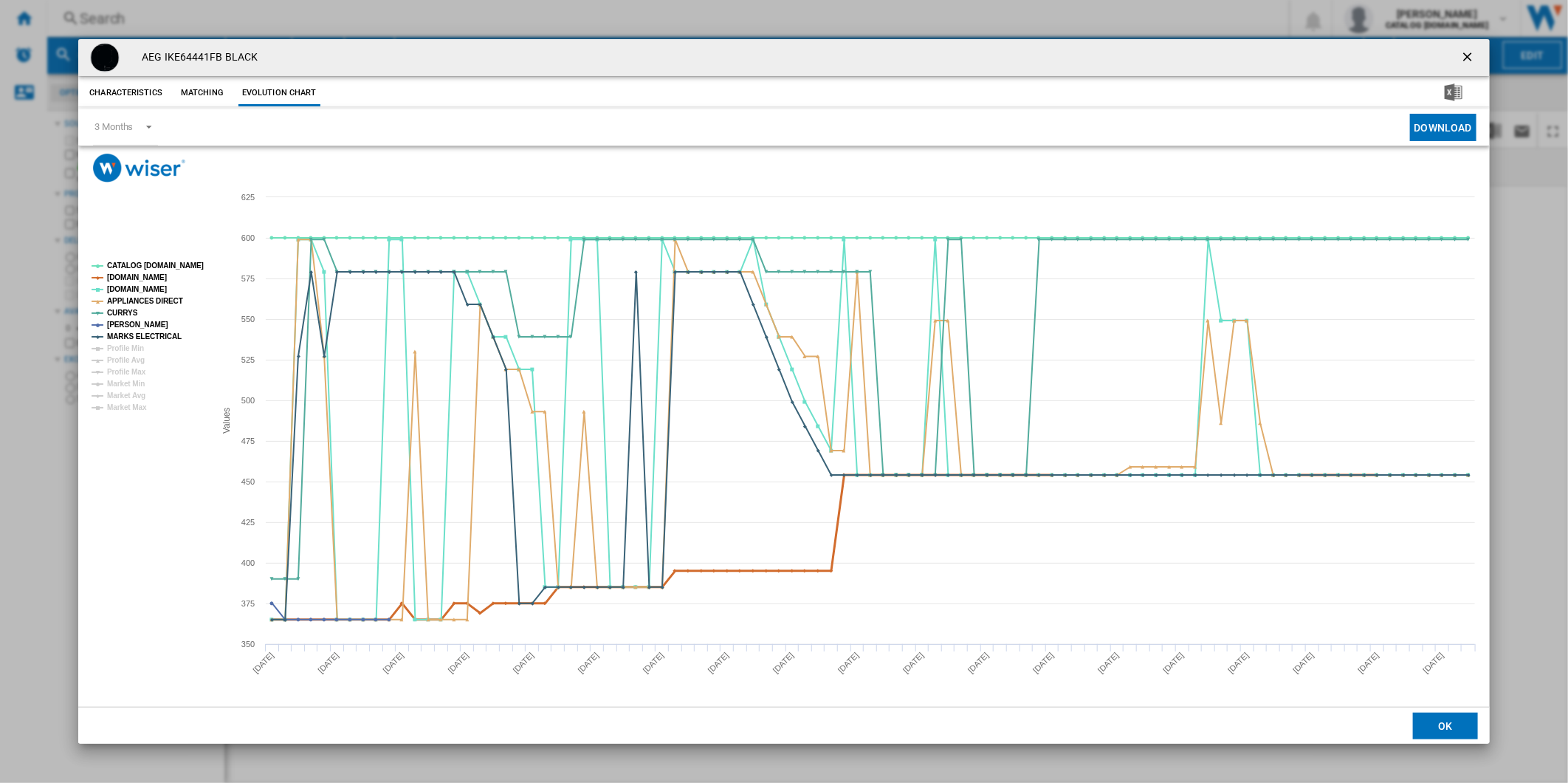
click at [163, 269] on tspan "CATALOG [DOMAIN_NAME]" at bounding box center [155, 265] width 96 height 8
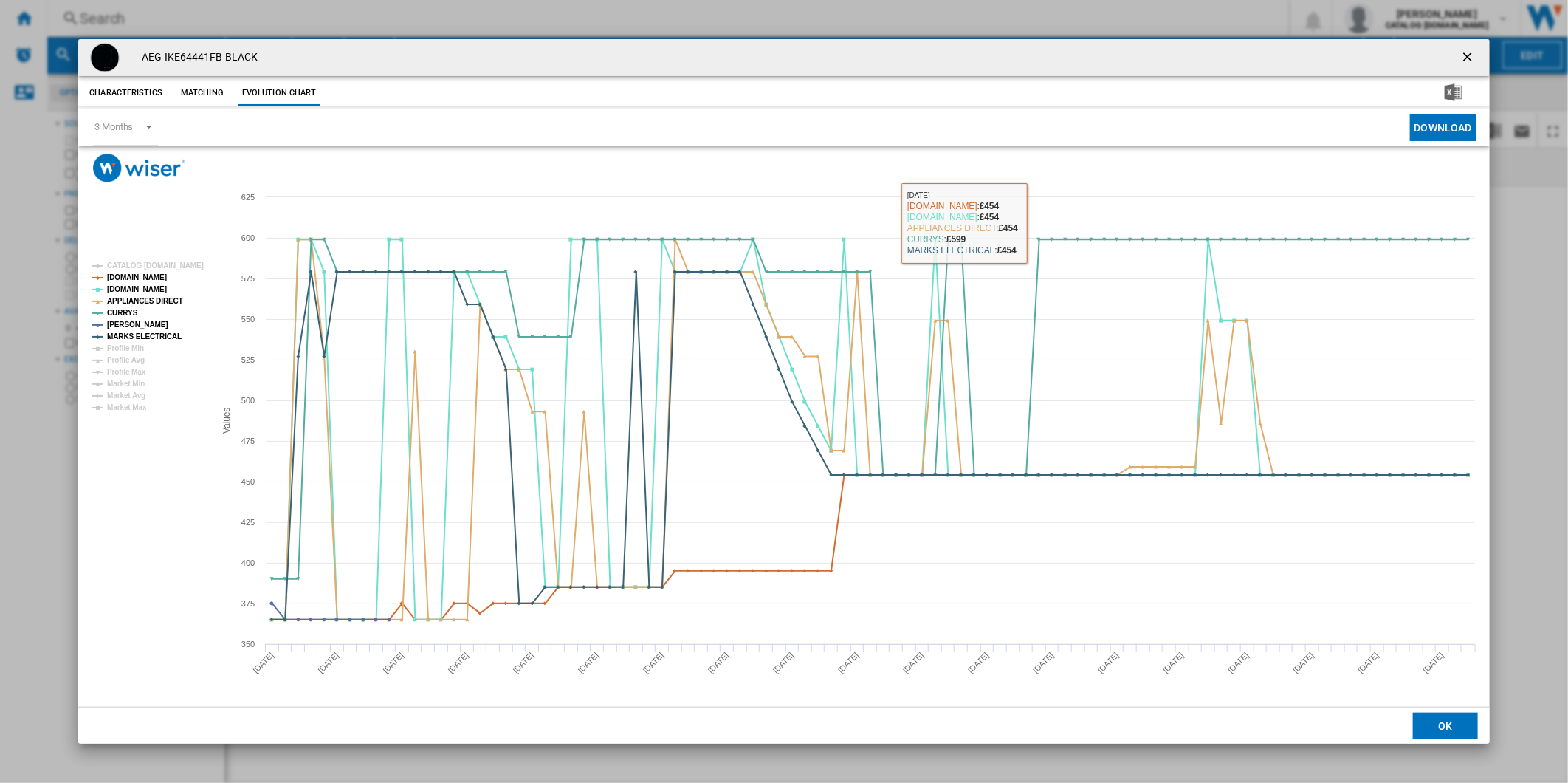
click at [1475, 59] on ng-md-icon "getI18NText('BUTTONS.CLOSE_DIALOG')" at bounding box center [1469, 58] width 18 height 18
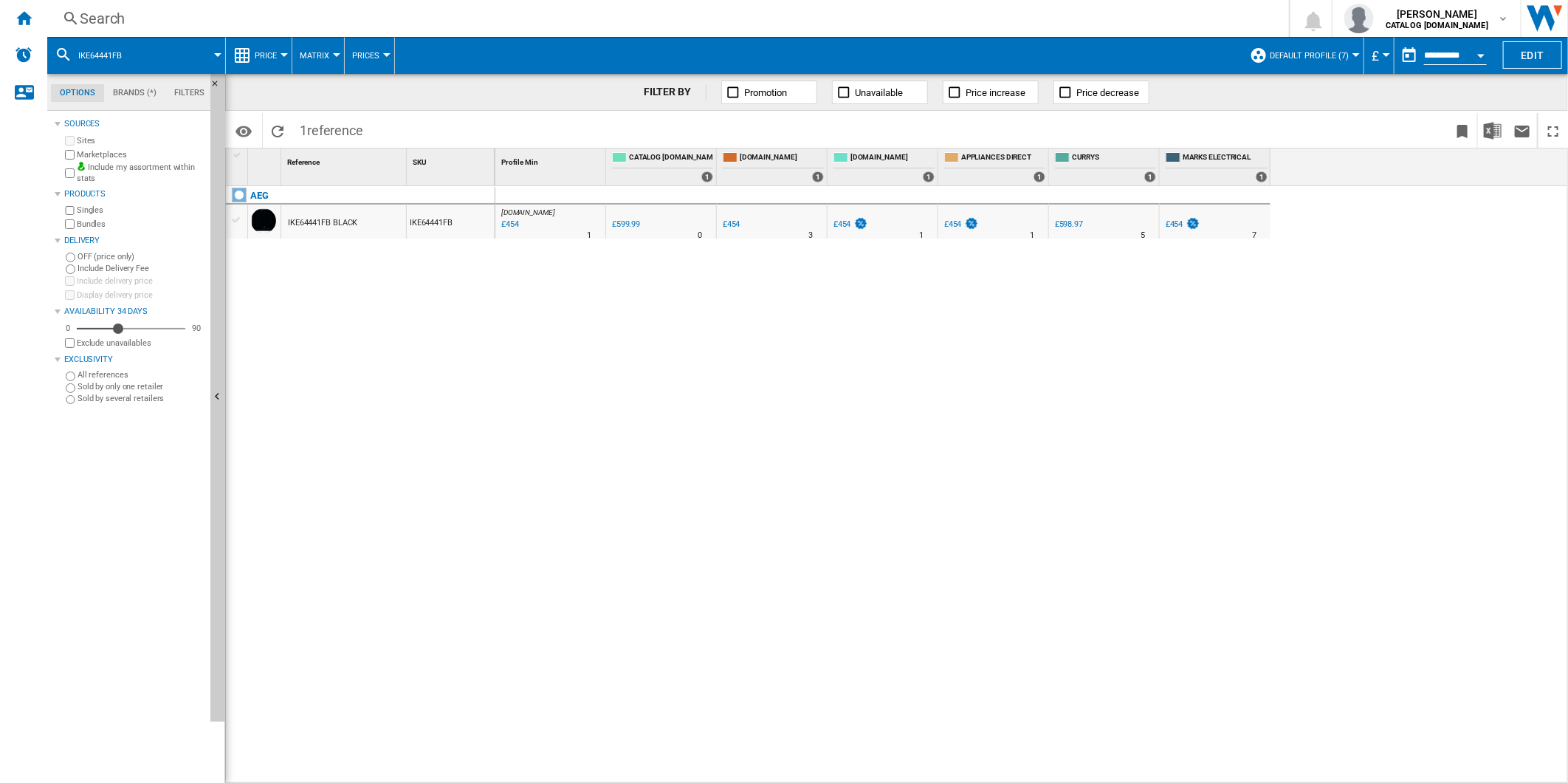
click at [896, 12] on div "Search" at bounding box center [665, 18] width 1170 height 21
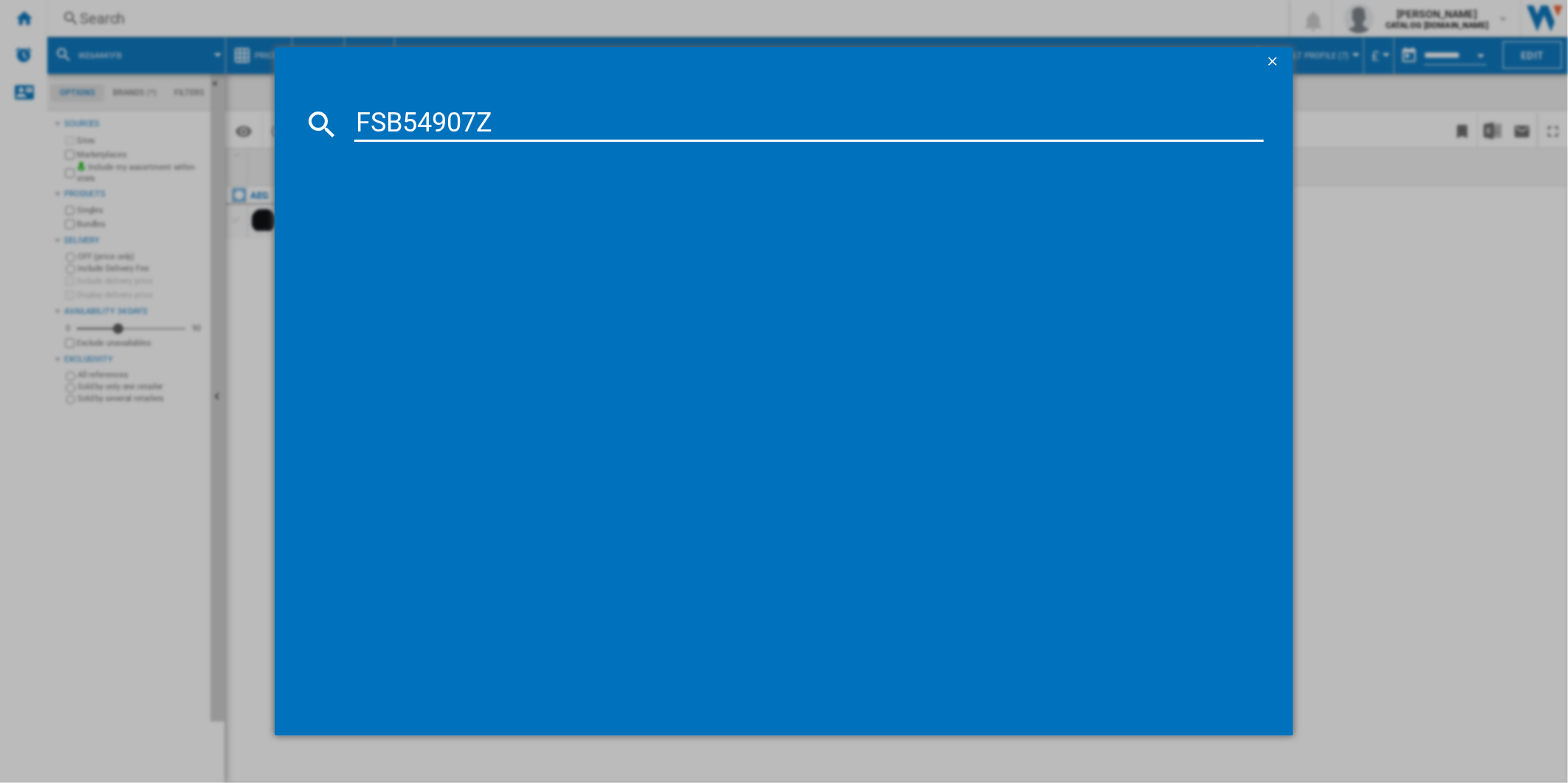
type input "FSB54907Z"
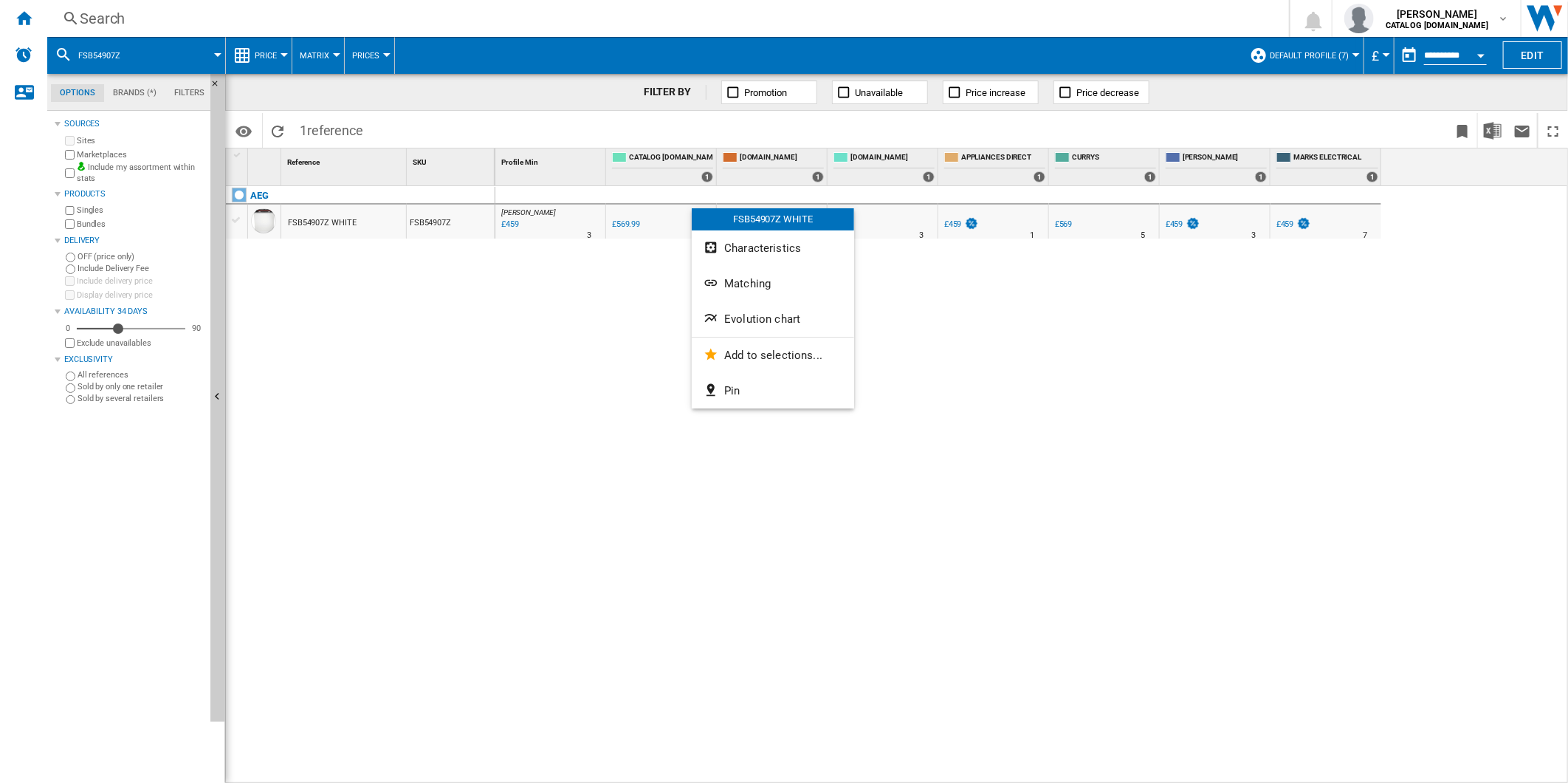
click at [754, 316] on span "Evolution chart" at bounding box center [762, 319] width 76 height 14
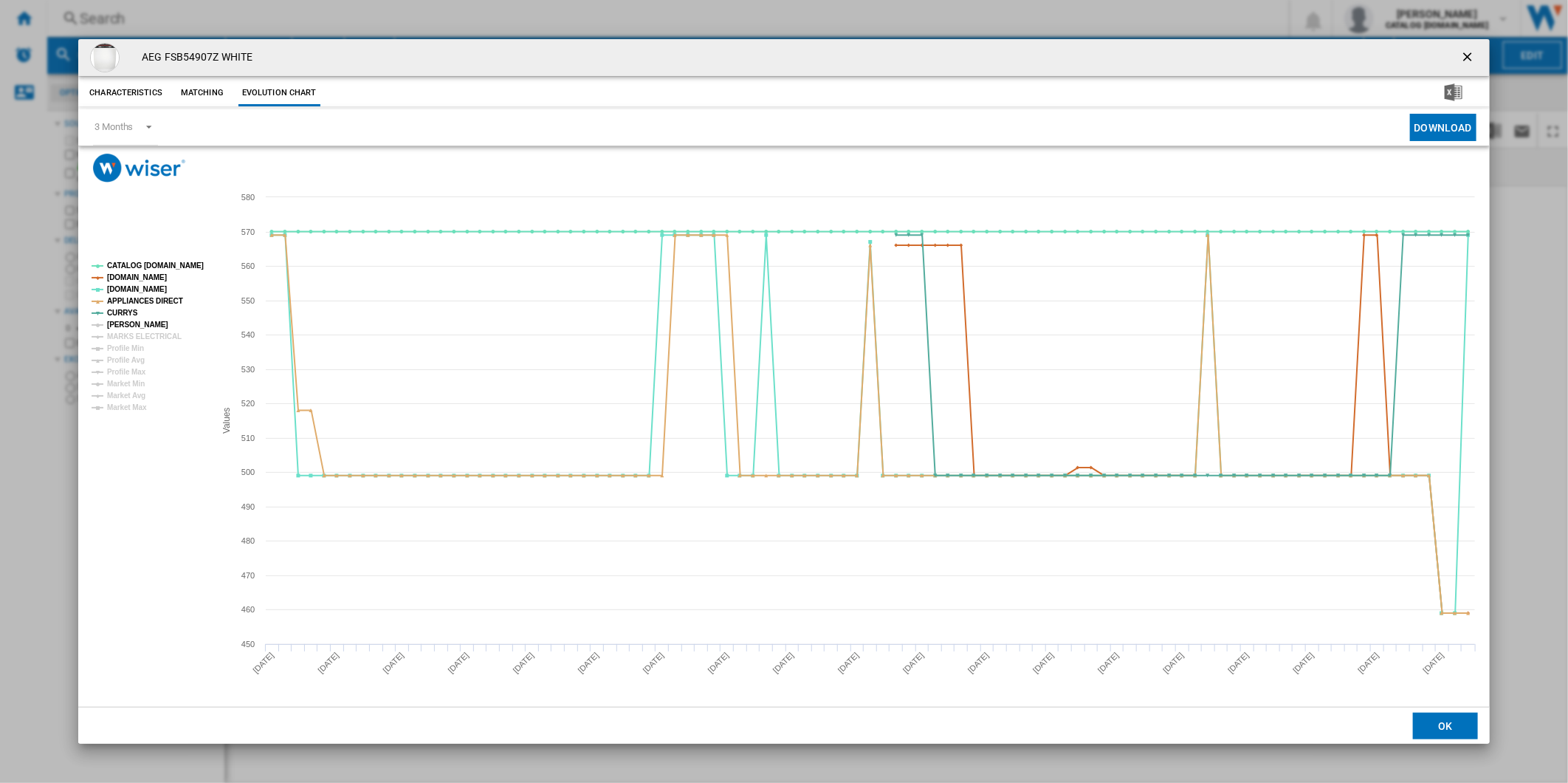
click at [142, 327] on tspan "[PERSON_NAME]" at bounding box center [137, 324] width 61 height 8
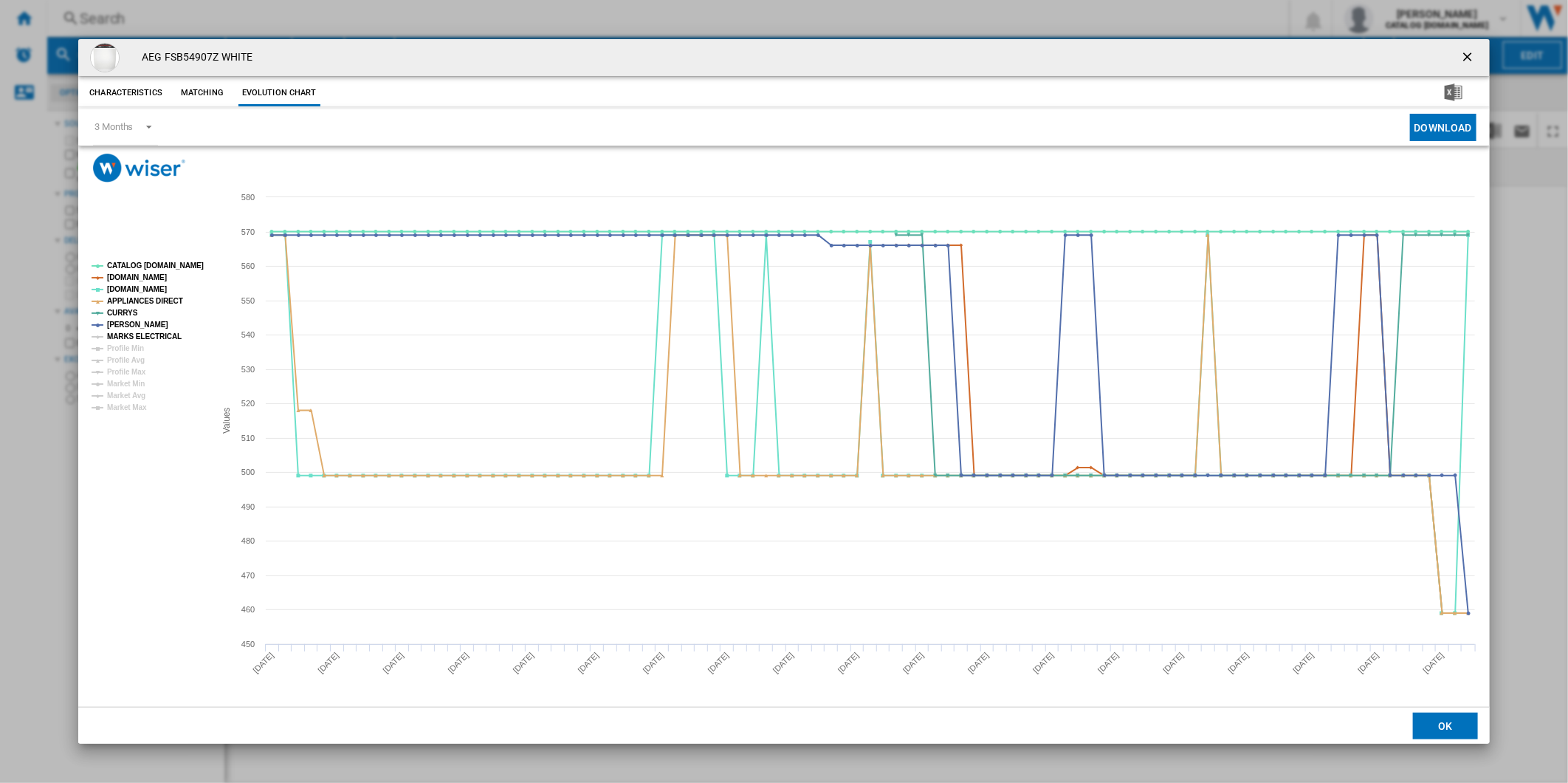
click at [142, 335] on tspan "MARKS ELECTRICAL" at bounding box center [144, 336] width 75 height 8
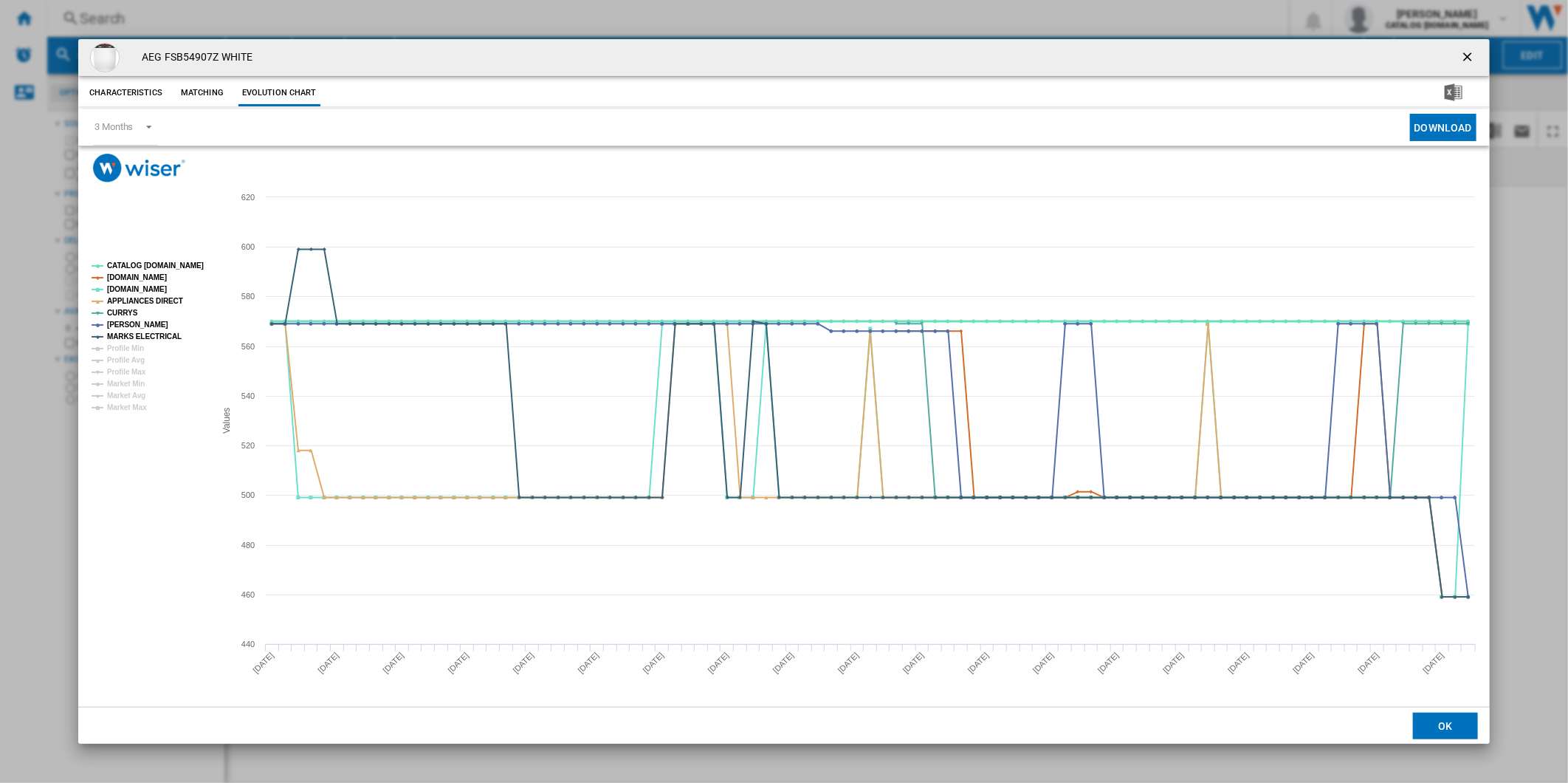
click at [159, 264] on tspan "CATALOG [DOMAIN_NAME]" at bounding box center [155, 265] width 96 height 8
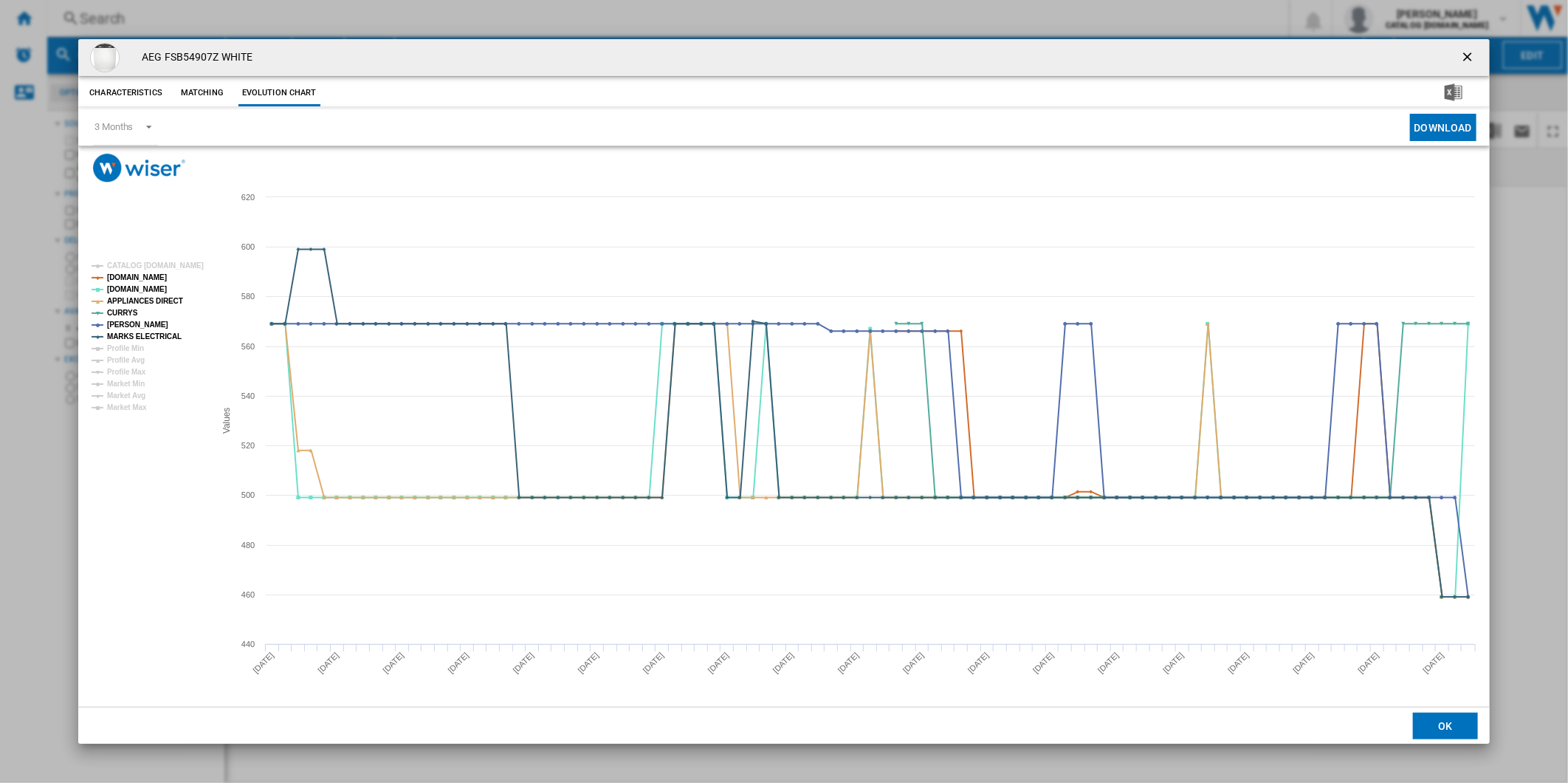
drag, startPoint x: 1477, startPoint y: 54, endPoint x: 1299, endPoint y: 58, distance: 178.0
click at [1477, 54] on ng-md-icon "getI18NText('BUTTONS.CLOSE_DIALOG')" at bounding box center [1469, 58] width 18 height 18
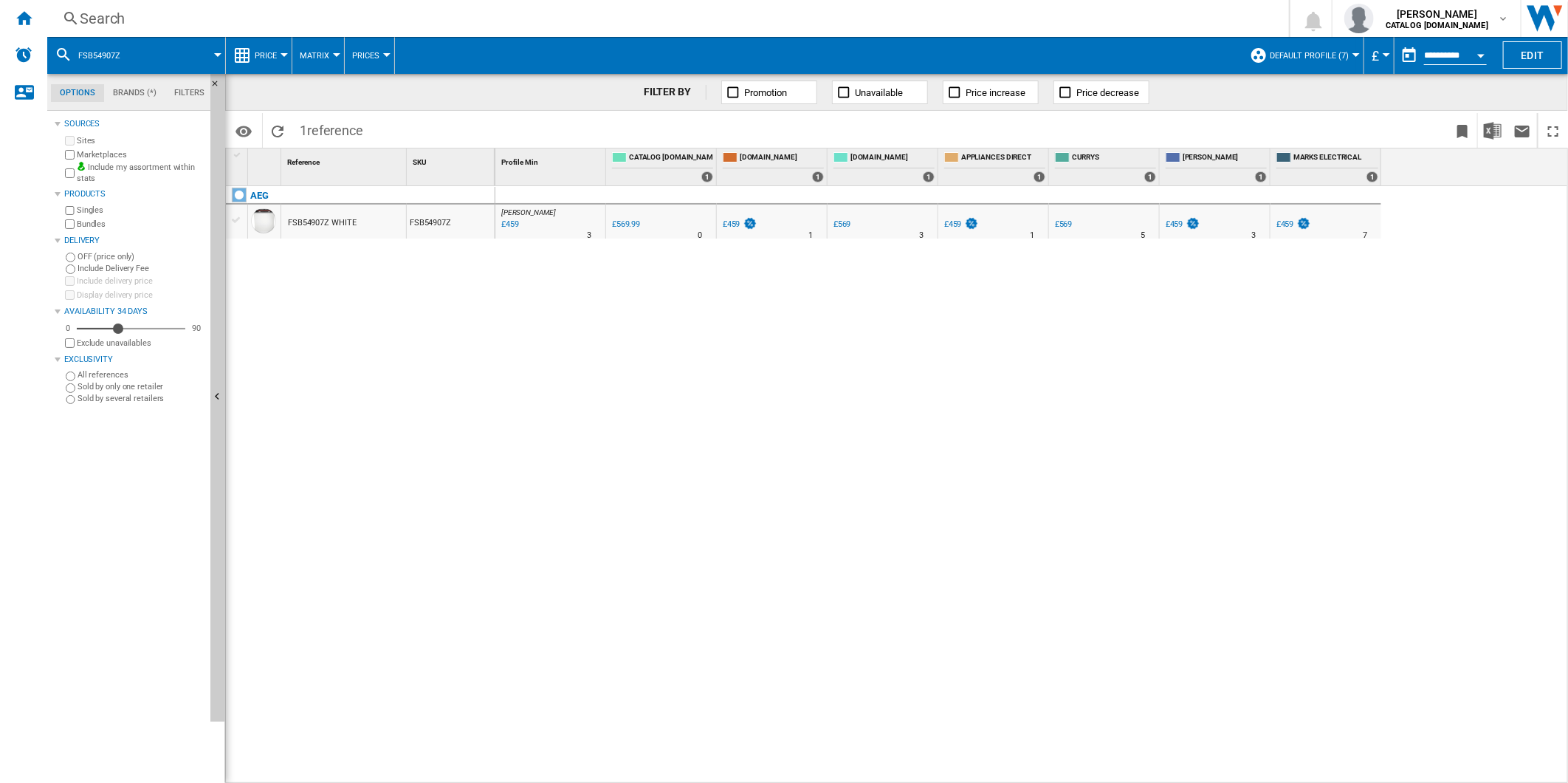
click at [814, 23] on div "Search" at bounding box center [665, 18] width 1170 height 21
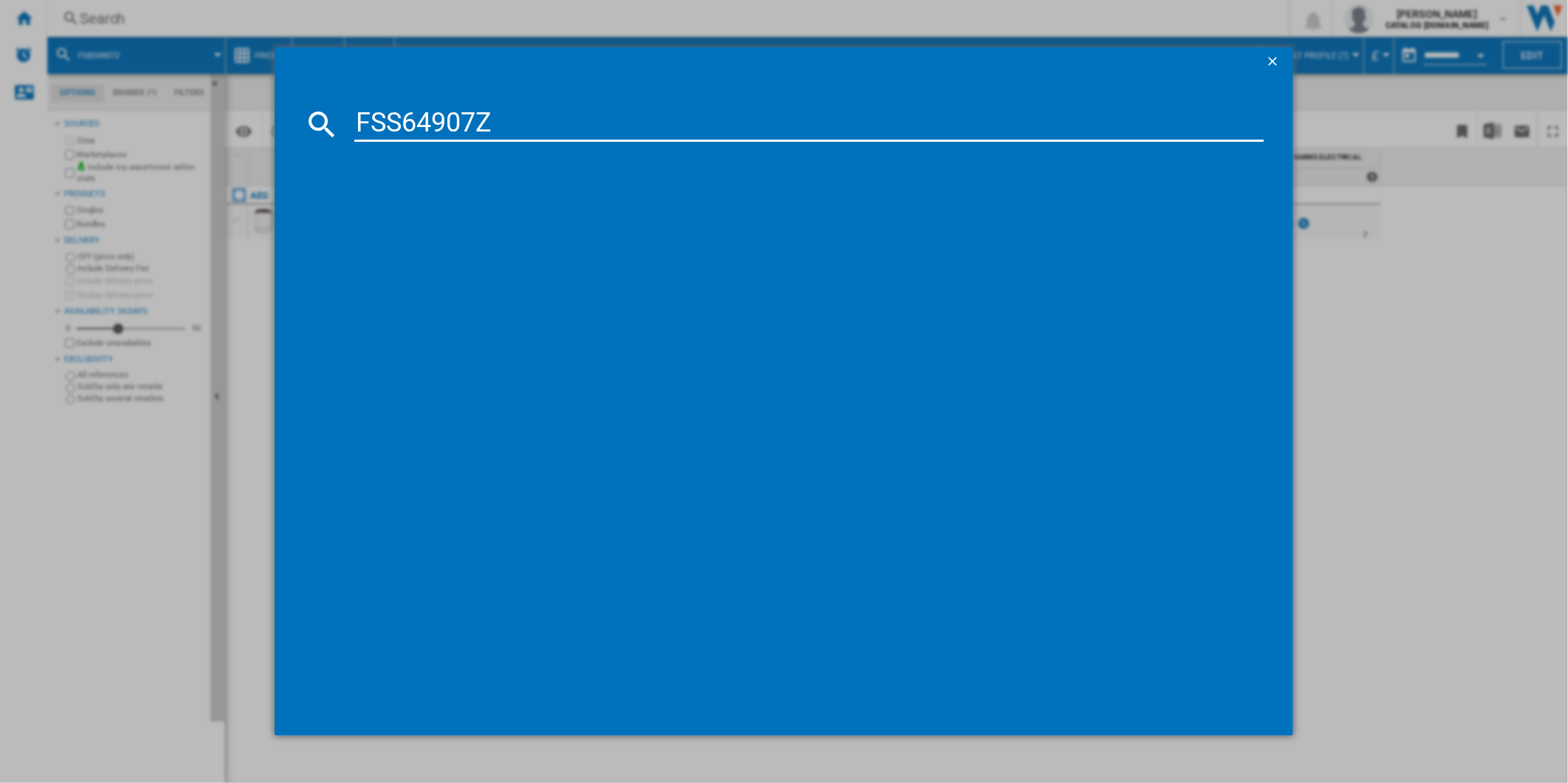
type input "FSS64907Z"
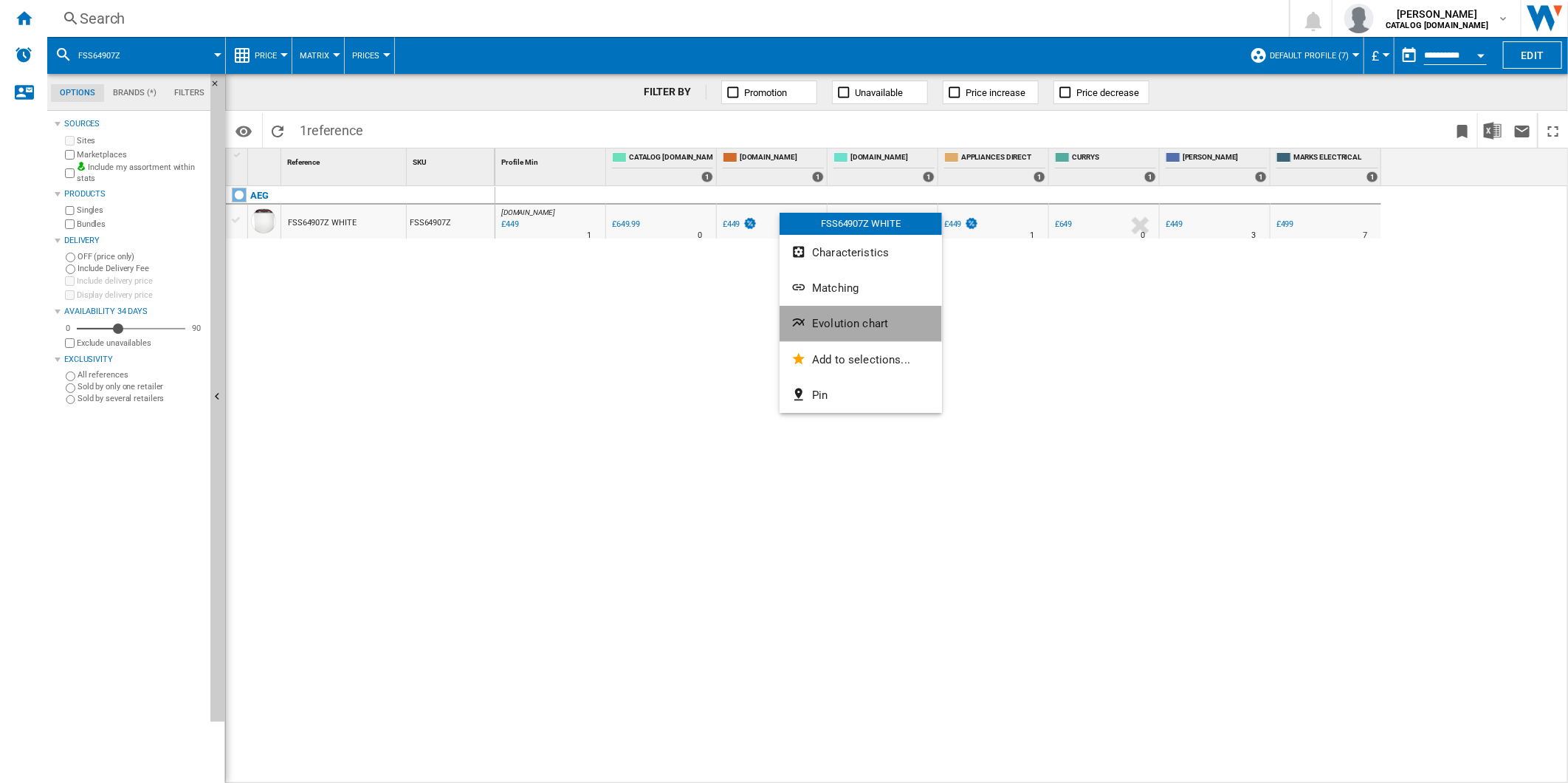
click at [852, 314] on button "Evolution chart" at bounding box center [860, 323] width 162 height 35
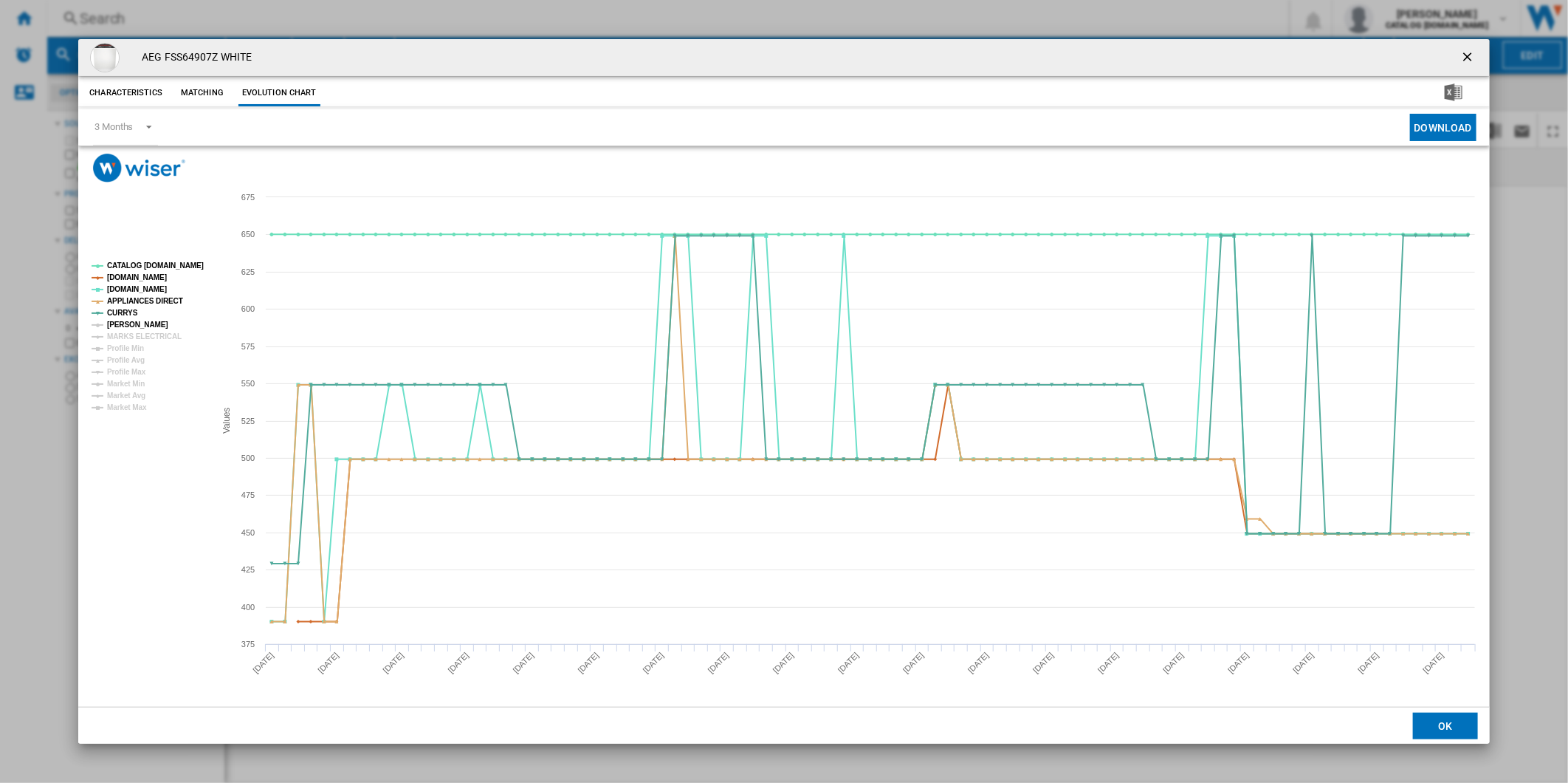
drag, startPoint x: 124, startPoint y: 320, endPoint x: 144, endPoint y: 340, distance: 28.3
click at [126, 320] on tspan "[PERSON_NAME]" at bounding box center [137, 324] width 61 height 8
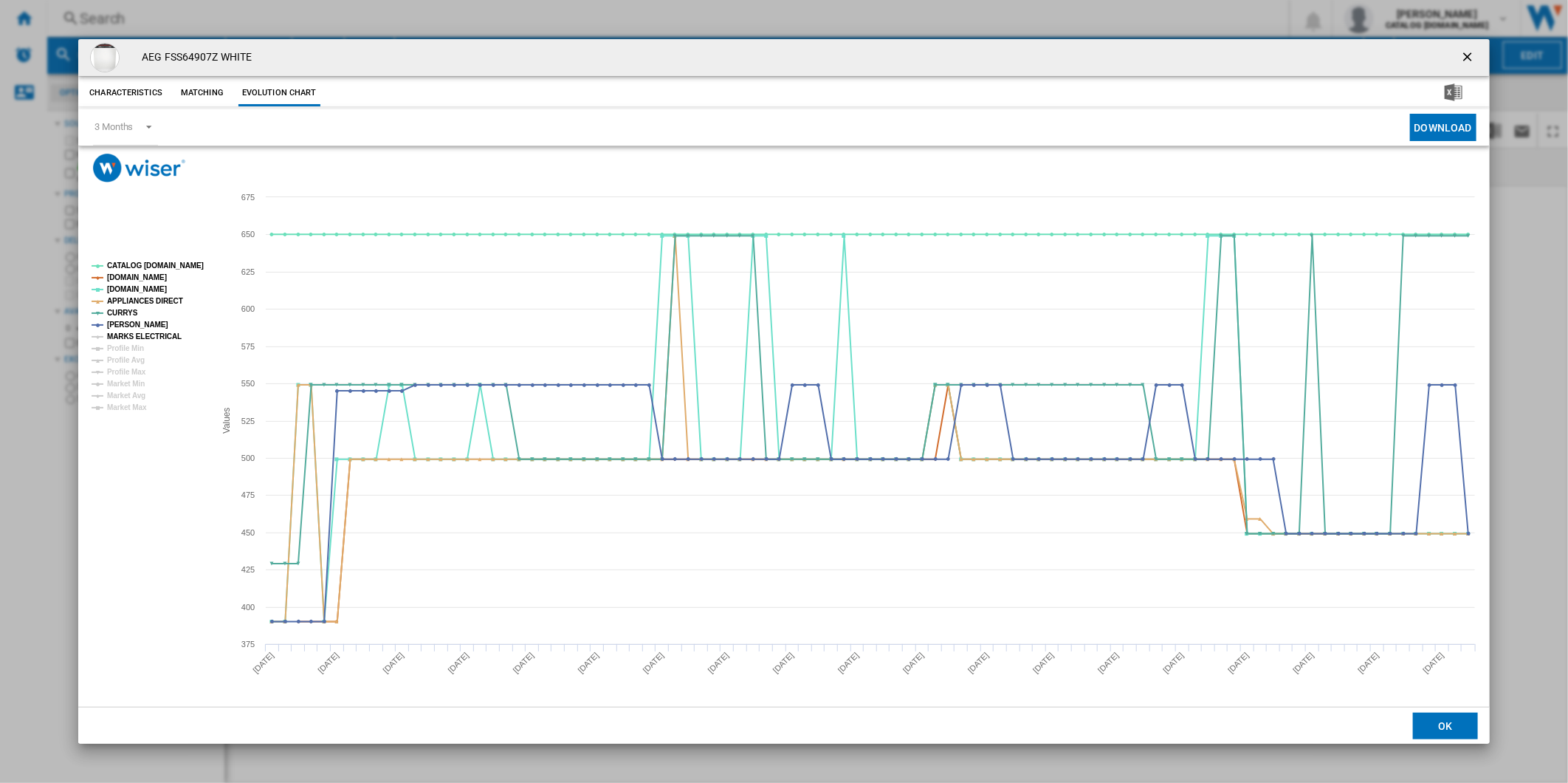
click at [144, 340] on tspan "MARKS ELECTRICAL" at bounding box center [144, 336] width 75 height 8
click at [168, 261] on tspan "CATALOG [DOMAIN_NAME]" at bounding box center [155, 265] width 96 height 8
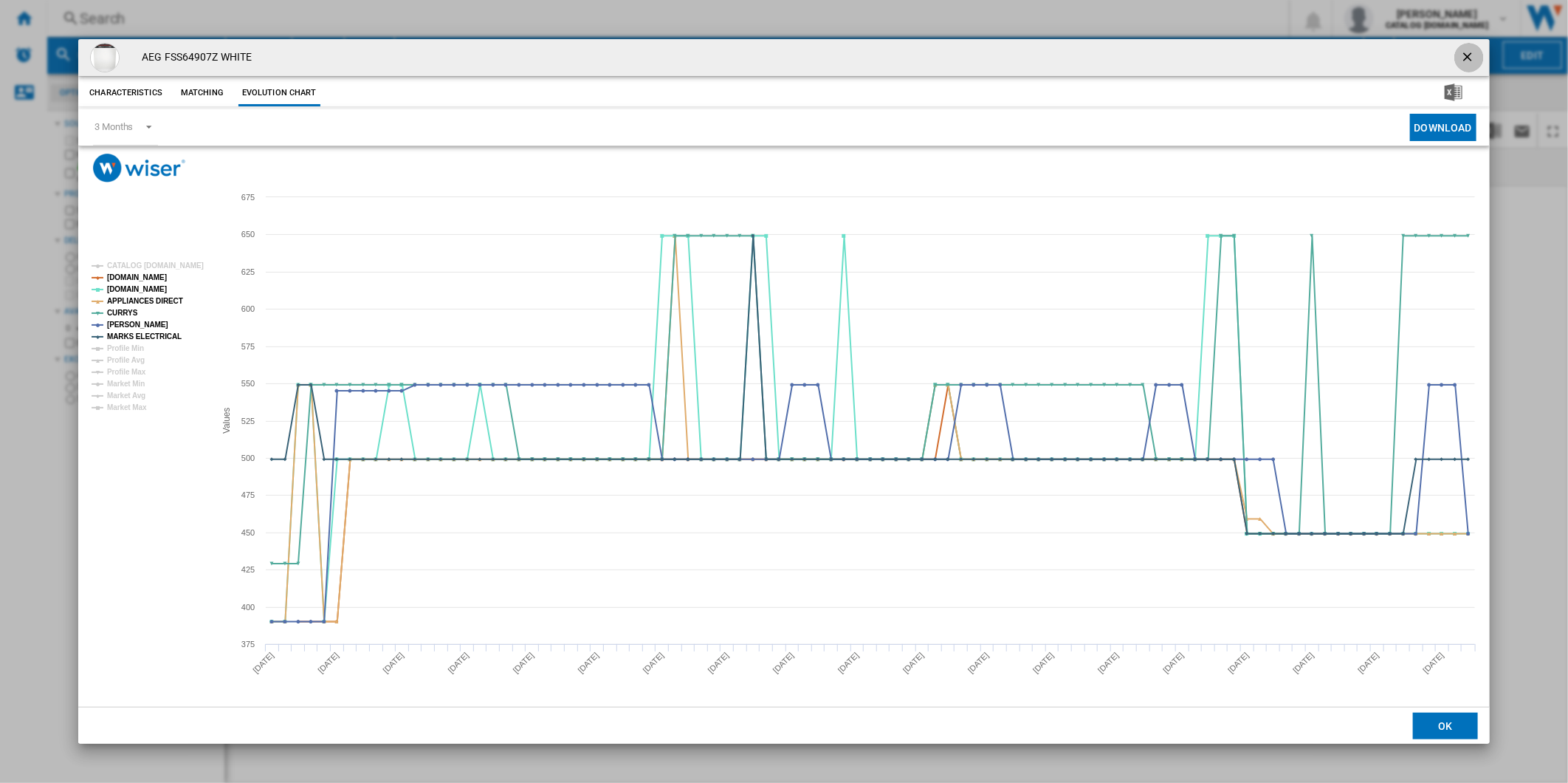
drag, startPoint x: 1471, startPoint y: 53, endPoint x: 967, endPoint y: 26, distance: 504.7
click at [1471, 53] on ng-md-icon "getI18NText('BUTTONS.CLOSE_DIALOG')" at bounding box center [1469, 58] width 18 height 18
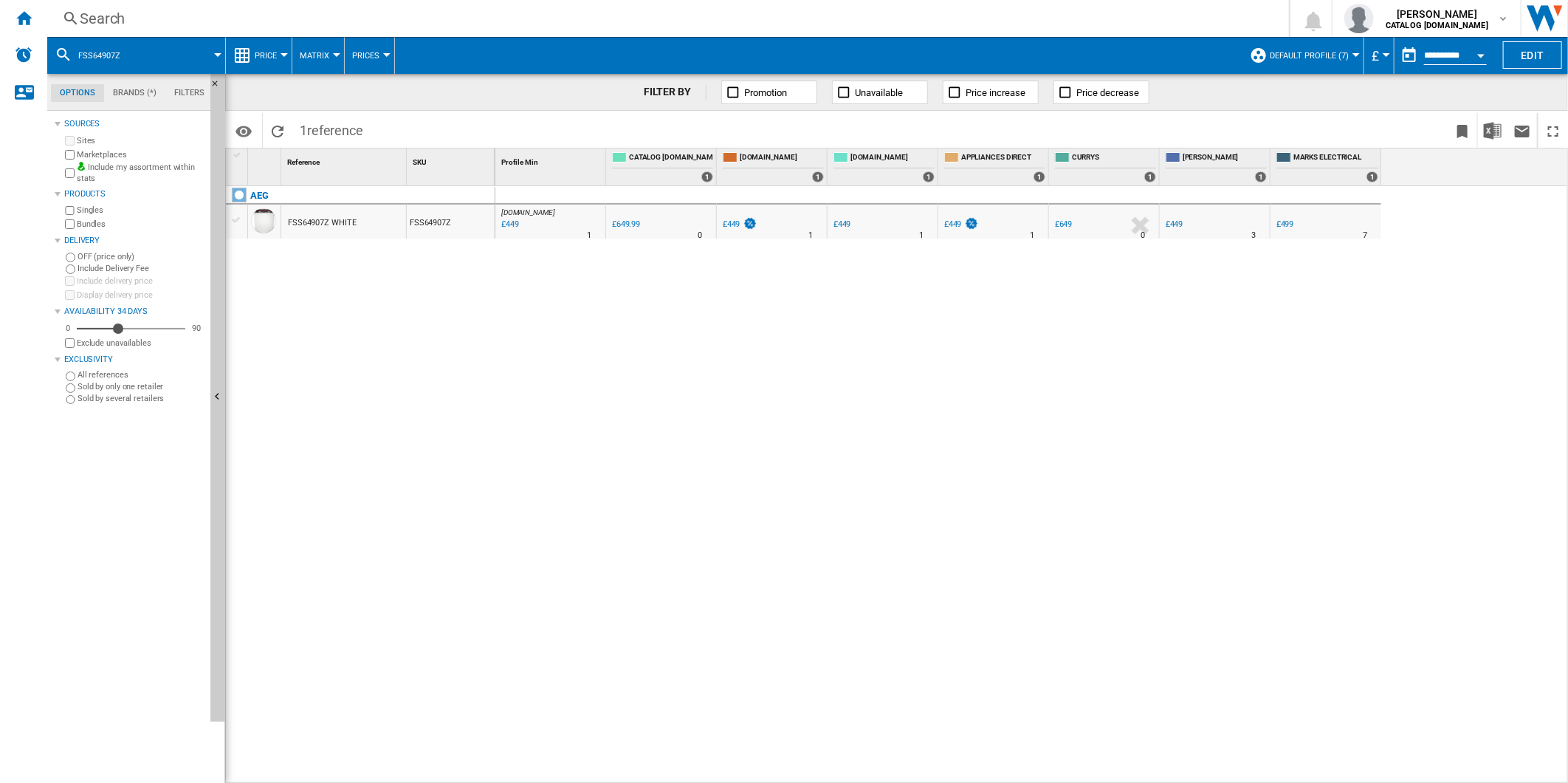
click at [895, 15] on div "Search" at bounding box center [665, 18] width 1170 height 21
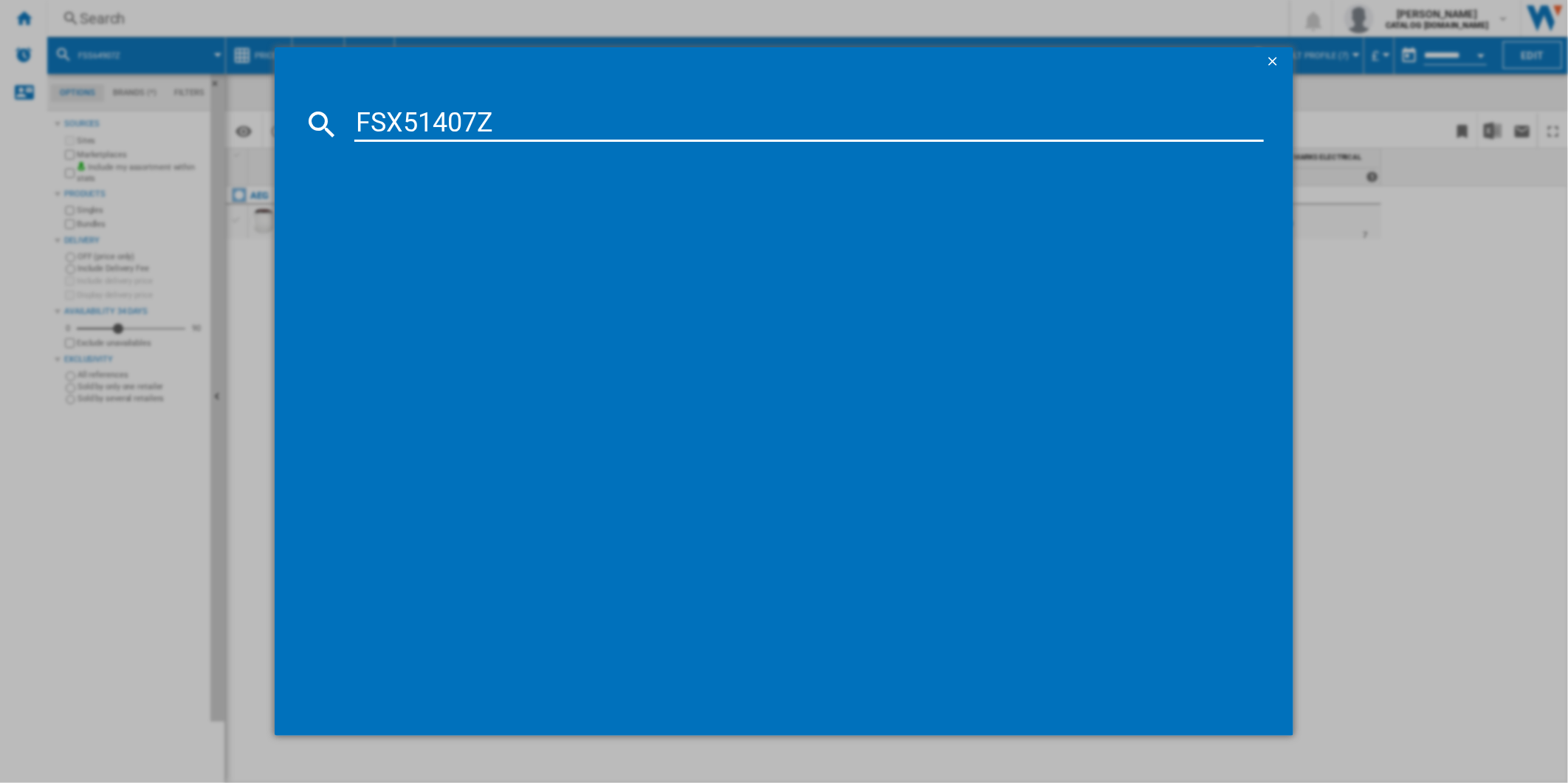
type input "FSX51407Z"
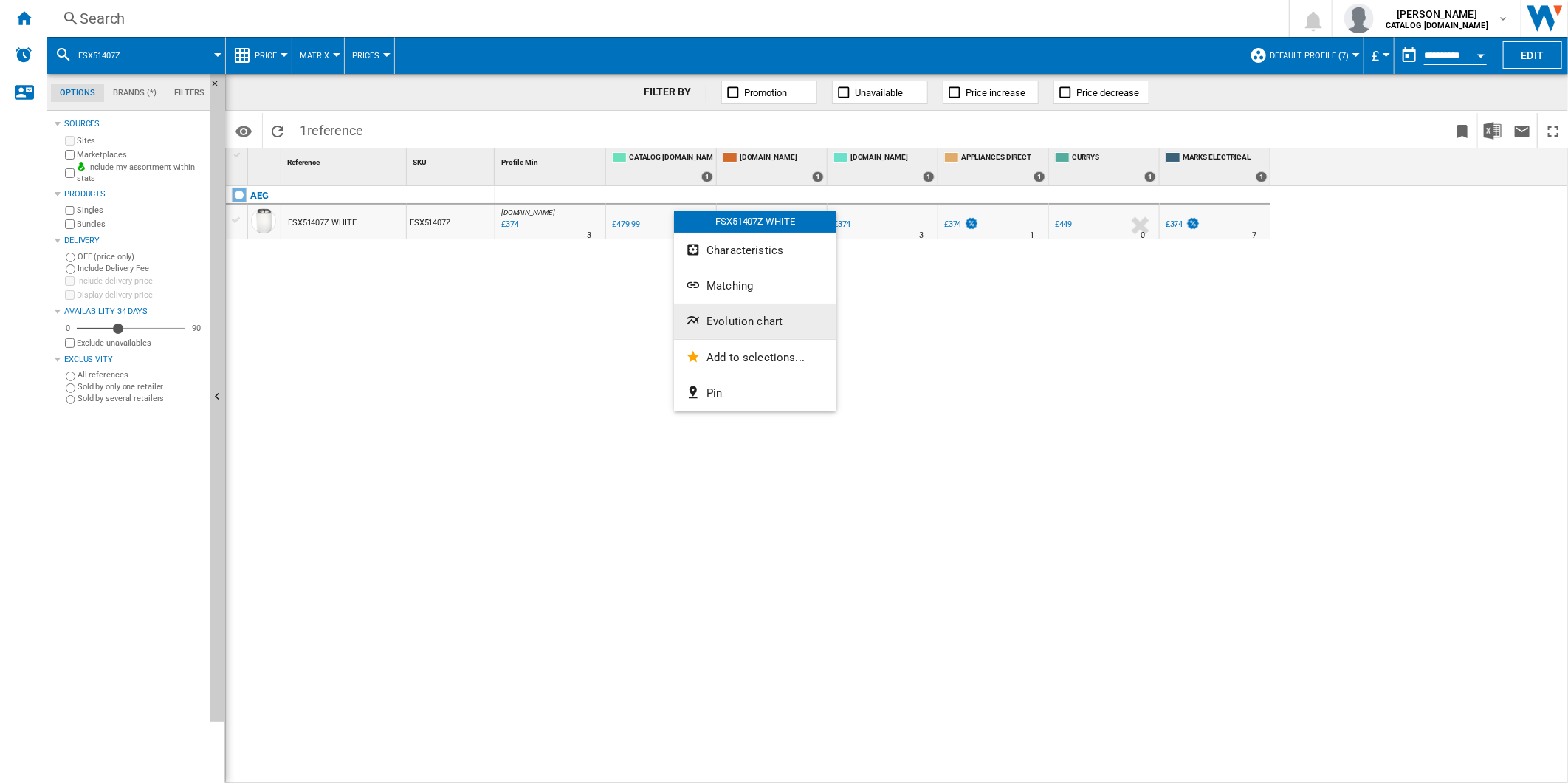
click at [770, 311] on button "Evolution chart" at bounding box center [754, 321] width 162 height 35
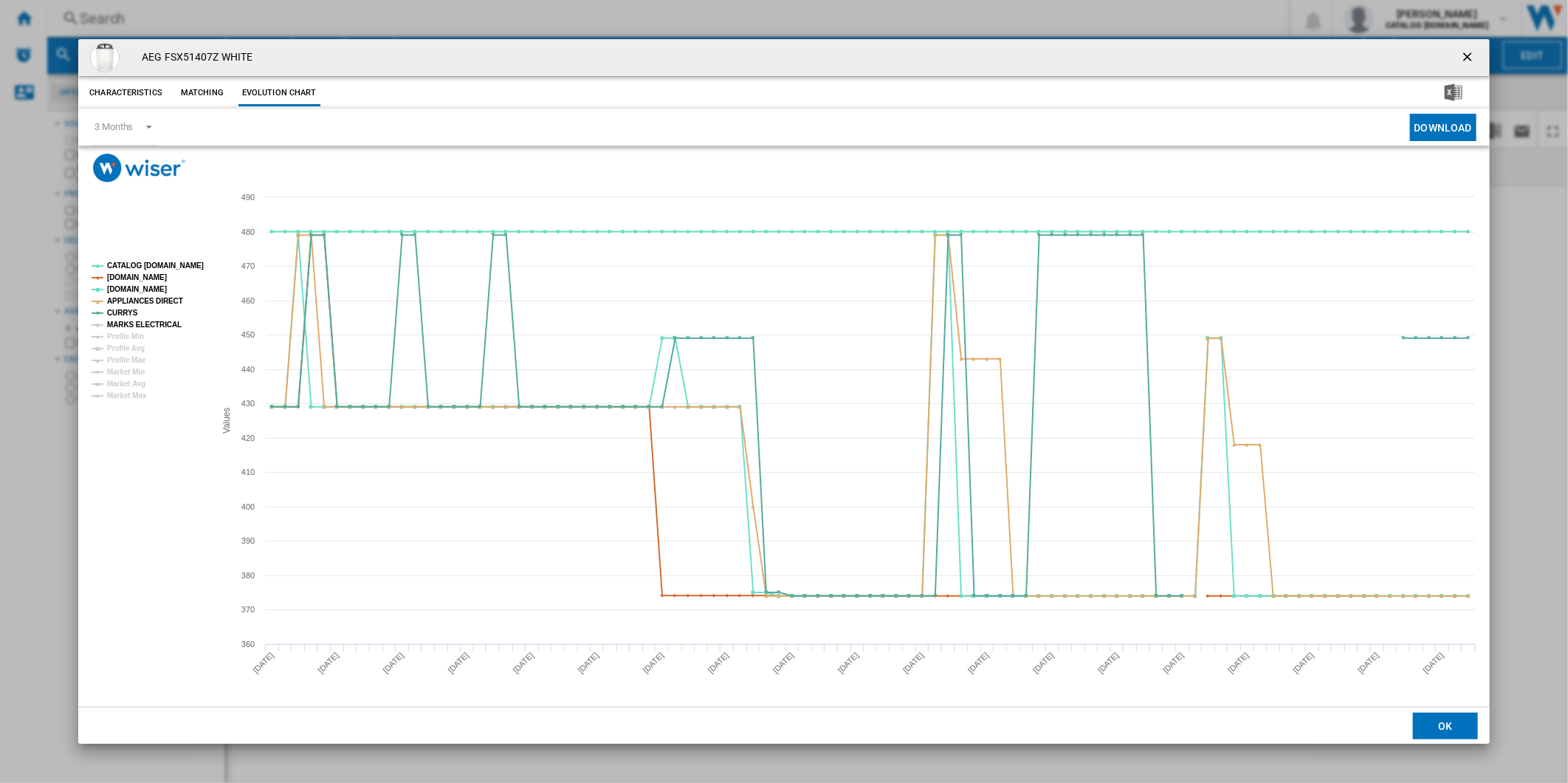
click at [135, 325] on tspan "MARKS ELECTRICAL" at bounding box center [144, 324] width 75 height 8
click at [159, 266] on tspan "CATALOG [DOMAIN_NAME]" at bounding box center [155, 265] width 96 height 8
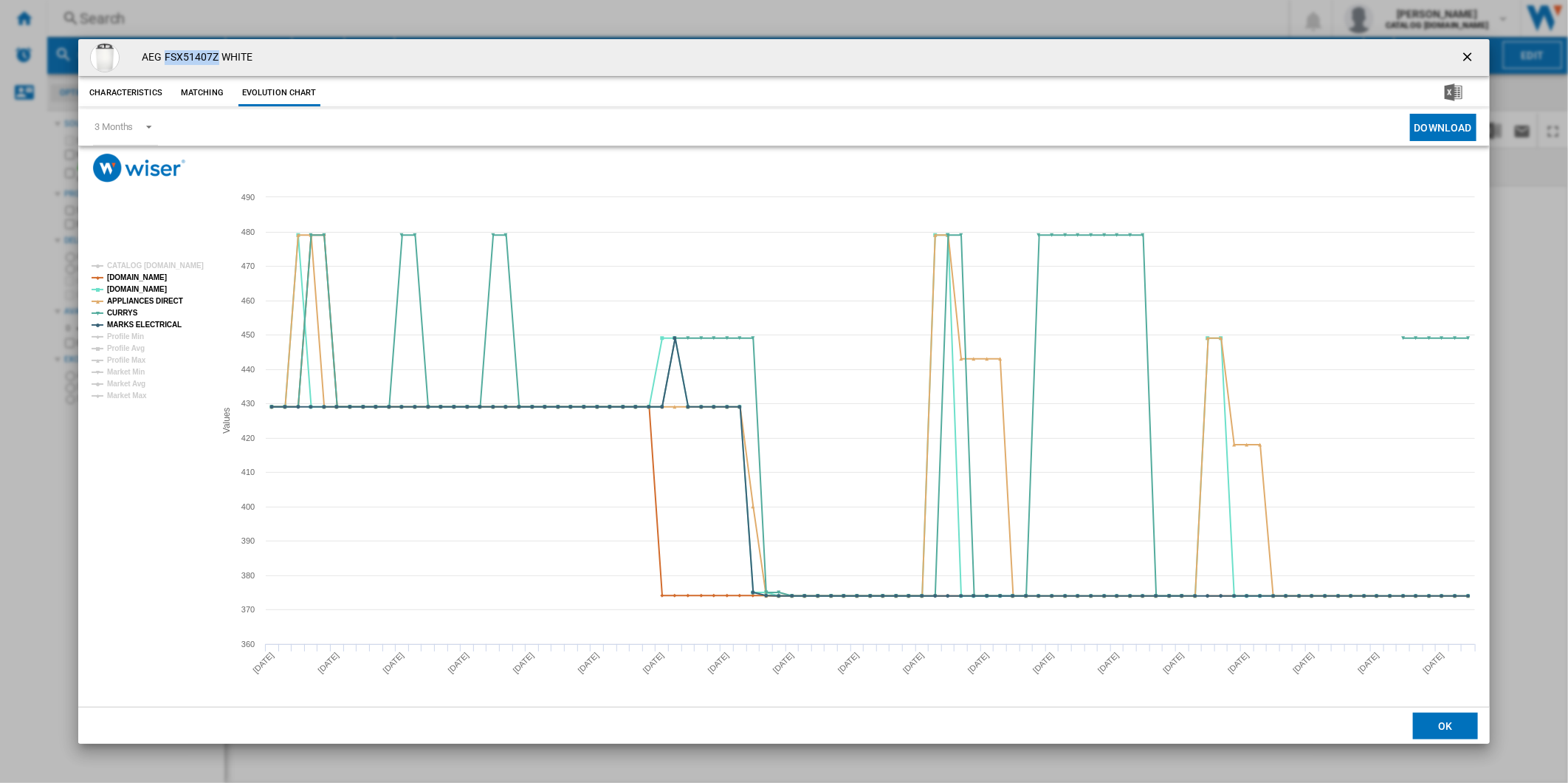
drag, startPoint x: 216, startPoint y: 53, endPoint x: 164, endPoint y: 56, distance: 52.1
click at [164, 56] on h4 "AEG FSX51407Z WHITE" at bounding box center [193, 57] width 118 height 15
copy h4 "FSX51407Z"
click at [1482, 59] on button "Product popup" at bounding box center [1469, 58] width 29 height 29
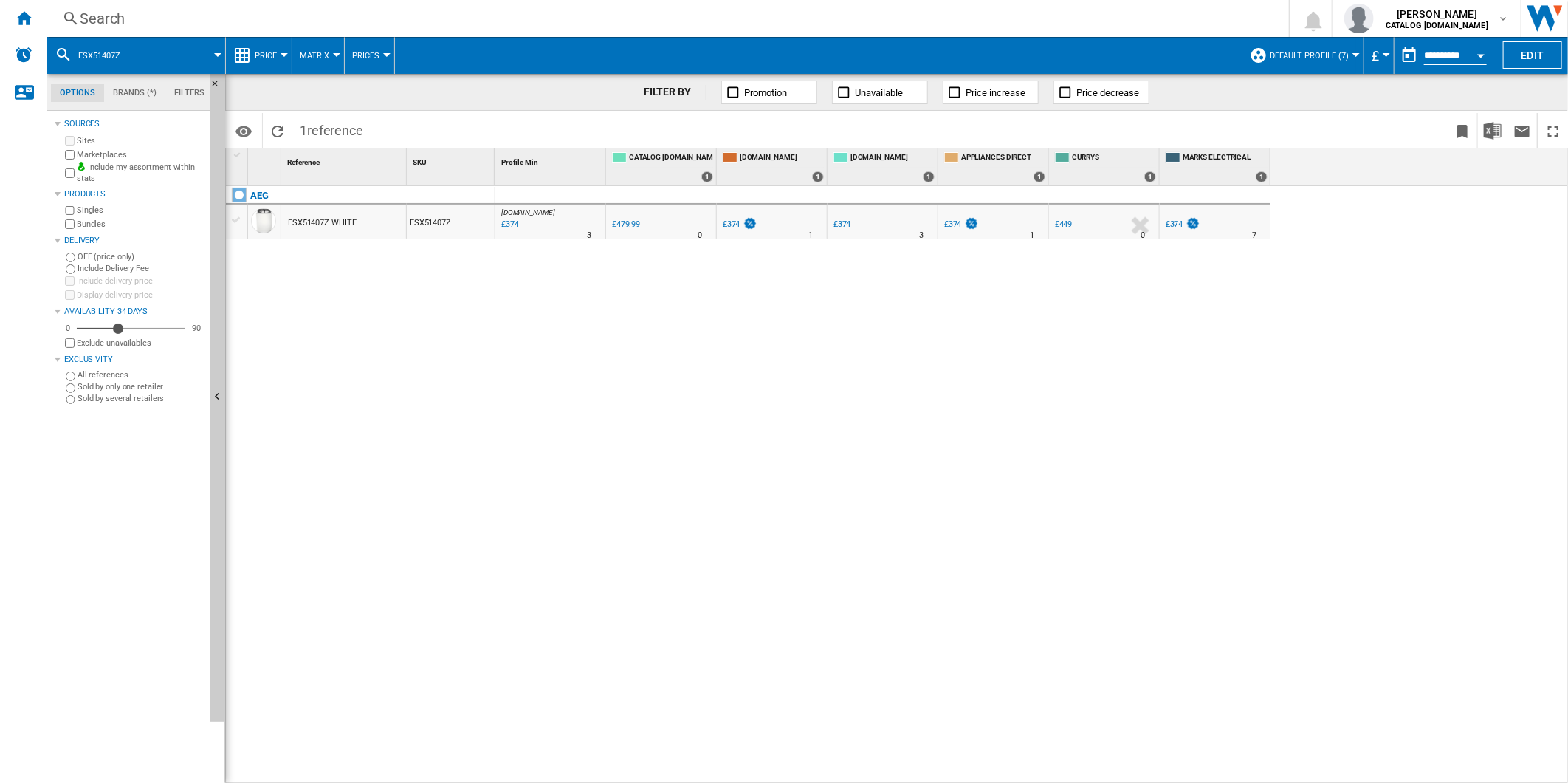
click at [817, 17] on div "Search" at bounding box center [665, 18] width 1170 height 21
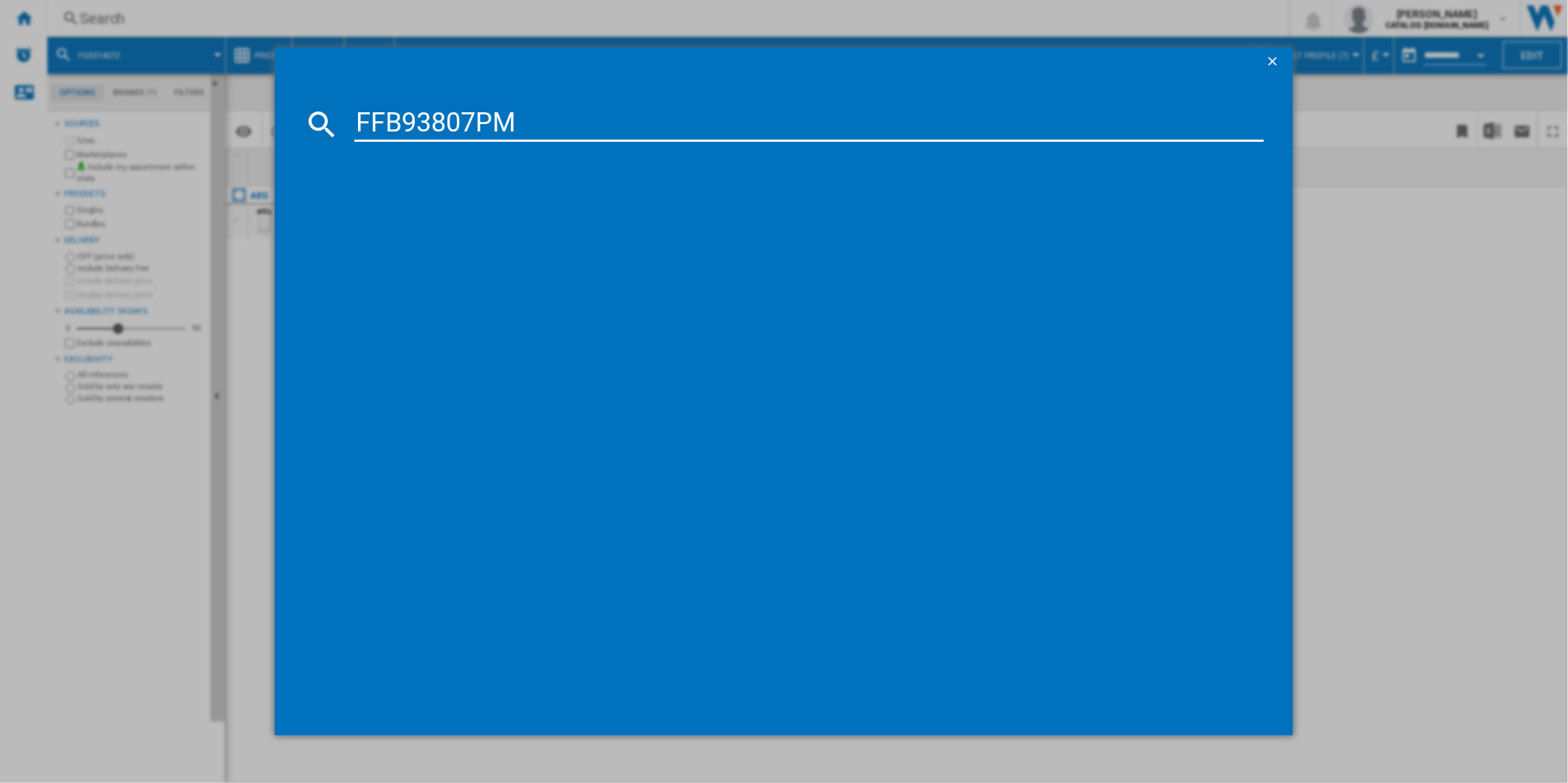
type input "FFB93807PM"
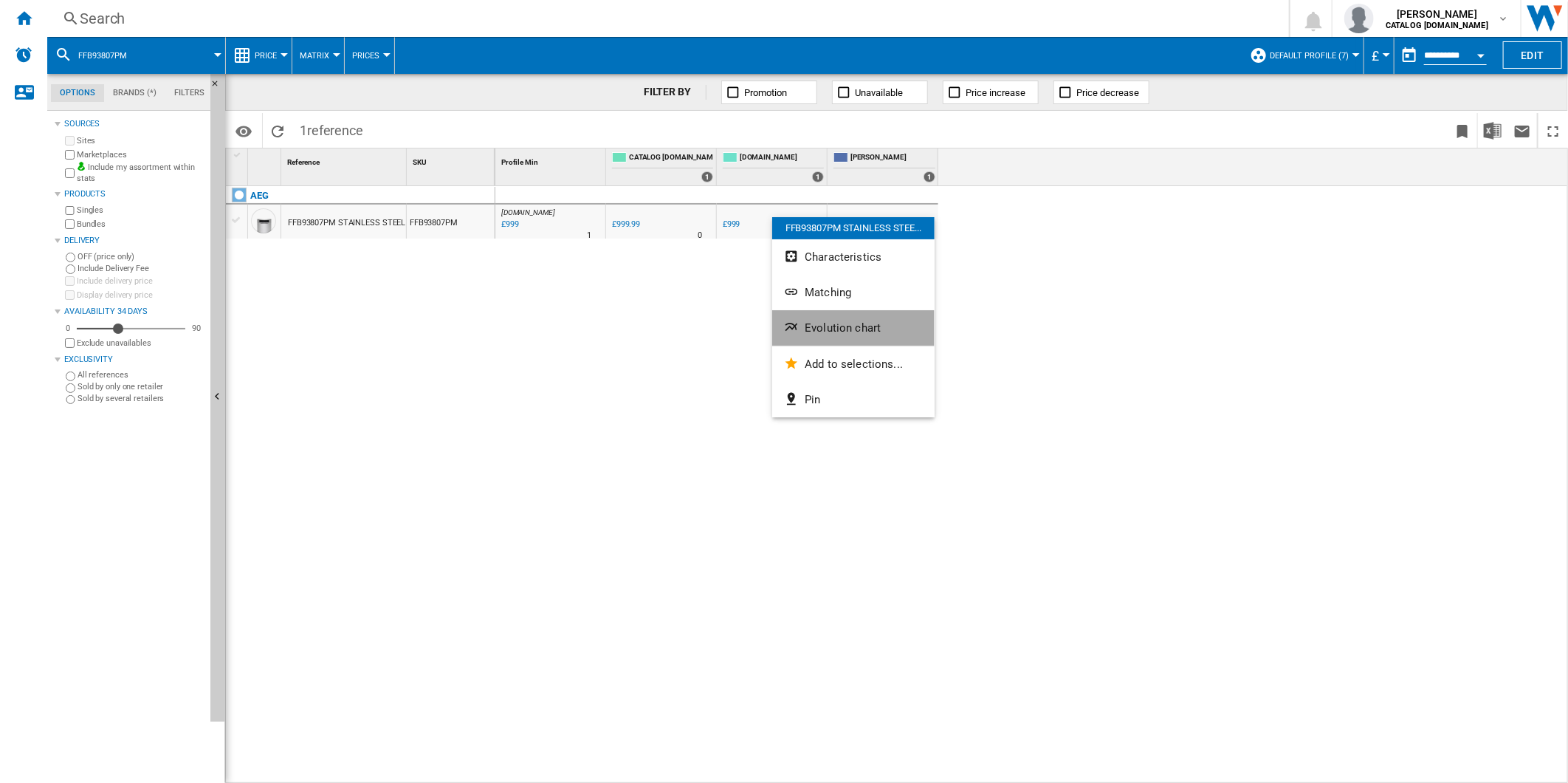
click at [855, 323] on span "Evolution chart" at bounding box center [841, 328] width 76 height 14
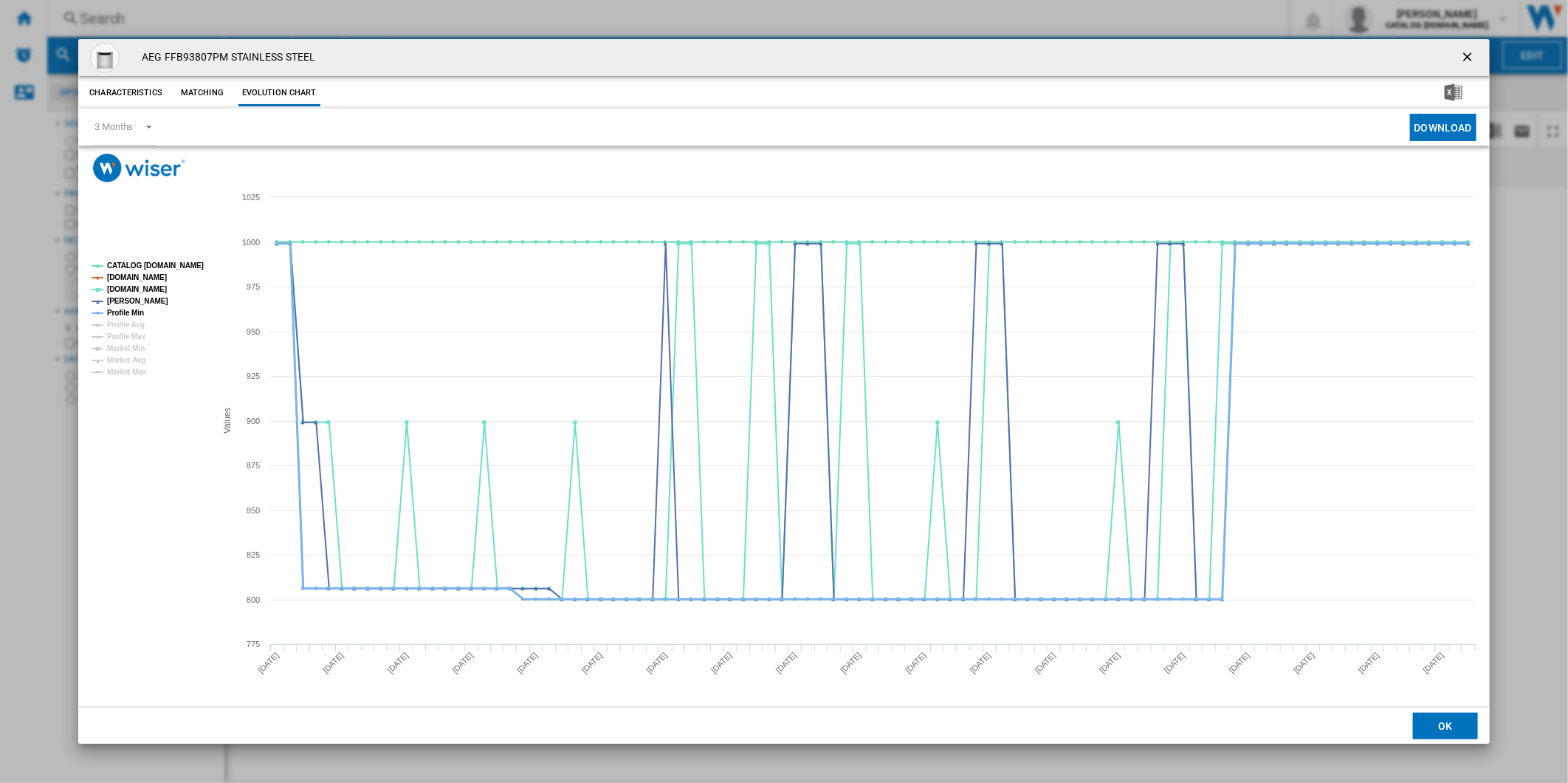
click at [135, 314] on tspan "Profile Min" at bounding box center [126, 312] width 37 height 8
click at [158, 264] on tspan "CATALOG [DOMAIN_NAME]" at bounding box center [155, 265] width 96 height 8
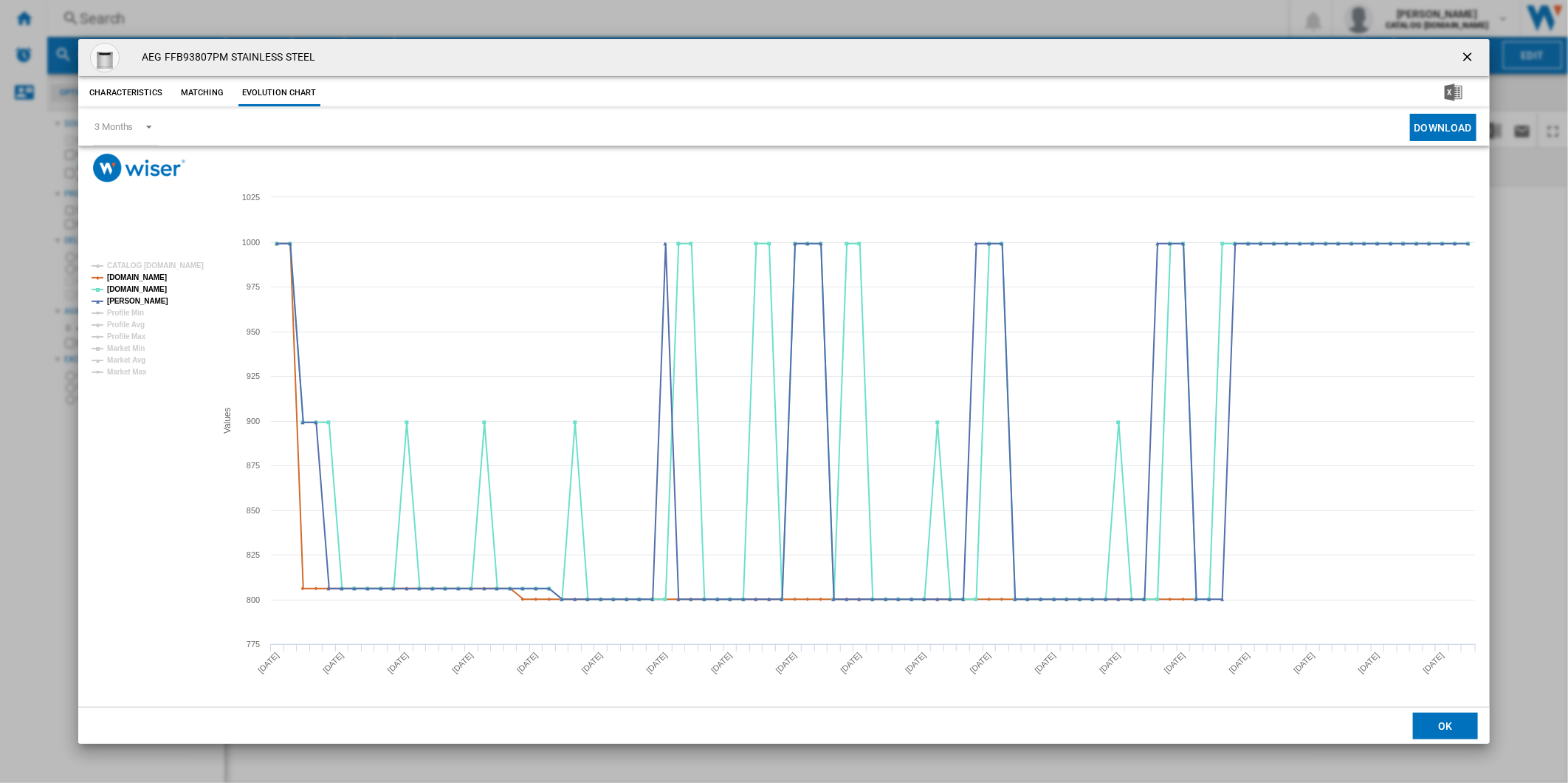
drag, startPoint x: 1479, startPoint y: 53, endPoint x: 1079, endPoint y: 48, distance: 400.0
click at [1479, 53] on button "Product popup" at bounding box center [1469, 58] width 29 height 29
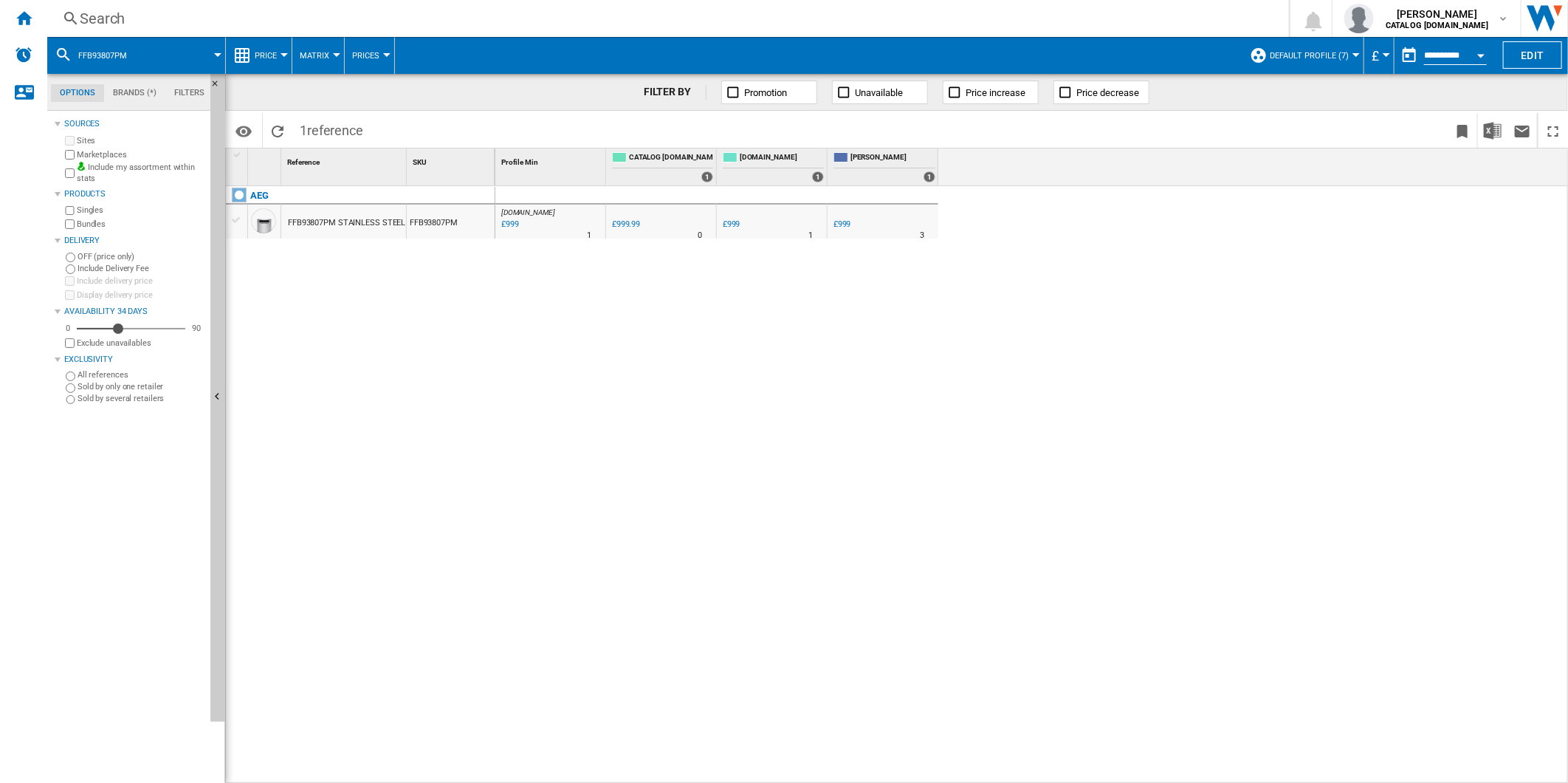
click at [840, 27] on div "Search" at bounding box center [665, 18] width 1170 height 21
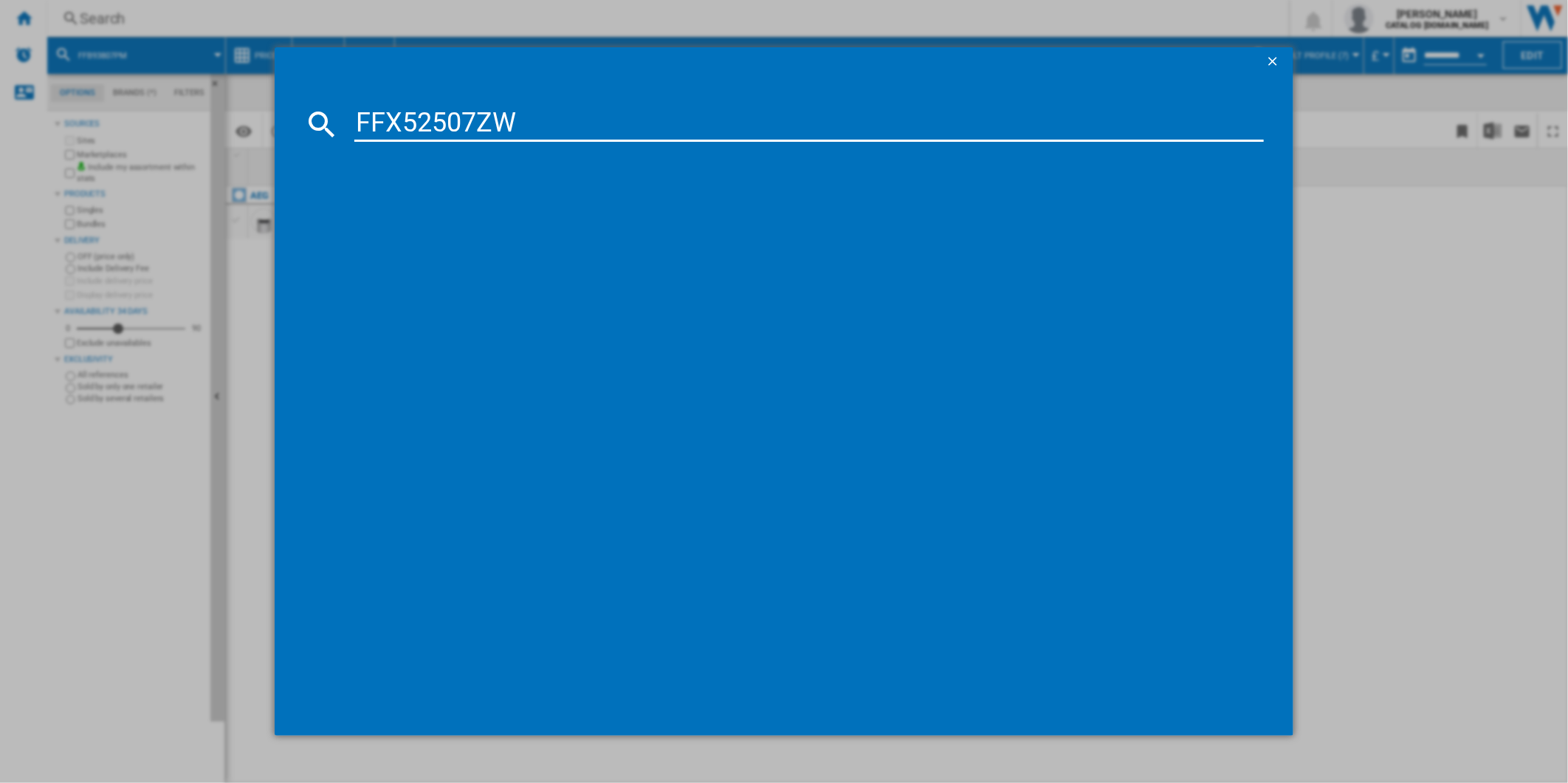
type input "FFX52507ZW"
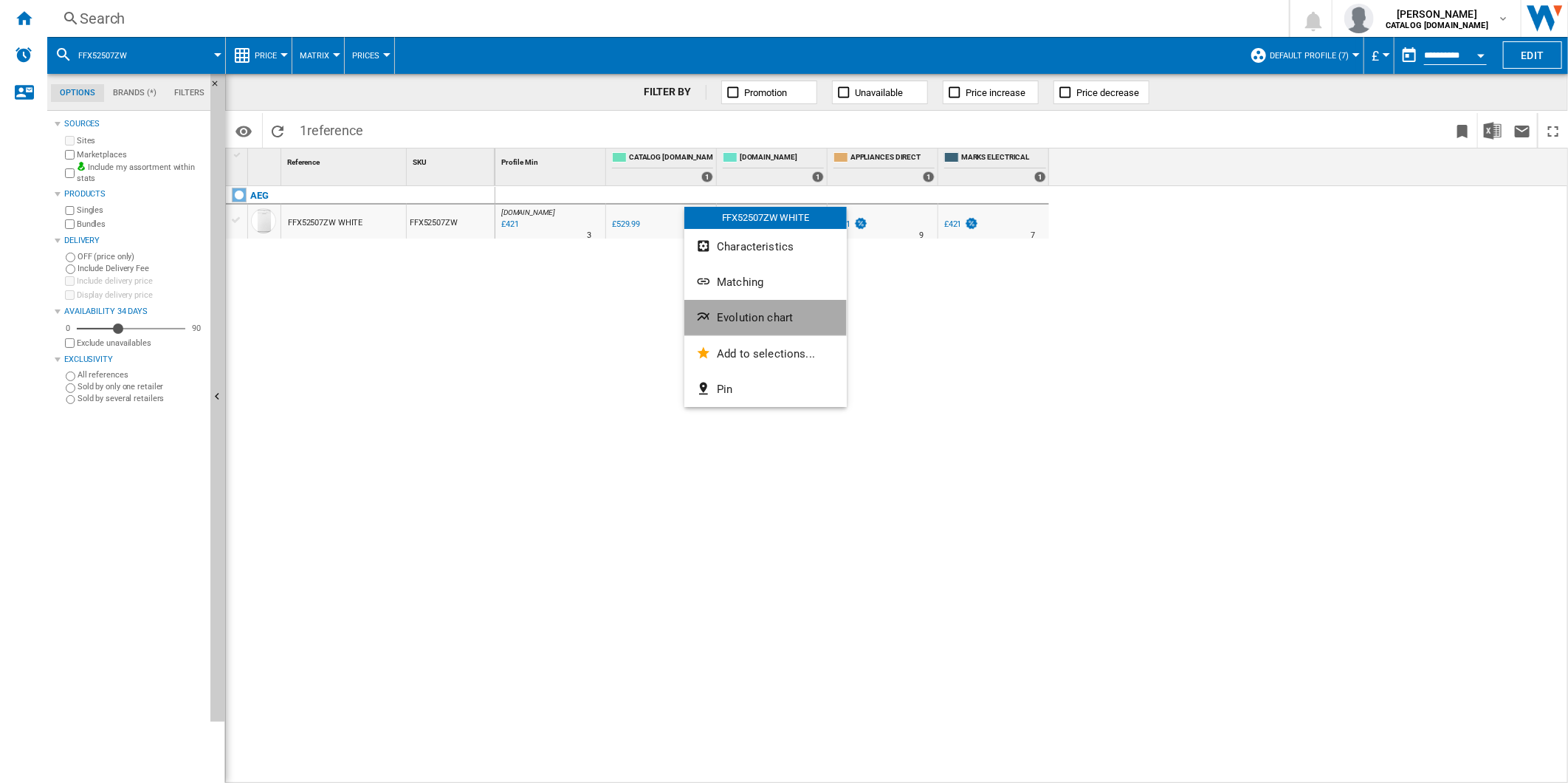
click at [751, 301] on button "Evolution chart" at bounding box center [765, 317] width 162 height 35
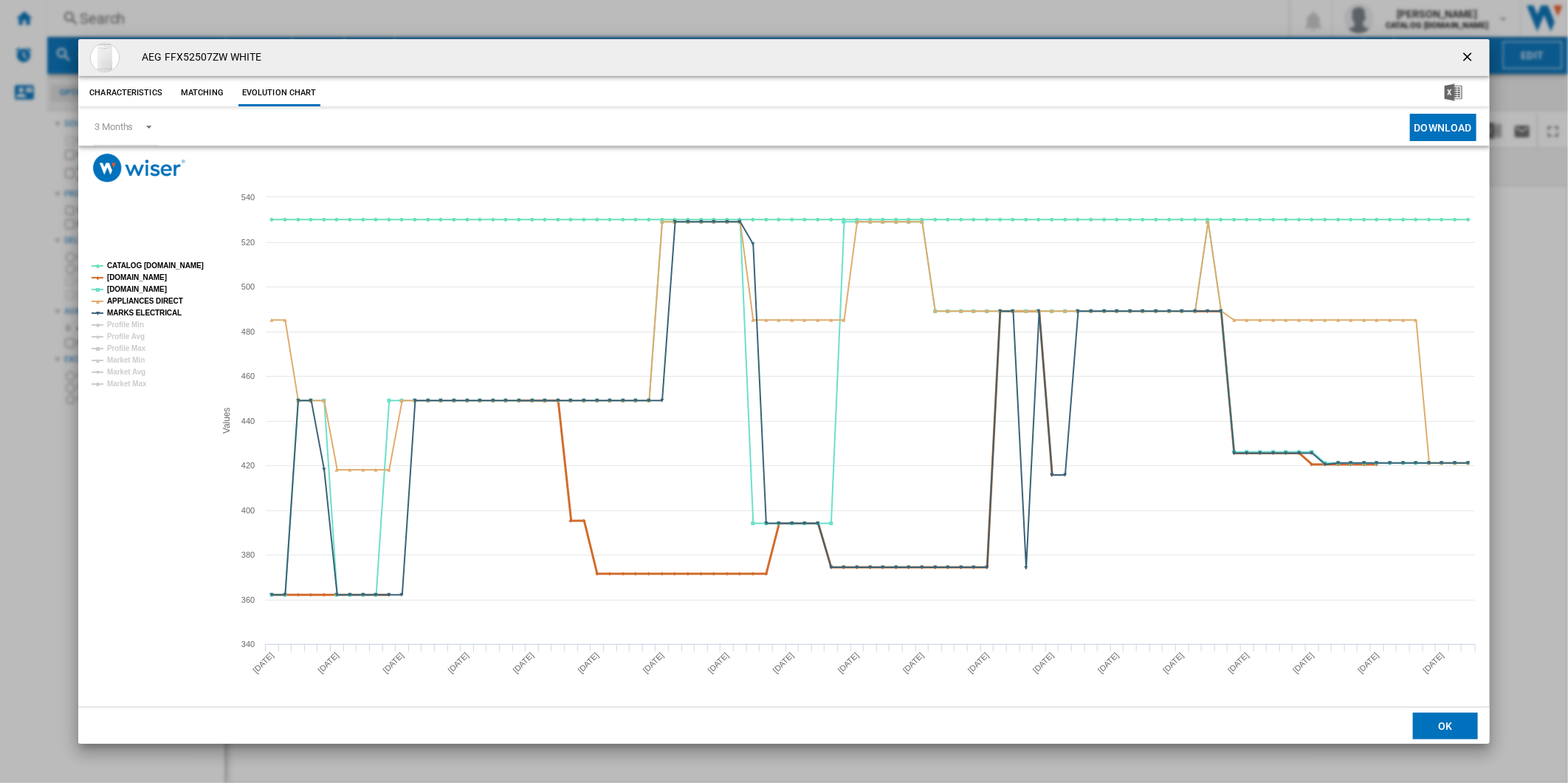
click at [150, 273] on tspan "[DOMAIN_NAME]" at bounding box center [136, 277] width 60 height 8
click at [149, 285] on rect "Product popup" at bounding box center [147, 325] width 124 height 139
click at [146, 281] on tspan "[DOMAIN_NAME]" at bounding box center [136, 277] width 60 height 8
click at [168, 258] on rect "Product popup" at bounding box center [147, 325] width 124 height 139
click at [168, 262] on tspan "CATALOG [DOMAIN_NAME]" at bounding box center [155, 265] width 96 height 8
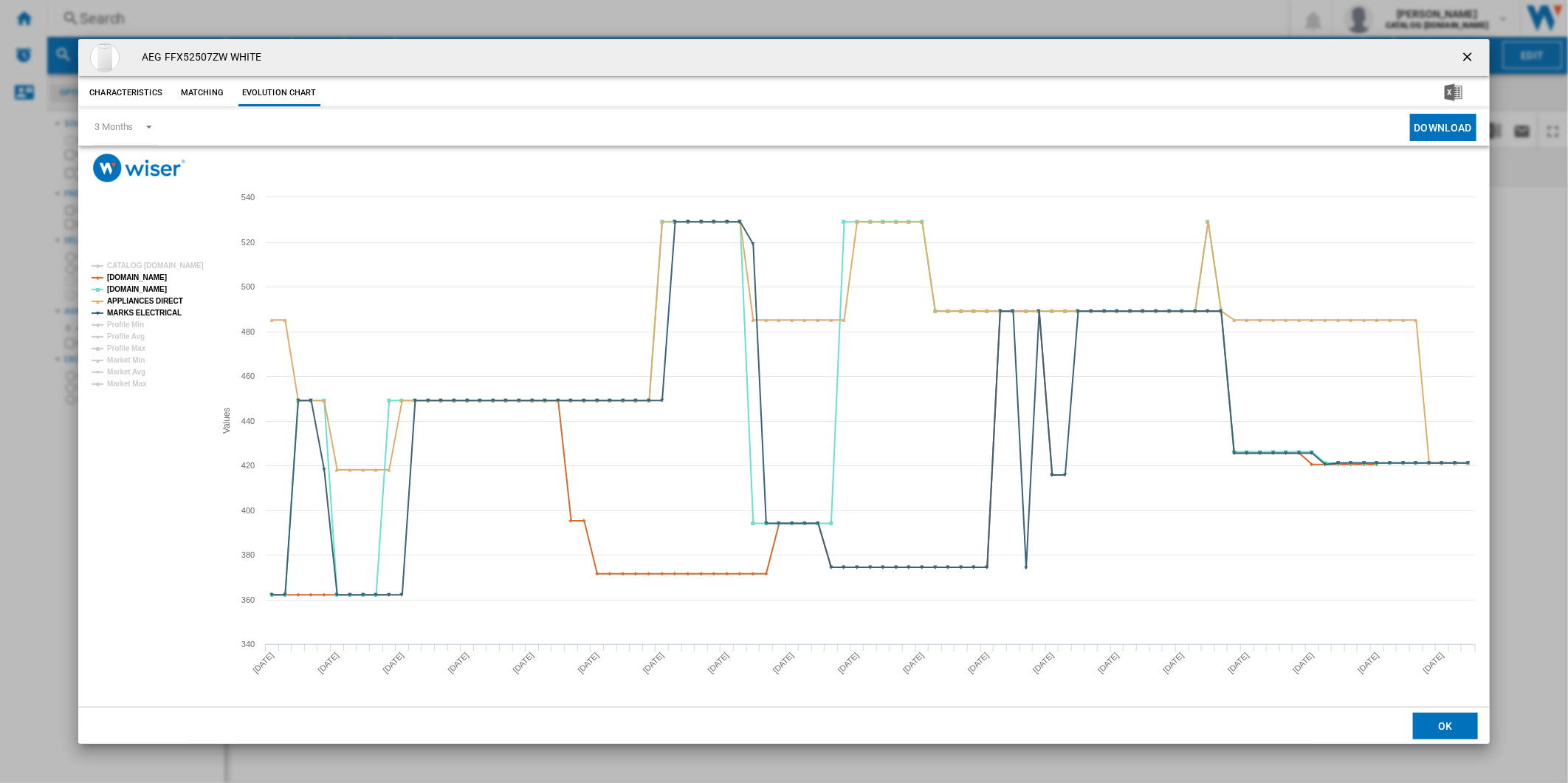
click at [1469, 49] on ng-md-icon "getI18NText('BUTTONS.CLOSE_DIALOG')" at bounding box center [1469, 58] width 18 height 18
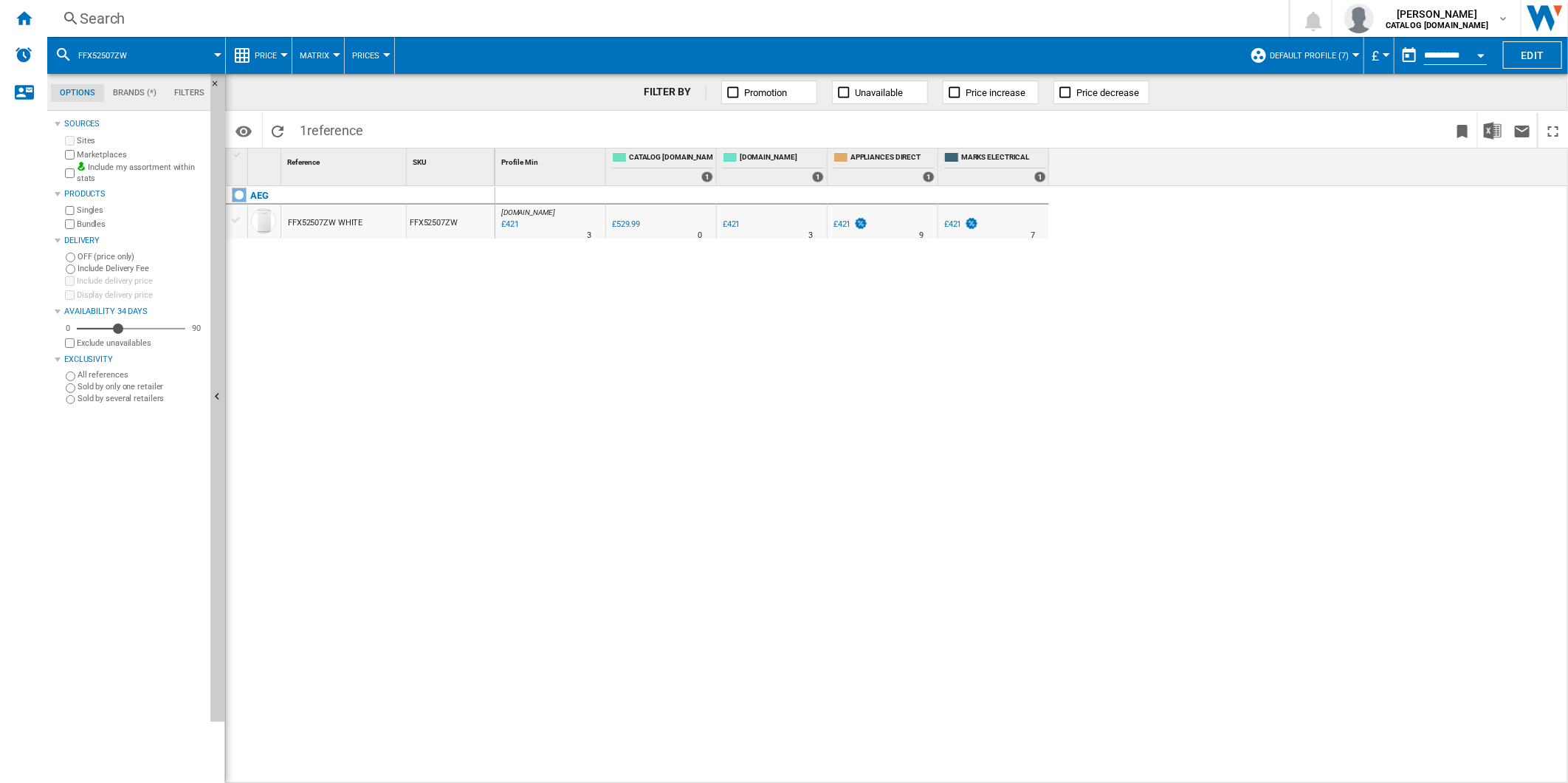
click at [855, 11] on div "Search" at bounding box center [665, 18] width 1170 height 21
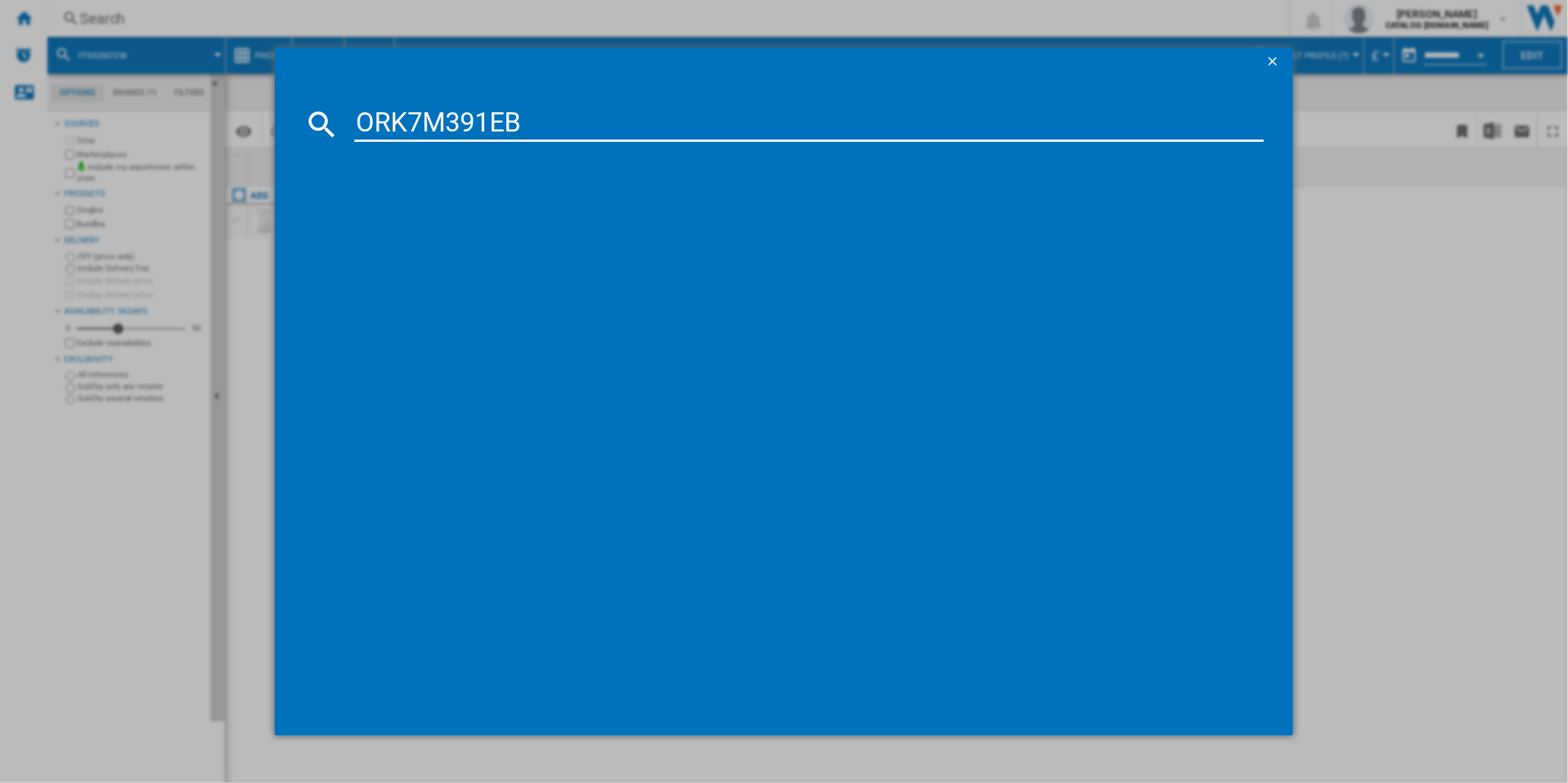
type input "ORK7M391EB"
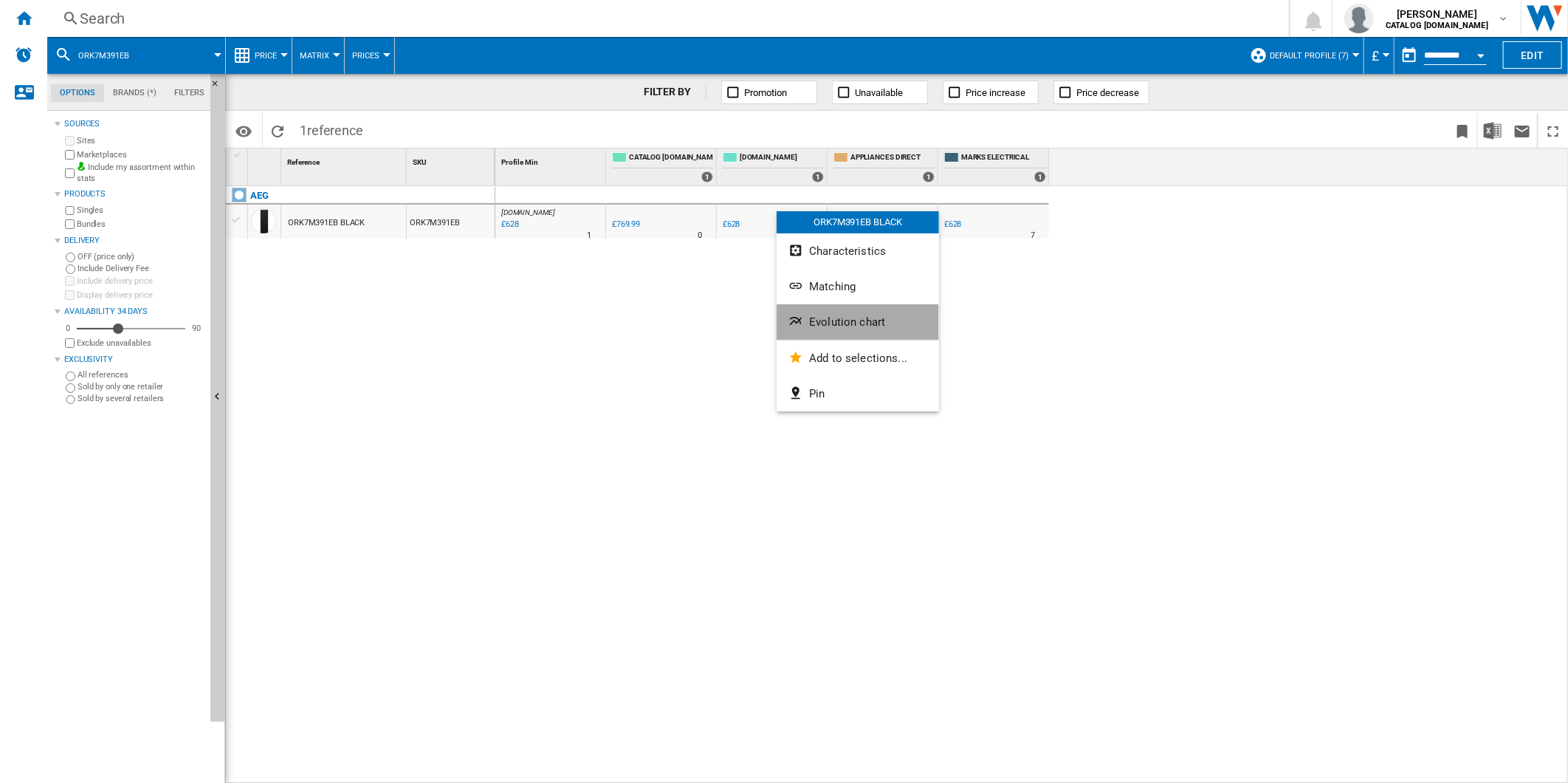
click at [853, 311] on button "Evolution chart" at bounding box center [857, 322] width 162 height 35
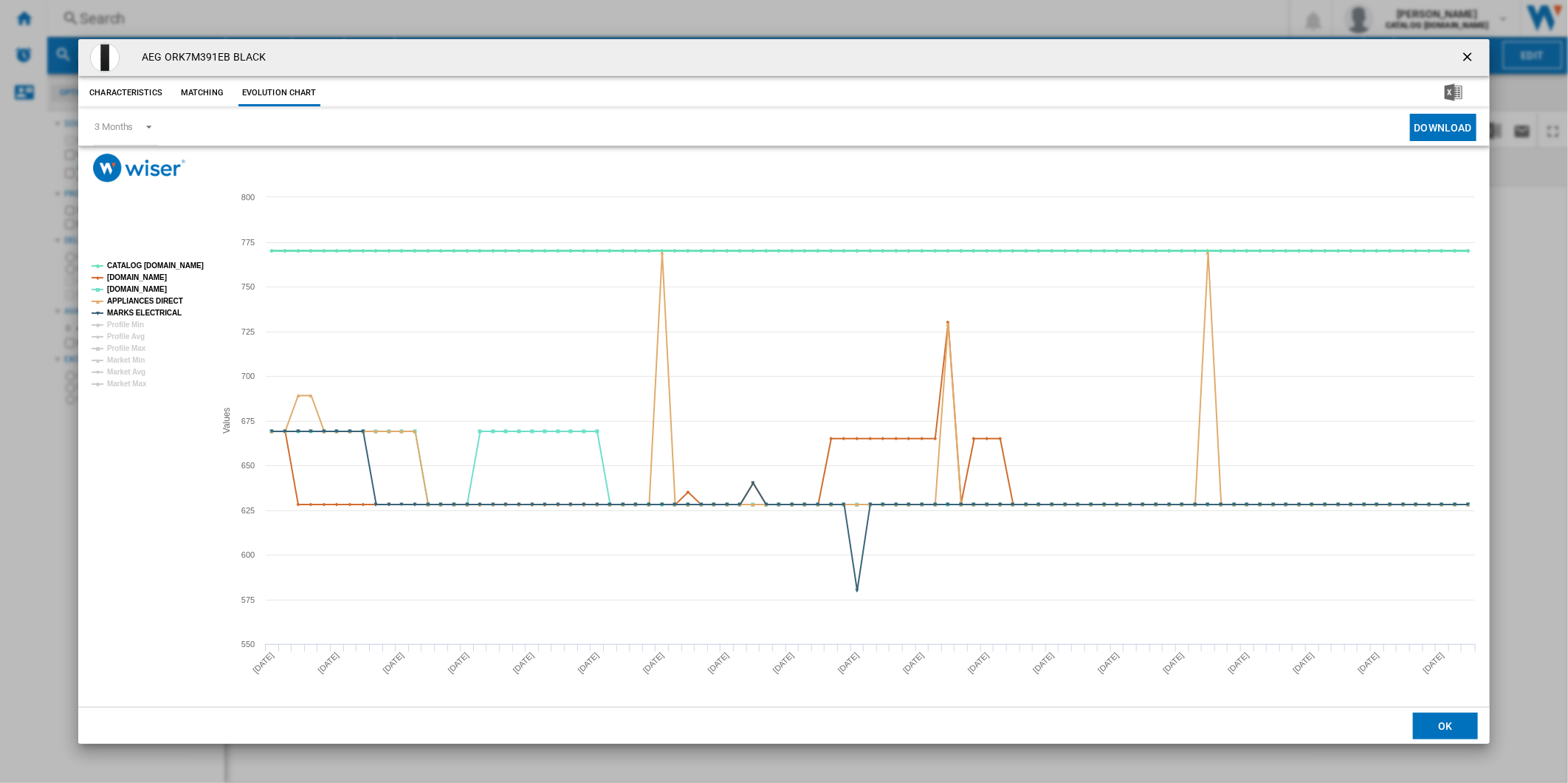
click at [151, 261] on tspan "CATALOG [DOMAIN_NAME]" at bounding box center [155, 265] width 96 height 8
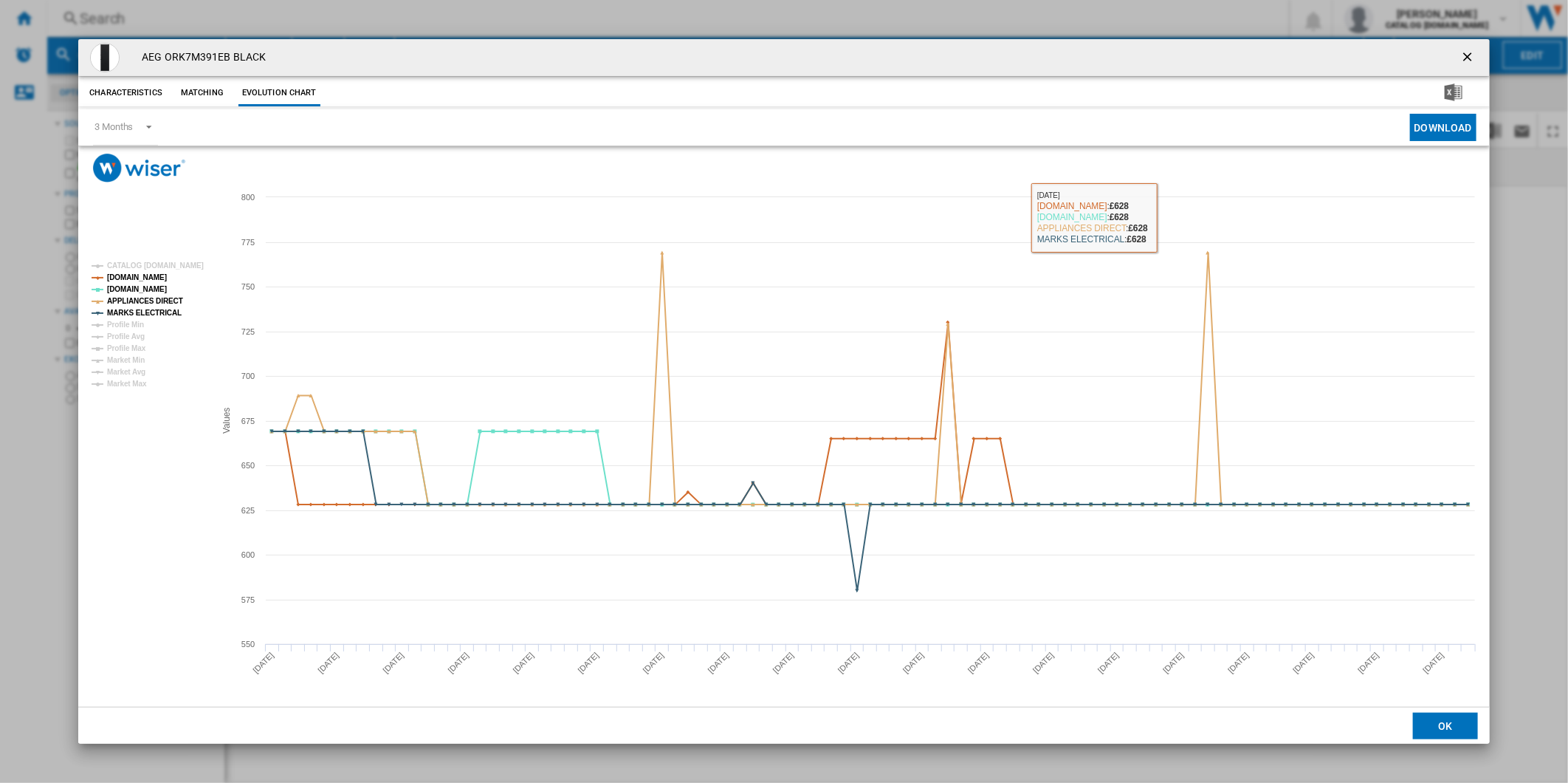
click at [1458, 54] on button "Product popup" at bounding box center [1469, 58] width 29 height 29
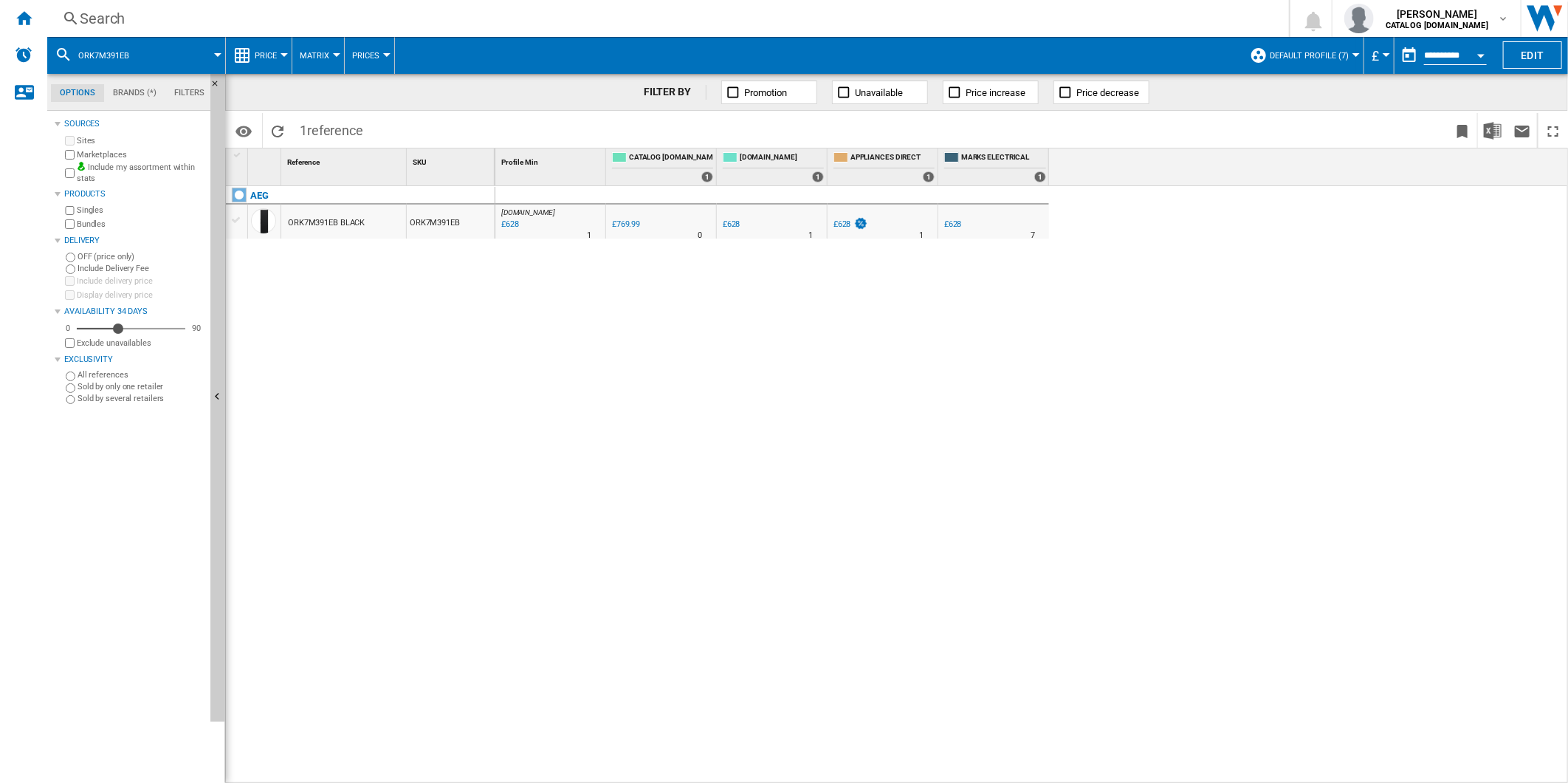
click at [938, 12] on div "Search" at bounding box center [665, 18] width 1170 height 21
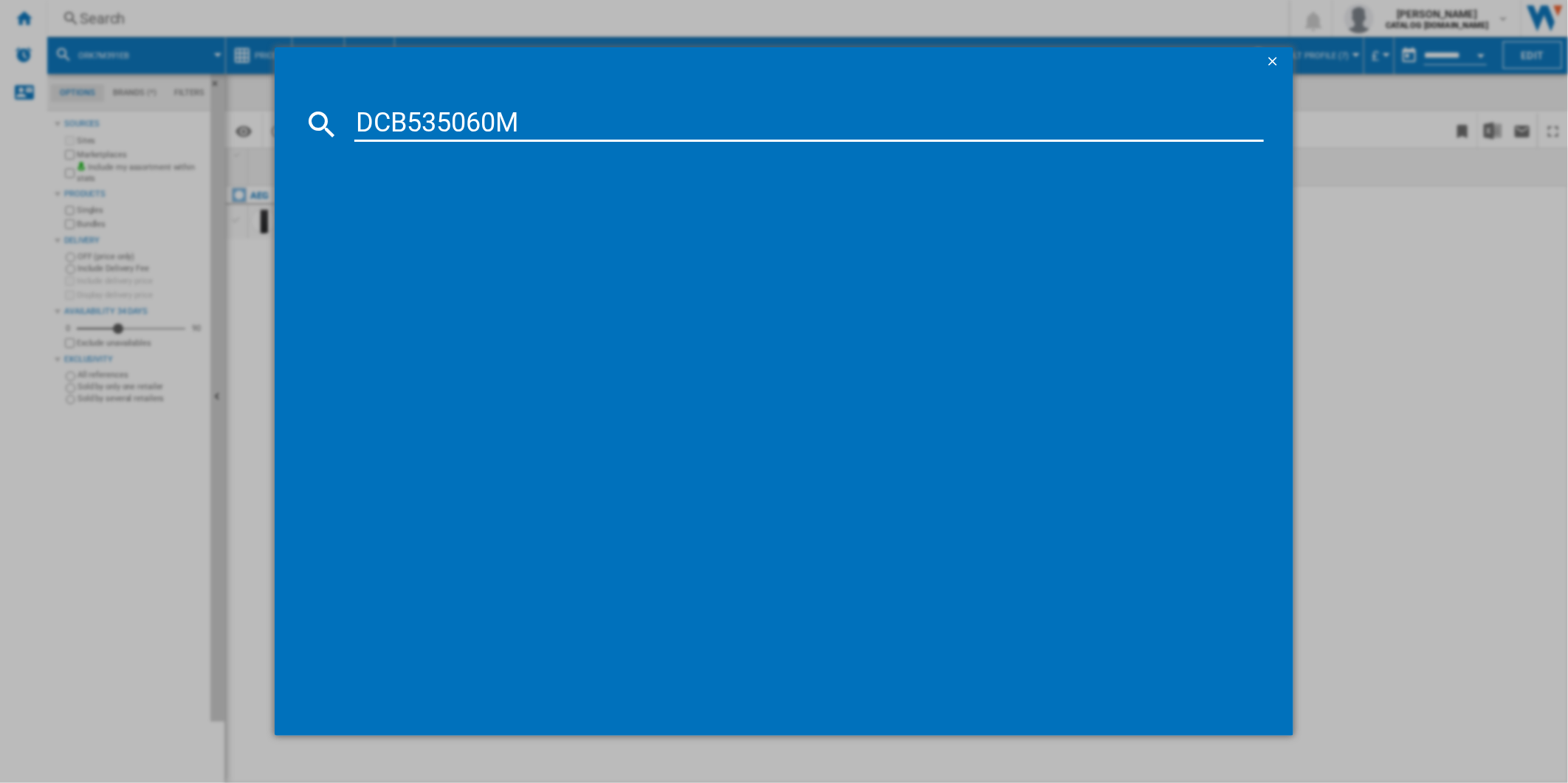
type input "DCB535060M"
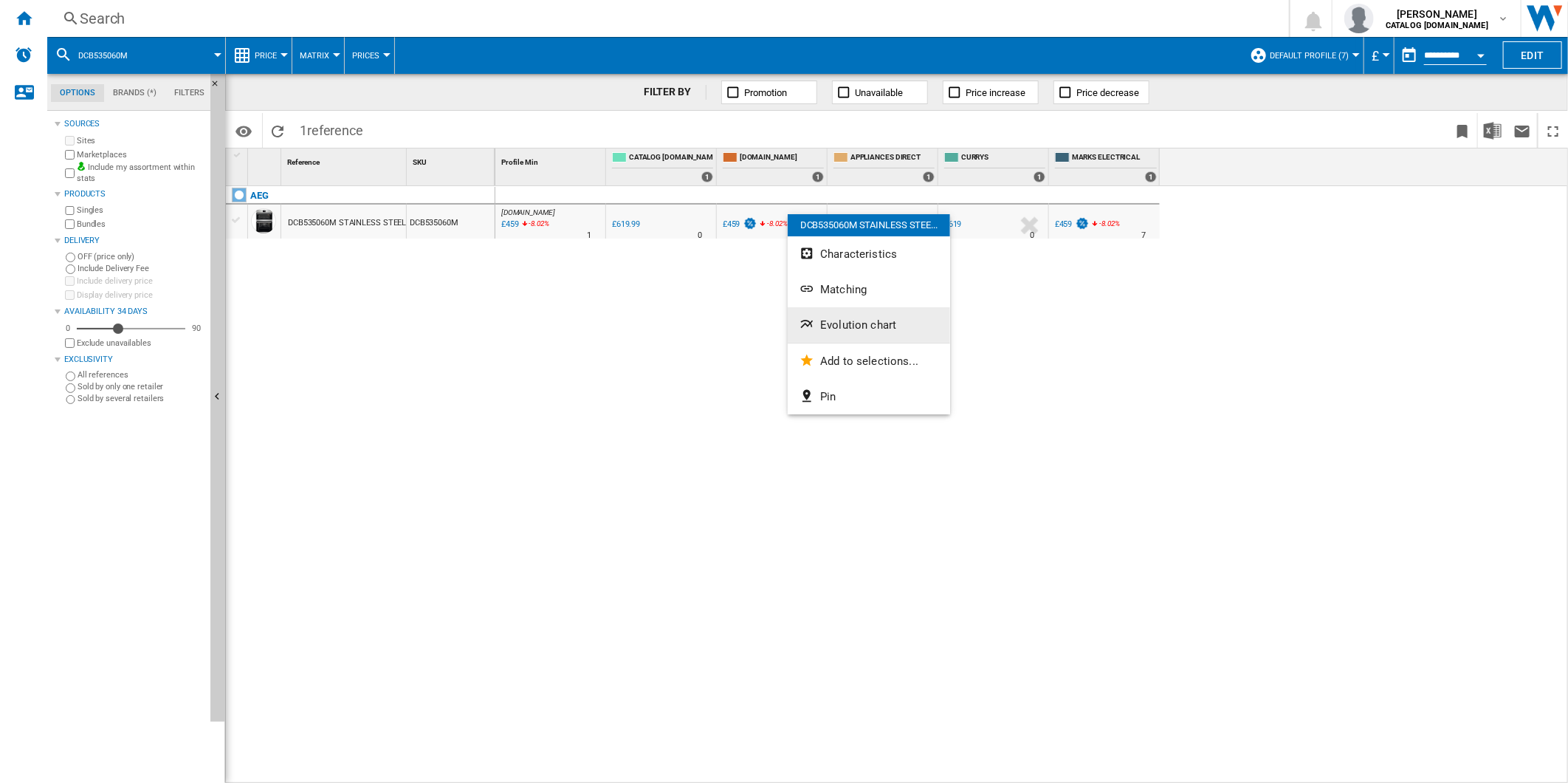
click at [838, 325] on span "Evolution chart" at bounding box center [857, 325] width 76 height 14
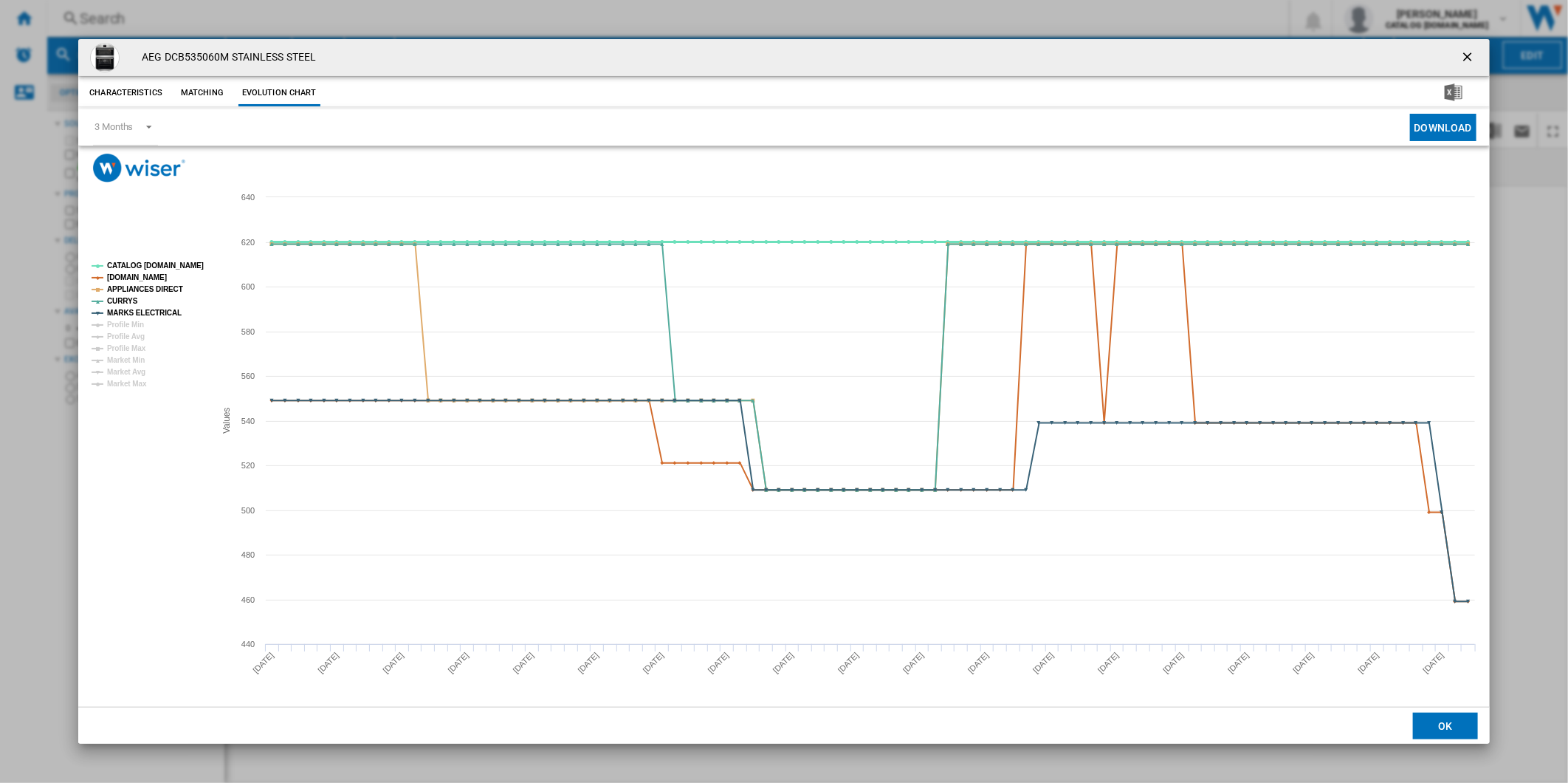
click at [150, 266] on tspan "CATALOG [DOMAIN_NAME]" at bounding box center [155, 265] width 96 height 8
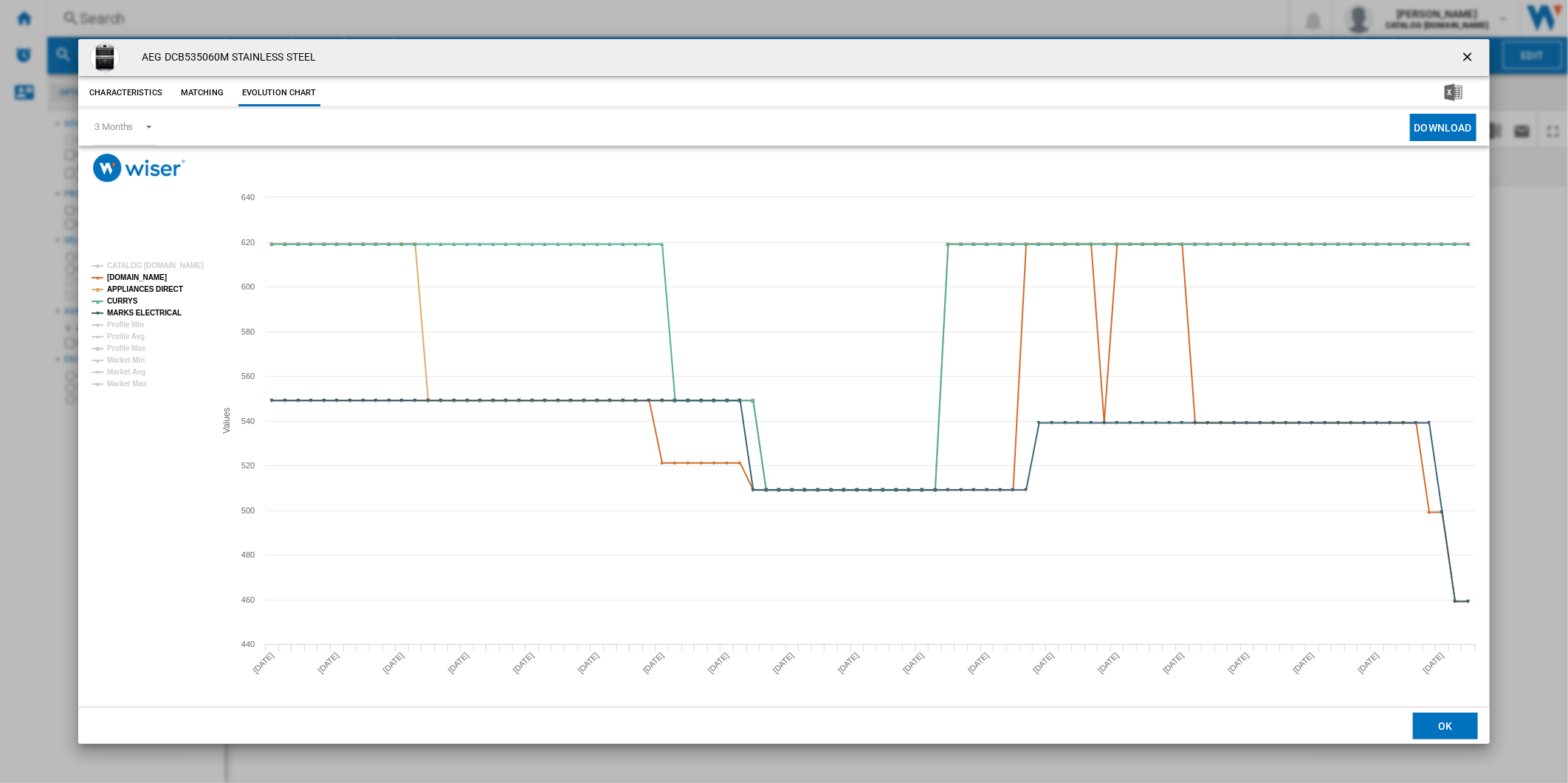
click at [1456, 57] on button "Product popup" at bounding box center [1469, 58] width 29 height 29
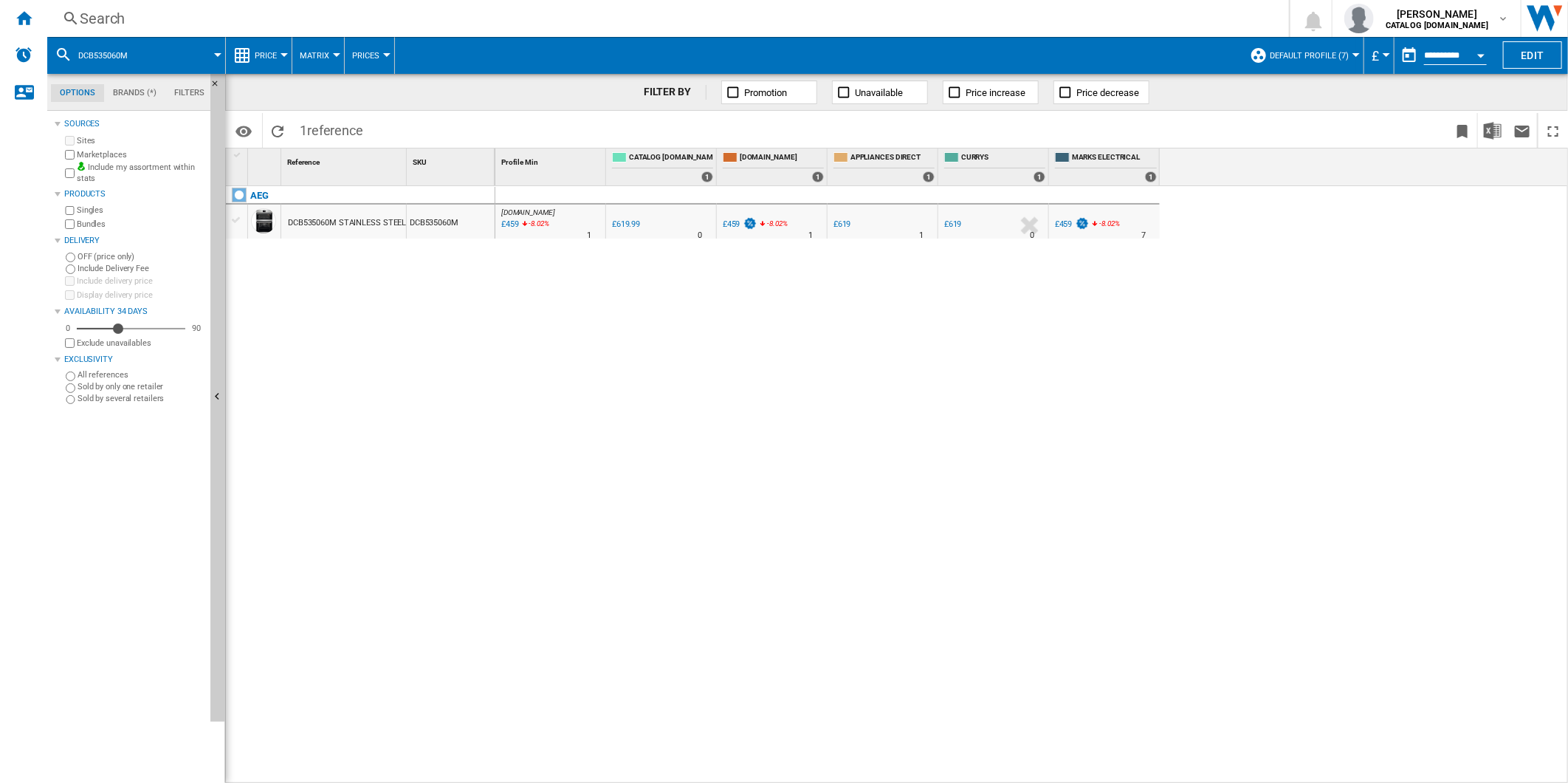
click at [873, 17] on div "Search" at bounding box center [665, 18] width 1170 height 21
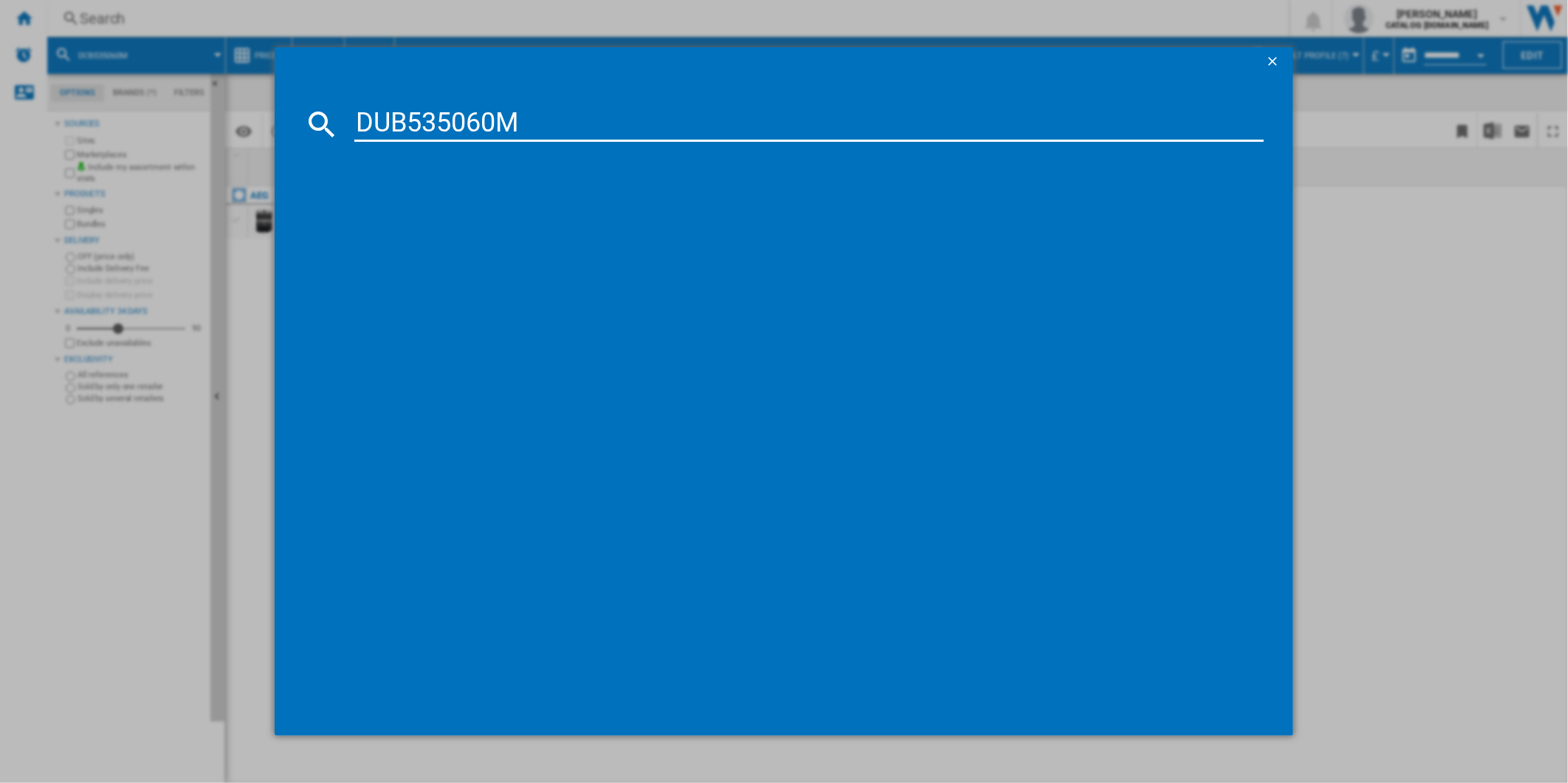
type input "DUB535060M"
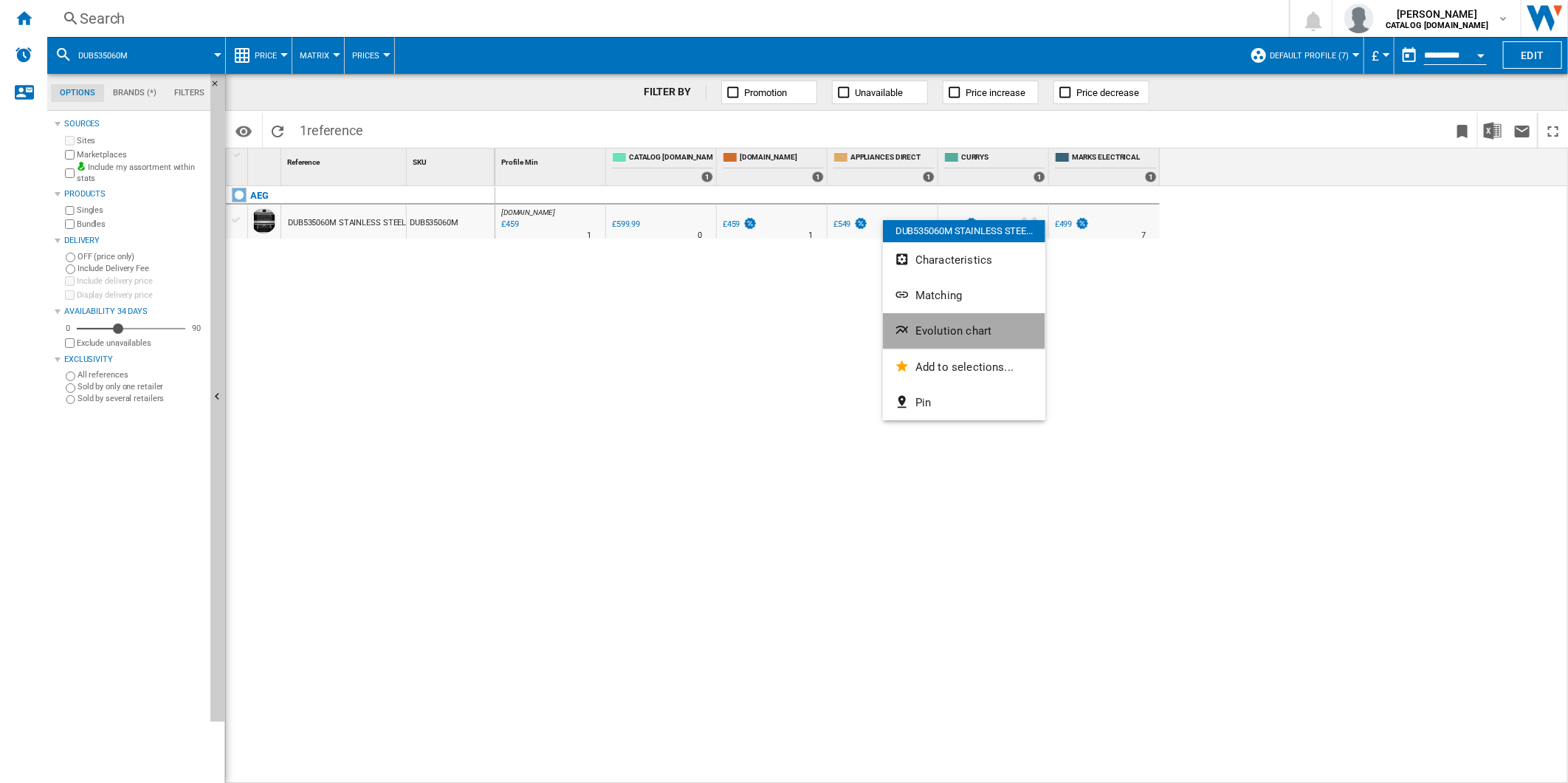
drag, startPoint x: 931, startPoint y: 329, endPoint x: 918, endPoint y: 329, distance: 13.0
click at [927, 329] on span "Evolution chart" at bounding box center [952, 331] width 76 height 14
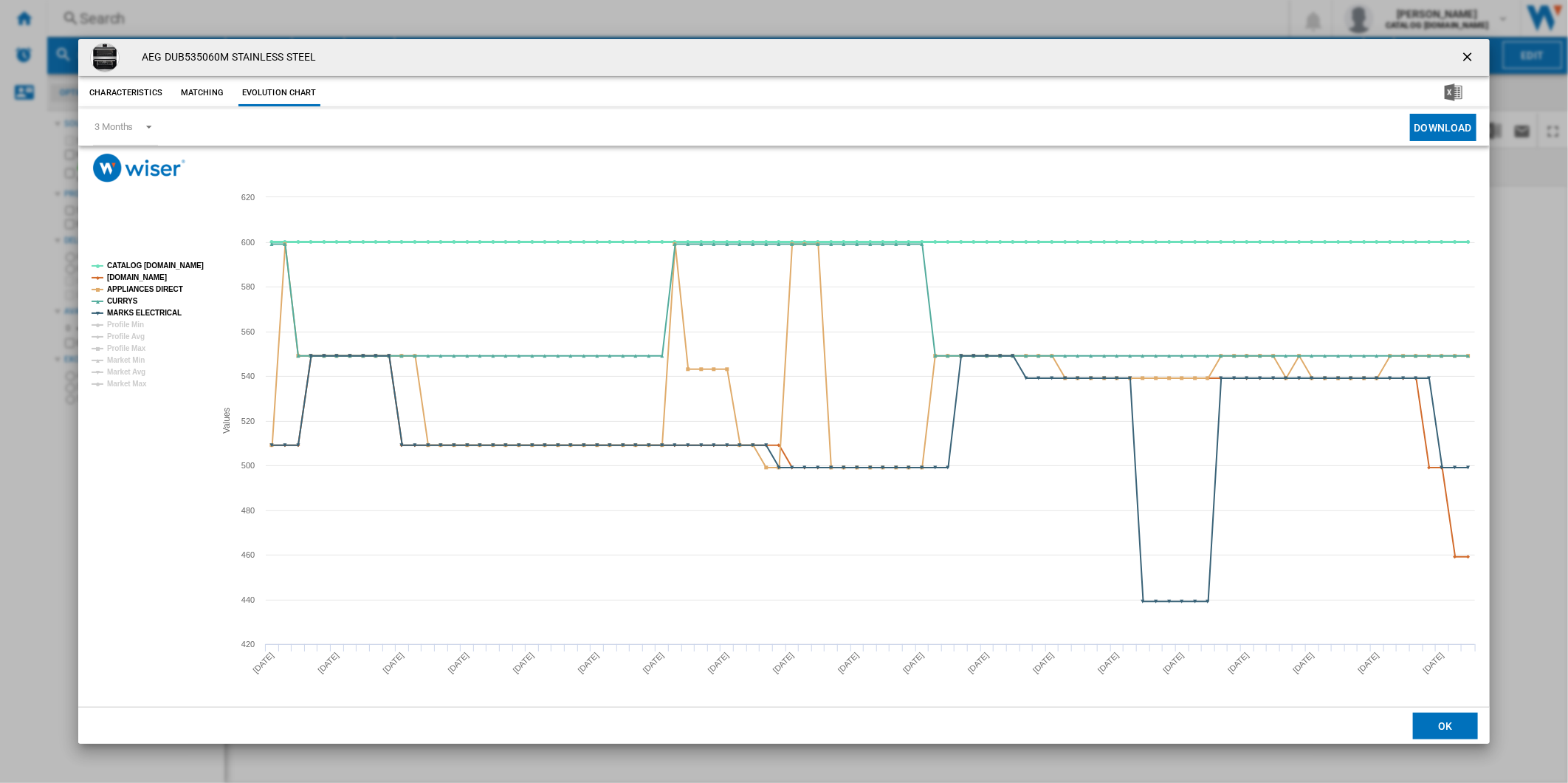
click at [153, 266] on tspan "CATALOG [DOMAIN_NAME]" at bounding box center [155, 265] width 96 height 8
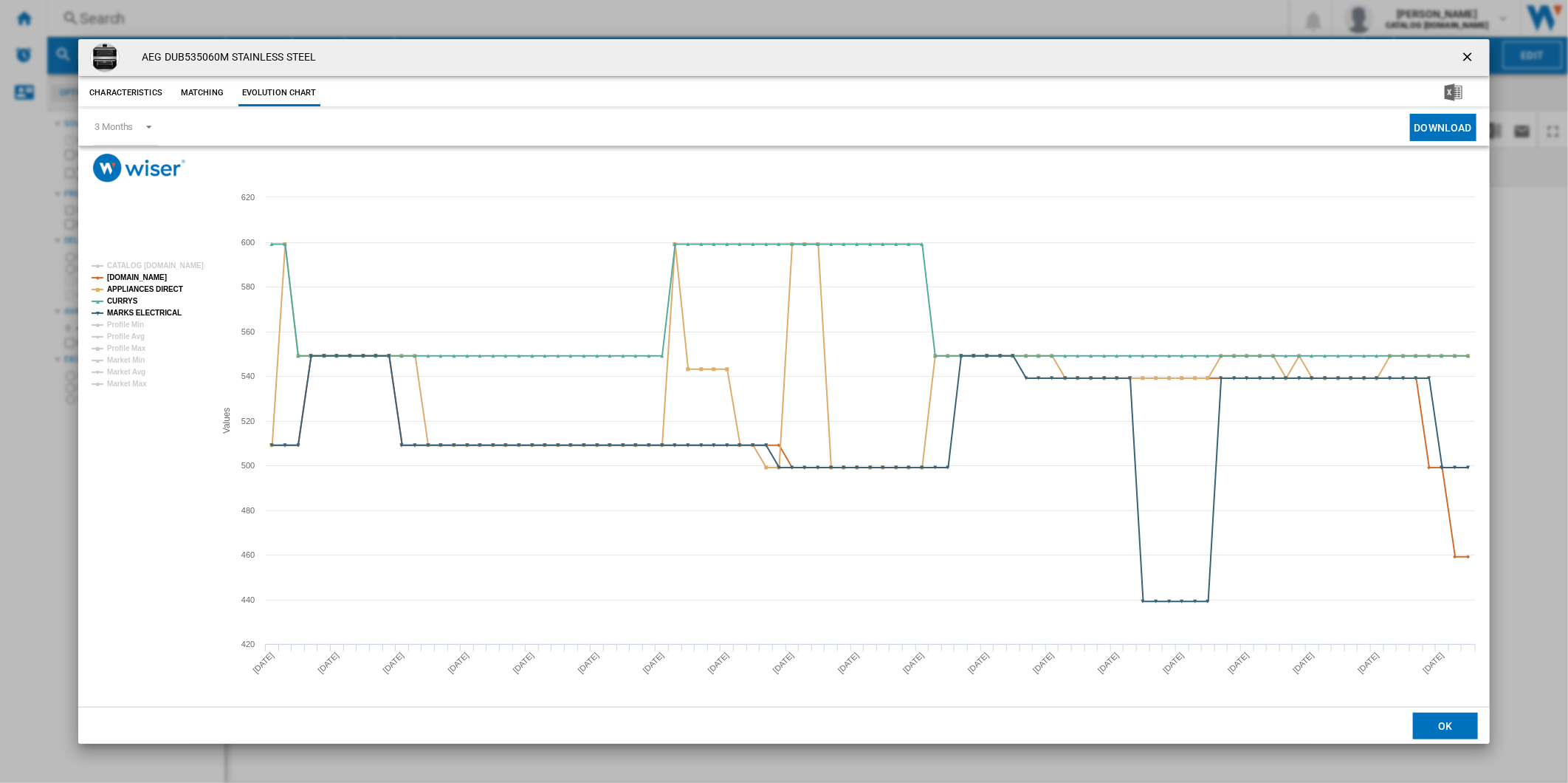
click at [1471, 52] on ng-md-icon "getI18NText('BUTTONS.CLOSE_DIALOG')" at bounding box center [1469, 58] width 18 height 18
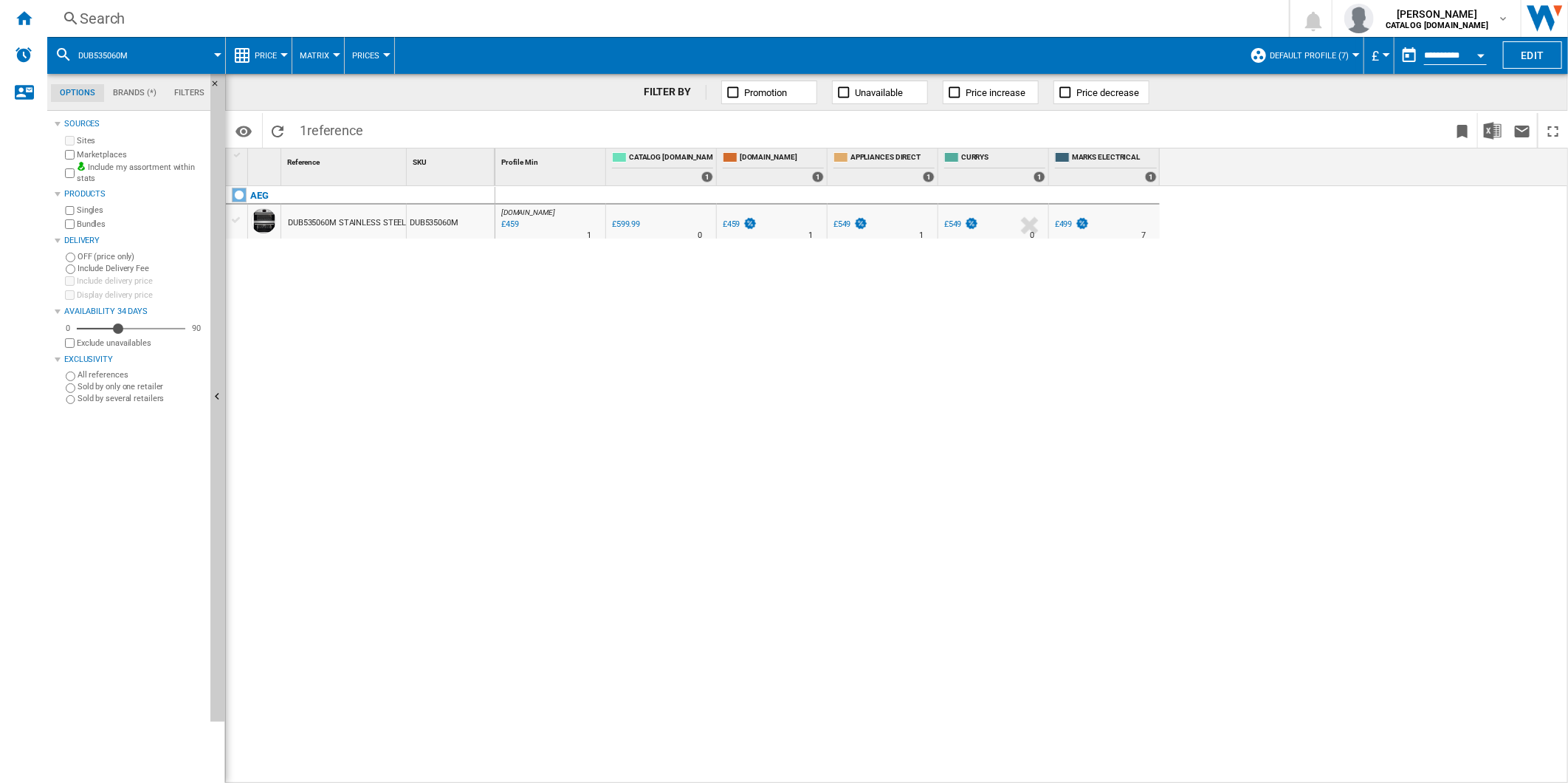
click at [900, 30] on div "Search Search 0 [PERSON_NAME] CATALOG [DOMAIN_NAME] CATALOG [DOMAIN_NAME] My se…" at bounding box center [807, 19] width 1521 height 37
click at [865, 20] on div "Search" at bounding box center [665, 18] width 1170 height 21
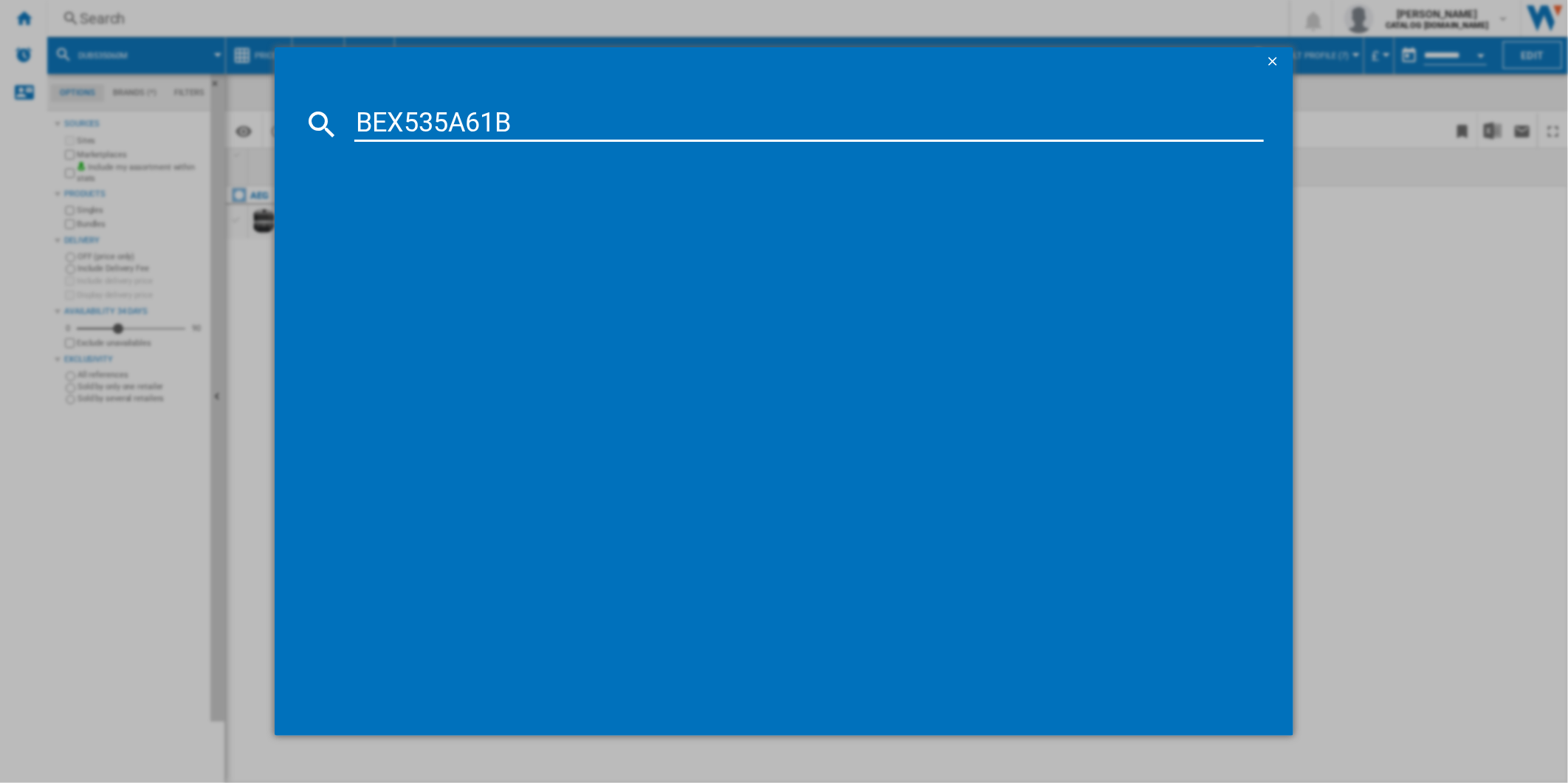
type input "BEX535A61B"
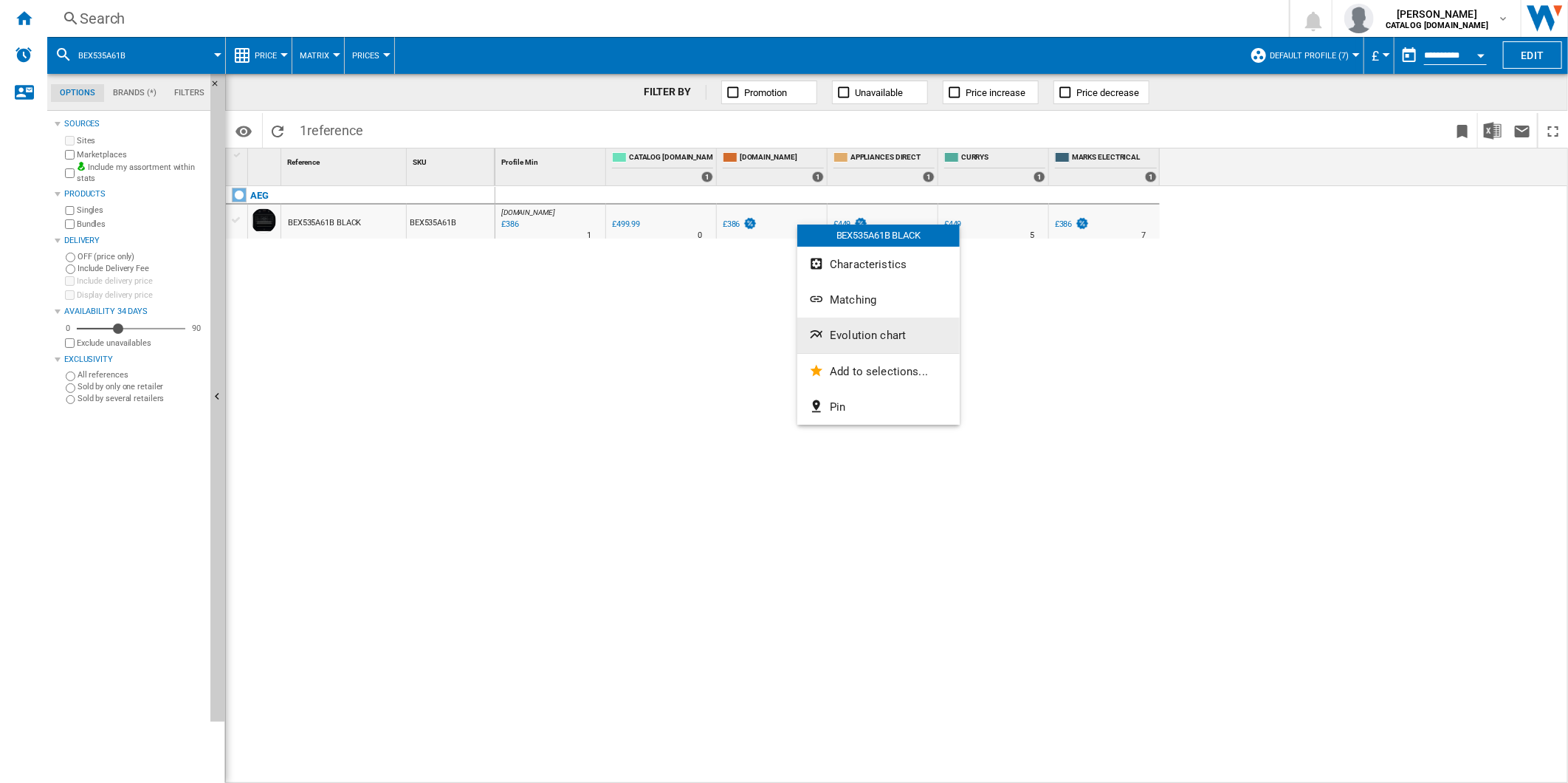
click at [875, 326] on button "Evolution chart" at bounding box center [878, 335] width 162 height 35
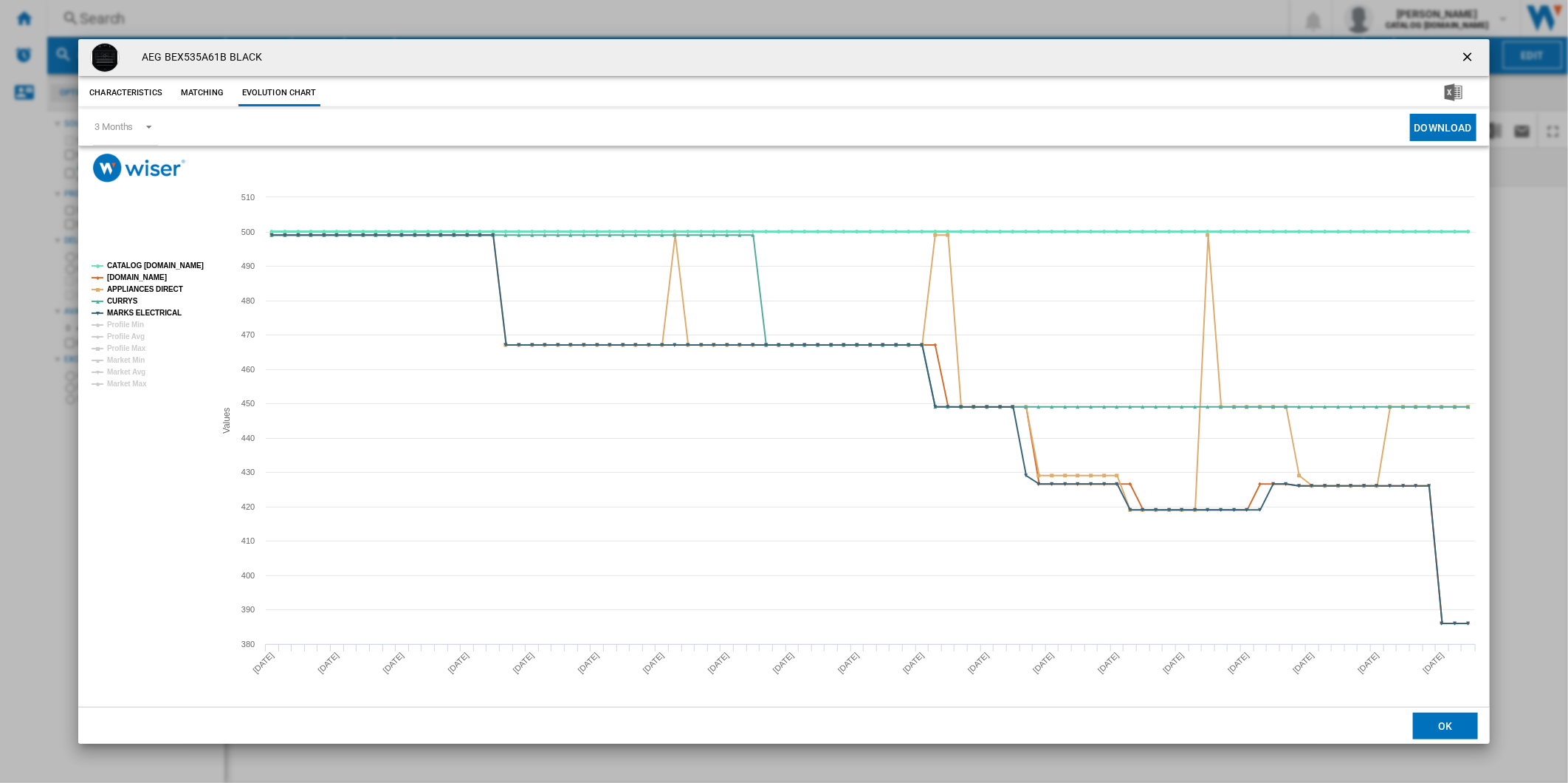
click at [170, 266] on tspan "CATALOG [DOMAIN_NAME]" at bounding box center [155, 265] width 96 height 8
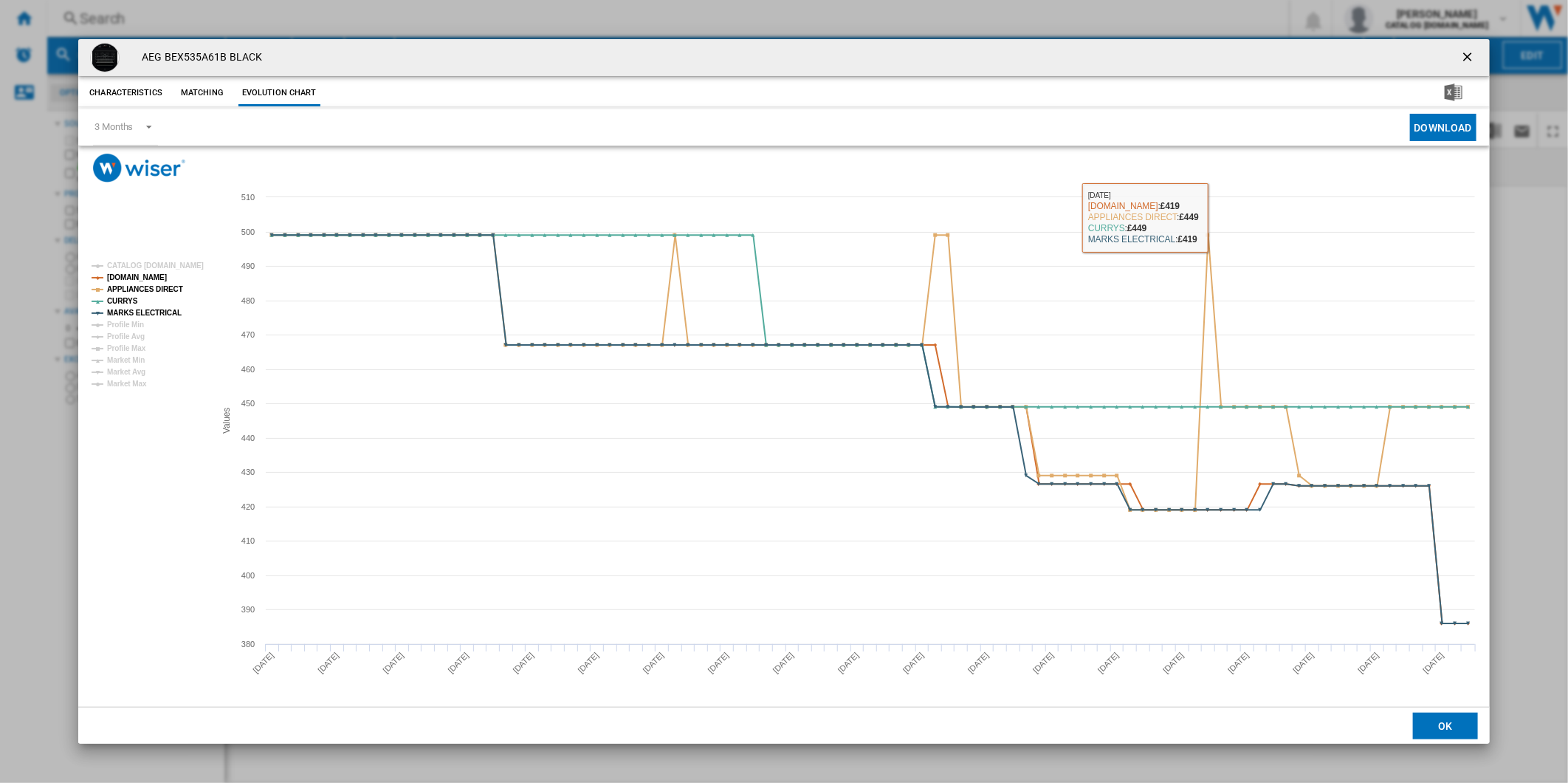
click at [1478, 55] on button "Product popup" at bounding box center [1469, 58] width 29 height 29
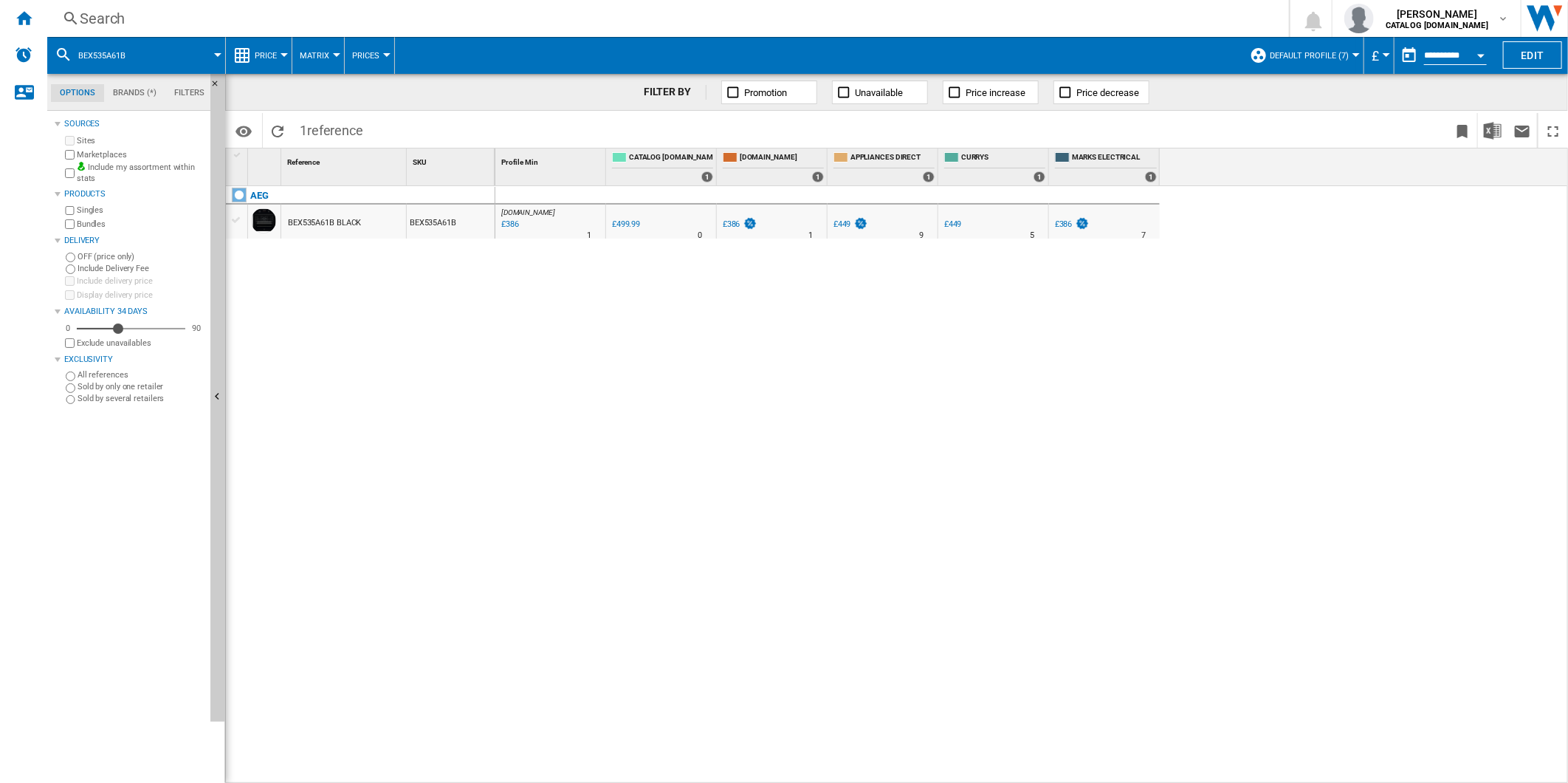
click at [896, 27] on div "Search" at bounding box center [665, 18] width 1170 height 21
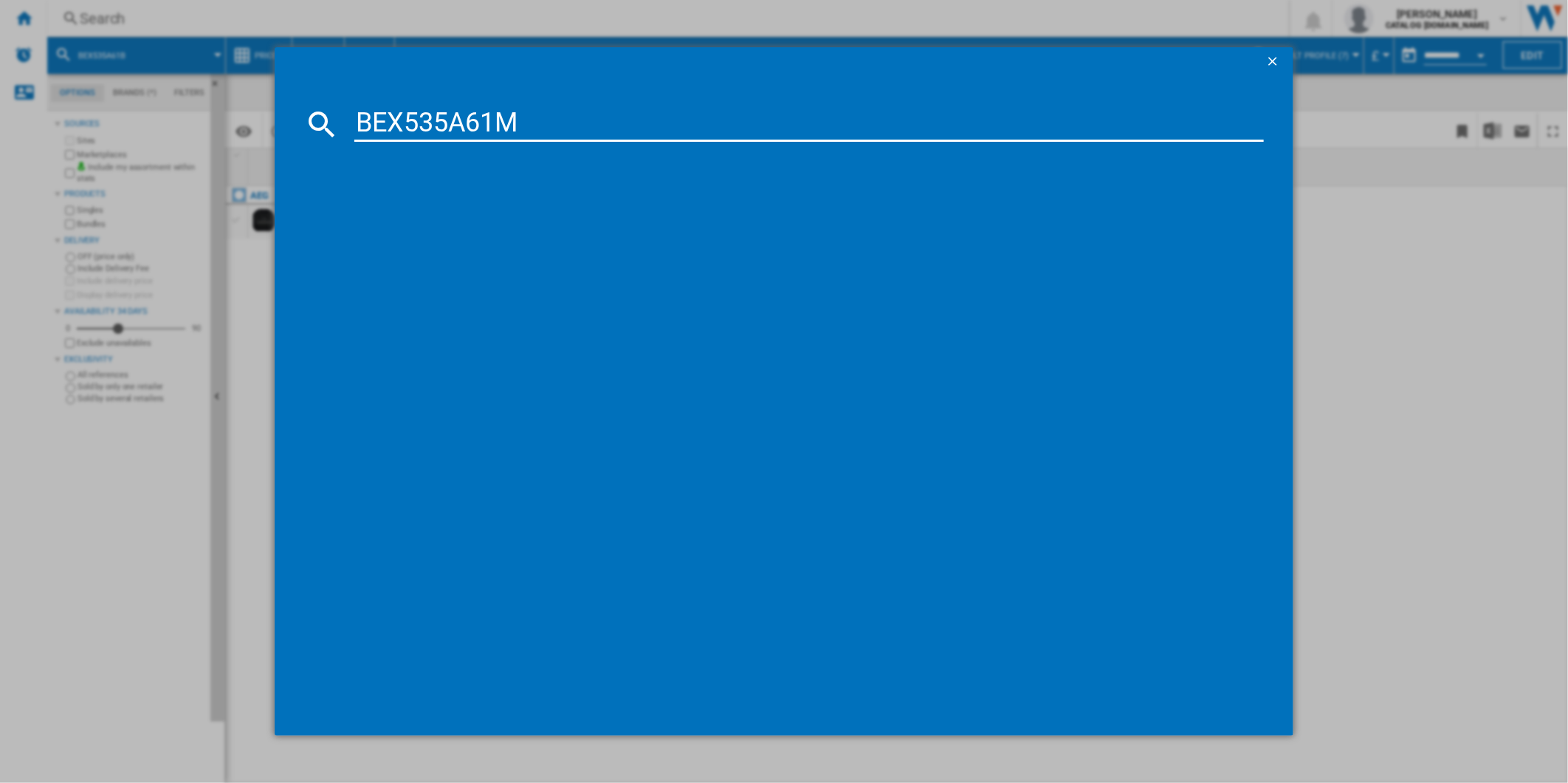
type input "BEX535A61M"
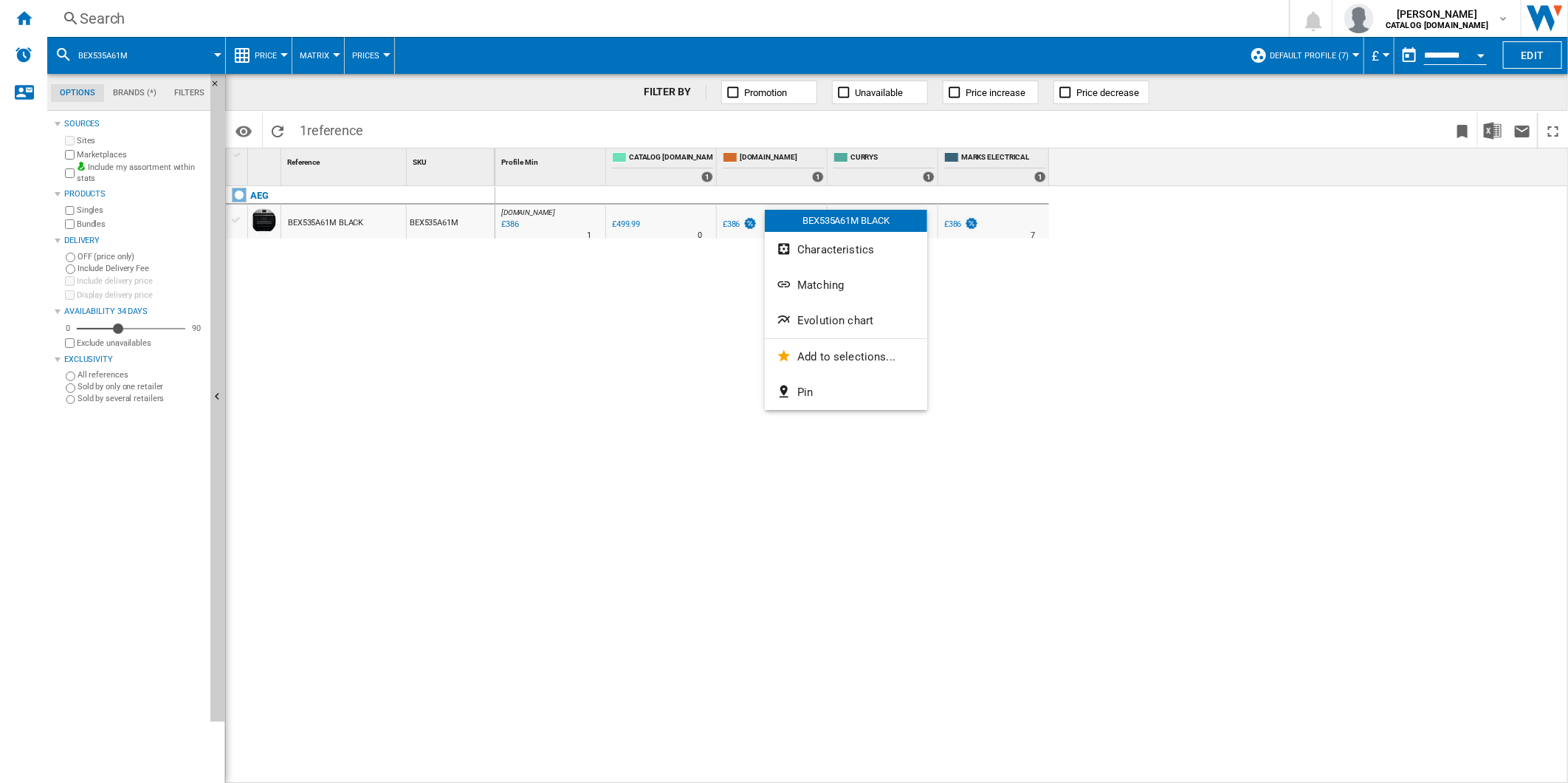
click at [850, 311] on button "Evolution chart" at bounding box center [845, 320] width 162 height 35
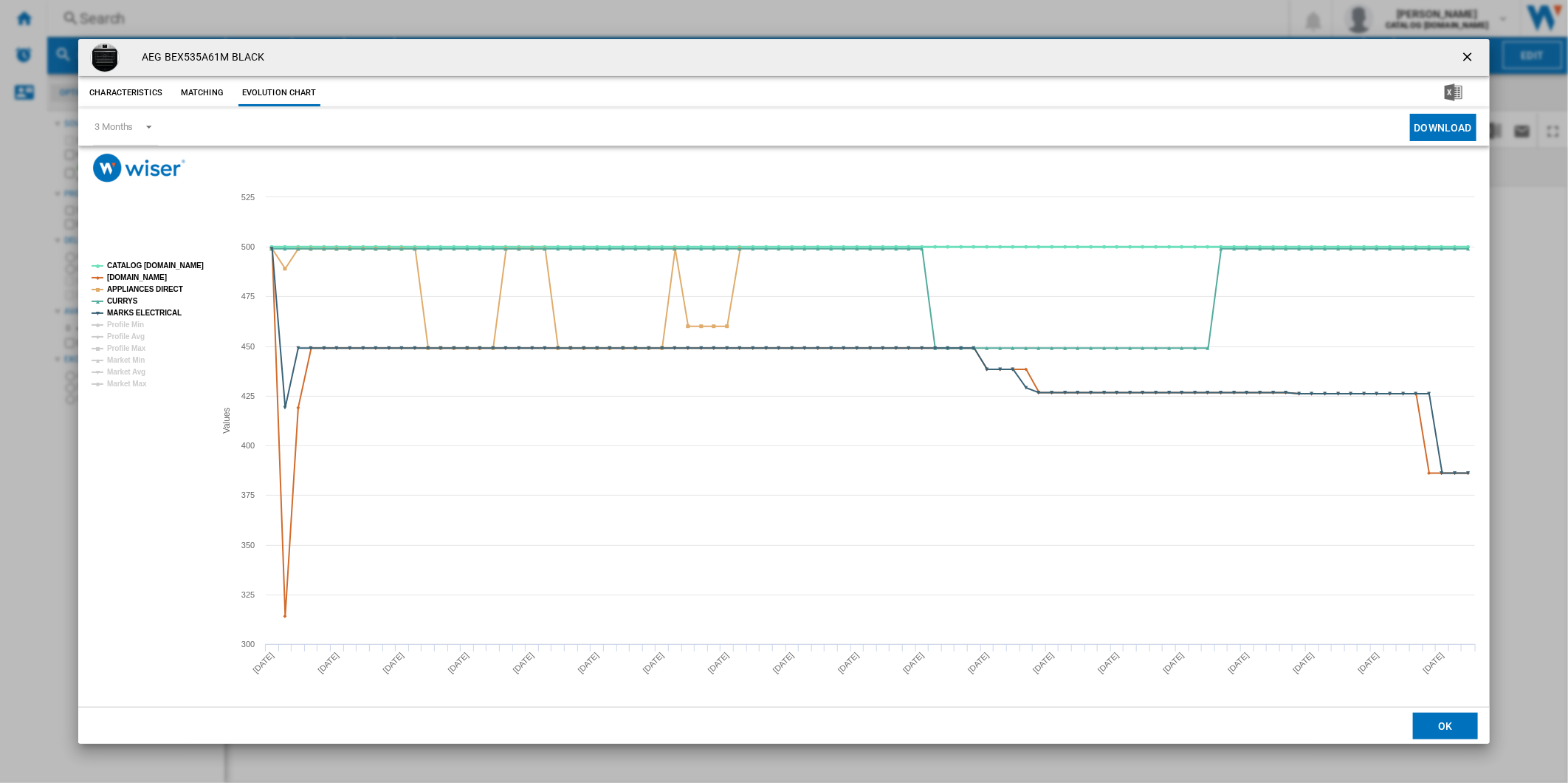
click at [156, 263] on tspan "CATALOG [DOMAIN_NAME]" at bounding box center [155, 265] width 96 height 8
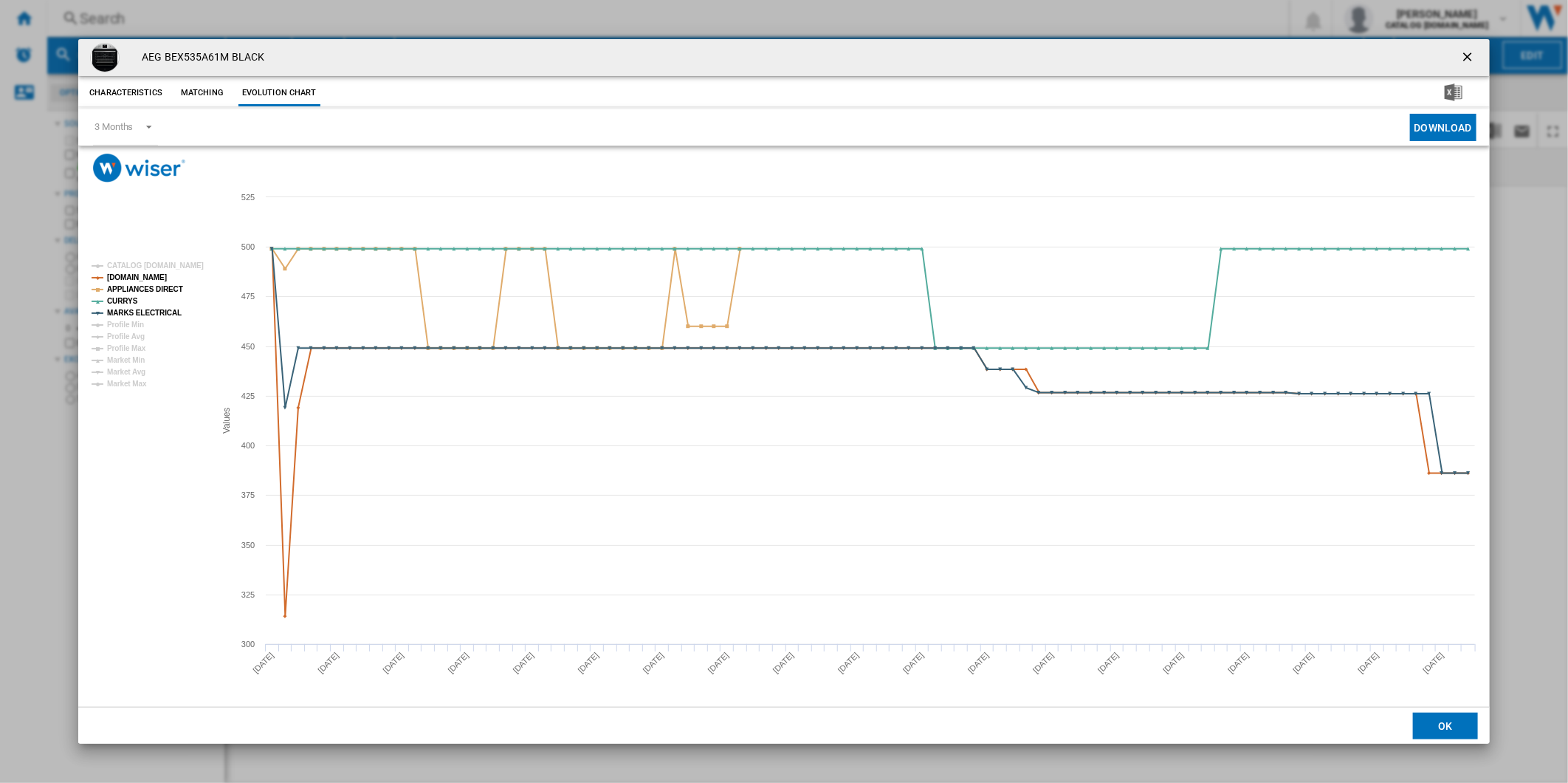
drag, startPoint x: 1473, startPoint y: 55, endPoint x: 1266, endPoint y: 38, distance: 207.7
click at [1430, 49] on div "AEG BEX535A61M BLACK" at bounding box center [784, 58] width 1411 height 37
click at [903, 11] on div "AEG BEX535A61M BLACK Characteristics Matching Evolution chart price £499.99 del…" at bounding box center [784, 391] width 1568 height 783
click at [1462, 49] on ng-md-icon "getI18NText('BUTTONS.CLOSE_DIALOG')" at bounding box center [1469, 58] width 18 height 18
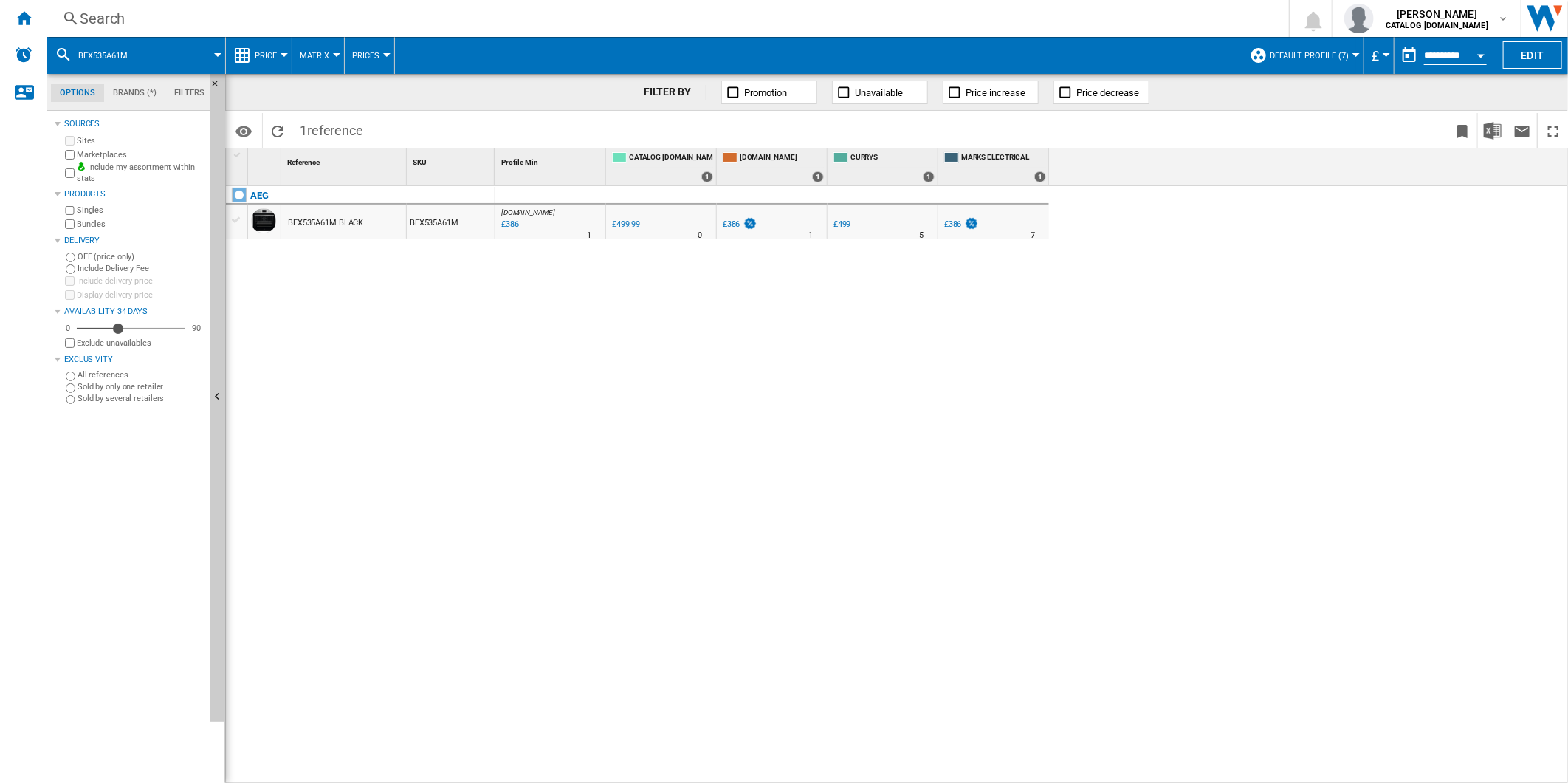
click at [835, 26] on div "Search" at bounding box center [665, 18] width 1170 height 21
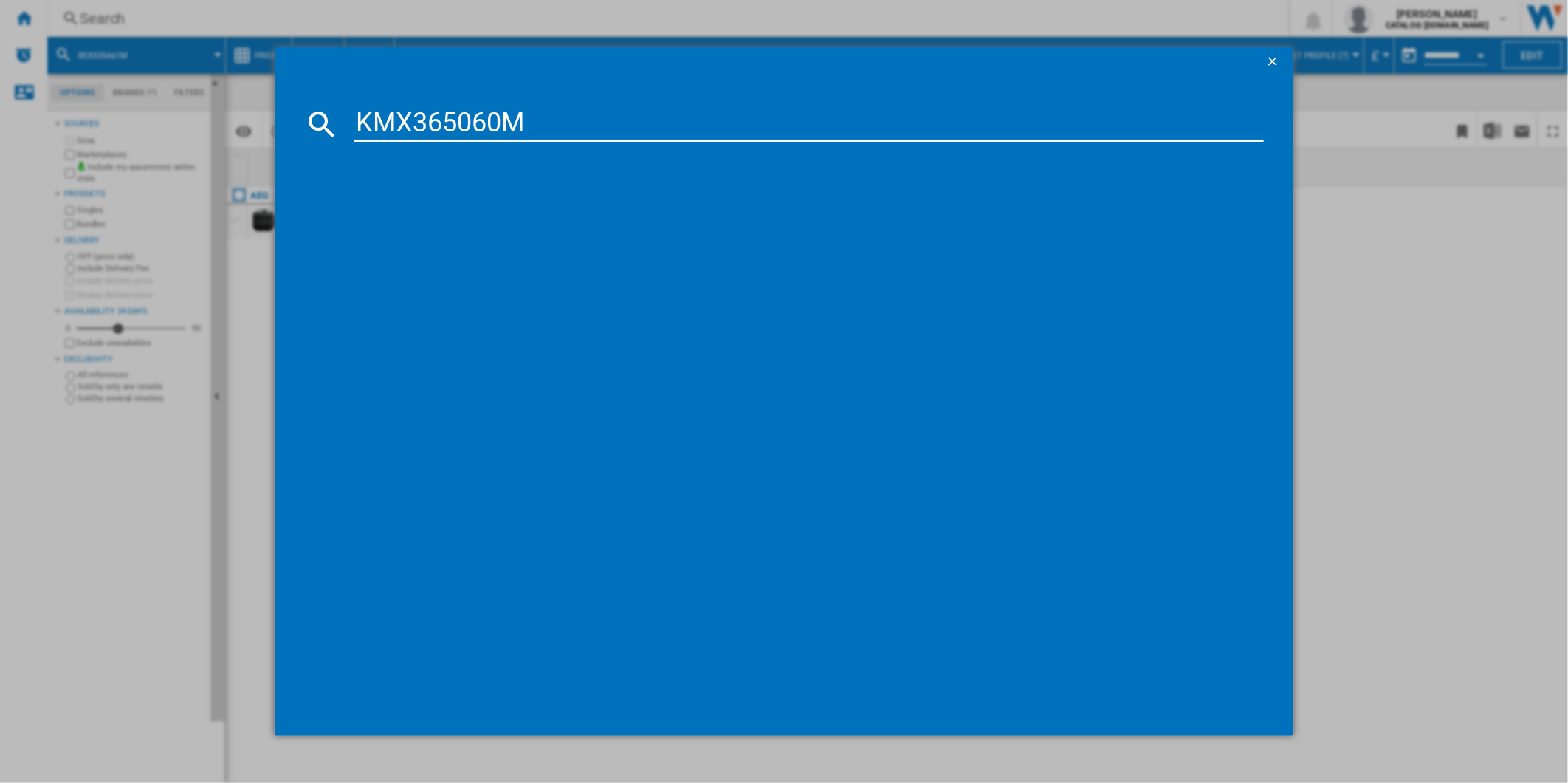
type input "KMX365060M"
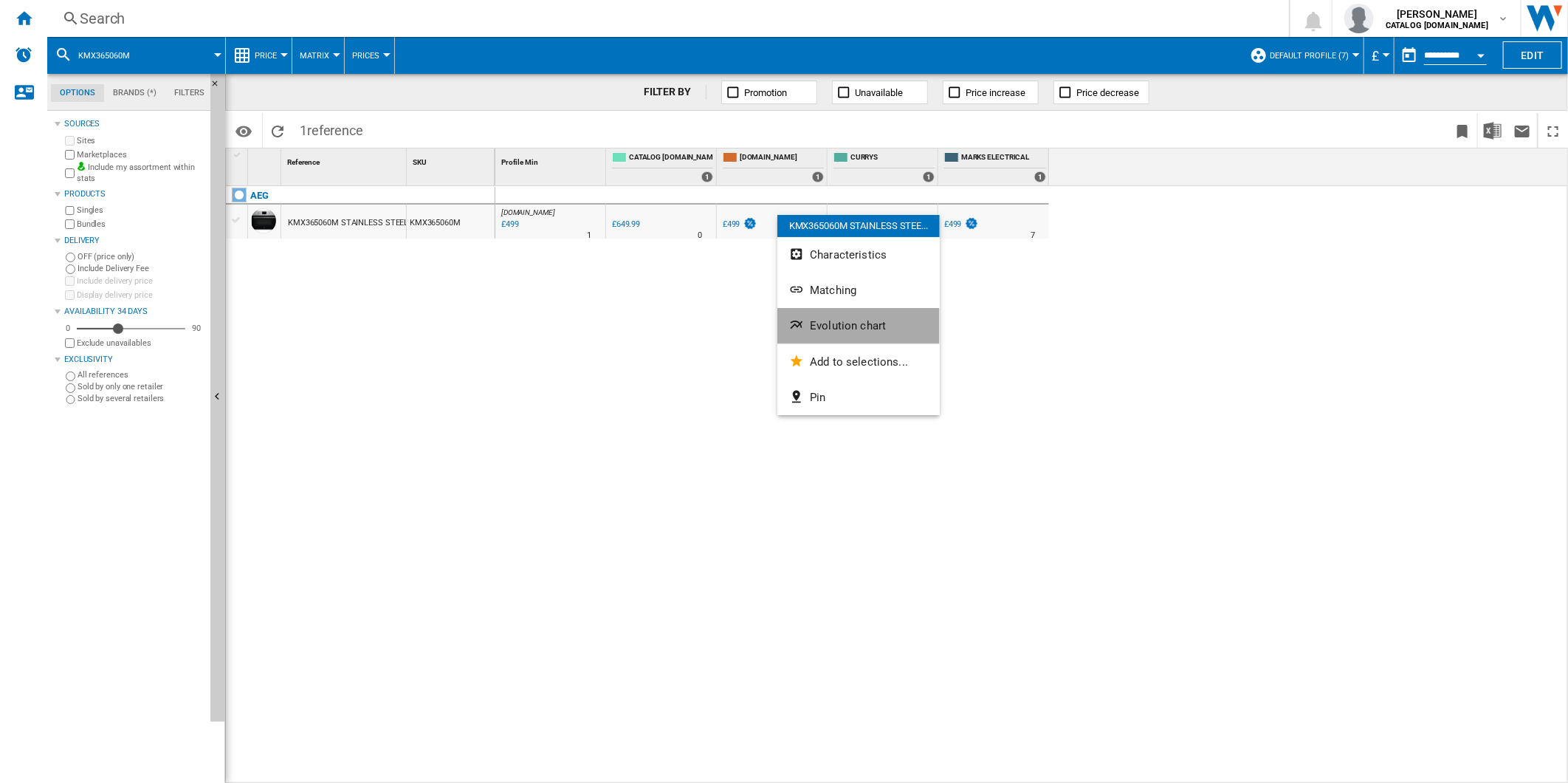
click at [829, 319] on span "Evolution chart" at bounding box center [847, 326] width 76 height 14
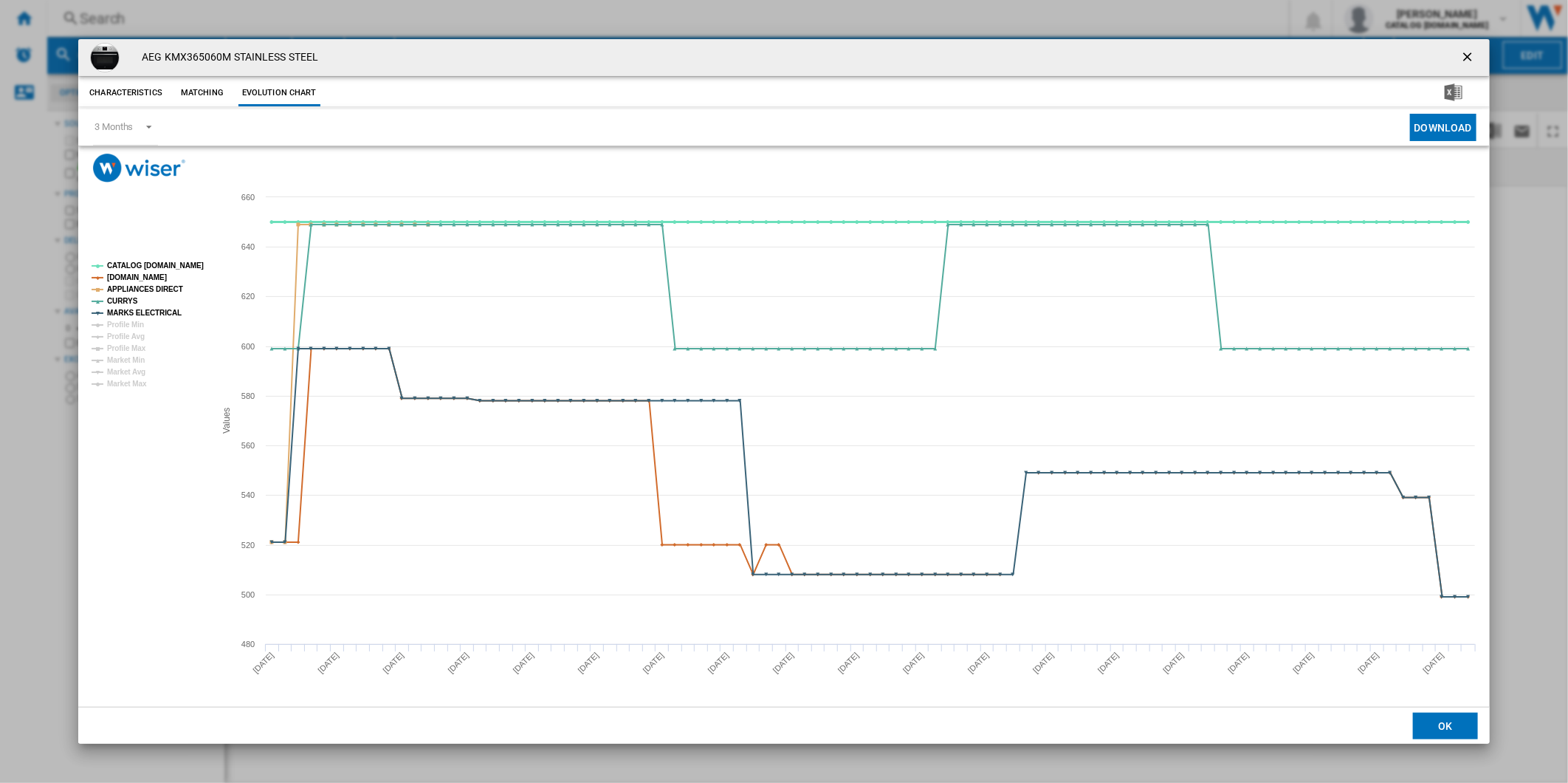
click at [165, 266] on tspan "CATALOG [DOMAIN_NAME]" at bounding box center [155, 265] width 96 height 8
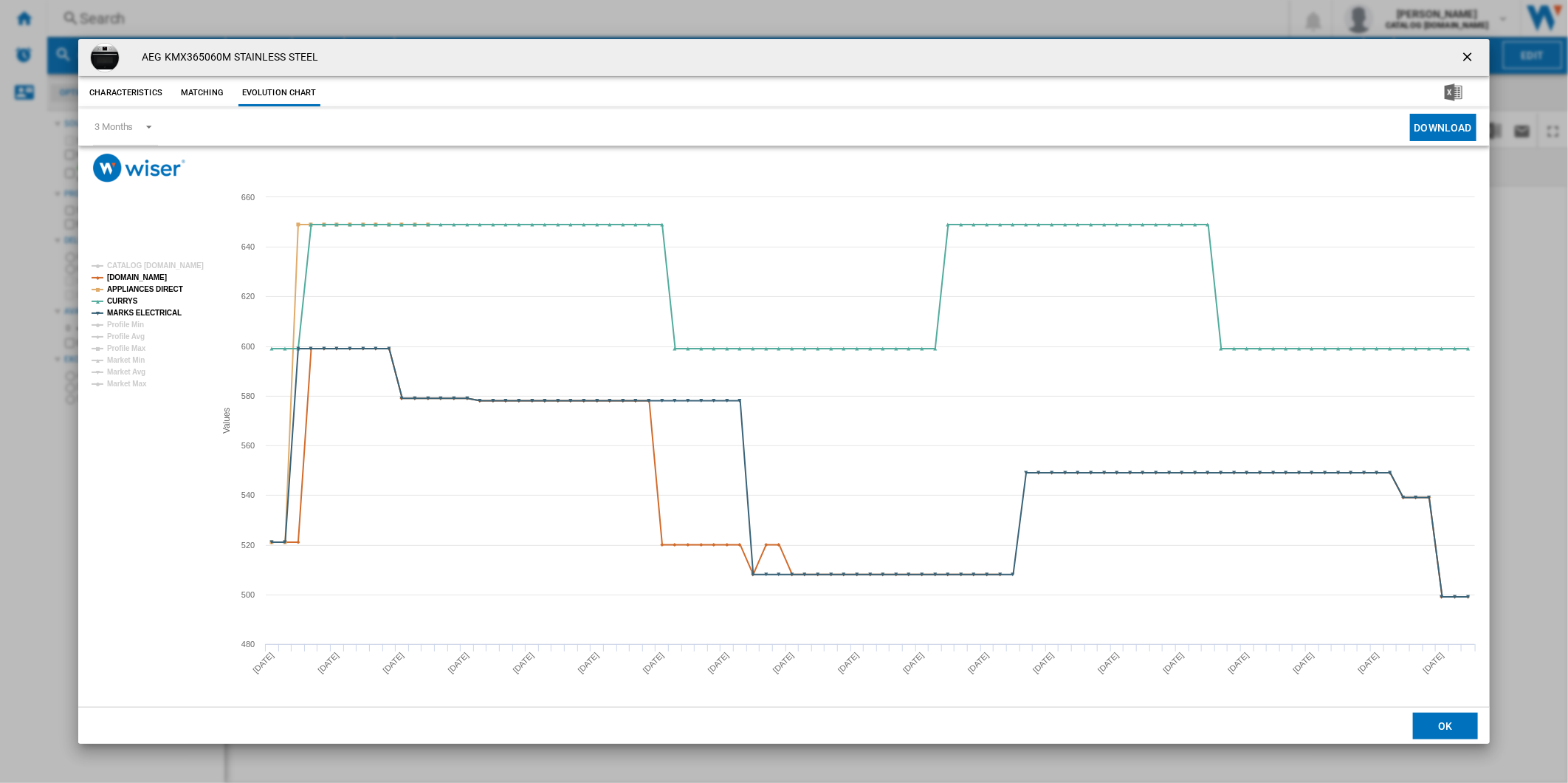
click at [1474, 49] on ng-md-icon "getI18NText('BUTTONS.CLOSE_DIALOG')" at bounding box center [1469, 58] width 18 height 18
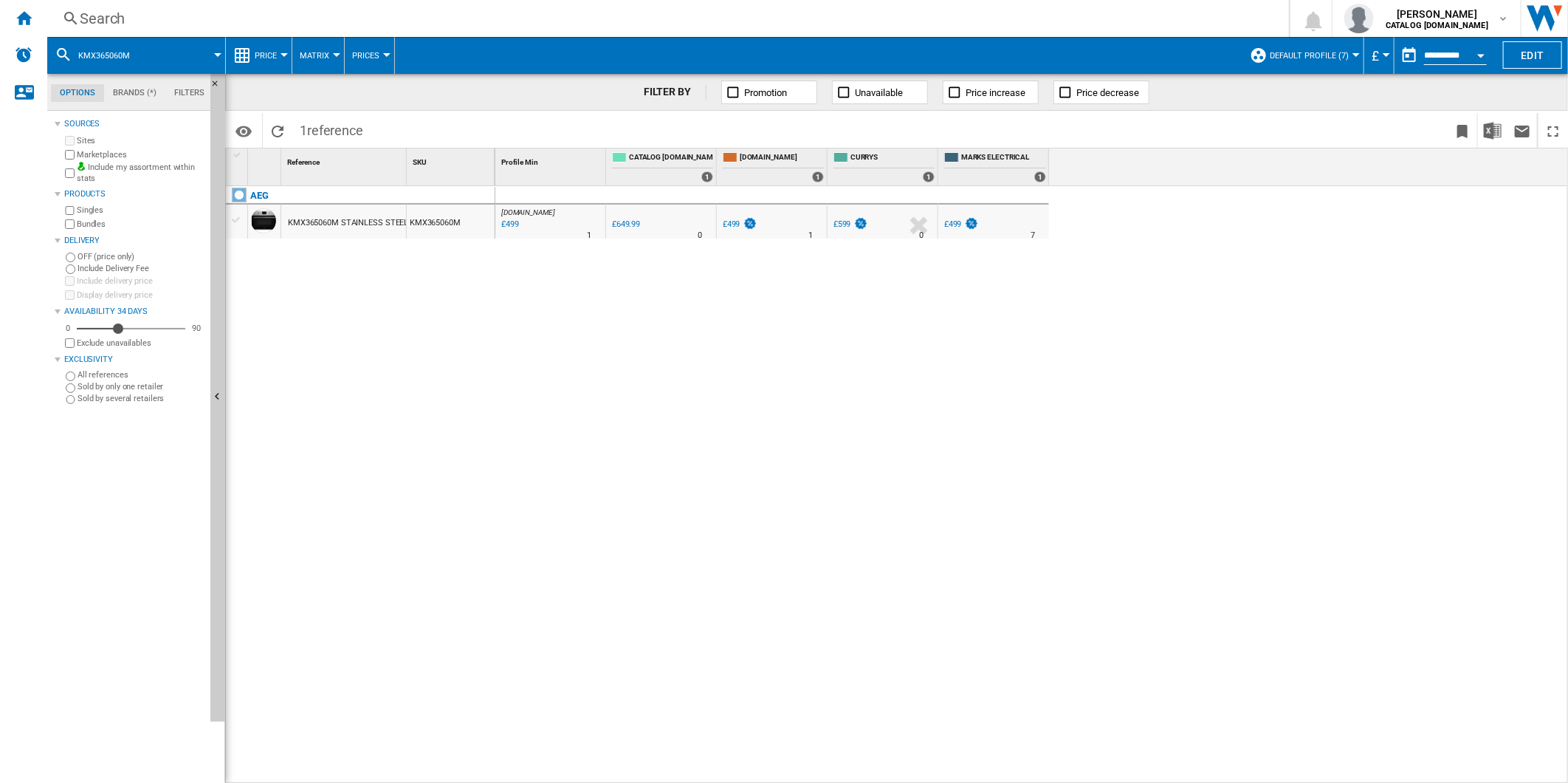
click at [882, 13] on div "Search" at bounding box center [665, 18] width 1170 height 21
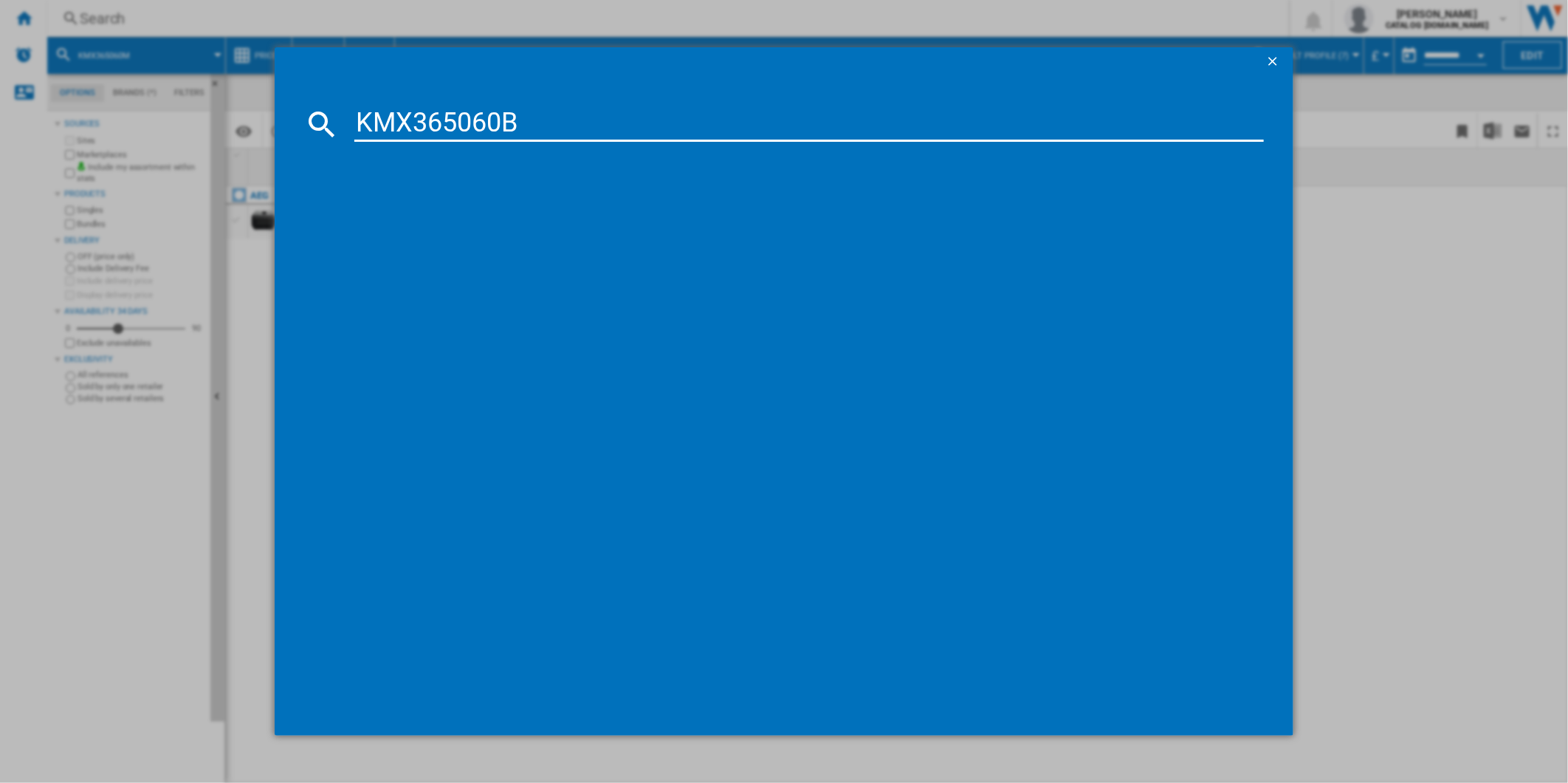
type input "KMX365060B"
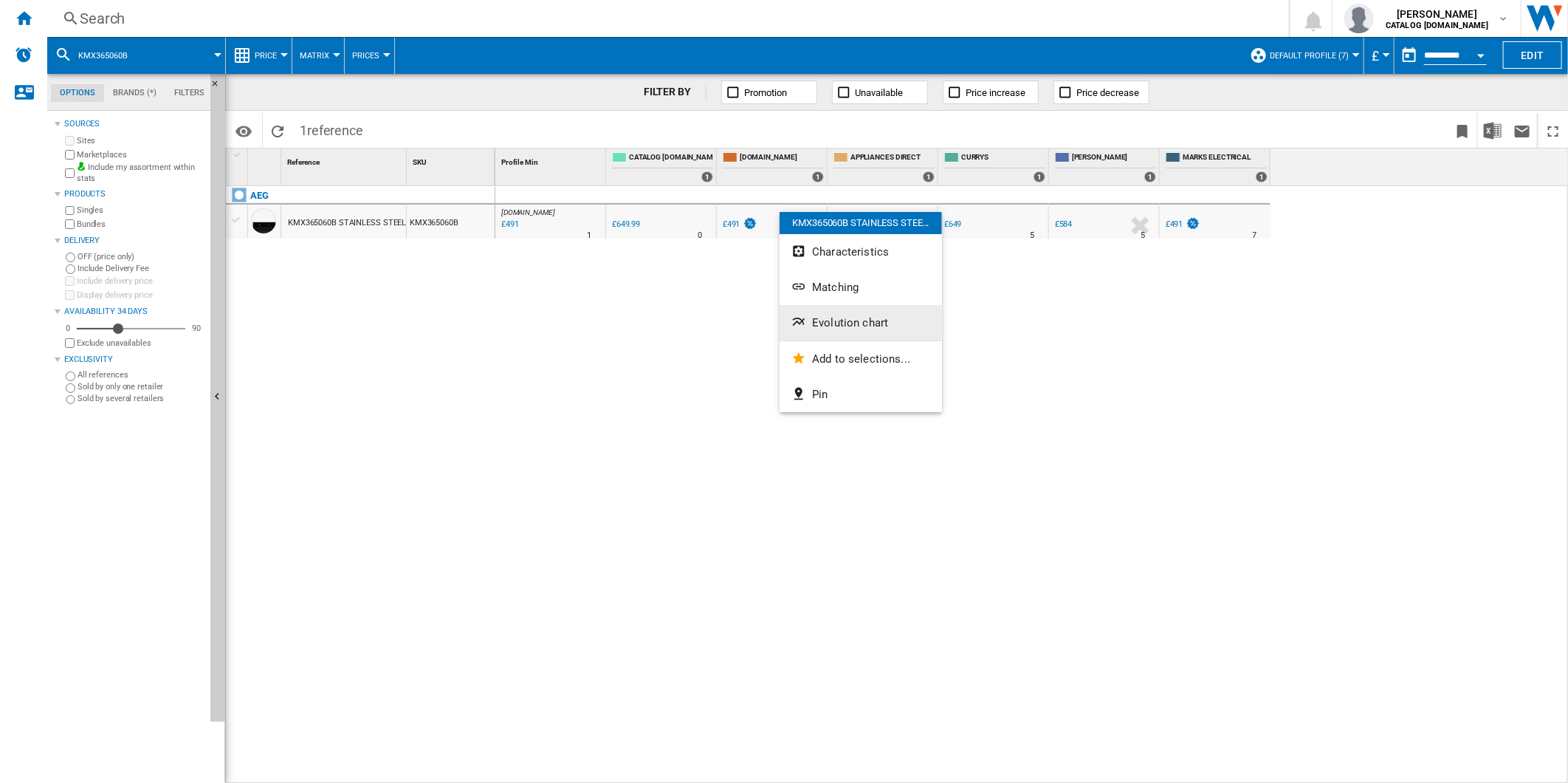
click at [867, 332] on button "Evolution chart" at bounding box center [860, 322] width 162 height 35
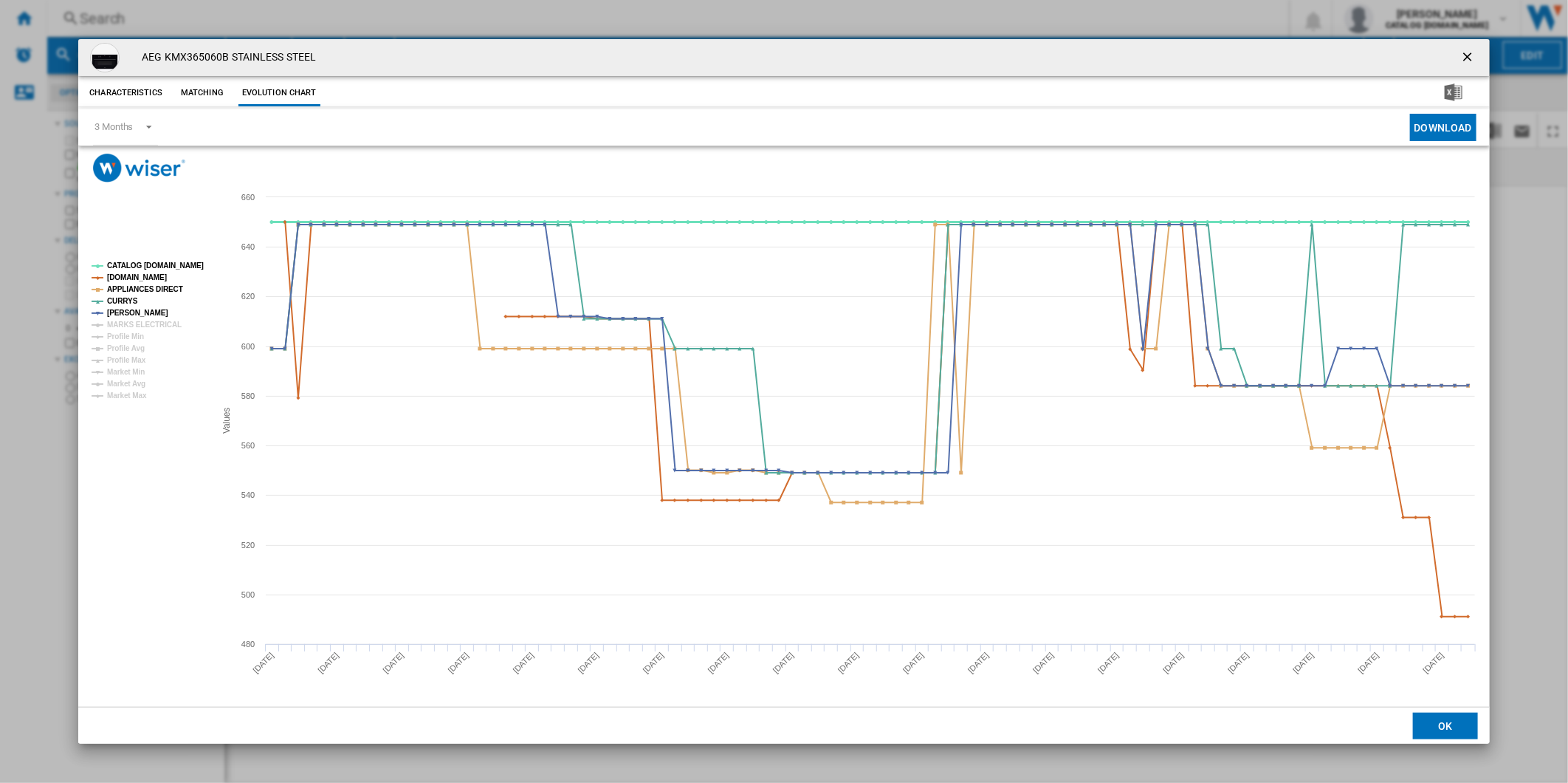
click at [157, 263] on tspan "CATALOG [DOMAIN_NAME]" at bounding box center [155, 265] width 96 height 8
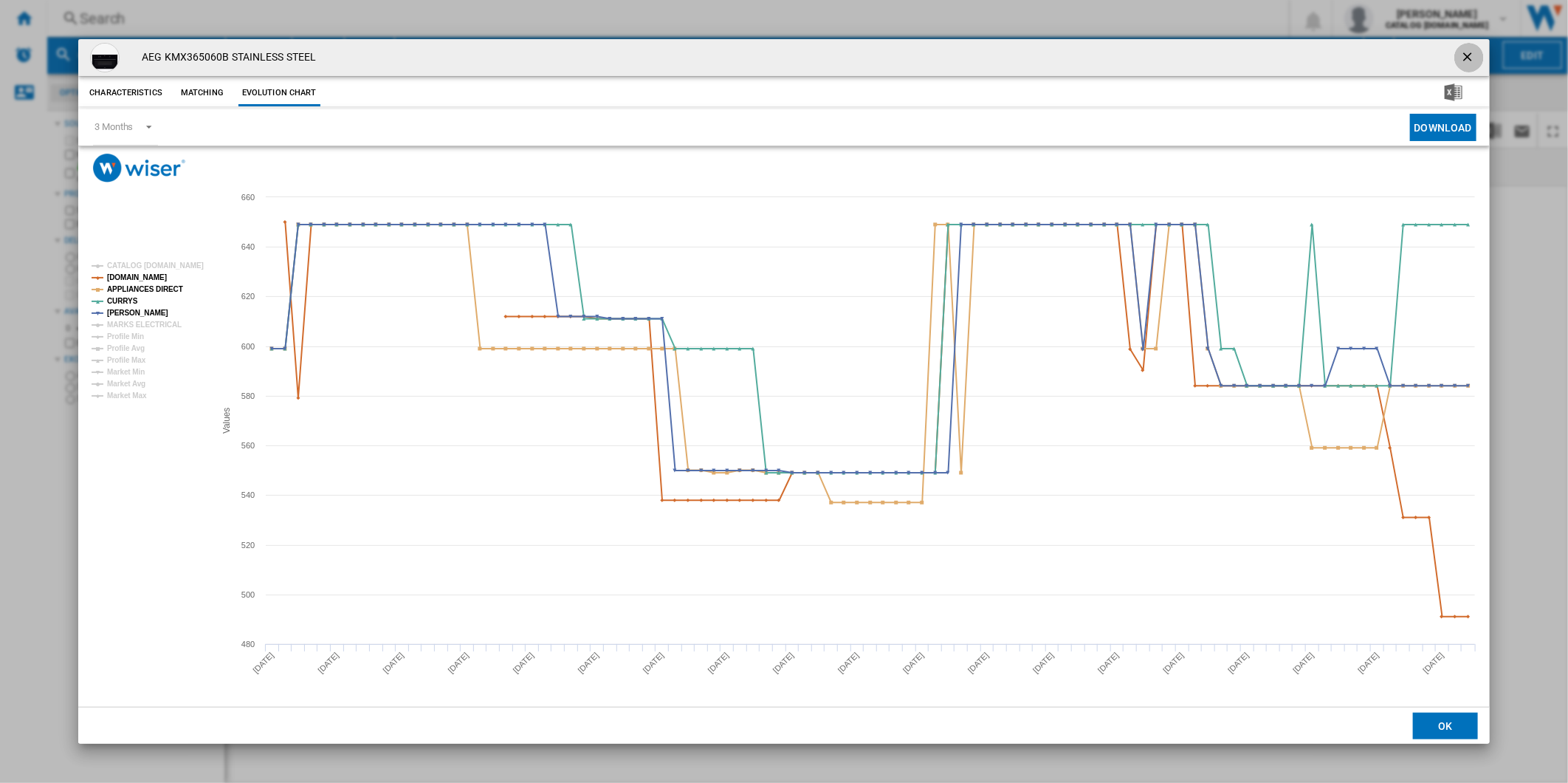
click at [1475, 54] on ng-md-icon "getI18NText('BUTTONS.CLOSE_DIALOG')" at bounding box center [1469, 58] width 18 height 18
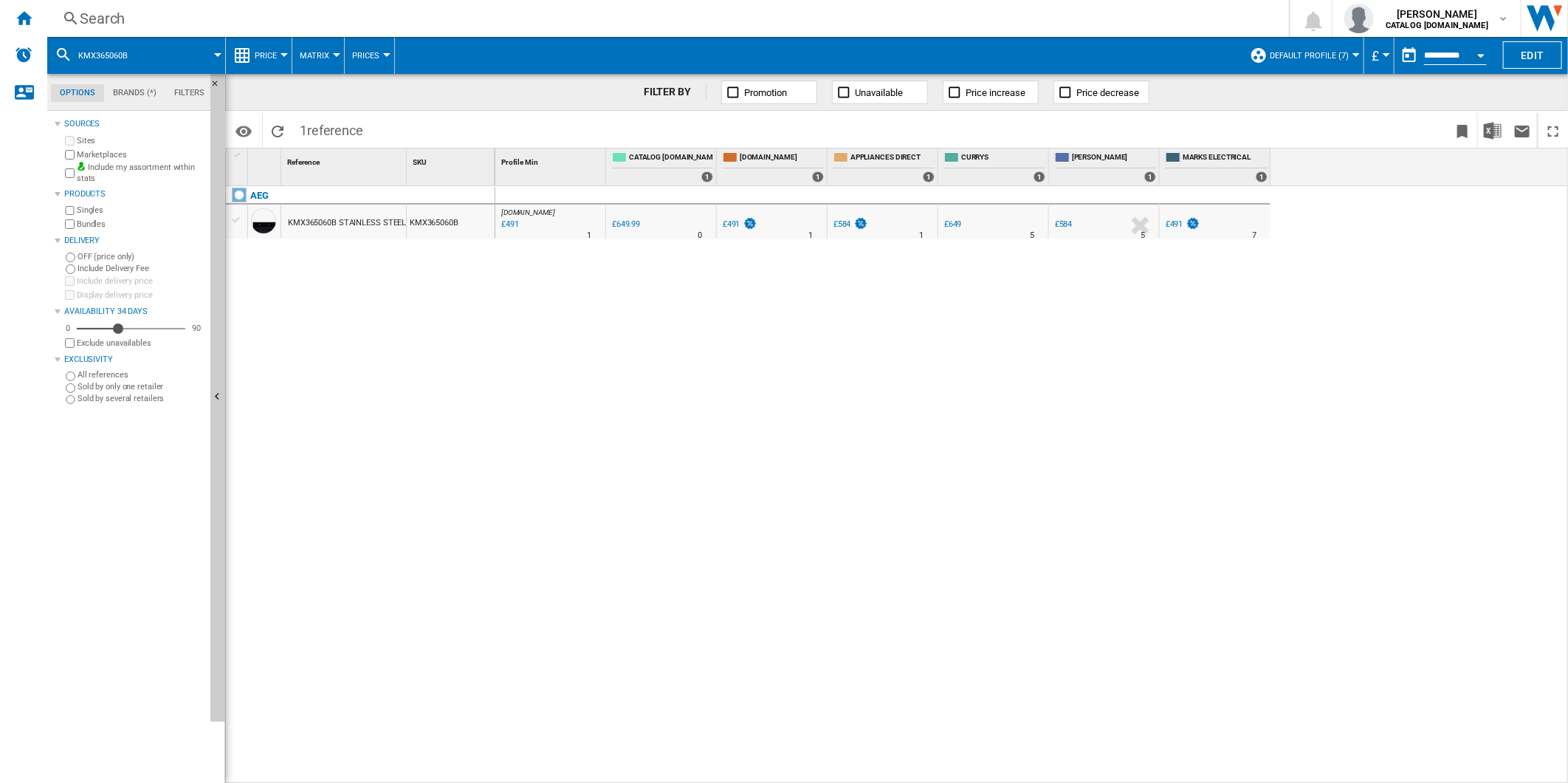
click at [807, 31] on div "Search Search 0 [PERSON_NAME] CATALOG [DOMAIN_NAME] CATALOG [DOMAIN_NAME] My se…" at bounding box center [807, 19] width 1521 height 37
click at [786, 23] on div "Search" at bounding box center [665, 18] width 1170 height 21
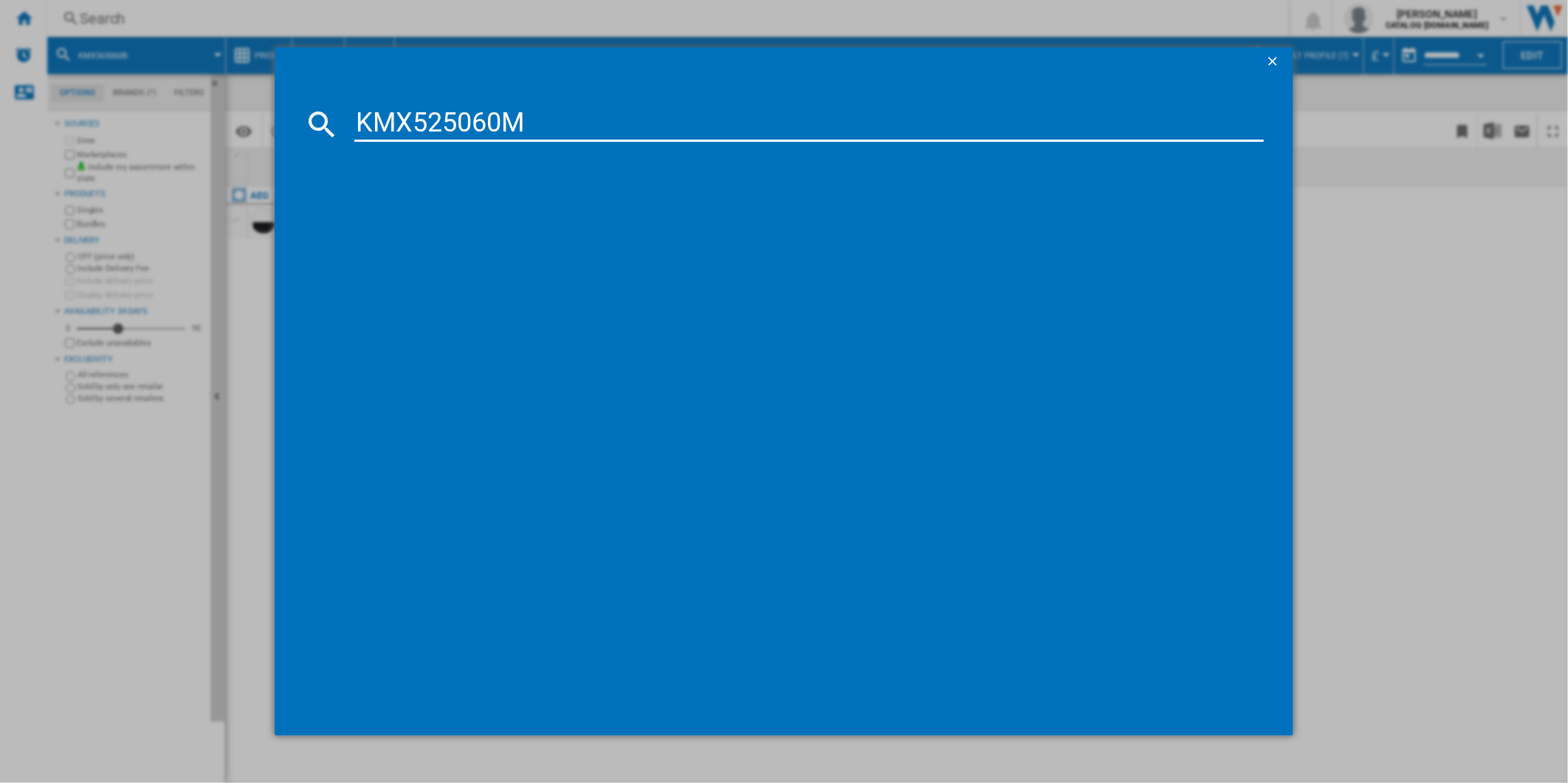
type input "KMX525060M"
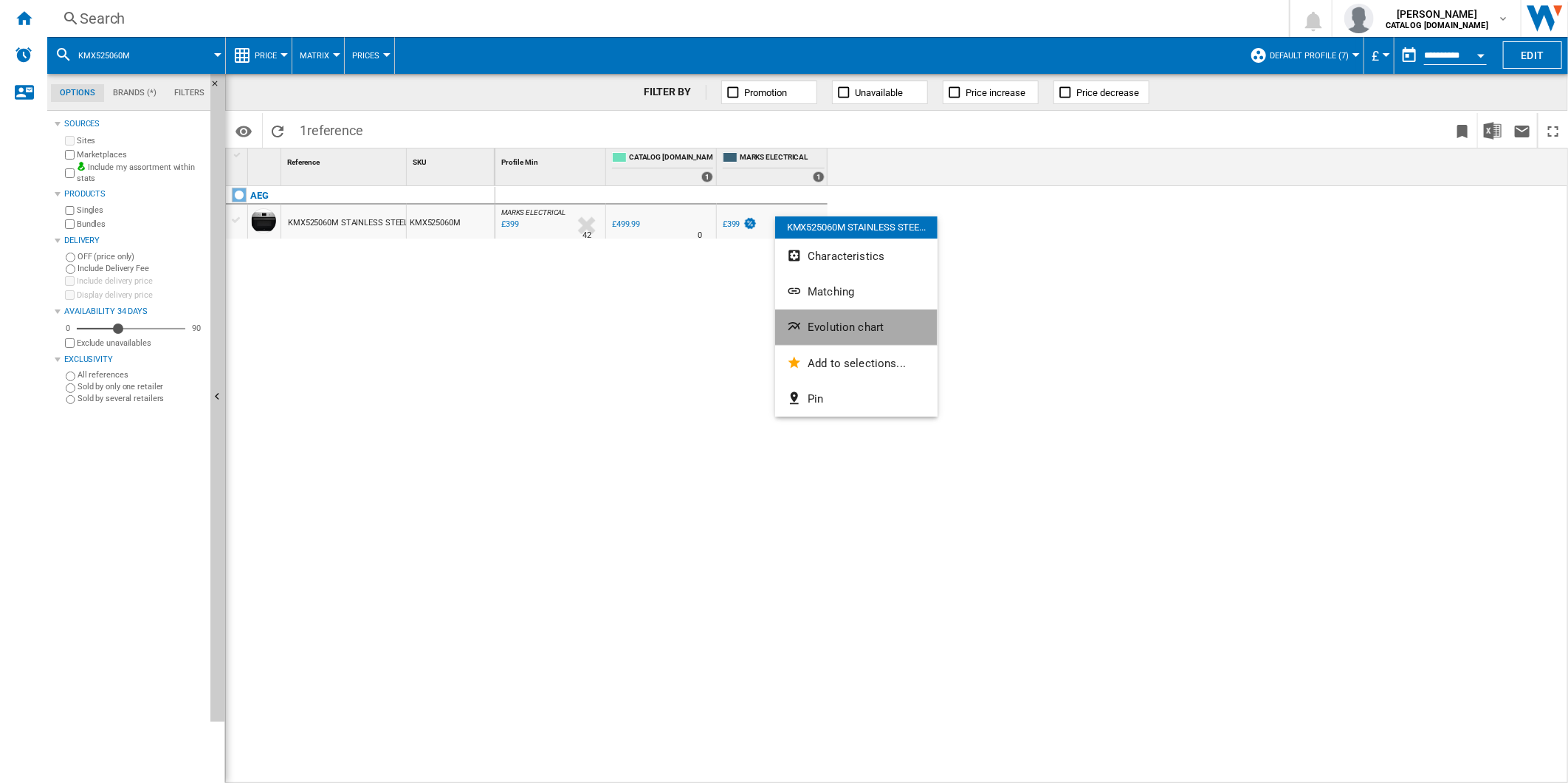
click at [817, 318] on button "Evolution chart" at bounding box center [855, 327] width 162 height 35
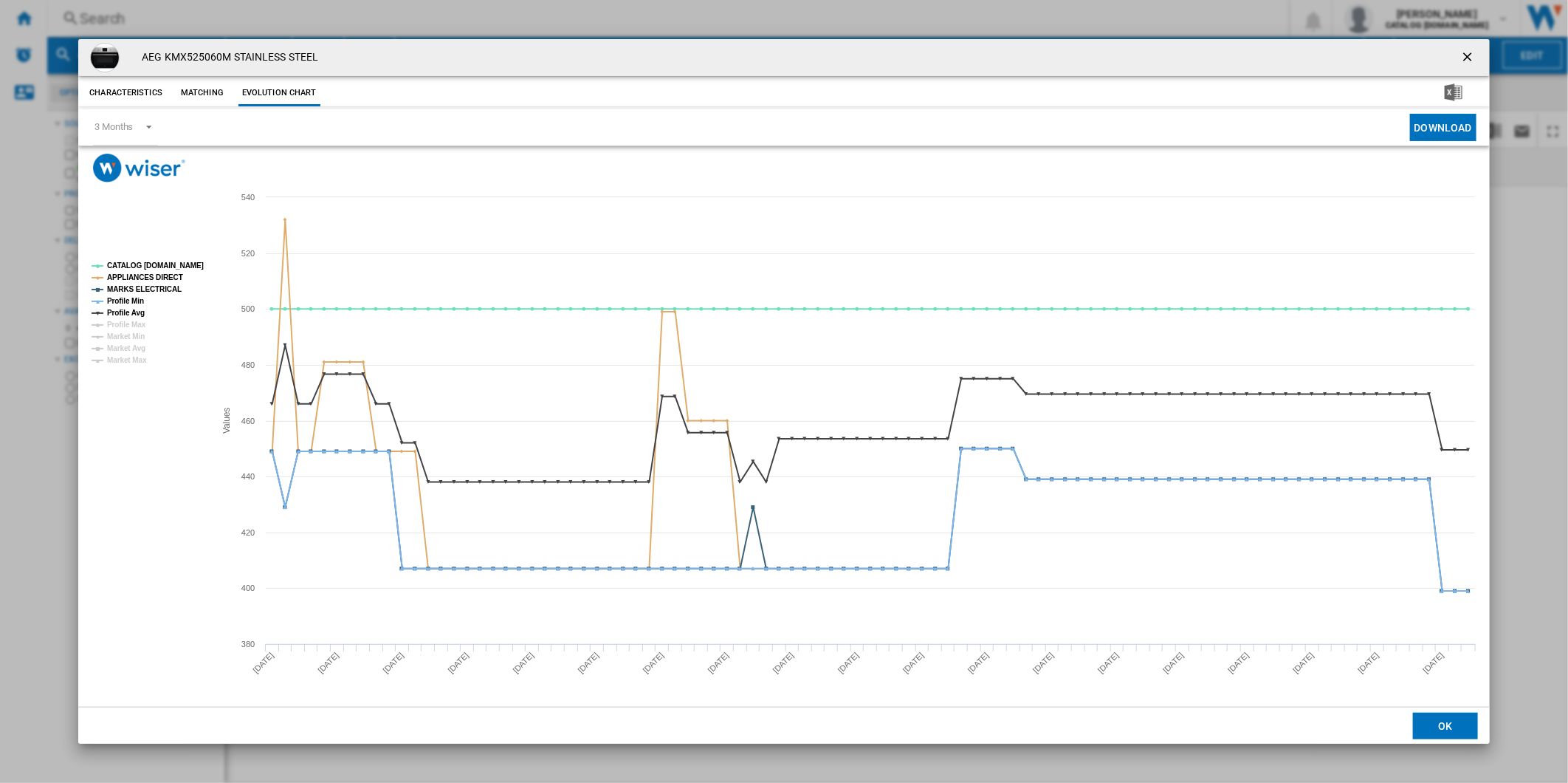
click at [141, 314] on tspan "Profile Avg" at bounding box center [126, 312] width 37 height 8
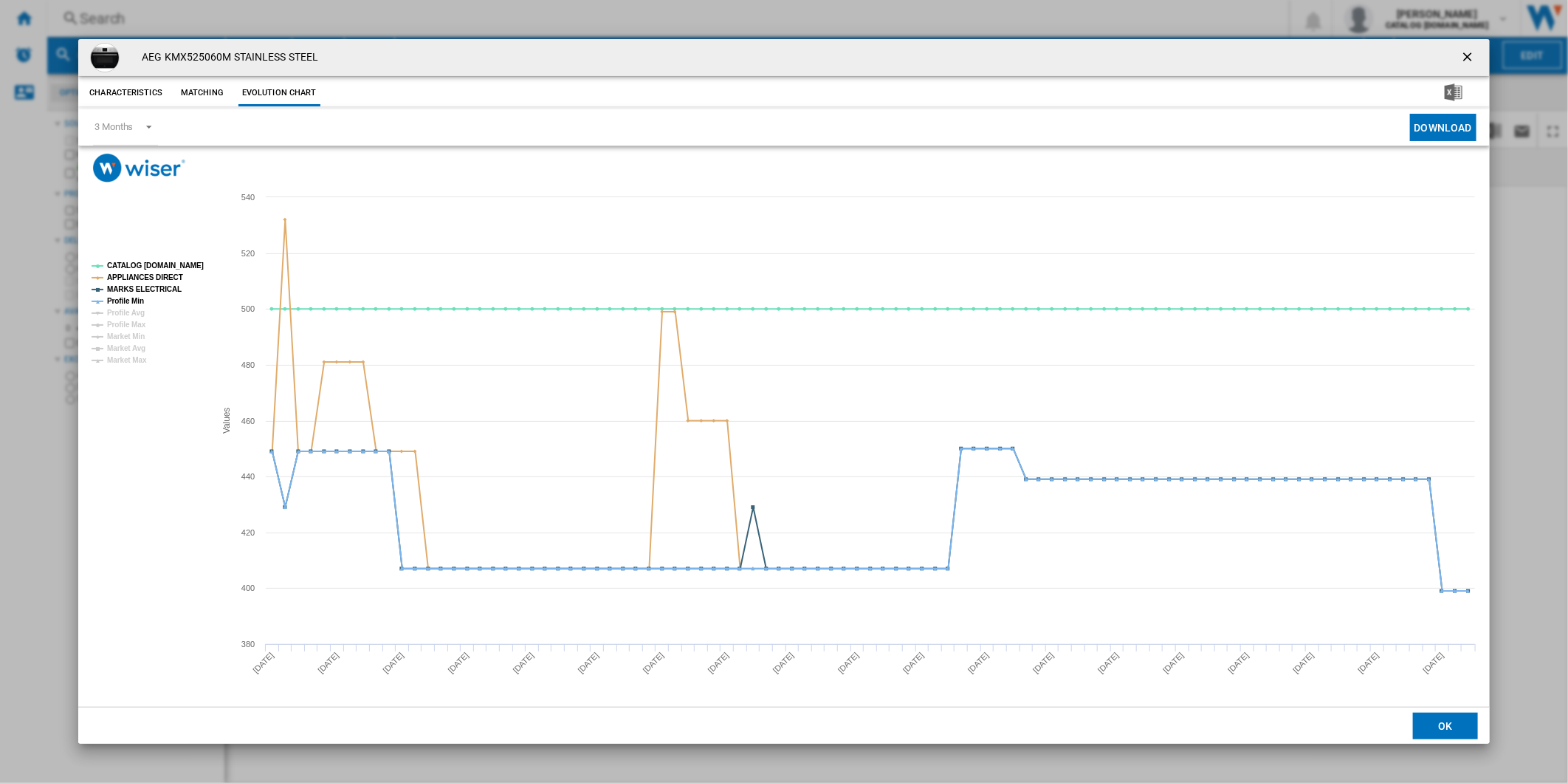
click at [137, 308] on tspan "Profile Avg" at bounding box center [126, 312] width 37 height 8
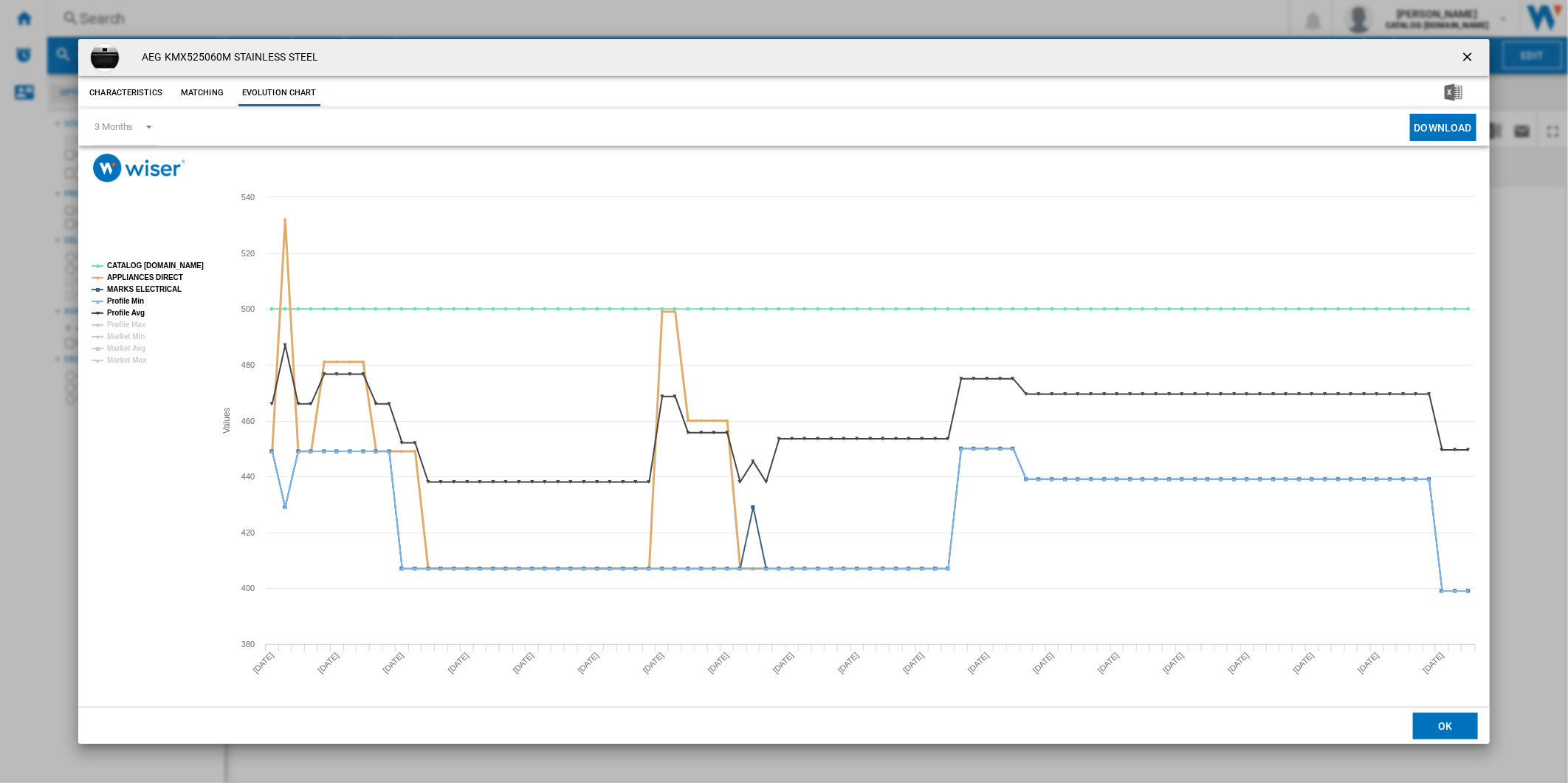
click at [165, 267] on tspan "CATALOG [DOMAIN_NAME]" at bounding box center [155, 265] width 96 height 8
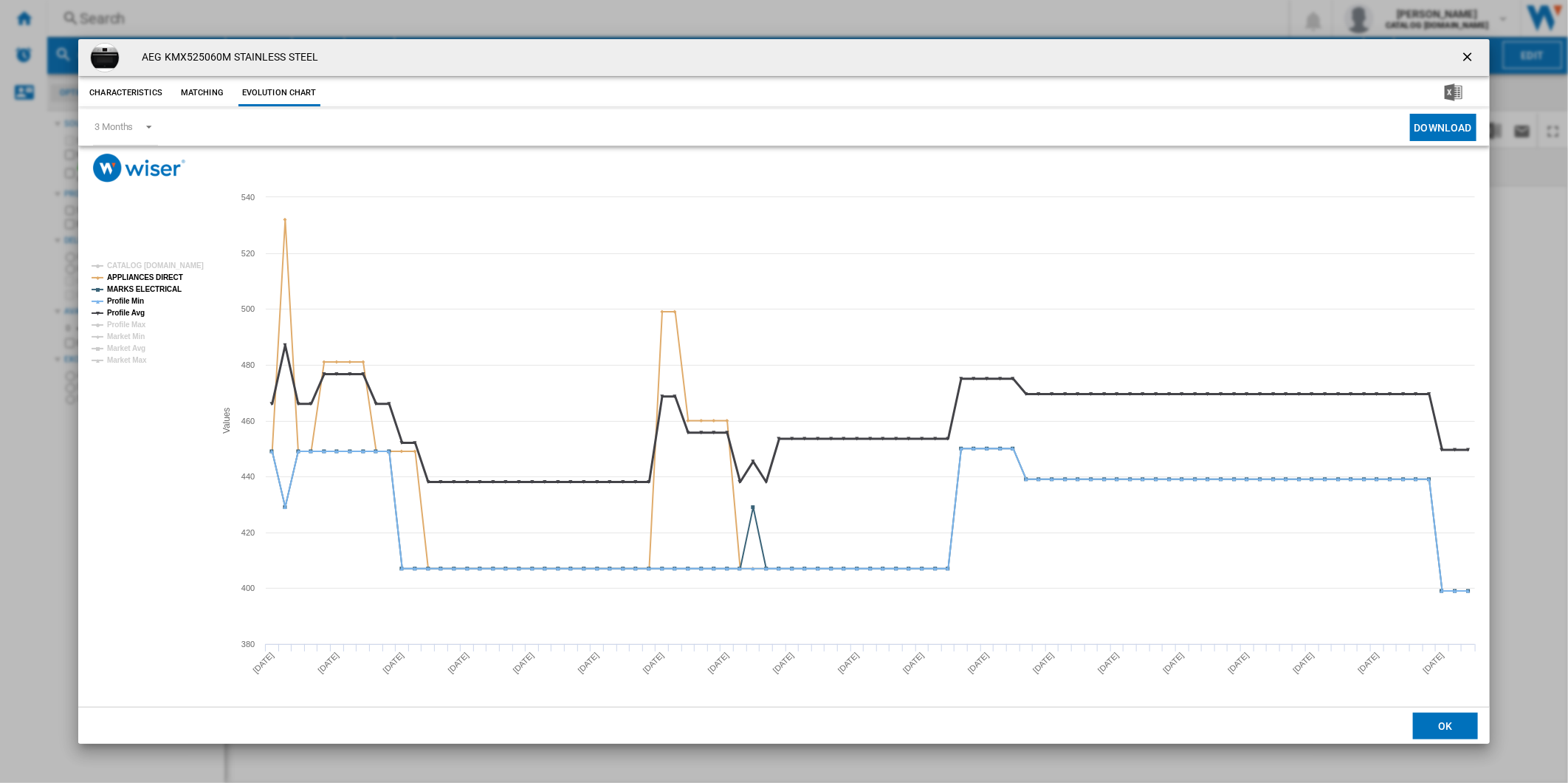
click at [135, 308] on tspan "Profile Avg" at bounding box center [126, 312] width 37 height 8
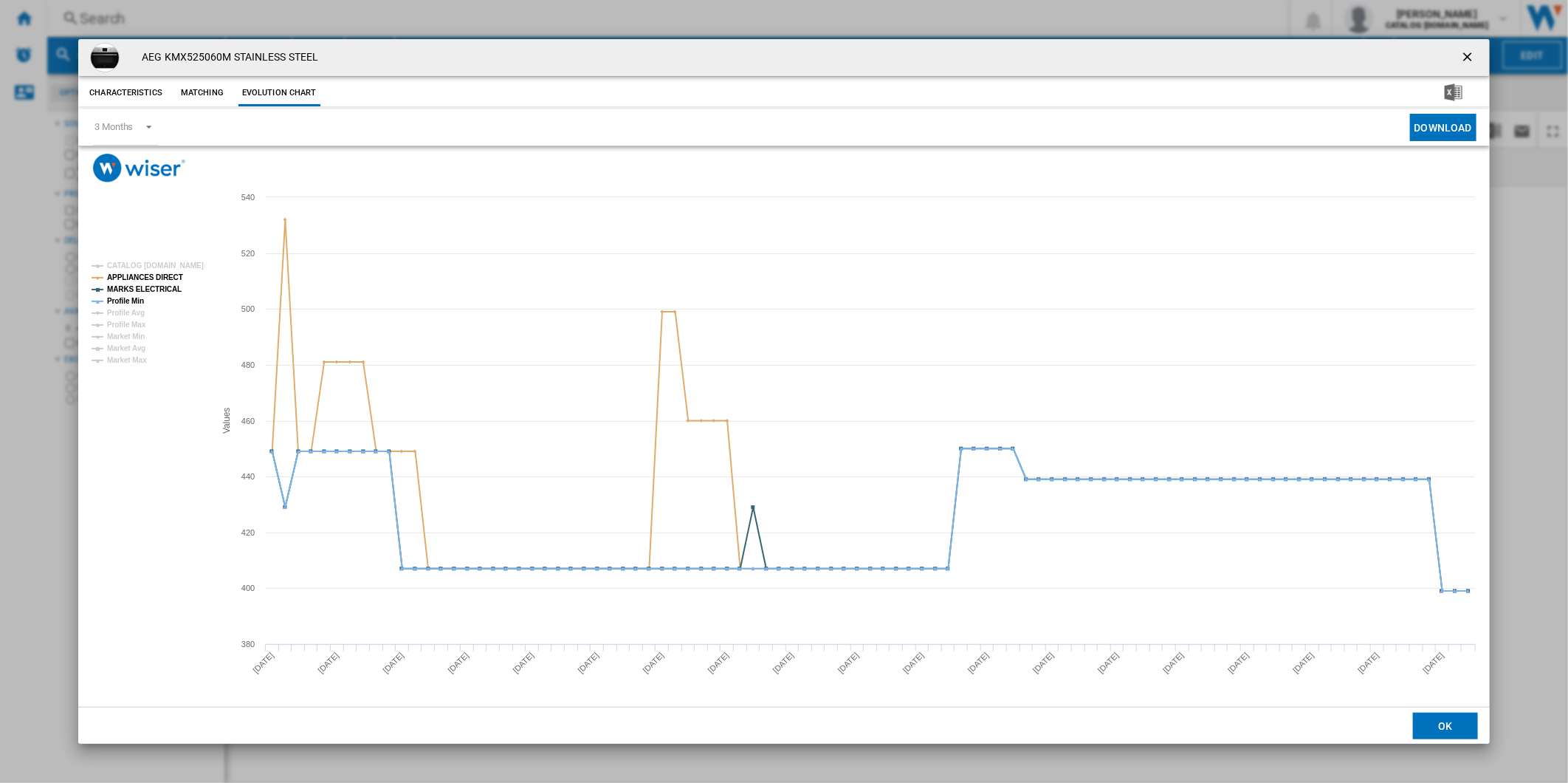
click at [131, 314] on tspan "Profile Avg" at bounding box center [126, 312] width 37 height 8
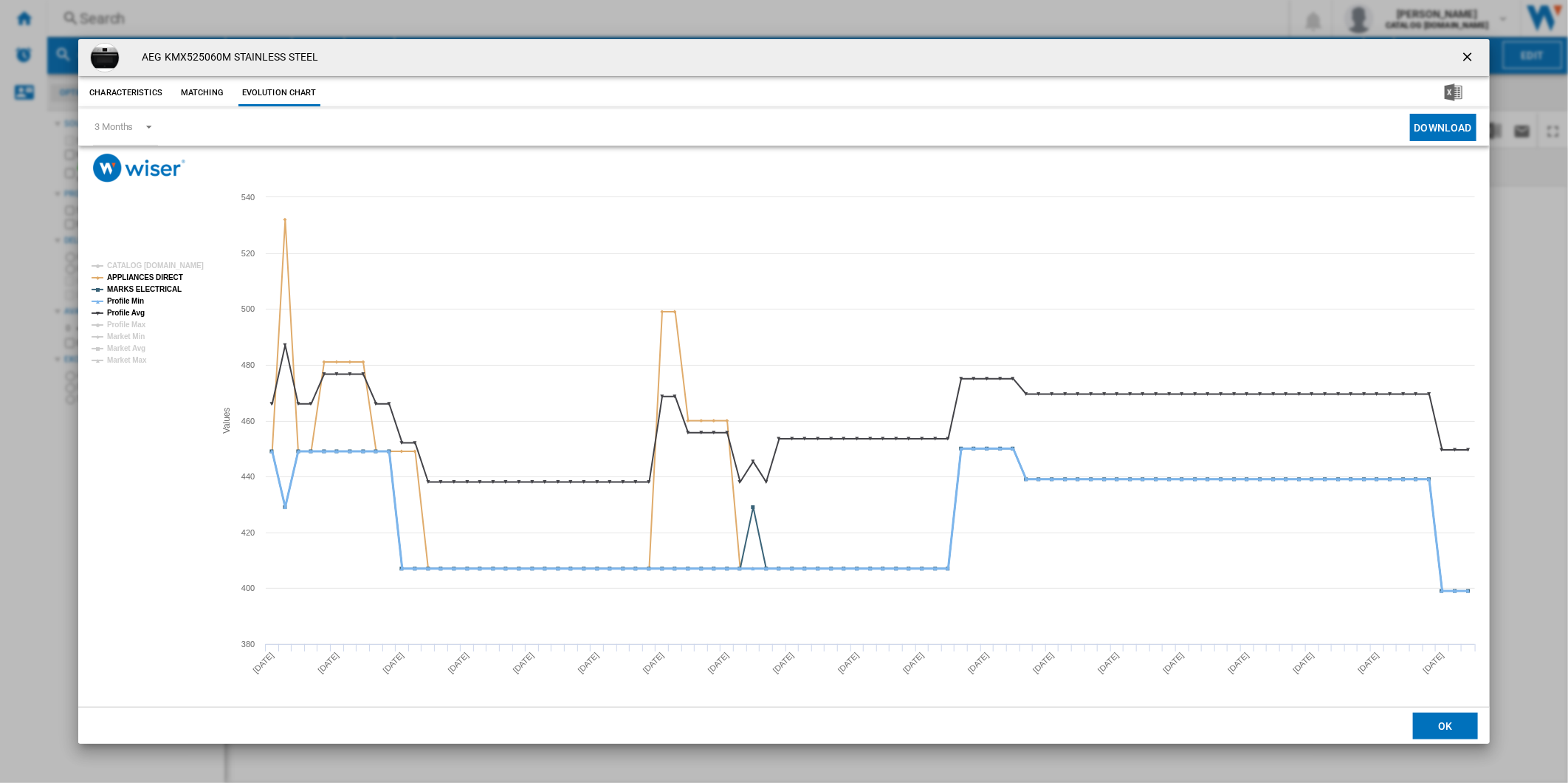
click at [137, 303] on tspan "Profile Min" at bounding box center [126, 301] width 37 height 8
click at [135, 311] on tspan "Profile Avg" at bounding box center [126, 312] width 37 height 8
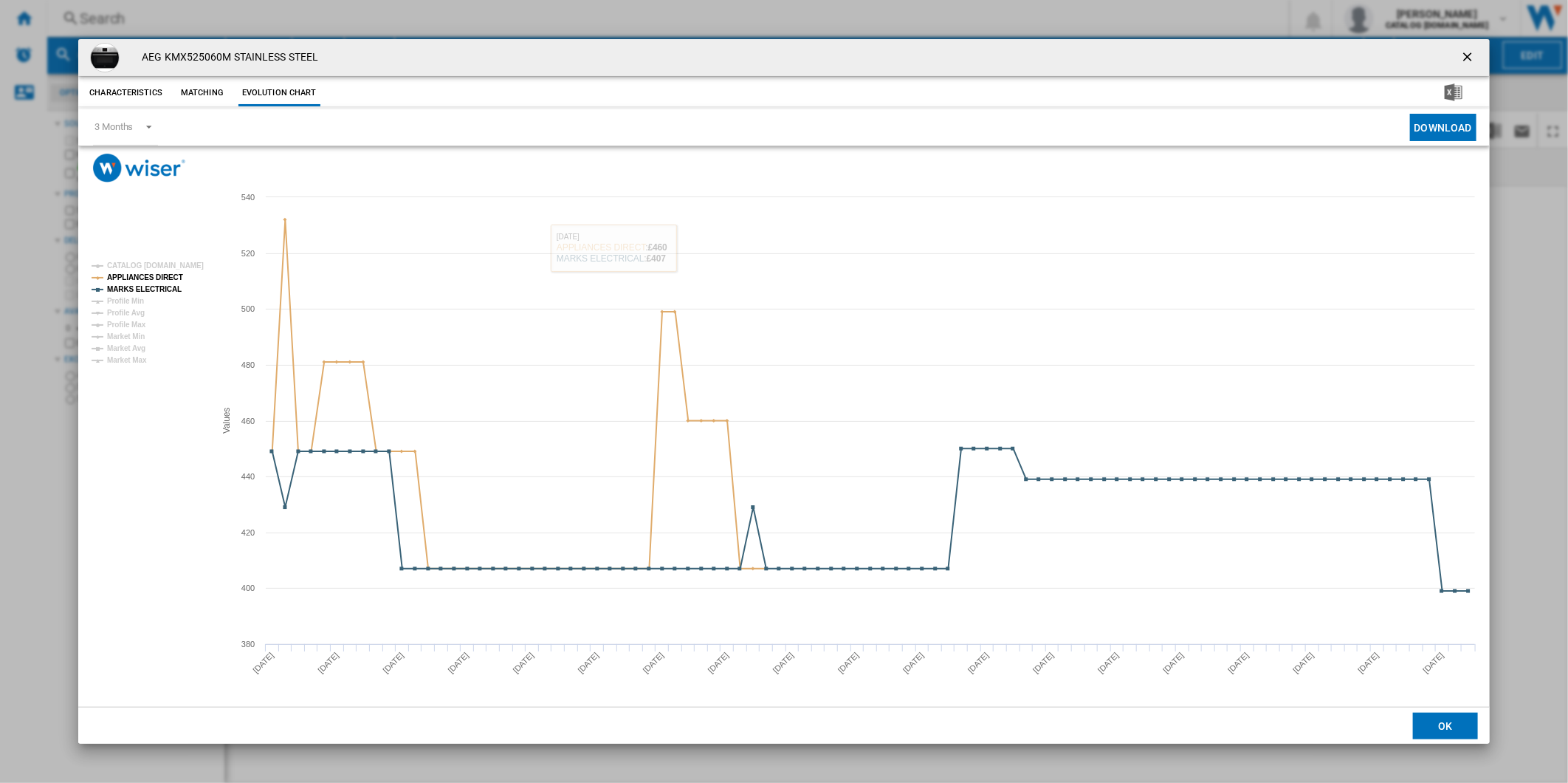
drag, startPoint x: 1471, startPoint y: 59, endPoint x: 1170, endPoint y: 29, distance: 302.5
click at [1450, 57] on div "AEG KMX525060M STAINLESS STEEL" at bounding box center [784, 58] width 1411 height 37
click at [1467, 64] on ng-md-icon "getI18NText('BUTTONS.CLOSE_DIALOG')" at bounding box center [1469, 58] width 18 height 18
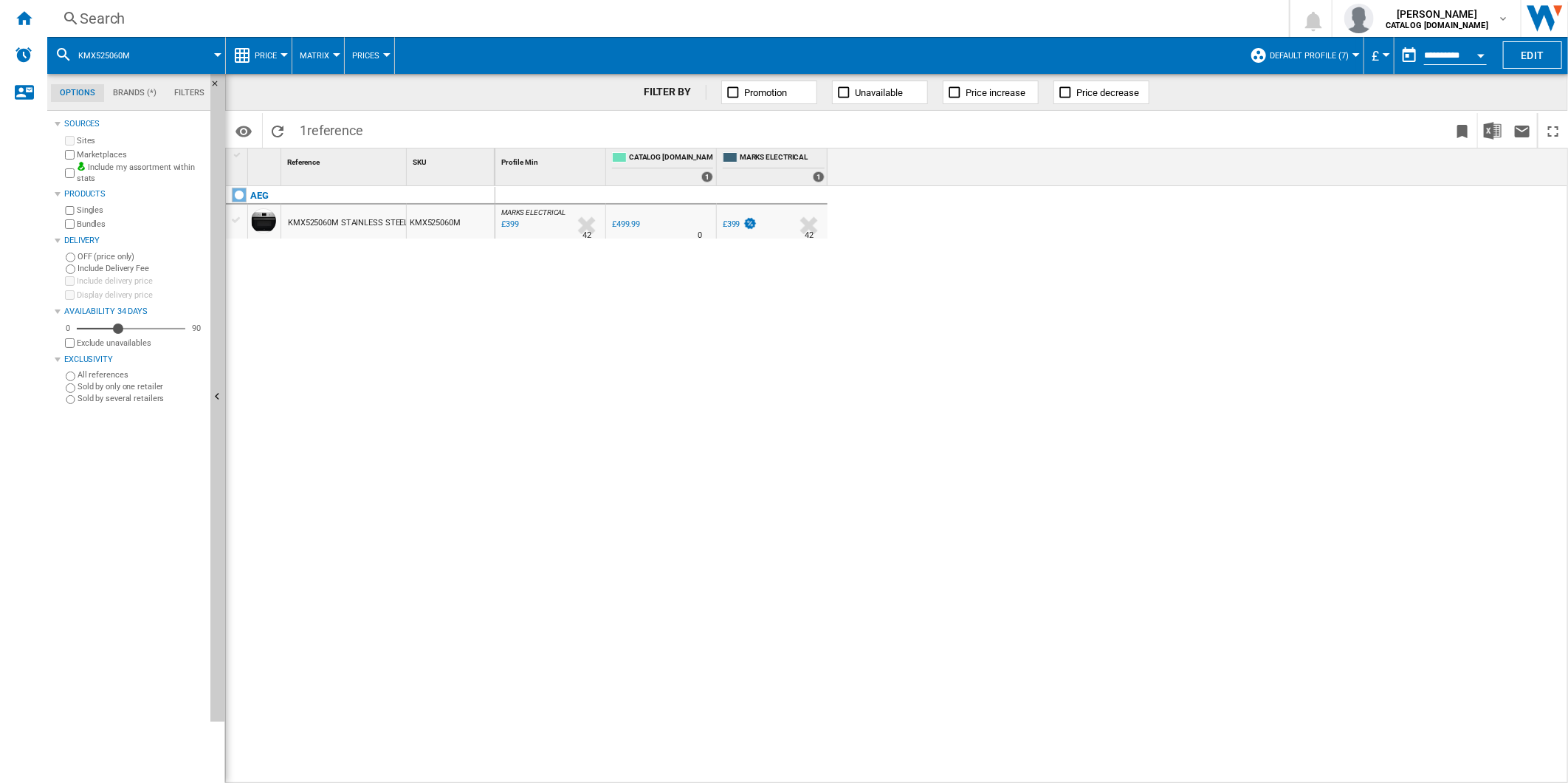
click at [887, 25] on div "Search" at bounding box center [665, 18] width 1170 height 21
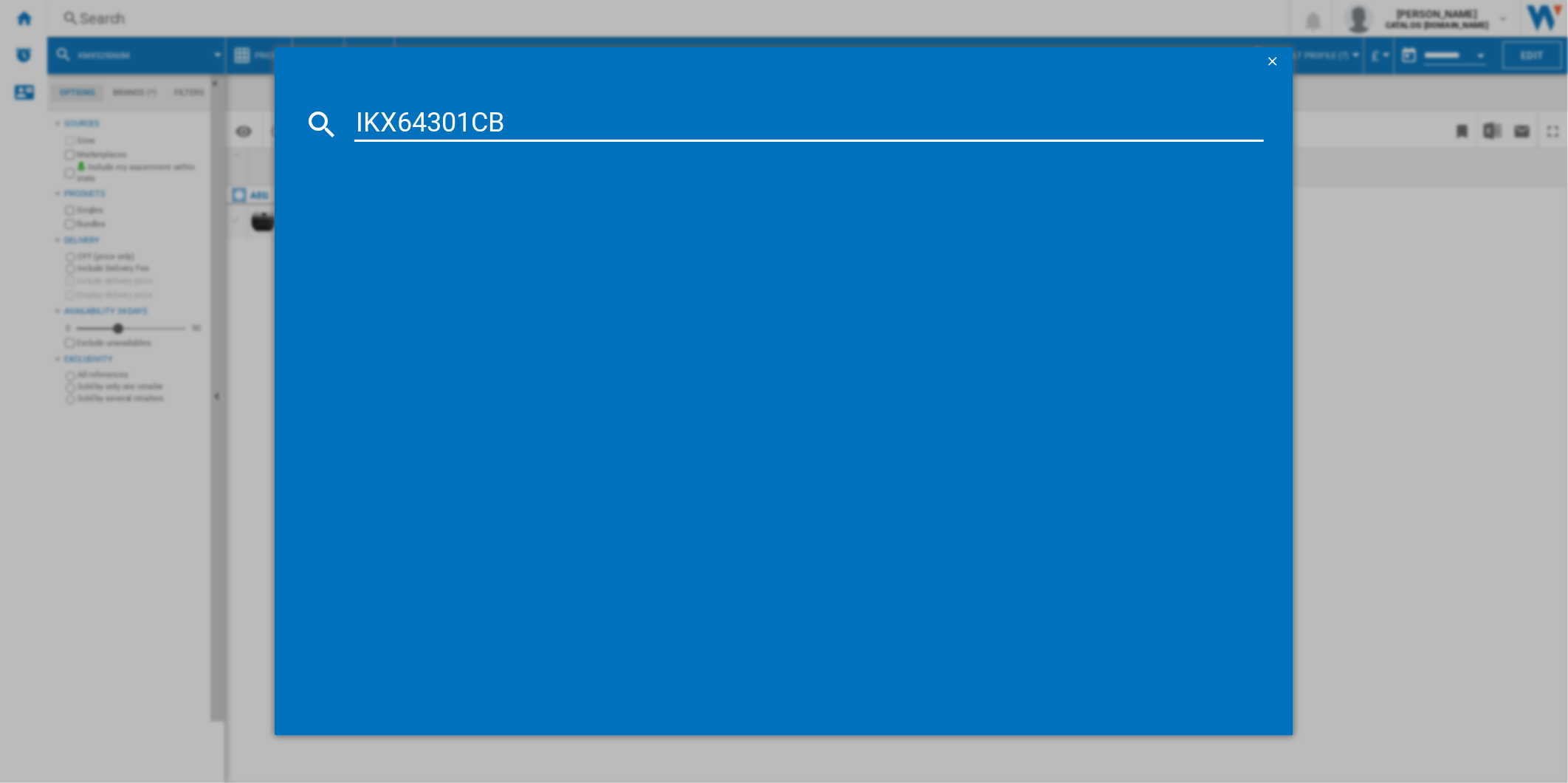
type input "IKX64301CB"
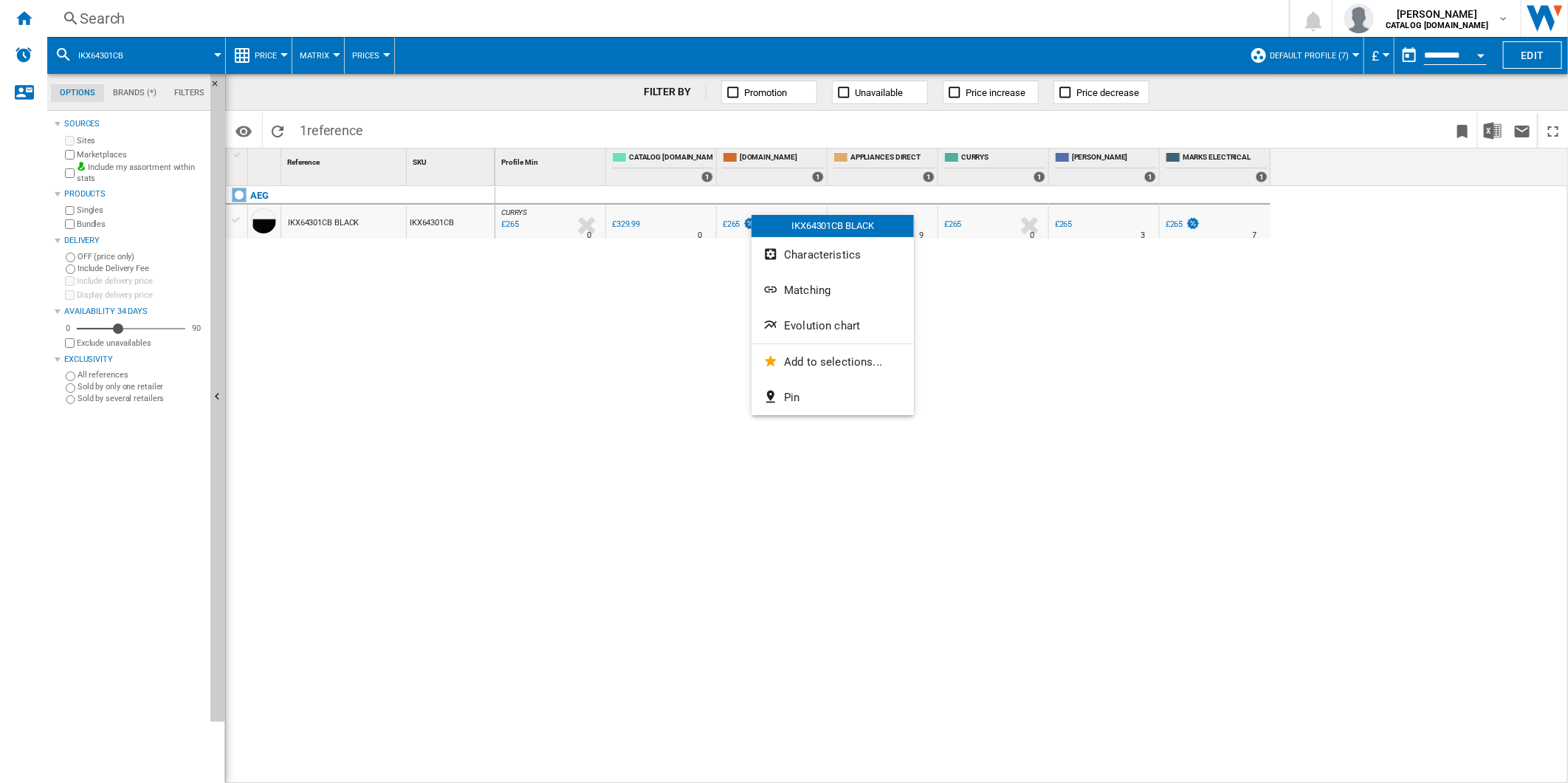
click at [798, 328] on span "Evolution chart" at bounding box center [821, 326] width 76 height 14
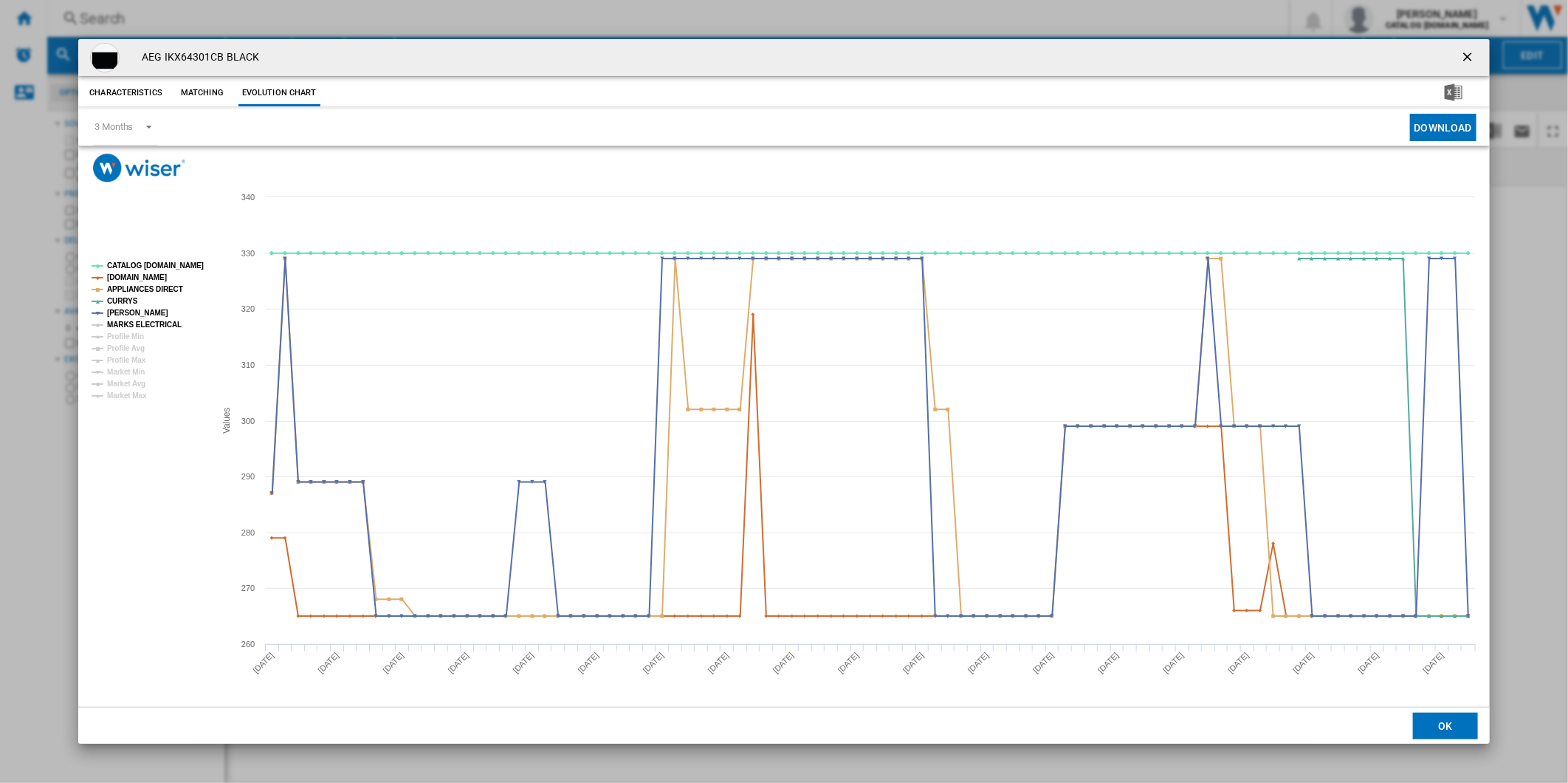
click at [136, 320] on tspan "MARKS ELECTRICAL" at bounding box center [144, 324] width 75 height 8
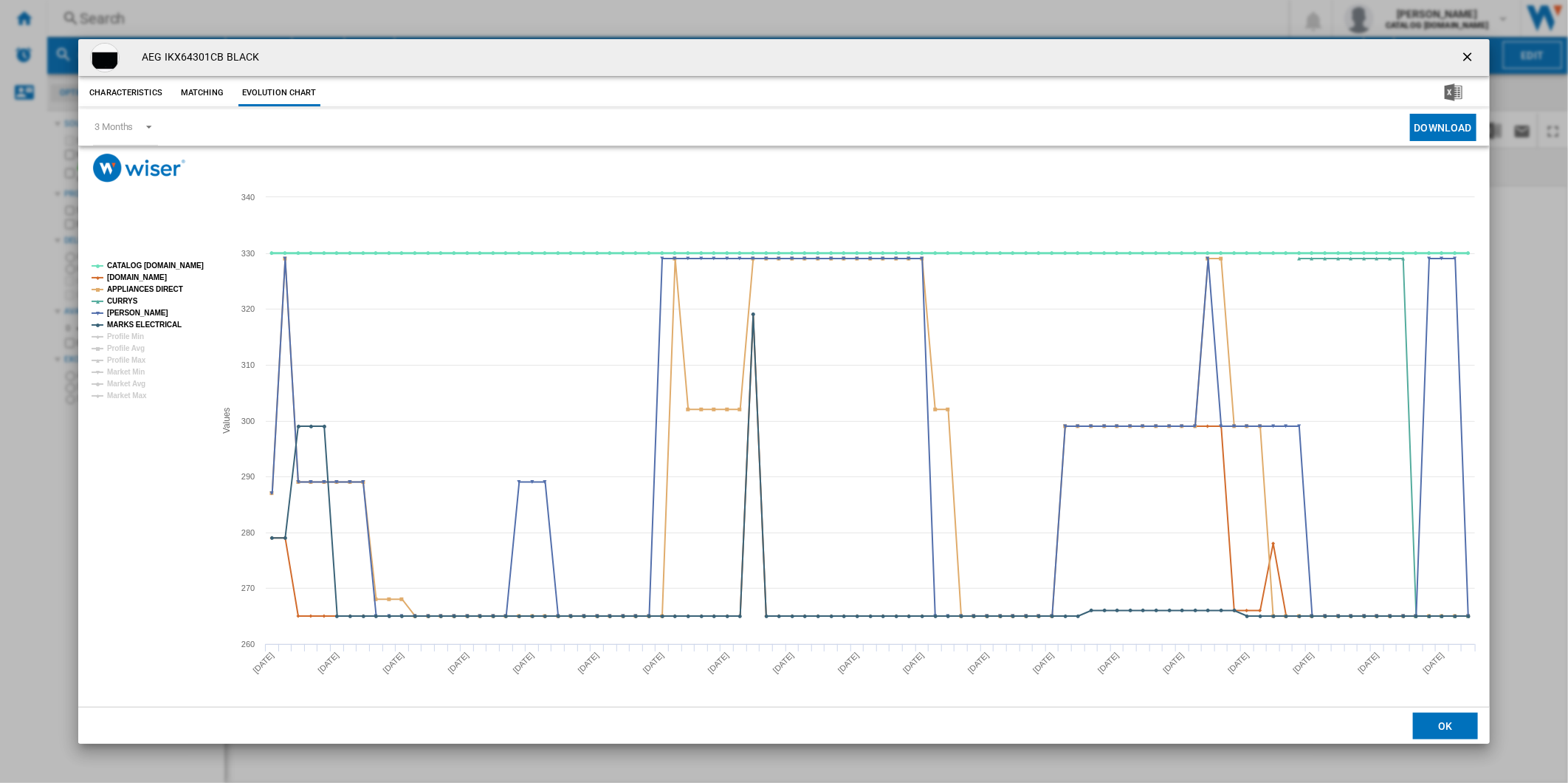
click at [143, 268] on tspan "CATALOG [DOMAIN_NAME]" at bounding box center [155, 265] width 96 height 8
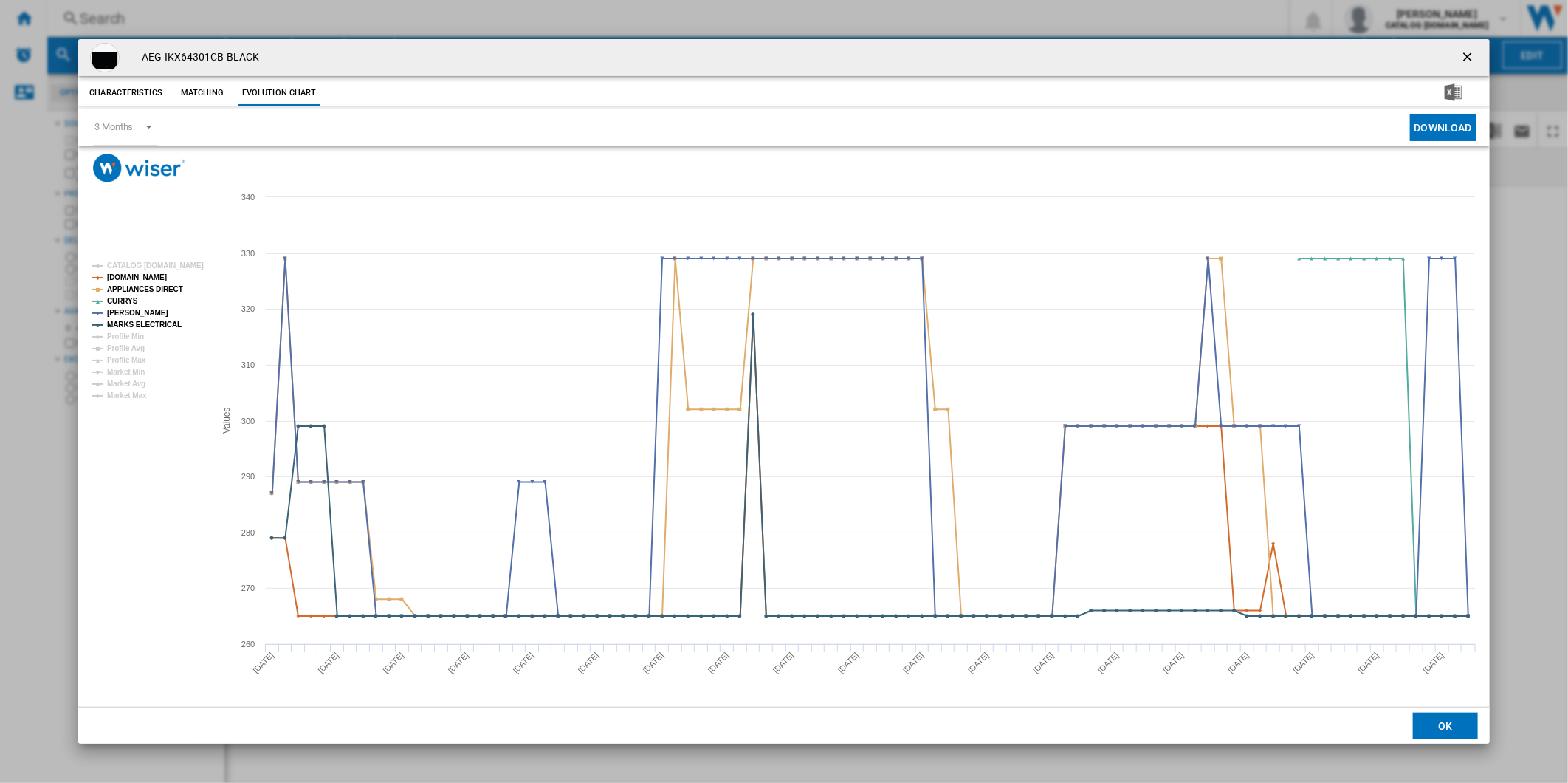
click at [1460, 63] on ng-md-icon "getI18NText('BUTTONS.CLOSE_DIALOG')" at bounding box center [1469, 58] width 18 height 18
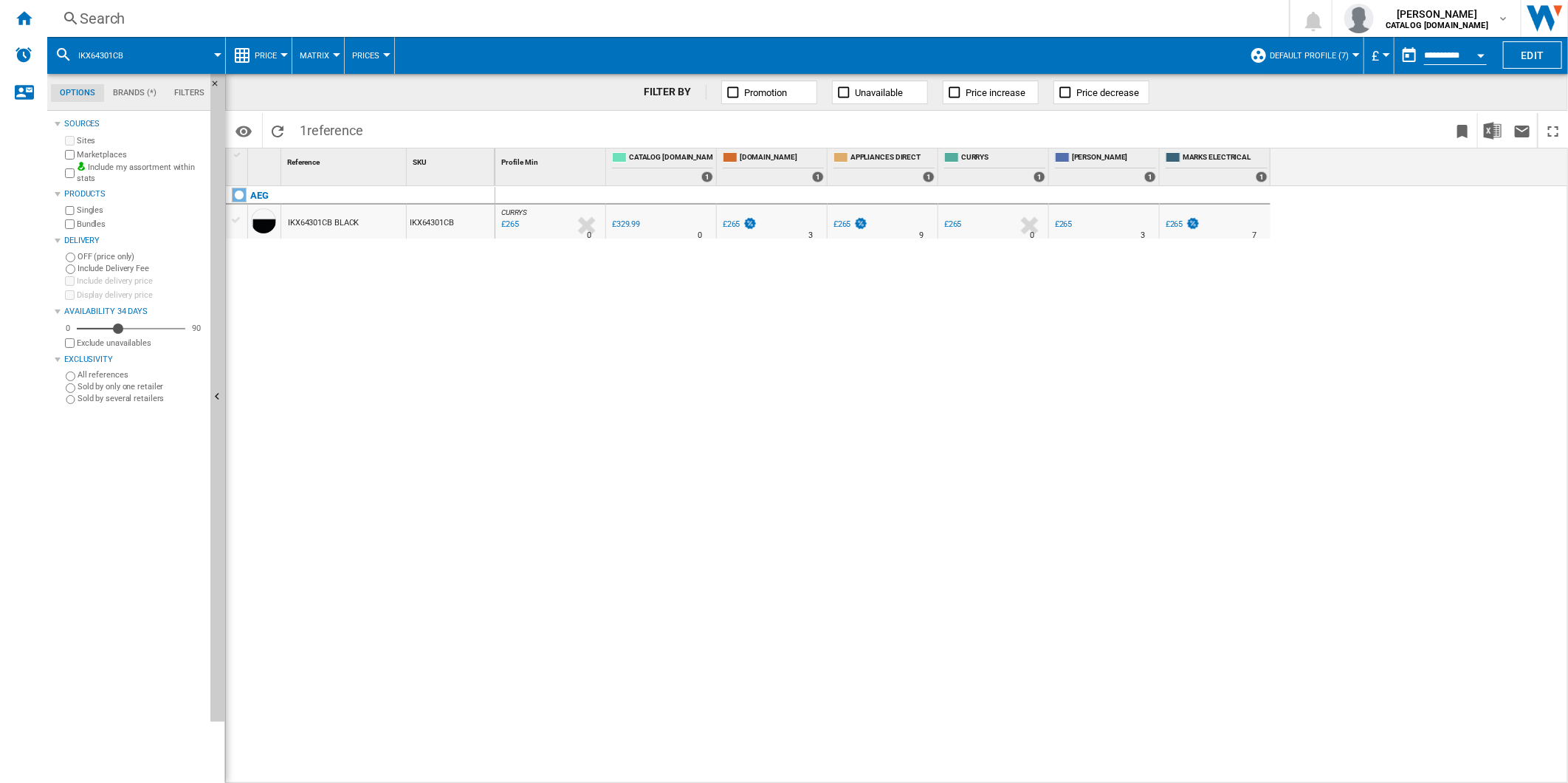
click at [867, 21] on div "Search" at bounding box center [665, 18] width 1170 height 21
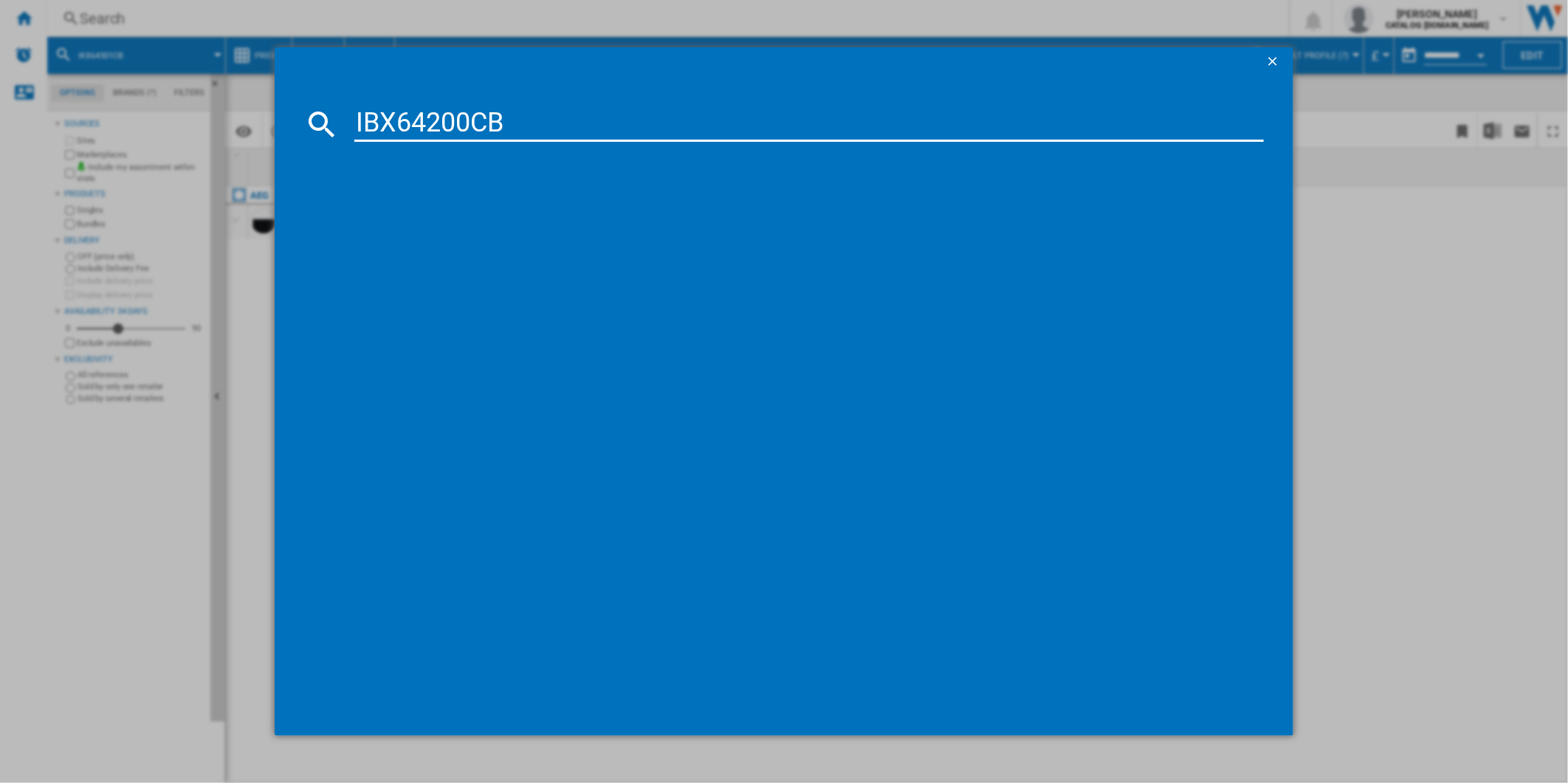
type input "IBX64200CB"
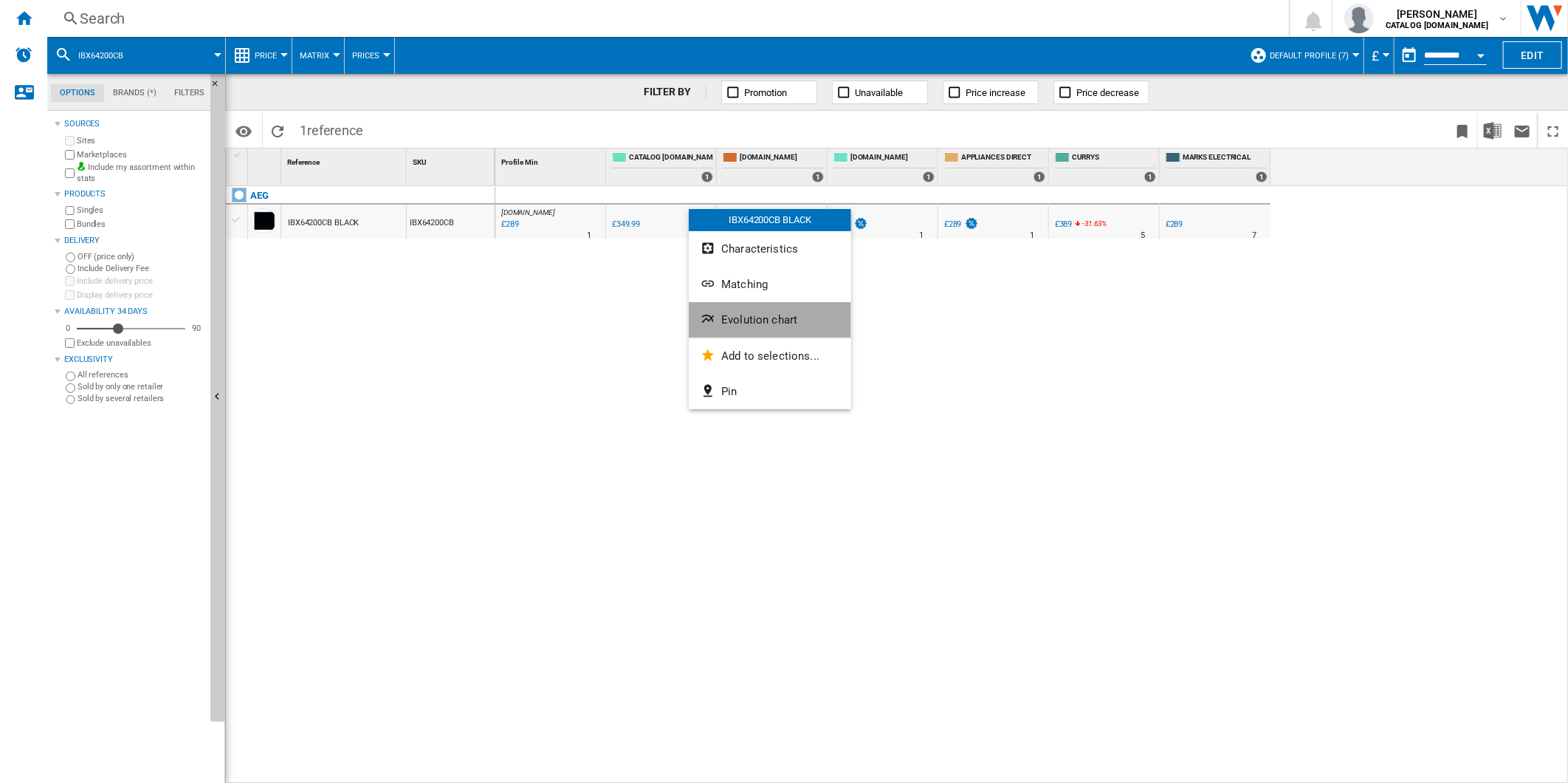
click at [759, 302] on button "Evolution chart" at bounding box center [769, 319] width 162 height 35
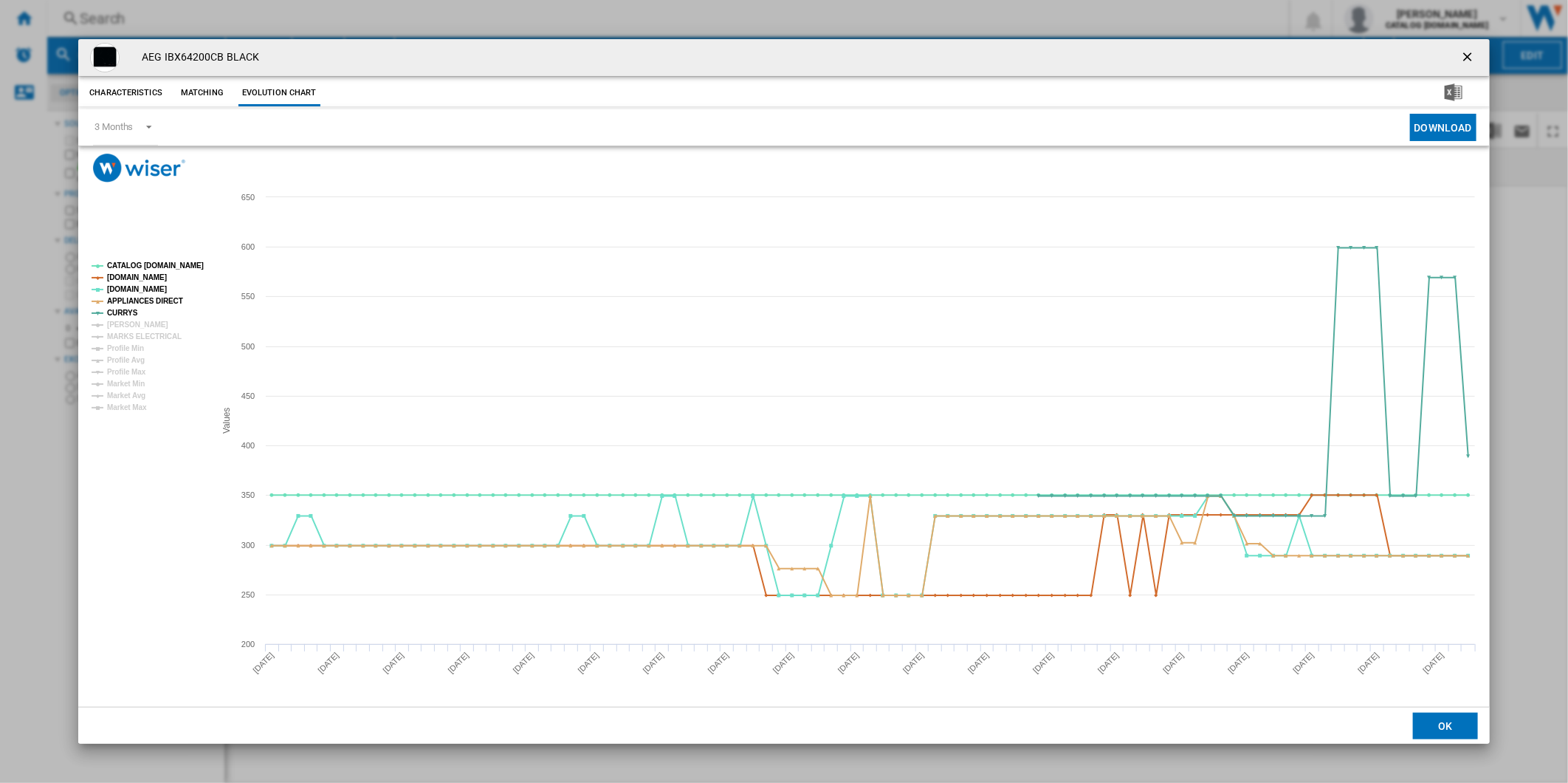
click at [138, 320] on tspan "[PERSON_NAME]" at bounding box center [137, 324] width 61 height 8
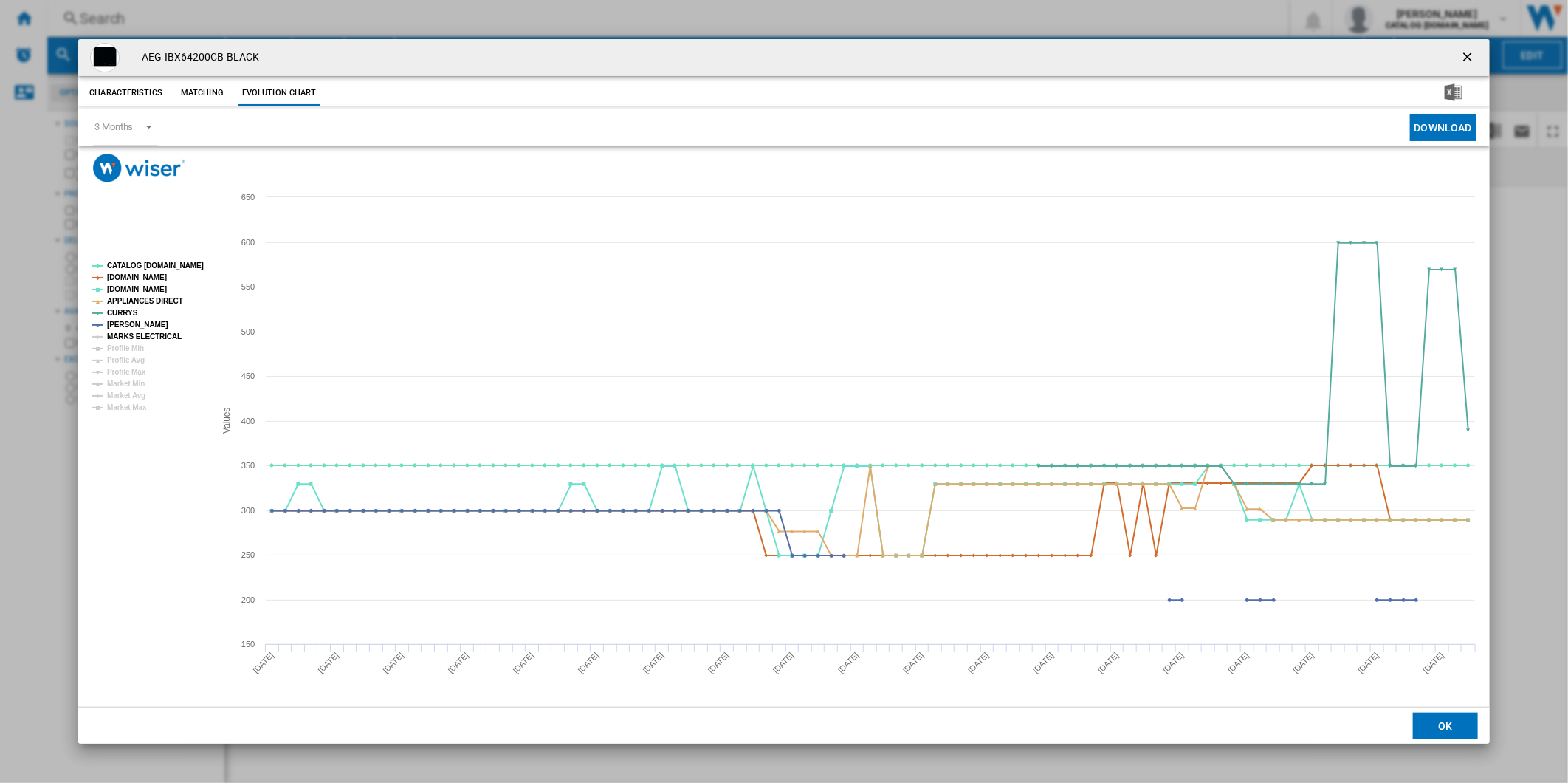
click at [145, 332] on tspan "MARKS ELECTRICAL" at bounding box center [144, 336] width 75 height 8
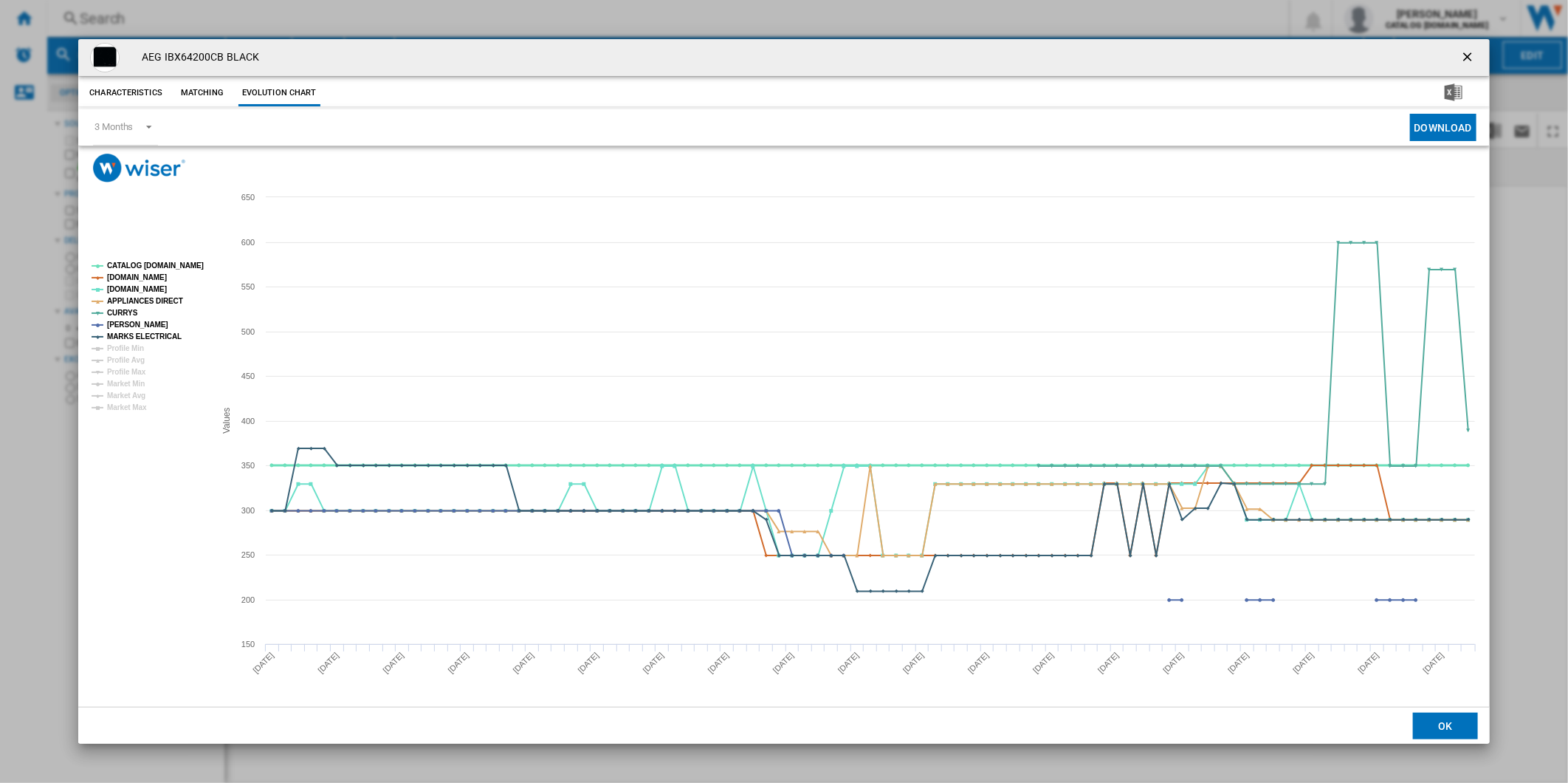
click at [160, 266] on tspan "CATALOG [DOMAIN_NAME]" at bounding box center [155, 265] width 96 height 8
click at [1466, 67] on ng-md-icon "getI18NText('BUTTONS.CLOSE_DIALOG')" at bounding box center [1469, 58] width 18 height 18
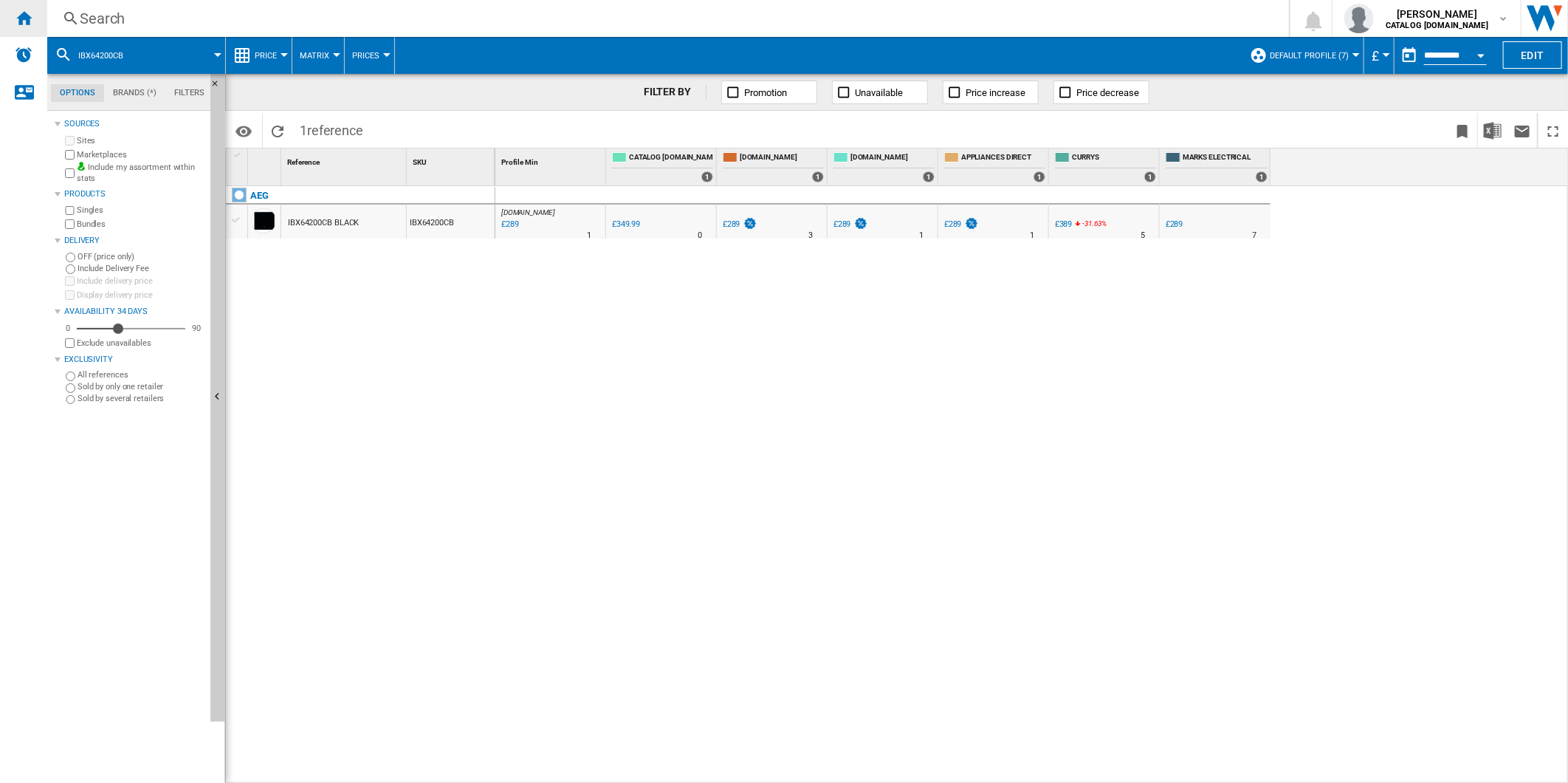
click at [26, 20] on ng-md-icon "Home" at bounding box center [24, 18] width 18 height 18
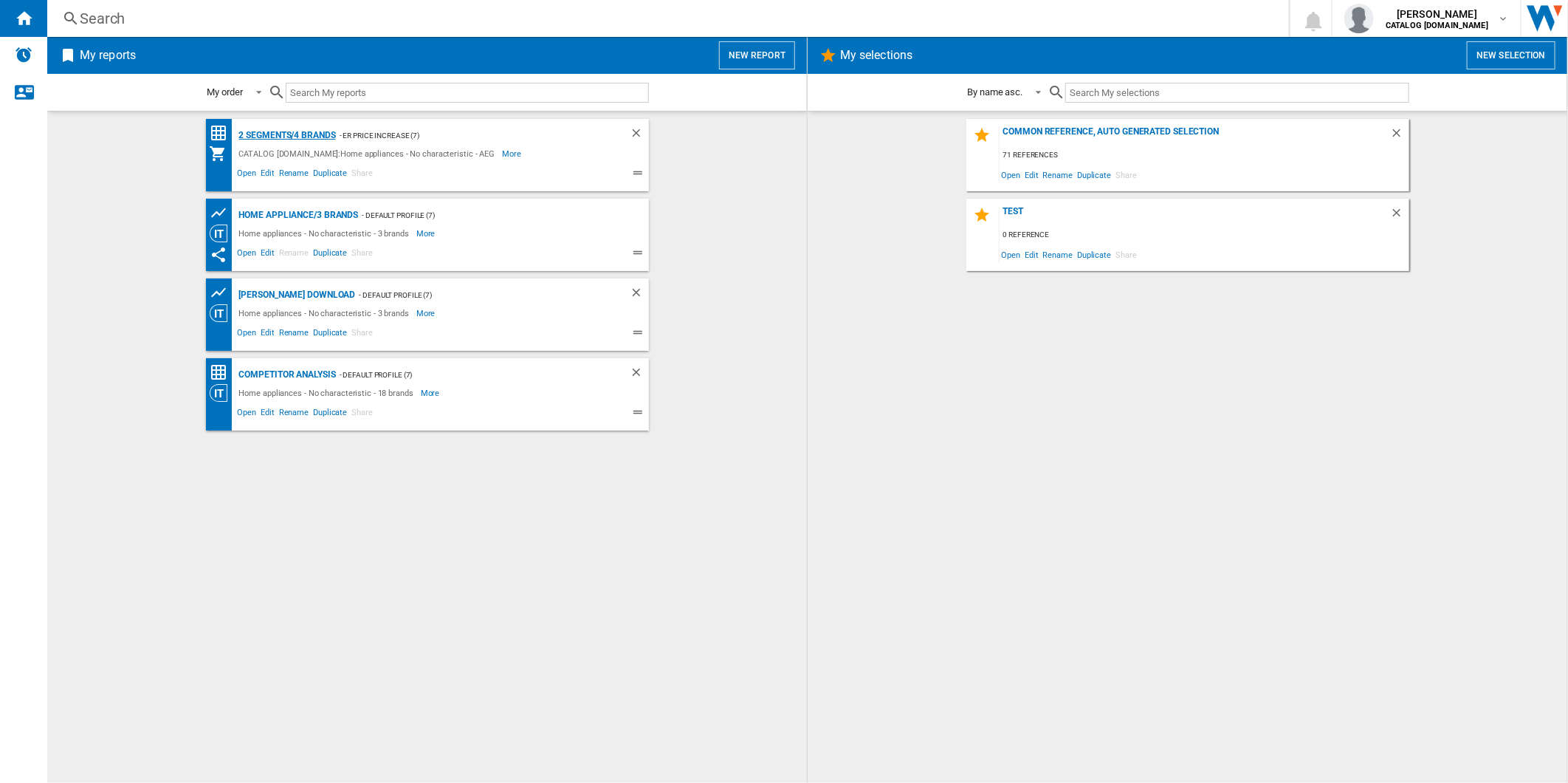
click at [296, 132] on div "2 segments/4 brands" at bounding box center [286, 136] width 100 height 19
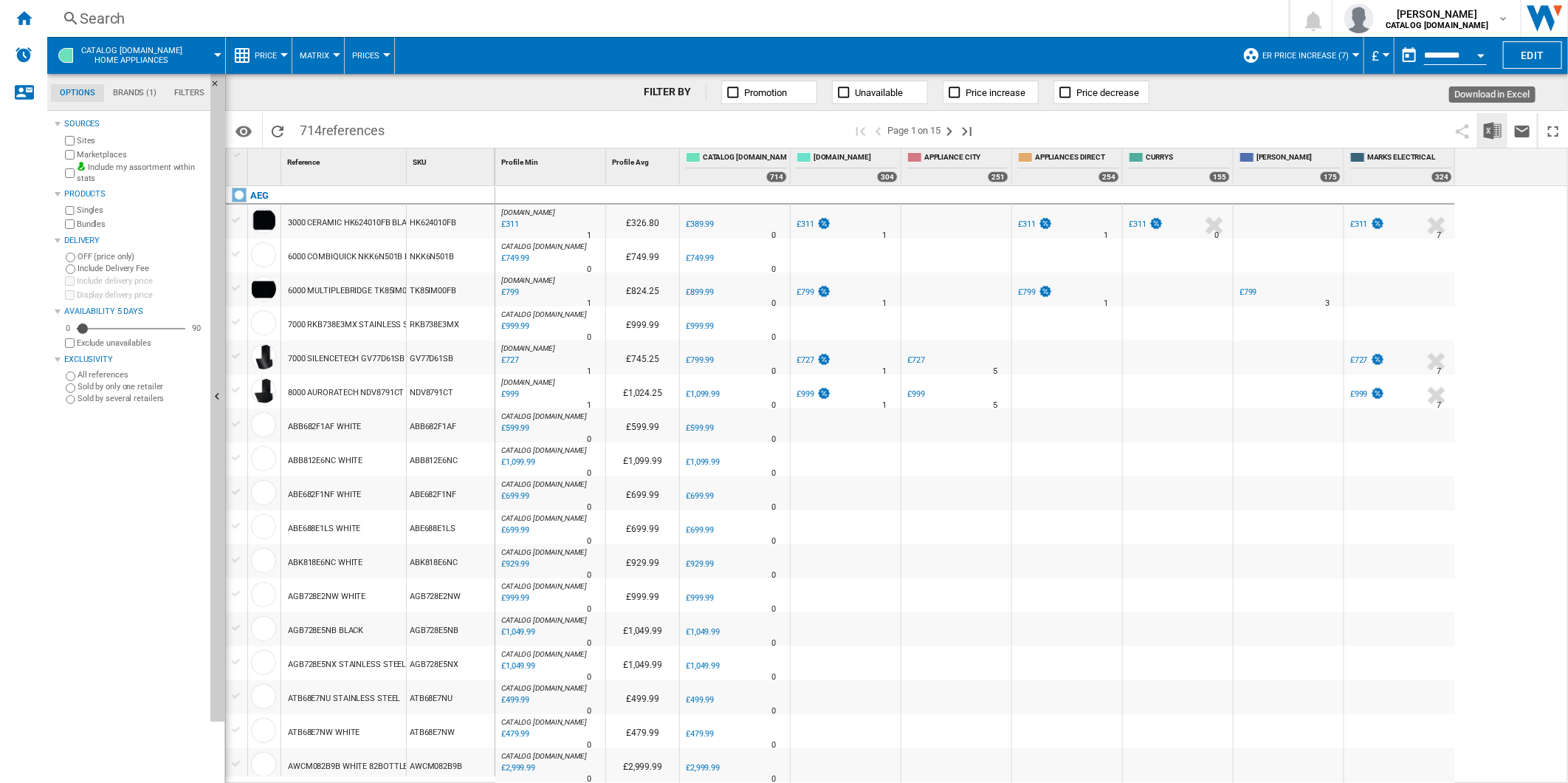
click at [1486, 127] on img "Download in Excel" at bounding box center [1492, 131] width 18 height 18
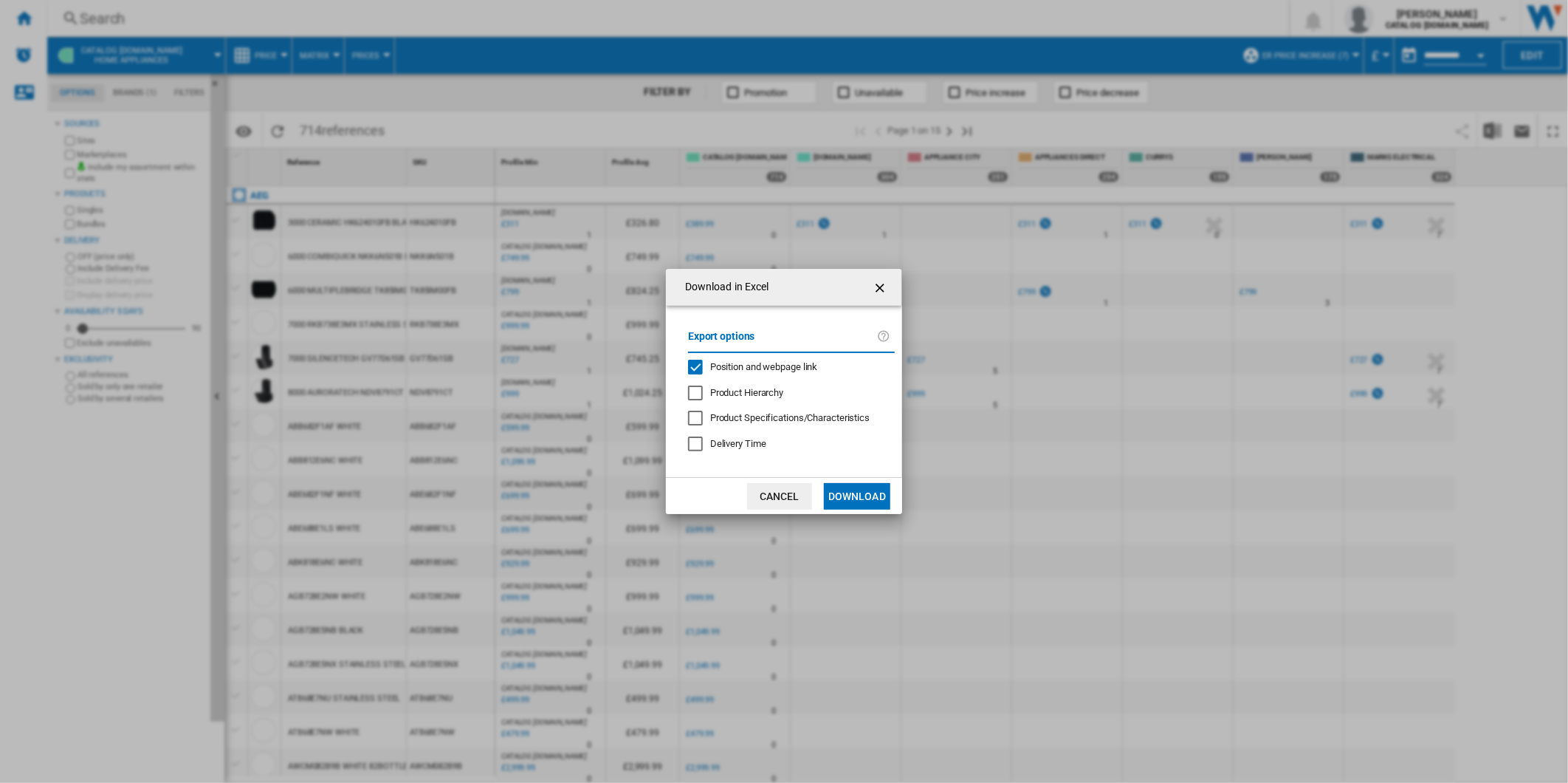
click at [762, 372] on div "Position and webpage link" at bounding box center [764, 367] width 108 height 14
click at [876, 498] on button "Download" at bounding box center [857, 496] width 67 height 27
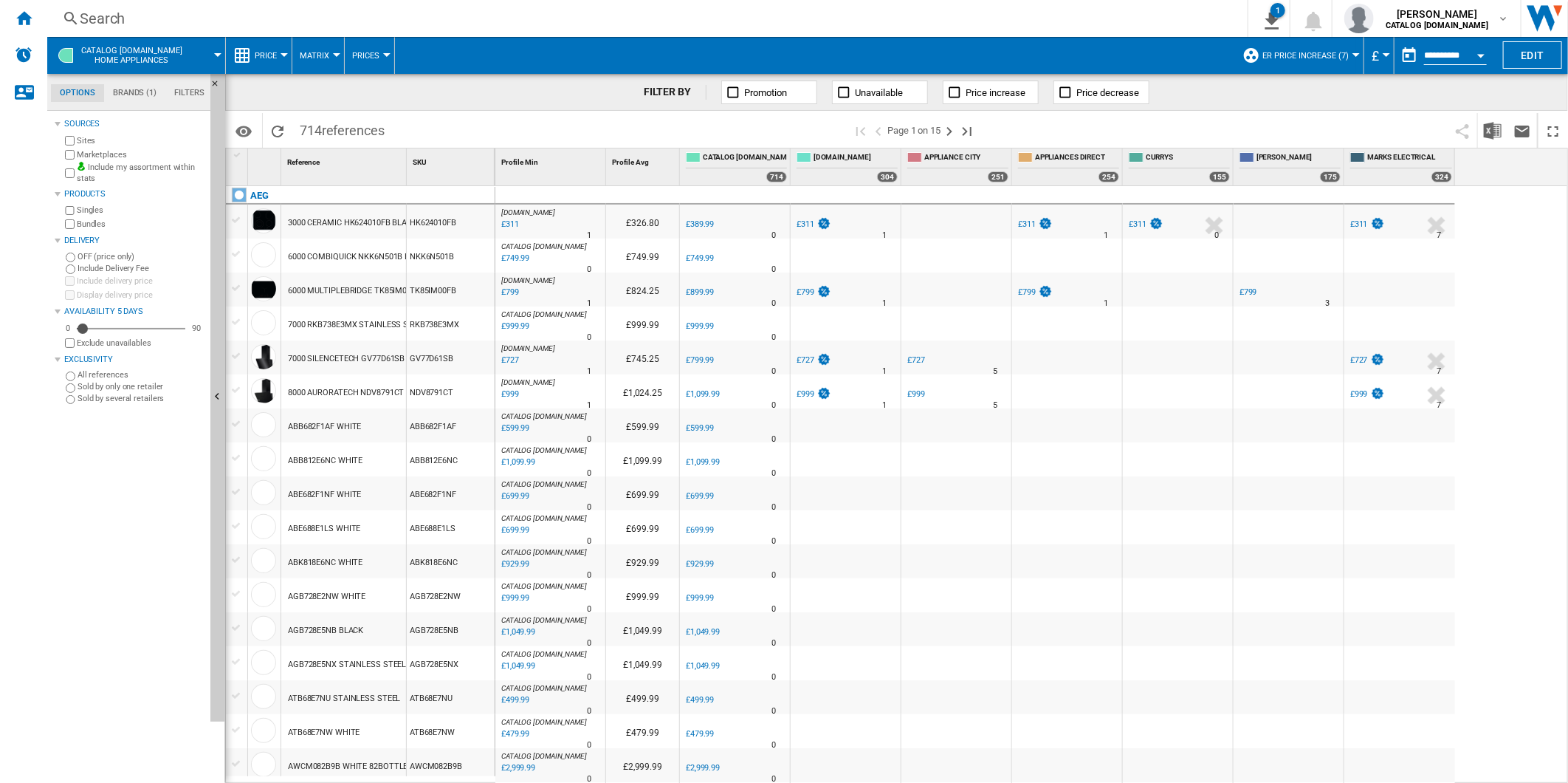
drag, startPoint x: 1503, startPoint y: 282, endPoint x: 1488, endPoint y: 249, distance: 36.2
click at [1503, 282] on div "AO.COM : AO -20.3 % £311 % N/A 1 AO.COM : AO £326.80 0.0 % £389.99 % N/A" at bounding box center [1031, 484] width 1073 height 597
click at [1406, 52] on button "button" at bounding box center [1409, 55] width 29 height 29
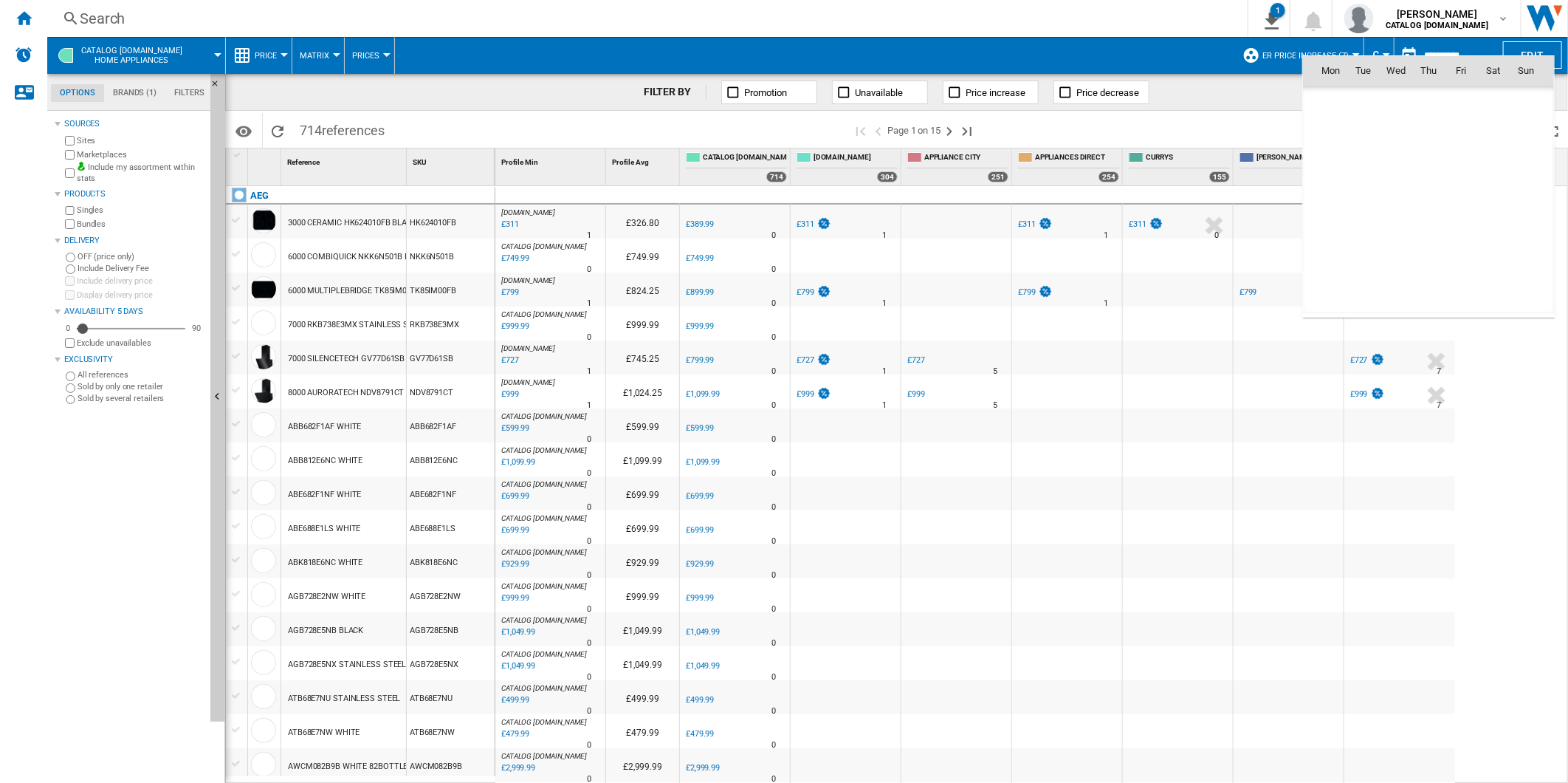
scroll to position [7046, 0]
click at [1345, 133] on span "1" at bounding box center [1330, 136] width 29 height 29
type input "**********"
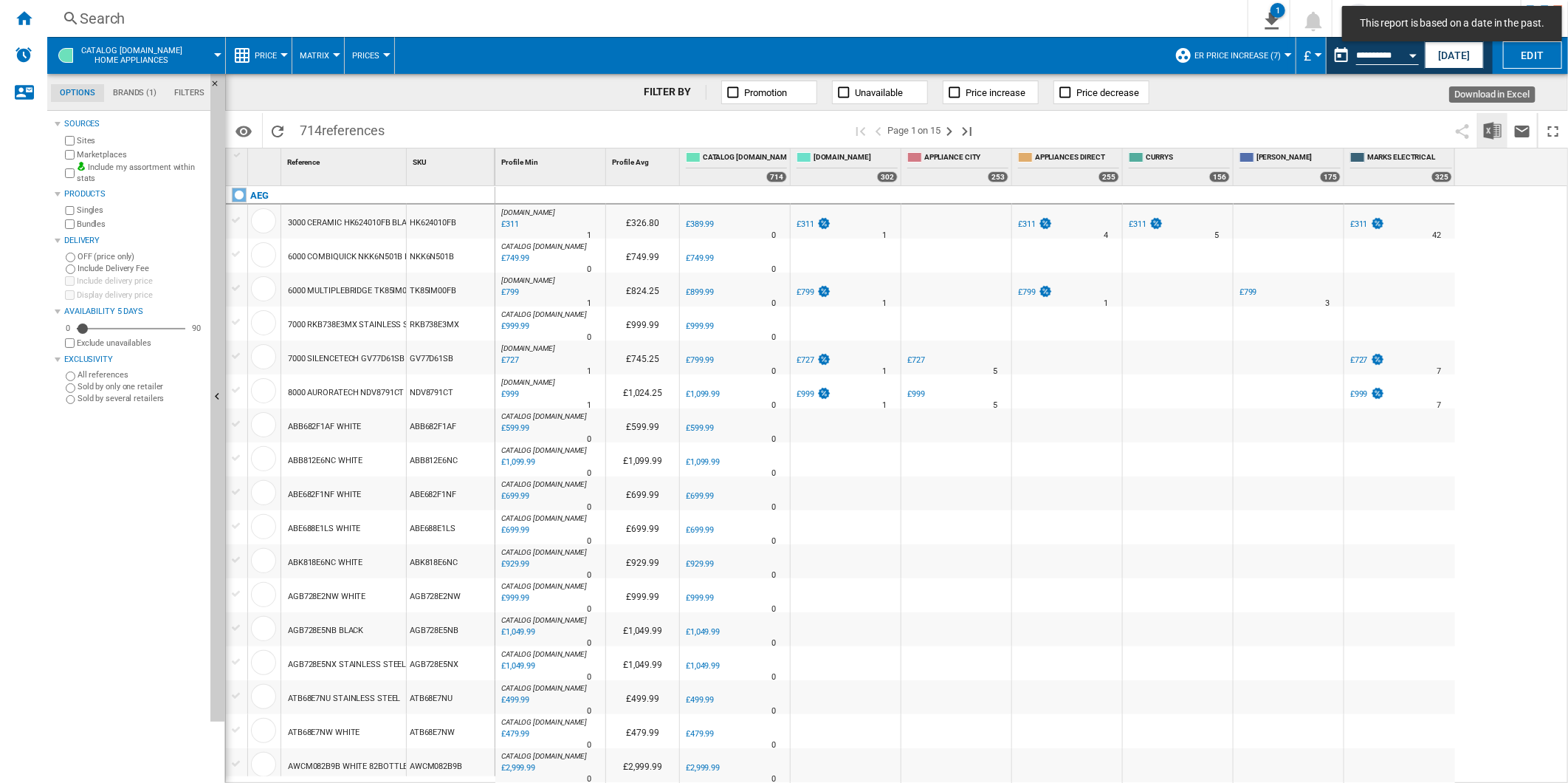
click at [1491, 120] on button "Download in Excel" at bounding box center [1492, 130] width 29 height 34
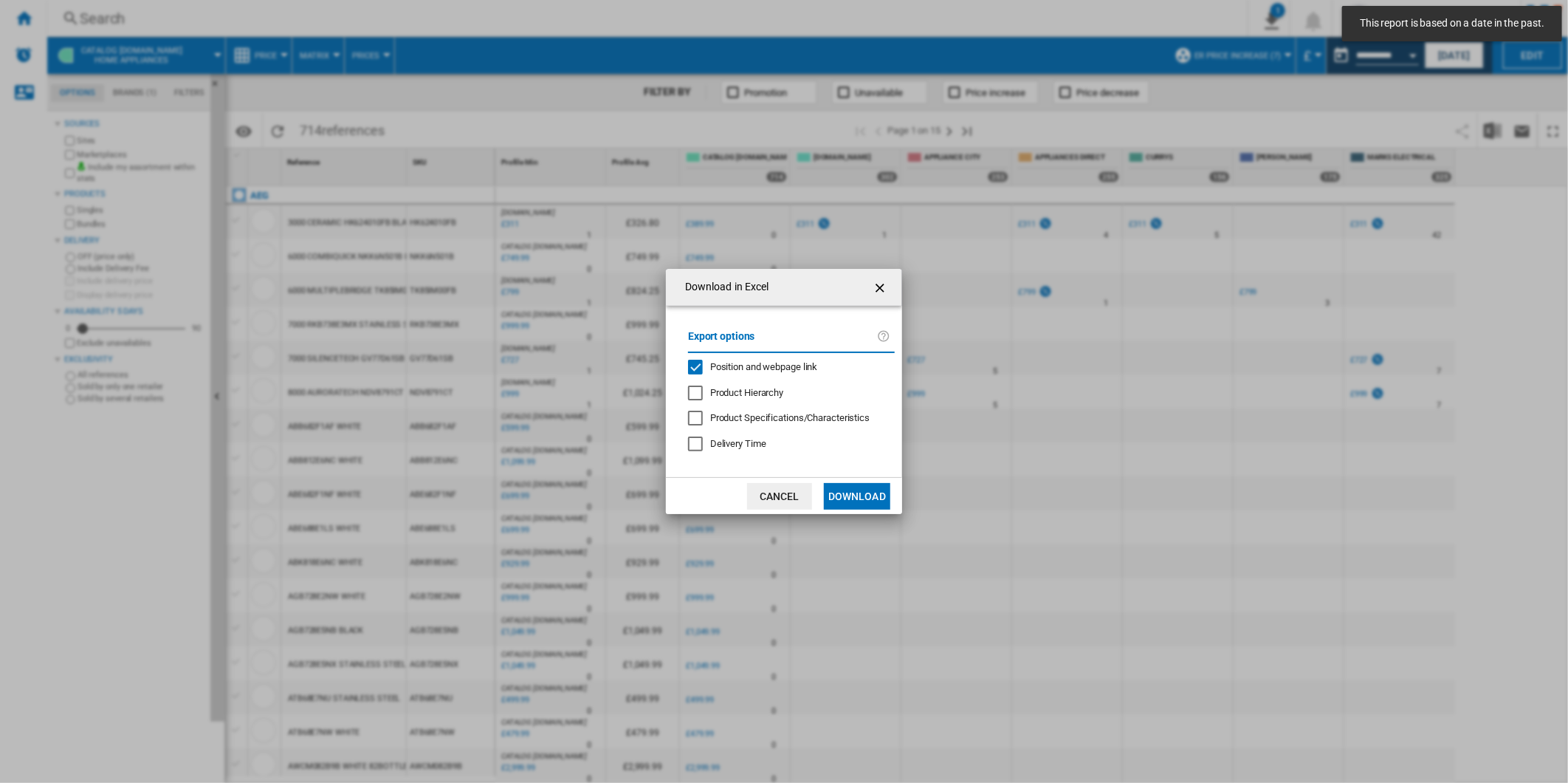
click at [788, 362] on span "Position and webpage link" at bounding box center [764, 366] width 108 height 11
click at [846, 487] on button "Download" at bounding box center [857, 496] width 67 height 27
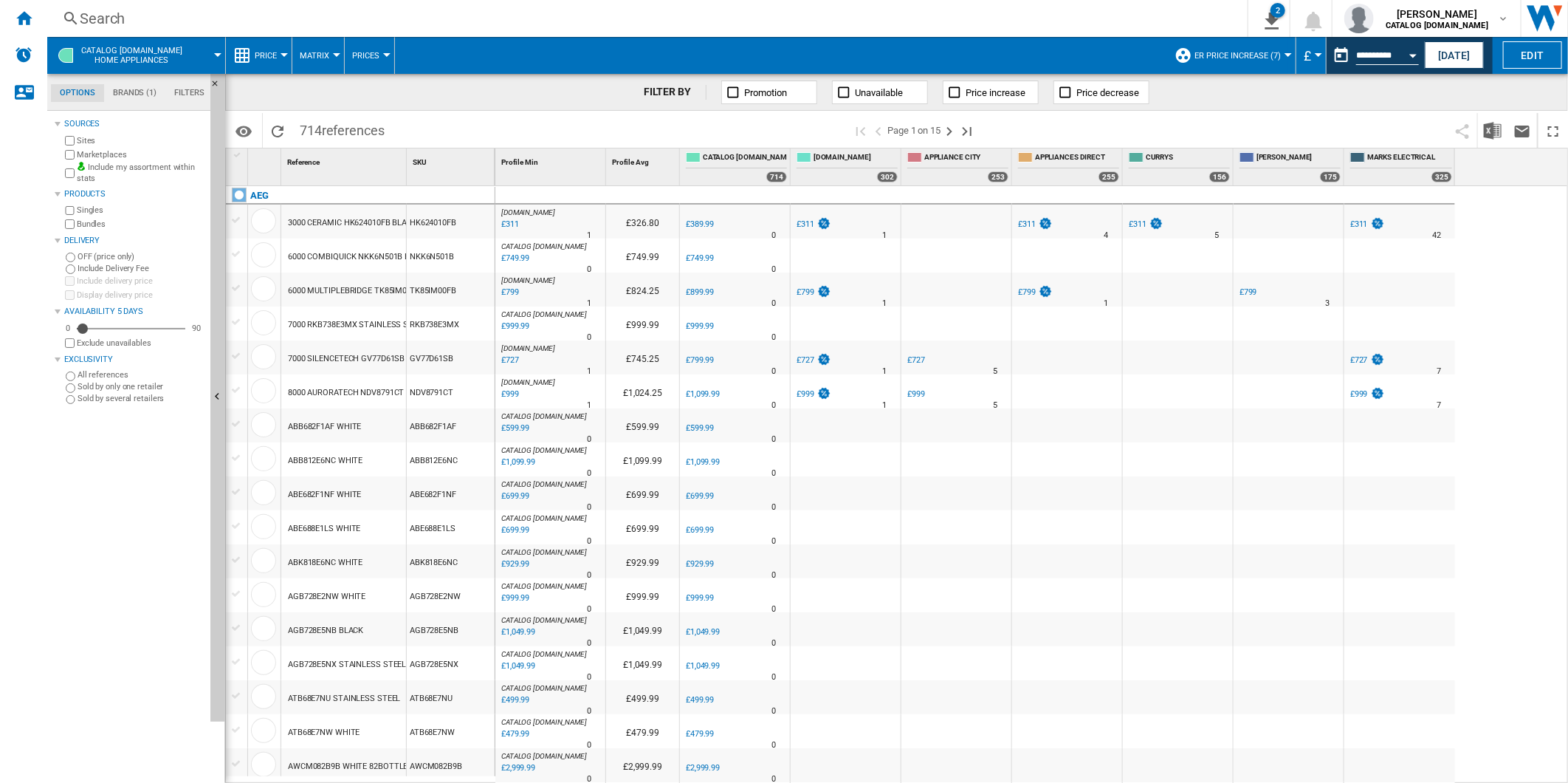
drag, startPoint x: 1541, startPoint y: 231, endPoint x: 1484, endPoint y: 147, distance: 101.5
click at [1541, 231] on div "AO.COM : -20.3 % £311 % N/A 1 AO.COM : £326.80 0.0 % £389.99 % N/A" at bounding box center [1031, 484] width 1073 height 597
click at [1345, 60] on button "This report is based on a date in the past." at bounding box center [1341, 55] width 29 height 29
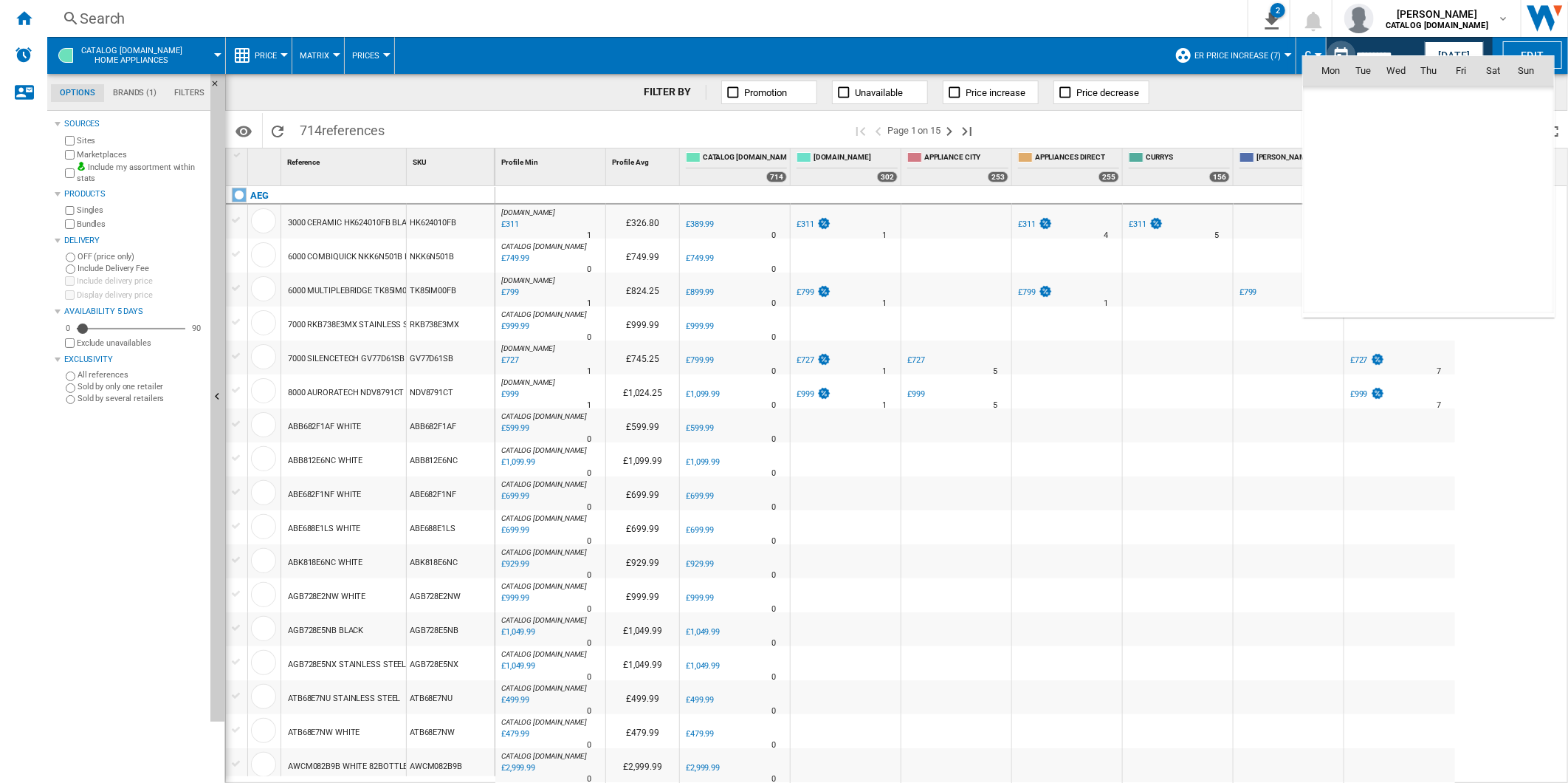
scroll to position [7046, 0]
click at [1366, 140] on span "2" at bounding box center [1364, 136] width 31 height 31
type input "**********"
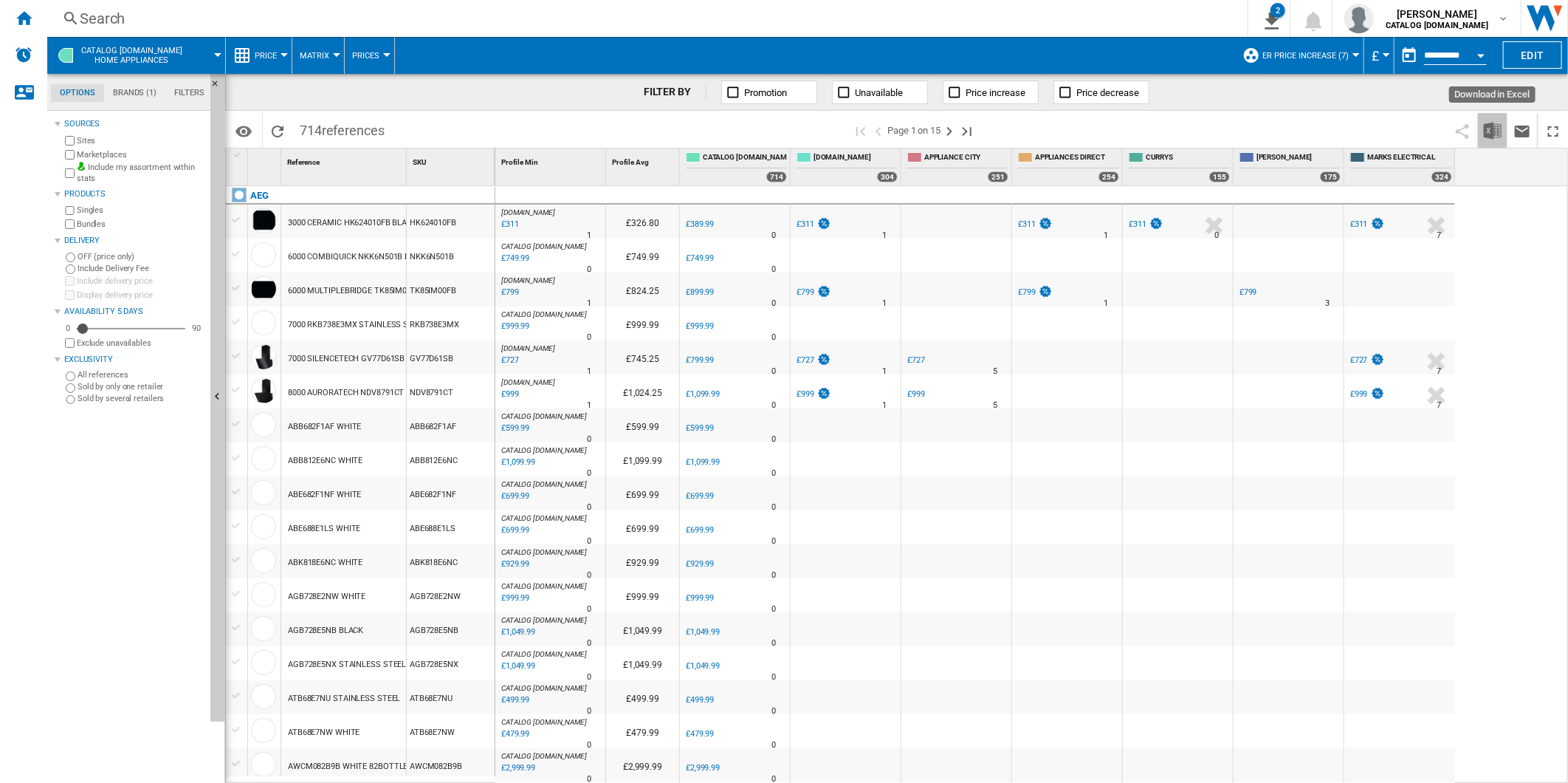
click at [1488, 134] on img "Download in Excel" at bounding box center [1492, 131] width 18 height 18
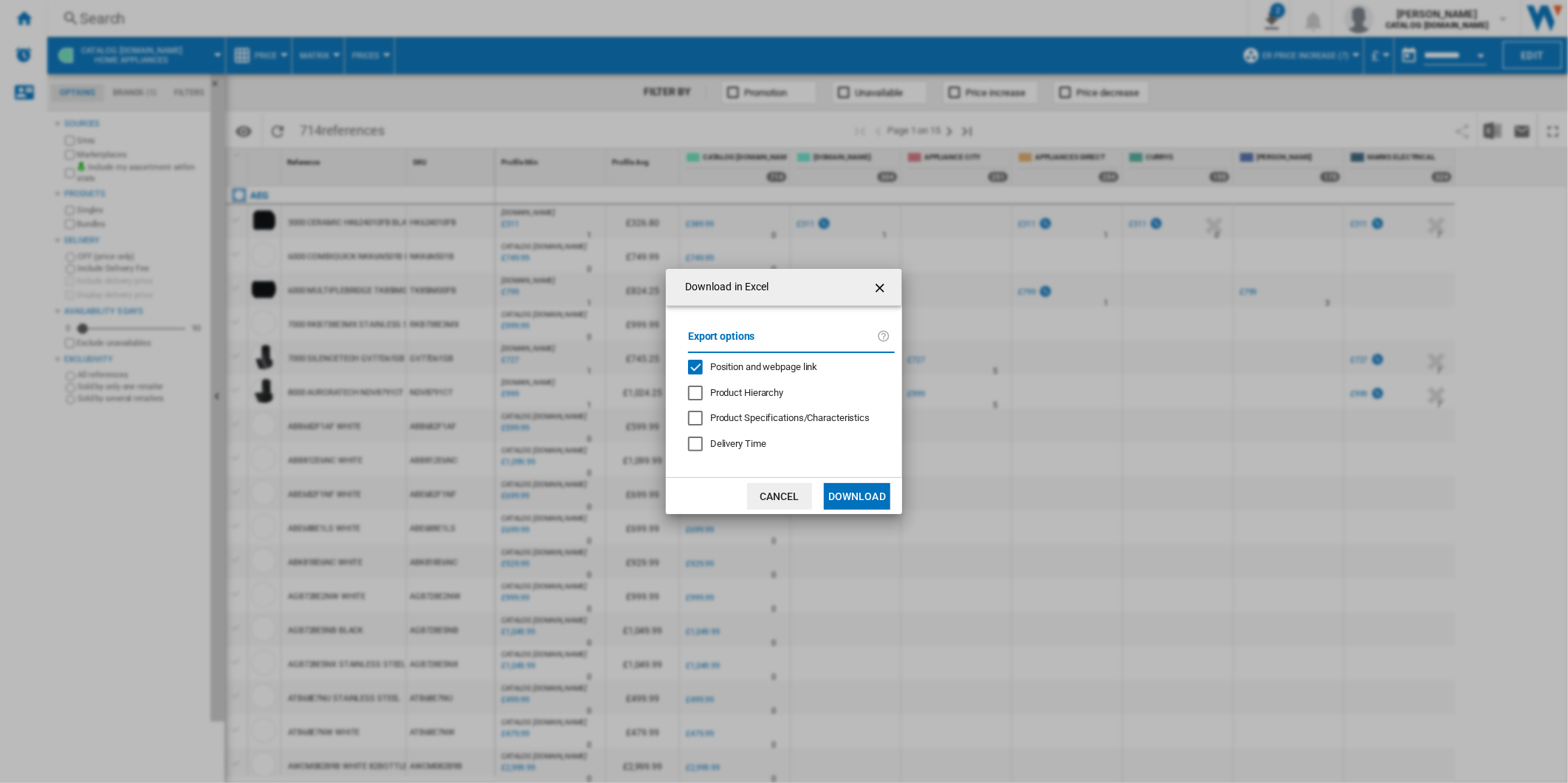
click at [798, 363] on span "Position and webpage link" at bounding box center [764, 366] width 108 height 11
click at [861, 504] on button "Download" at bounding box center [857, 496] width 67 height 27
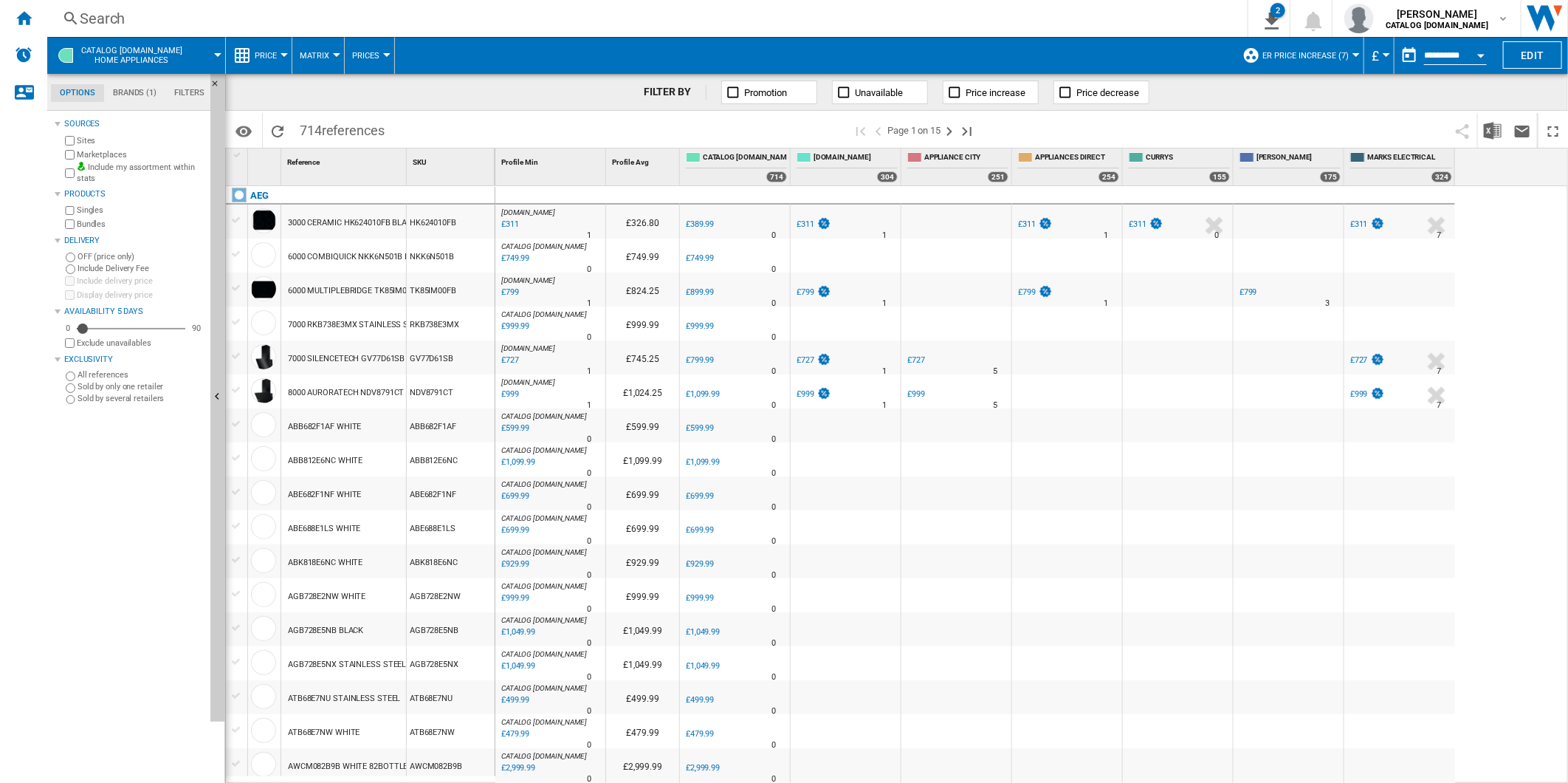
click at [1534, 364] on div "AO.COM : AO -20.3 % £311 % N/A 1 AO.COM : AO £326.80 0.0 % £389.99 % N/A" at bounding box center [1031, 484] width 1073 height 597
